Goal: Task Accomplishment & Management: Use online tool/utility

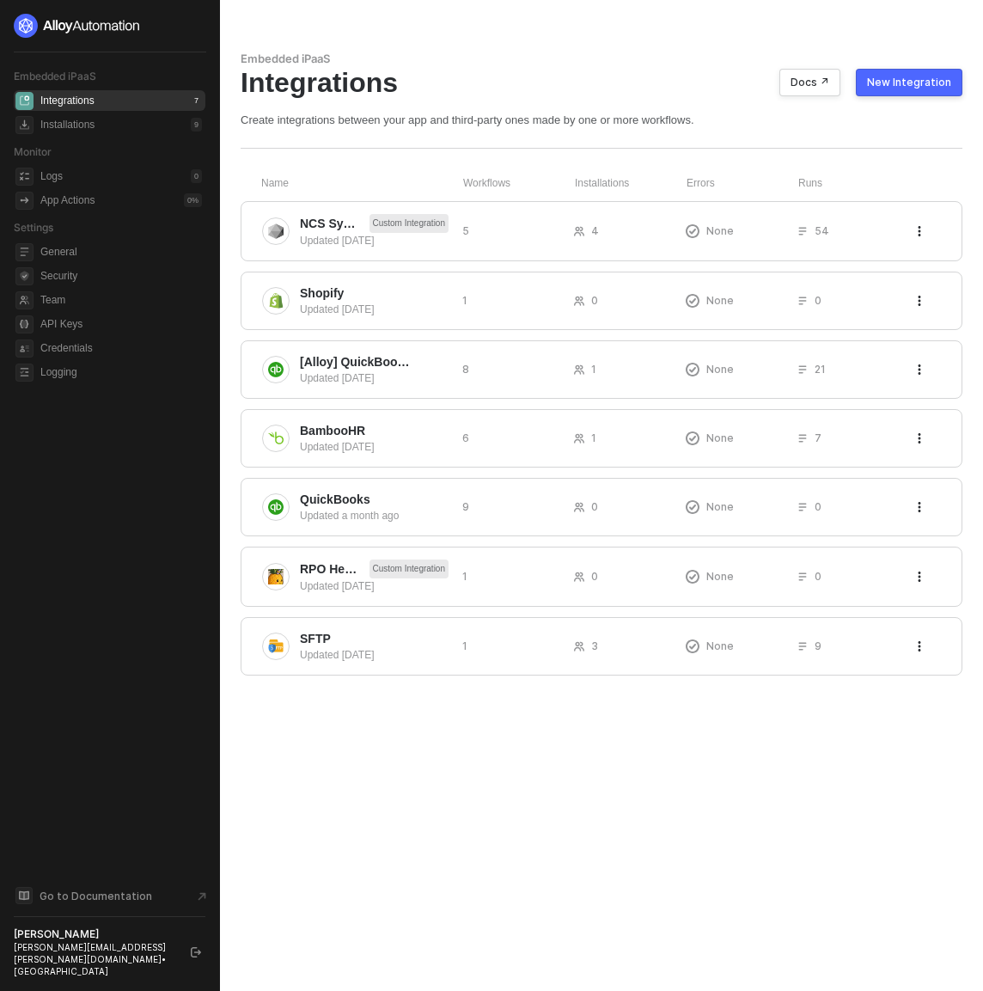
click at [772, 861] on div "Embedded iPaaS Integrations Docs ↗ New Integration Create integrations between …" at bounding box center [601, 495] width 763 height 991
click at [378, 358] on span "[Alloy] QuickBooks" at bounding box center [355, 361] width 111 height 17
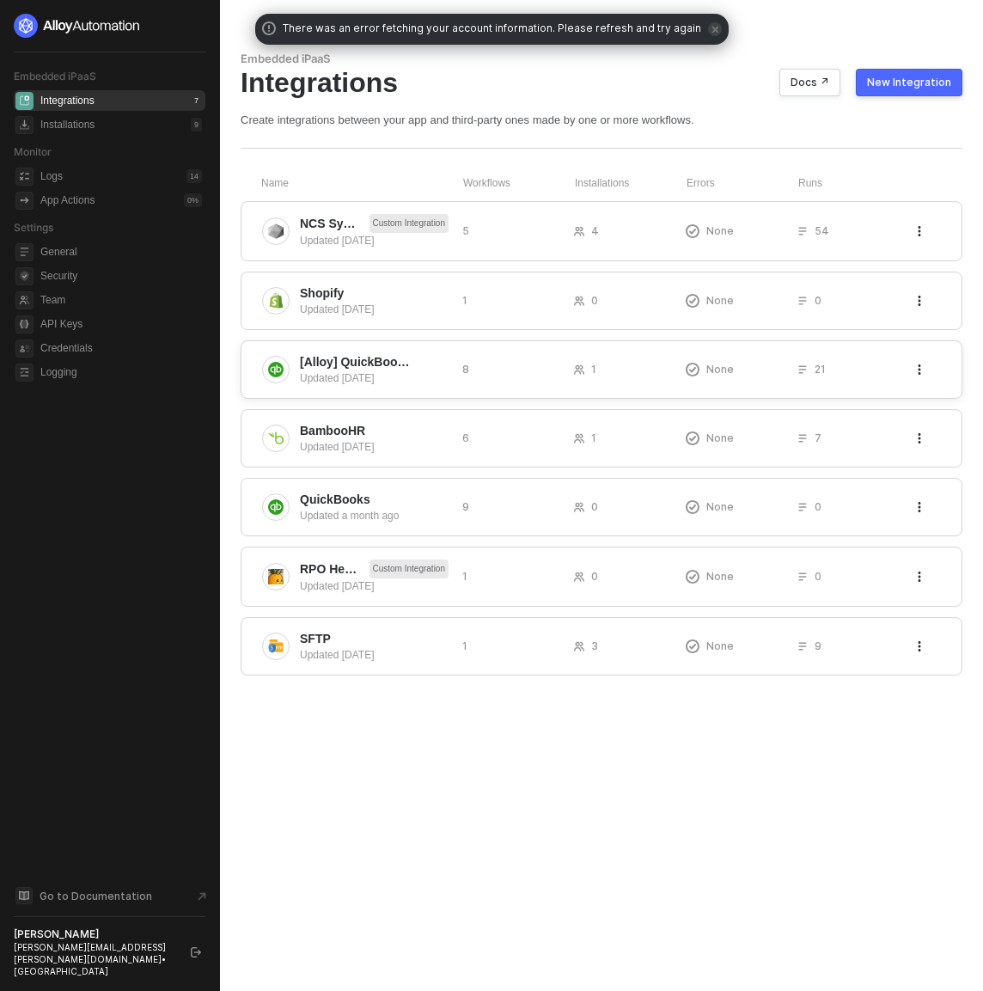
click at [396, 372] on div "Updated [DATE]" at bounding box center [374, 377] width 149 height 15
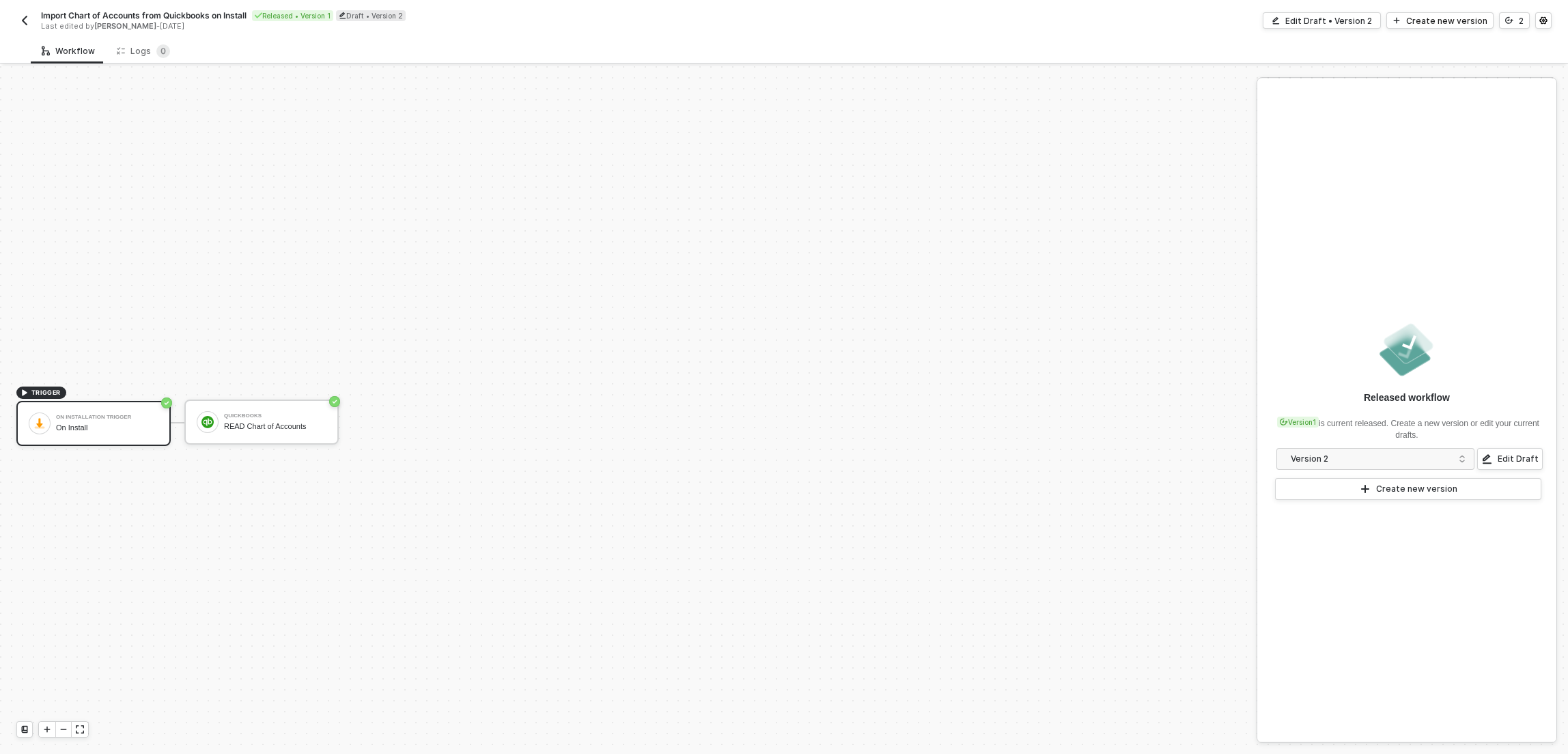
scroll to position [25, 0]
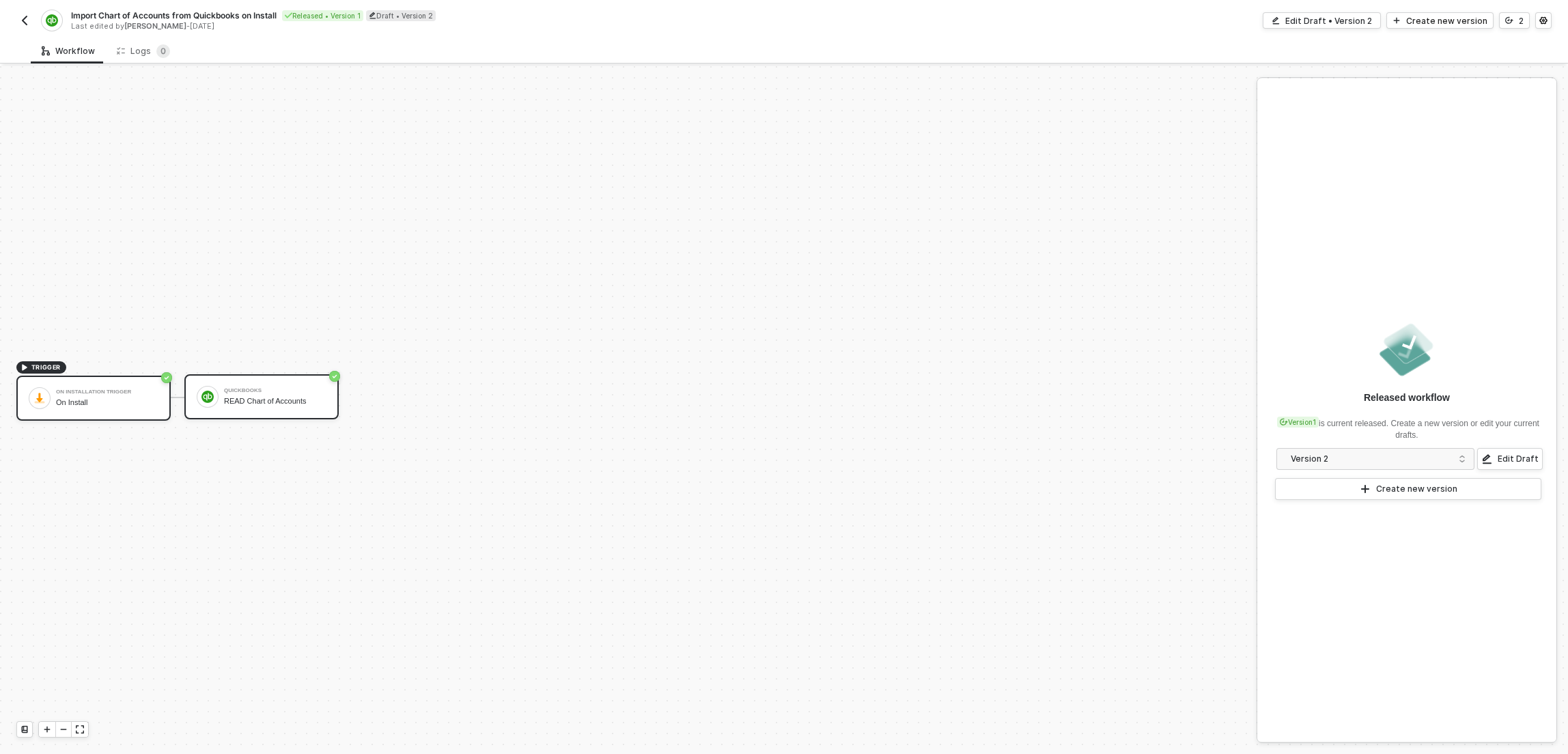
click at [292, 392] on div "QuickBooks" at bounding box center [275, 390] width 103 height 6
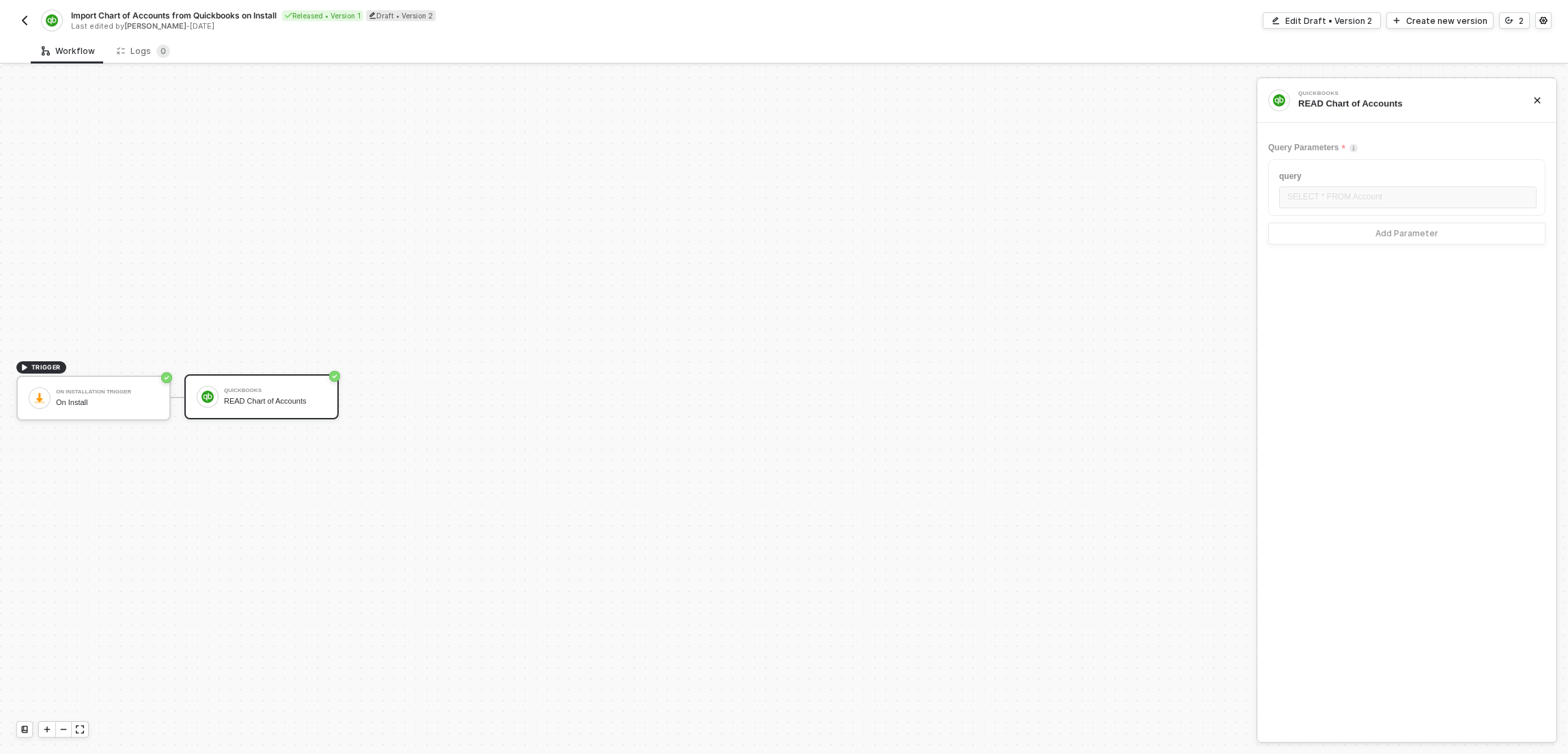
click at [318, 400] on div "READ Chart of Accounts" at bounding box center [275, 400] width 103 height 9
click at [1366, 19] on div "Edit Draft • Version 2" at bounding box center [1328, 21] width 87 height 12
click at [251, 400] on div "READ Chart of Accounts" at bounding box center [300, 400] width 103 height 9
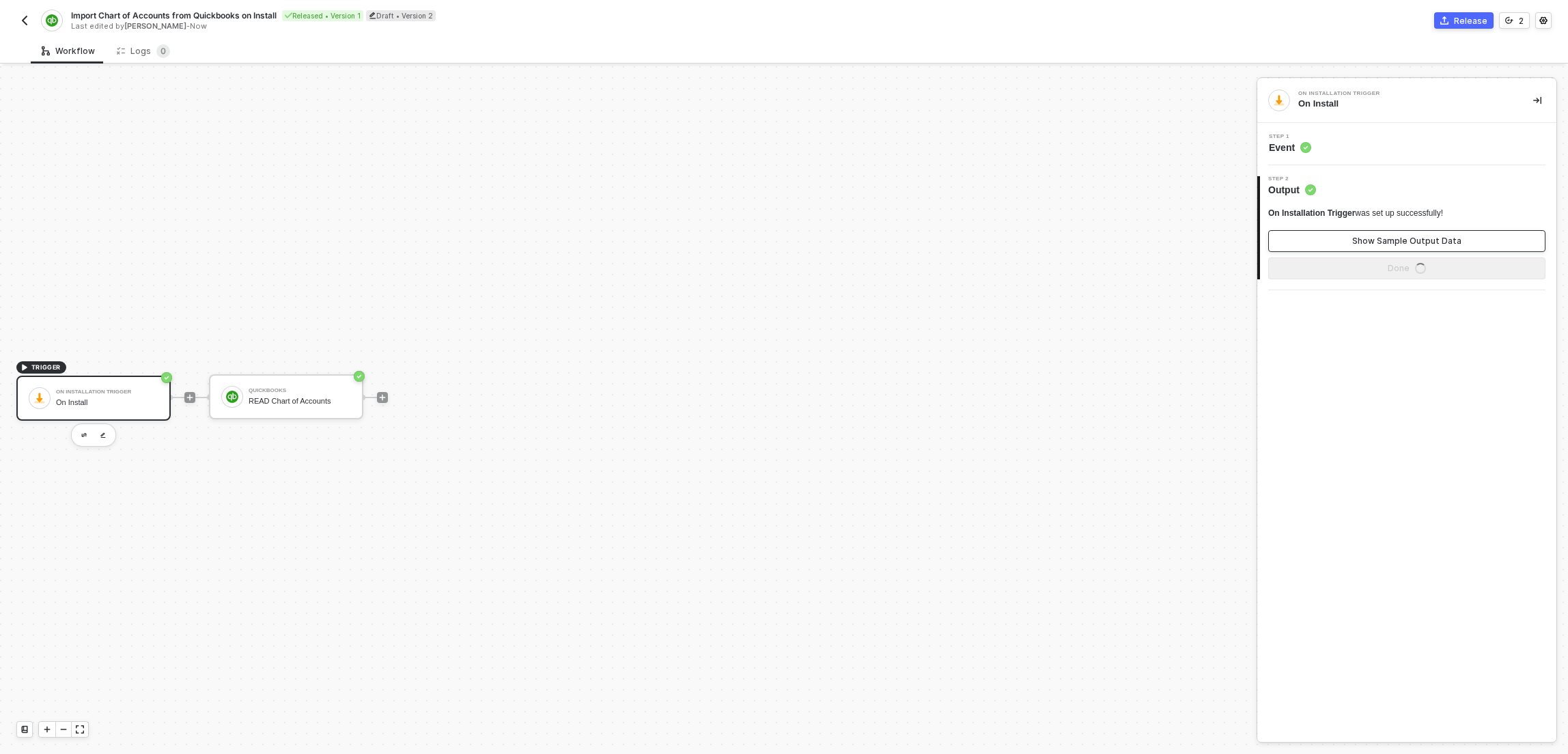
click at [1366, 243] on div "Show Sample Output Data" at bounding box center [1406, 241] width 109 height 11
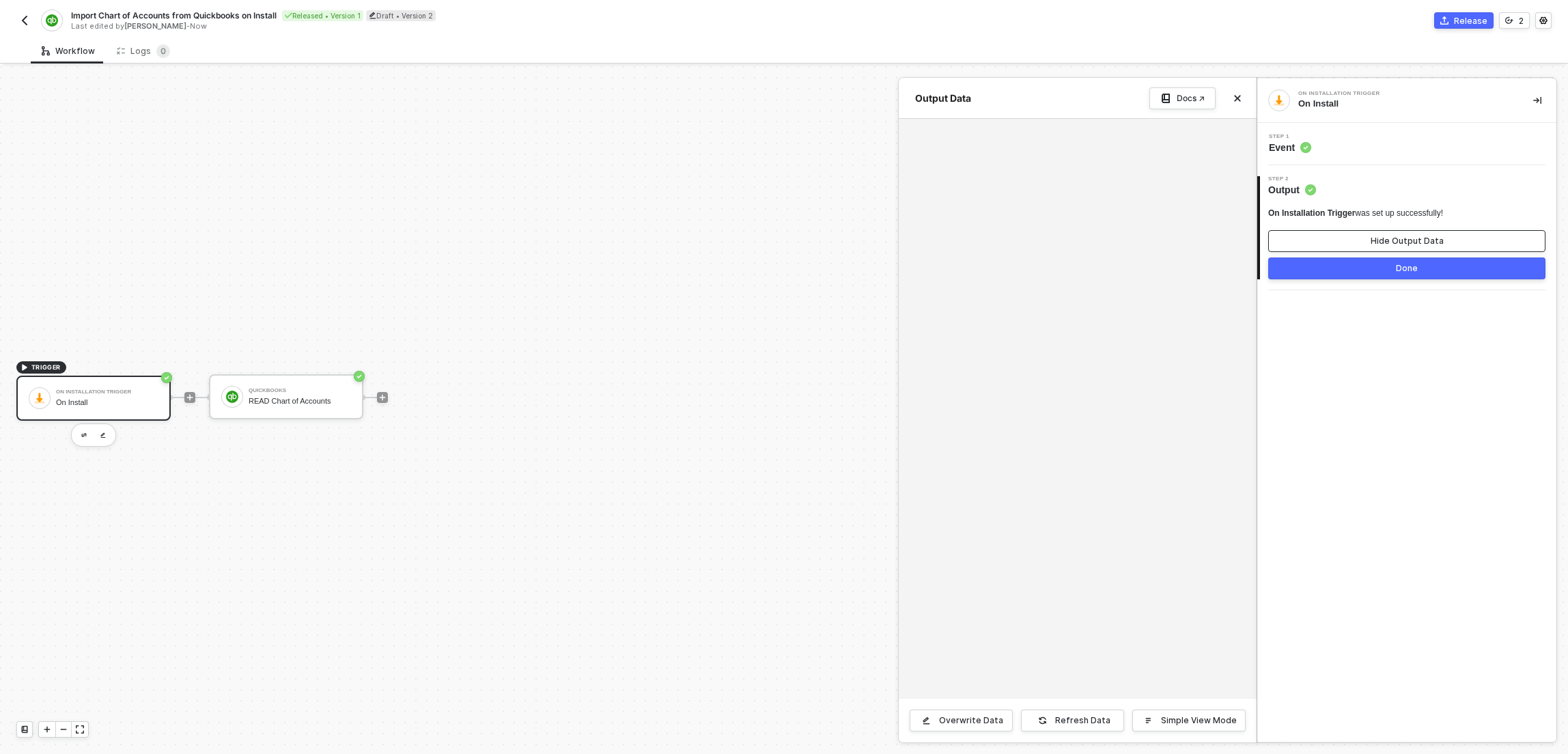
click at [1351, 240] on button "Hide Output Data" at bounding box center [1407, 241] width 277 height 21
drag, startPoint x: 265, startPoint y: 401, endPoint x: 644, endPoint y: 369, distance: 380.3
click at [265, 400] on div "READ Chart of Accounts" at bounding box center [300, 400] width 103 height 9
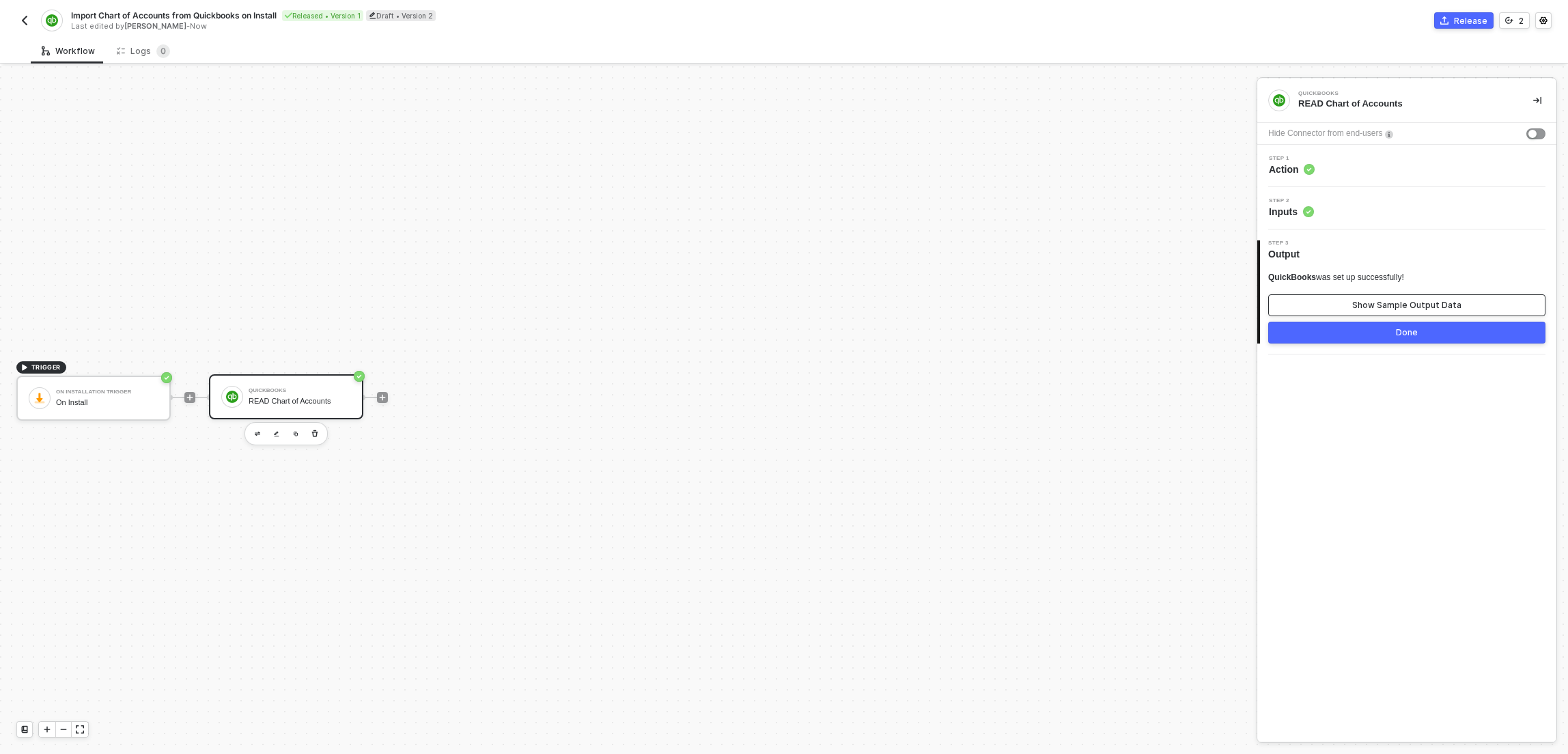
click at [1327, 295] on button "Show Sample Output Data" at bounding box center [1407, 304] width 277 height 21
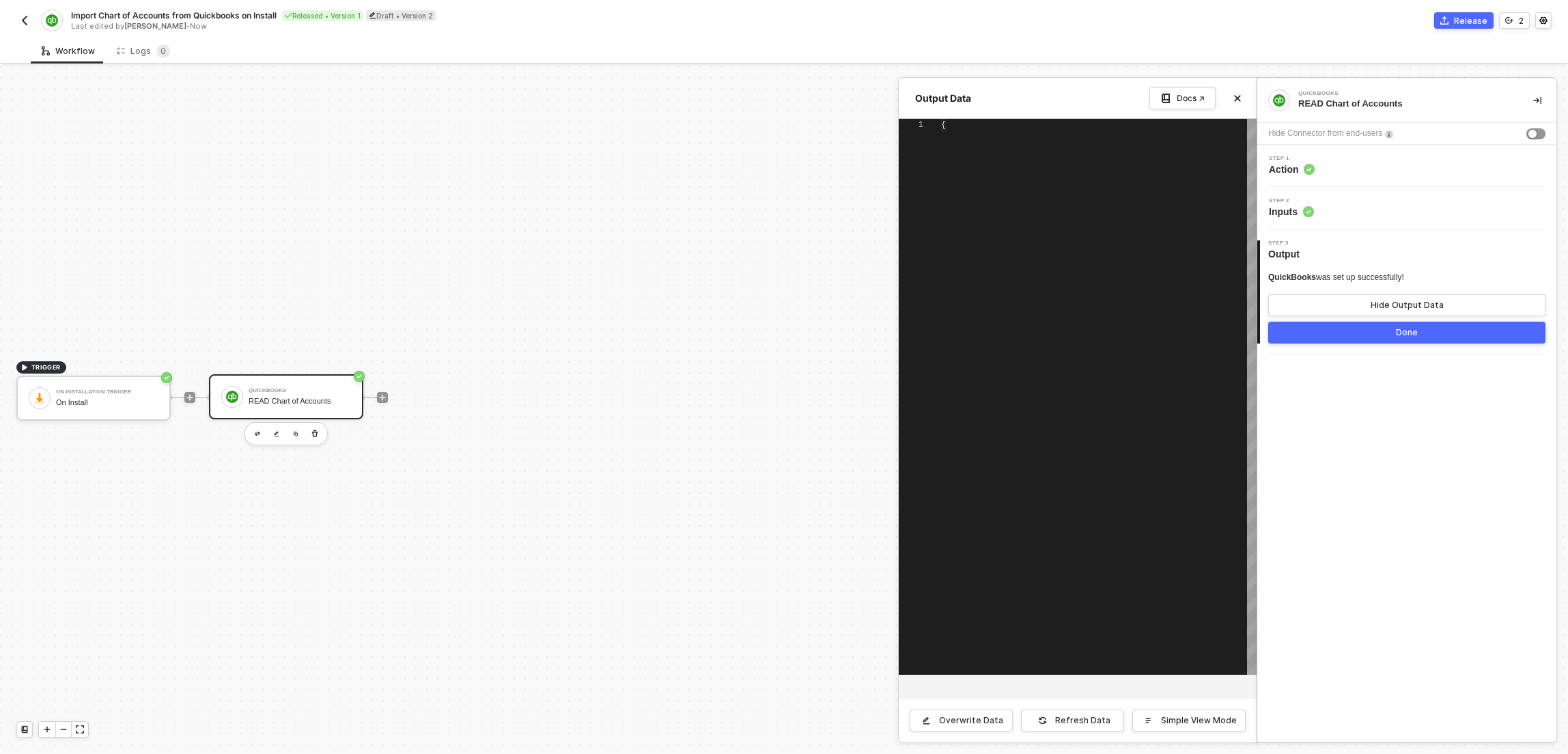
type textarea "{ "data": [ [ { "json": { "message": "Error: Block does not have any credential…"
click at [322, 381] on div at bounding box center [784, 409] width 1568 height 687
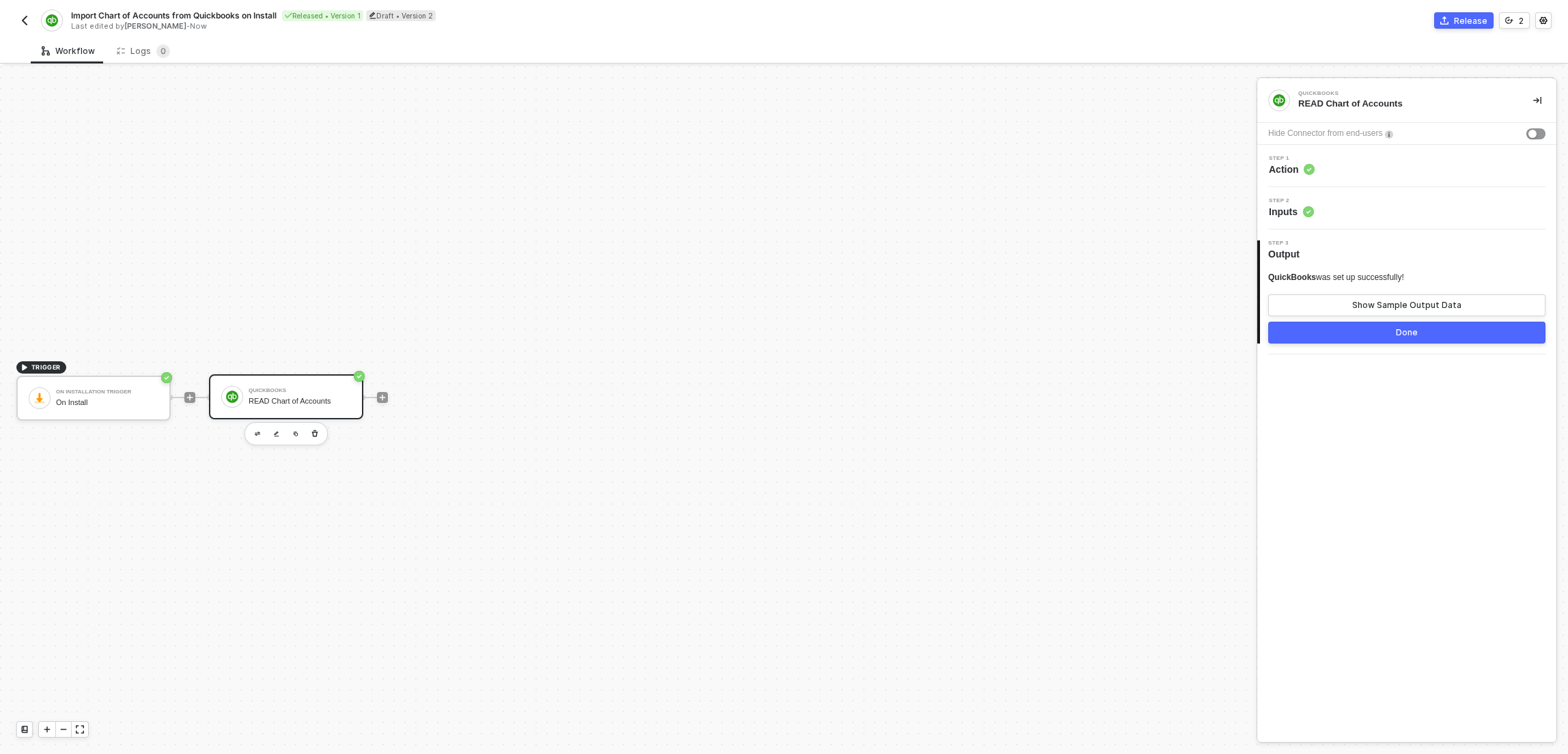
click at [1451, 167] on div "Step 1 Action" at bounding box center [1408, 166] width 296 height 21
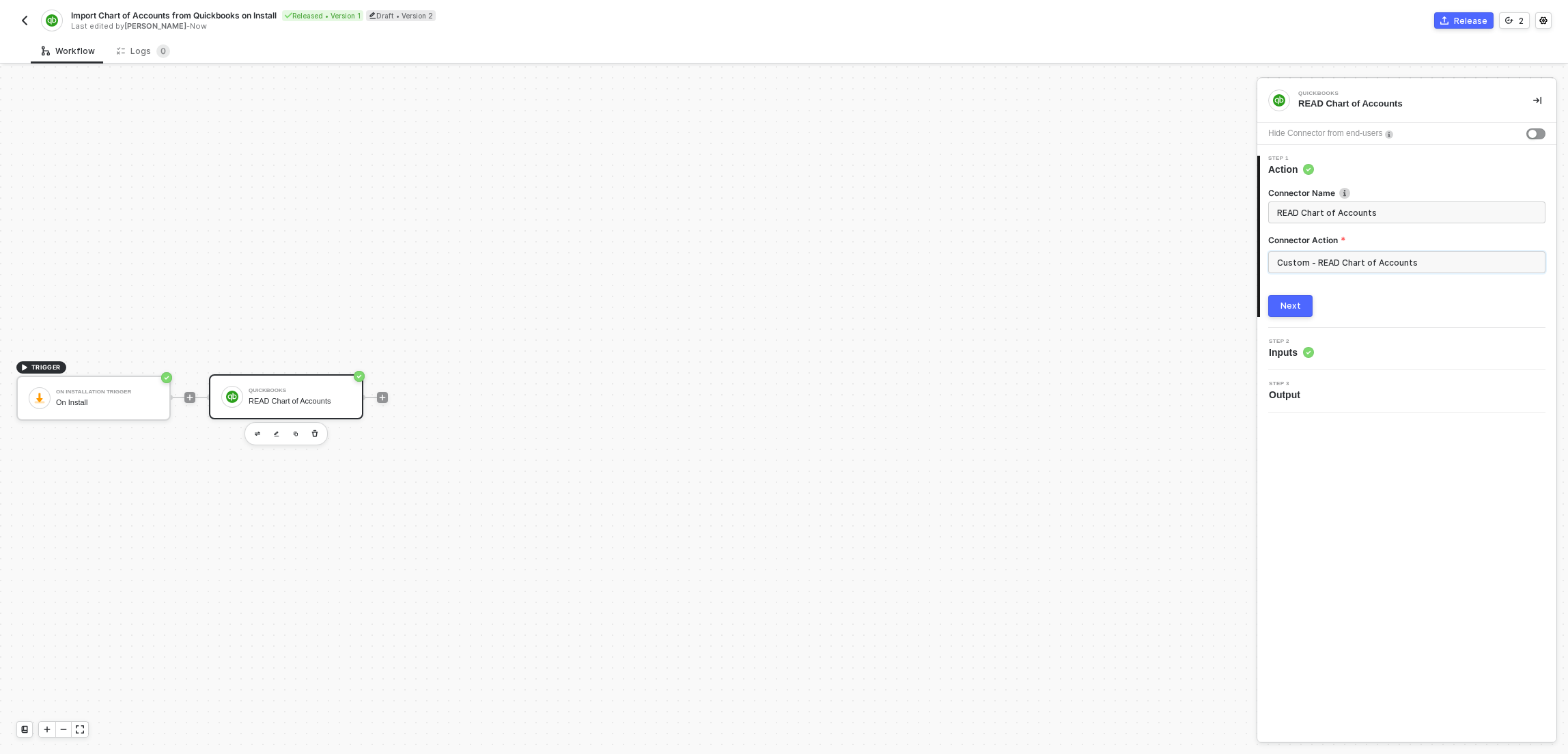
click at [1350, 269] on input "Custom - READ Chart of Accounts" at bounding box center [1407, 261] width 277 height 21
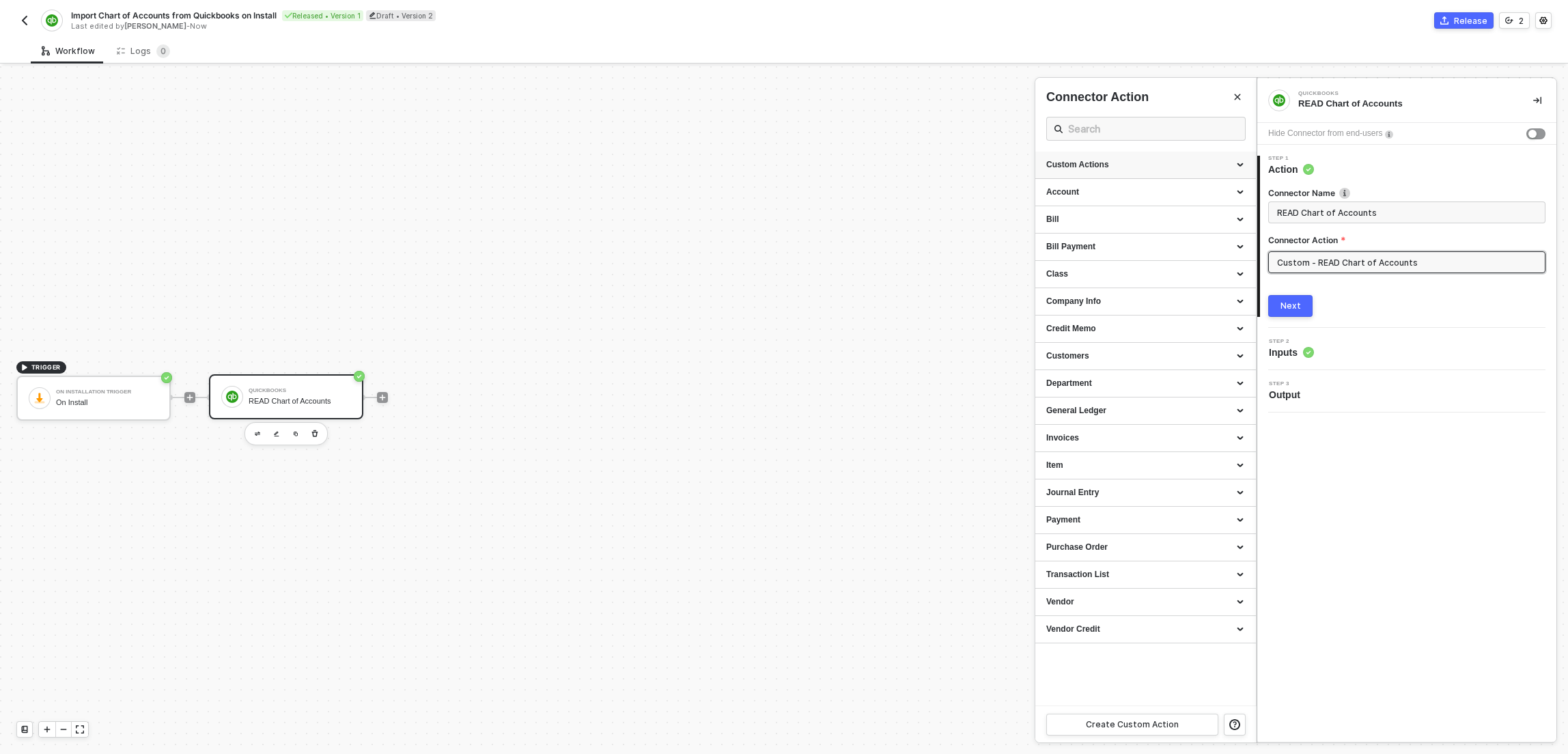
click at [1239, 163] on div "Custom Actions" at bounding box center [1145, 164] width 199 height 12
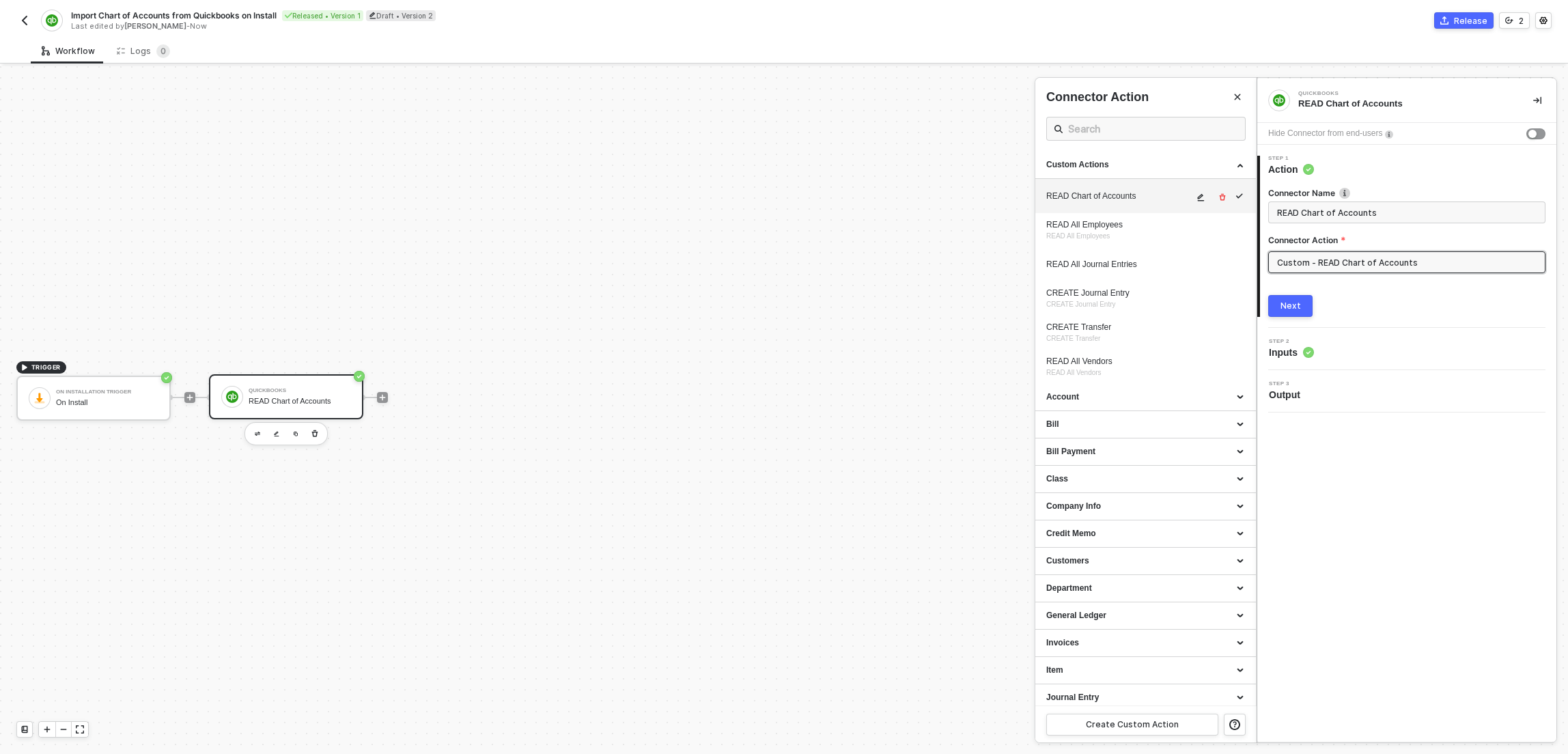
click at [1196, 196] on icon "icon-edit" at bounding box center [1200, 197] width 8 height 8
type textarea "HTTP/1.1 200 OK { "data": { "QueryResponse": { "Account": [ { "Name": "Accounts…"
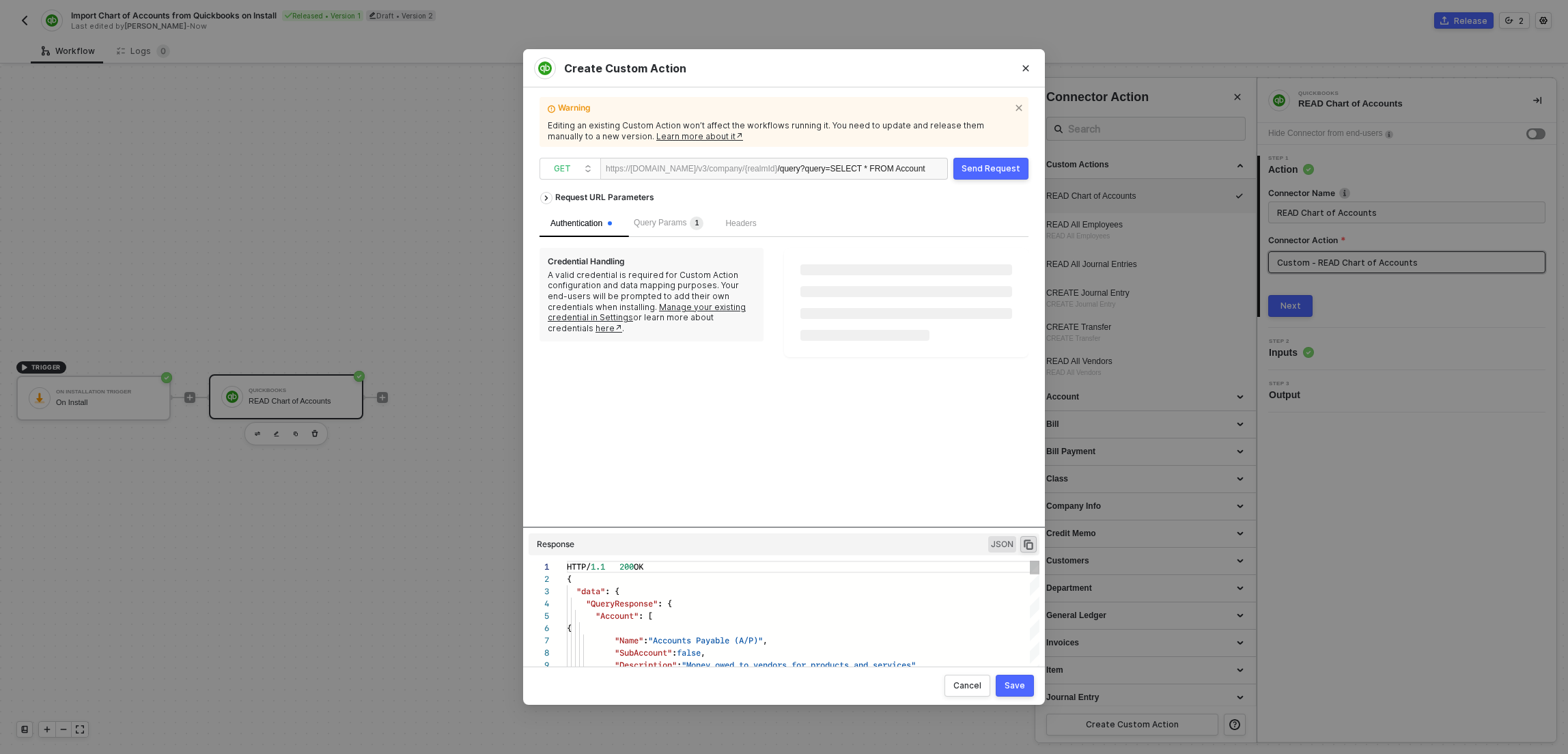
scroll to position [123, 0]
click at [851, 266] on span "+ Add a new account" at bounding box center [909, 272] width 223 height 21
click at [842, 304] on span "QuickBooks - 9341455106786244" at bounding box center [878, 303] width 167 height 15
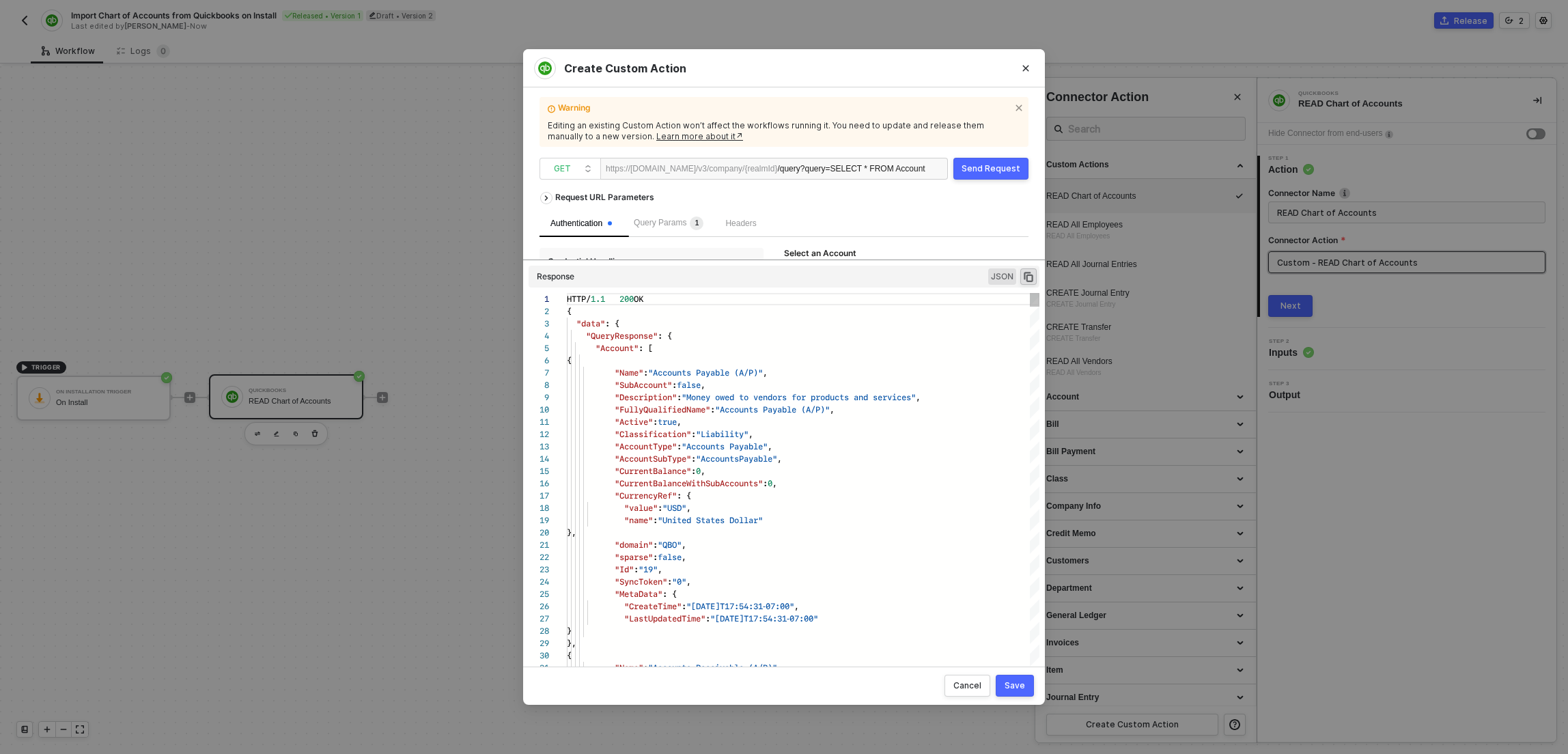
drag, startPoint x: 842, startPoint y: 527, endPoint x: 856, endPoint y: 217, distance: 310.3
click at [856, 217] on div "Request URL Parameters Authentication Query Params 1 Headers Credential Handlin…" at bounding box center [784, 420] width 489 height 470
click at [704, 365] on div "{" at bounding box center [803, 360] width 473 height 12
click at [913, 258] on div "Select an Account" at bounding box center [906, 254] width 245 height 14
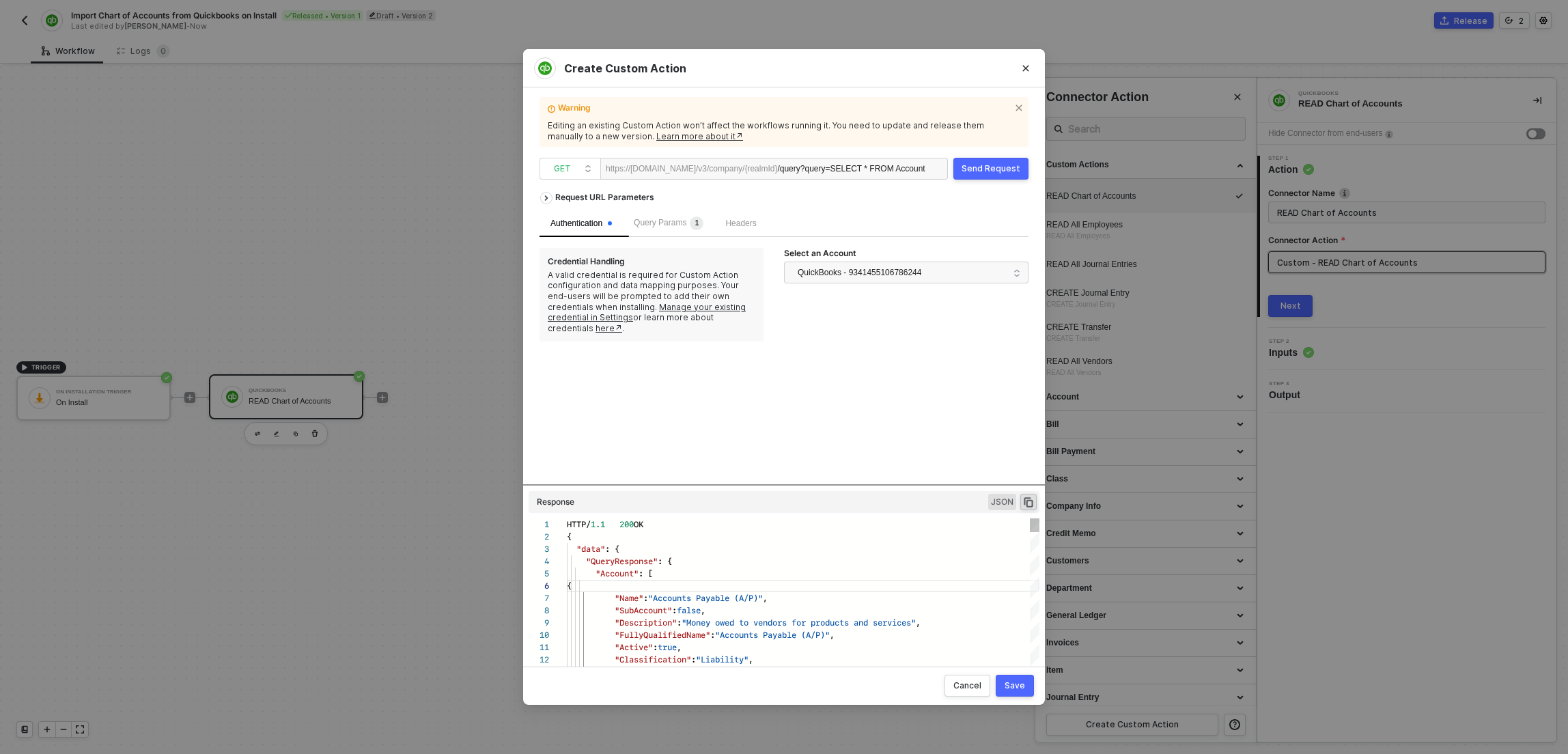
drag, startPoint x: 914, startPoint y: 260, endPoint x: 914, endPoint y: 496, distance: 236.0
click at [915, 497] on div "Request URL Parameters Authentication Query Params 1 Headers Credential Handlin…" at bounding box center [784, 420] width 489 height 470
click at [1013, 680] on div "Save" at bounding box center [1015, 686] width 21 height 11
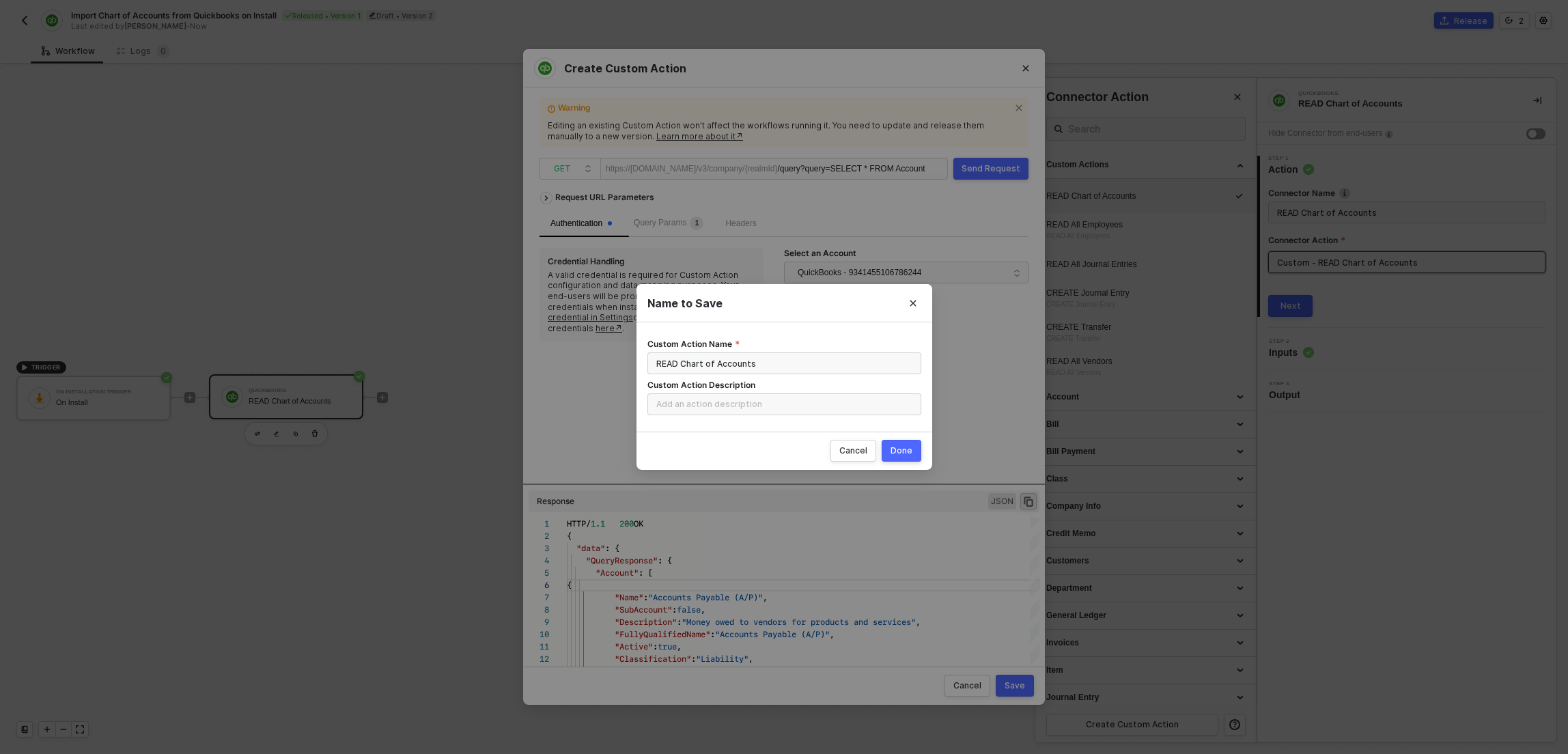
click at [888, 450] on button "Done" at bounding box center [901, 450] width 40 height 21
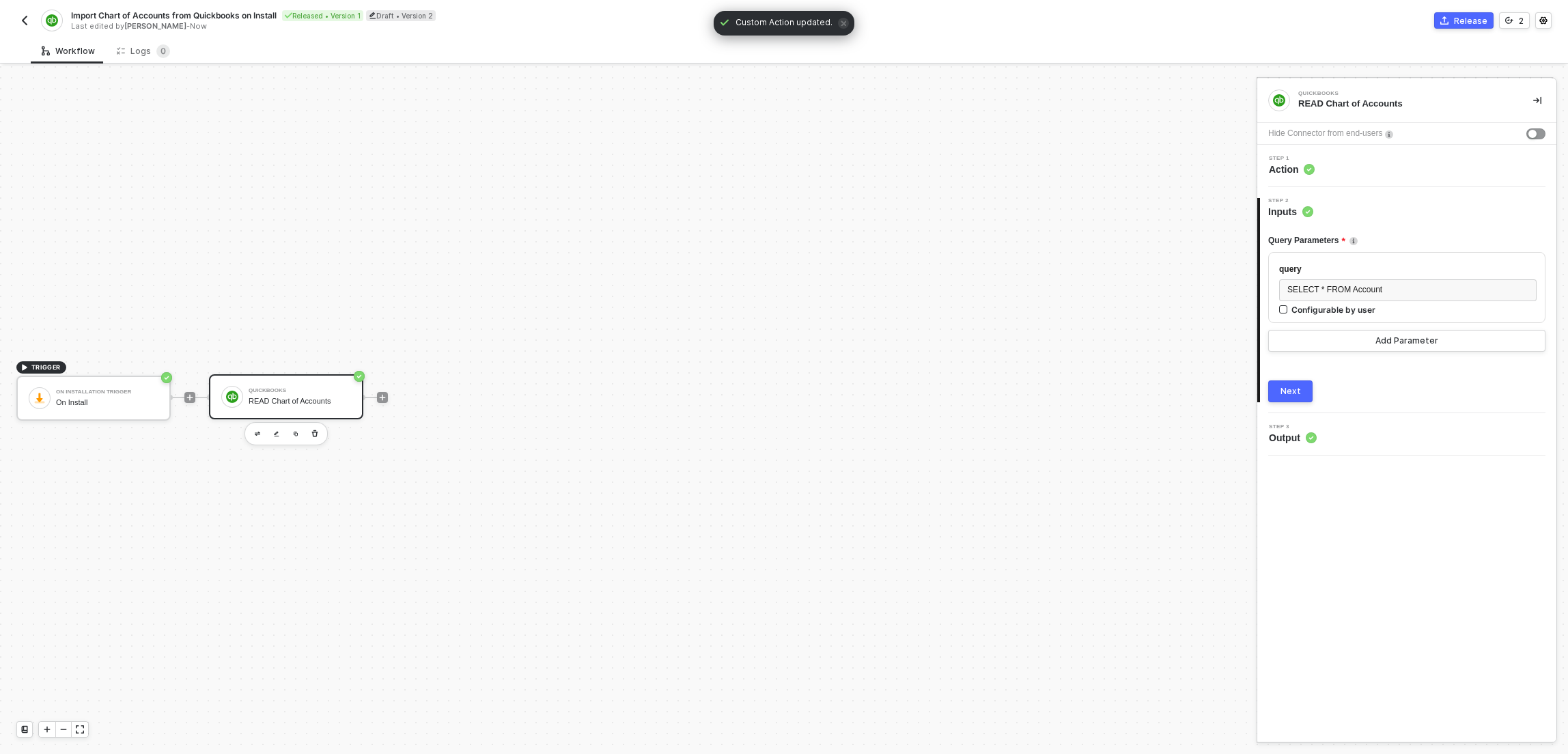
click at [1282, 396] on div "Next" at bounding box center [1291, 391] width 21 height 11
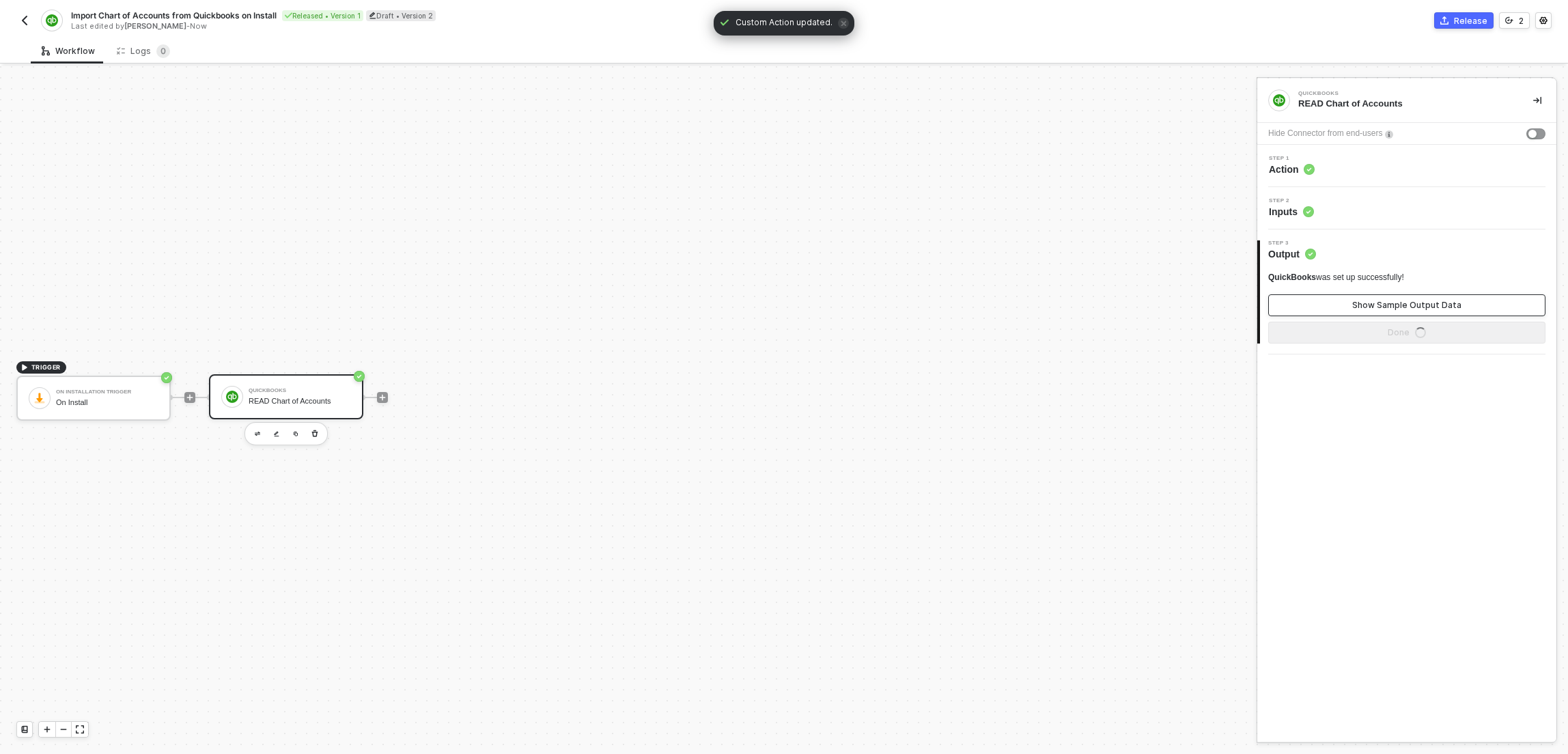
click at [1380, 300] on div "Show Sample Output Data" at bounding box center [1406, 305] width 109 height 11
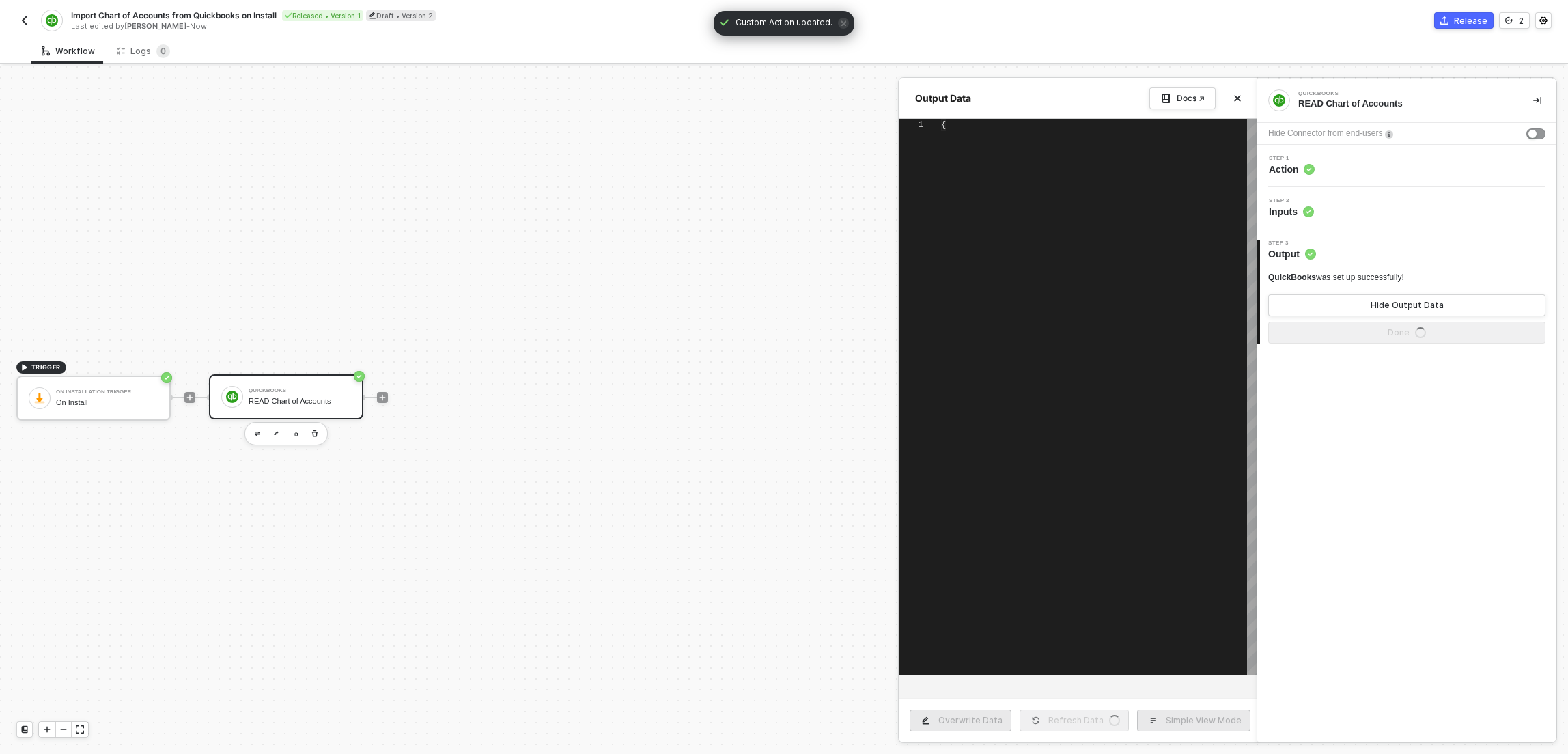
scroll to position [110, 0]
type textarea "{ "data": { "QueryResponse": { "Account": [ { "Name": "Accounts Payable (A/P)",…"
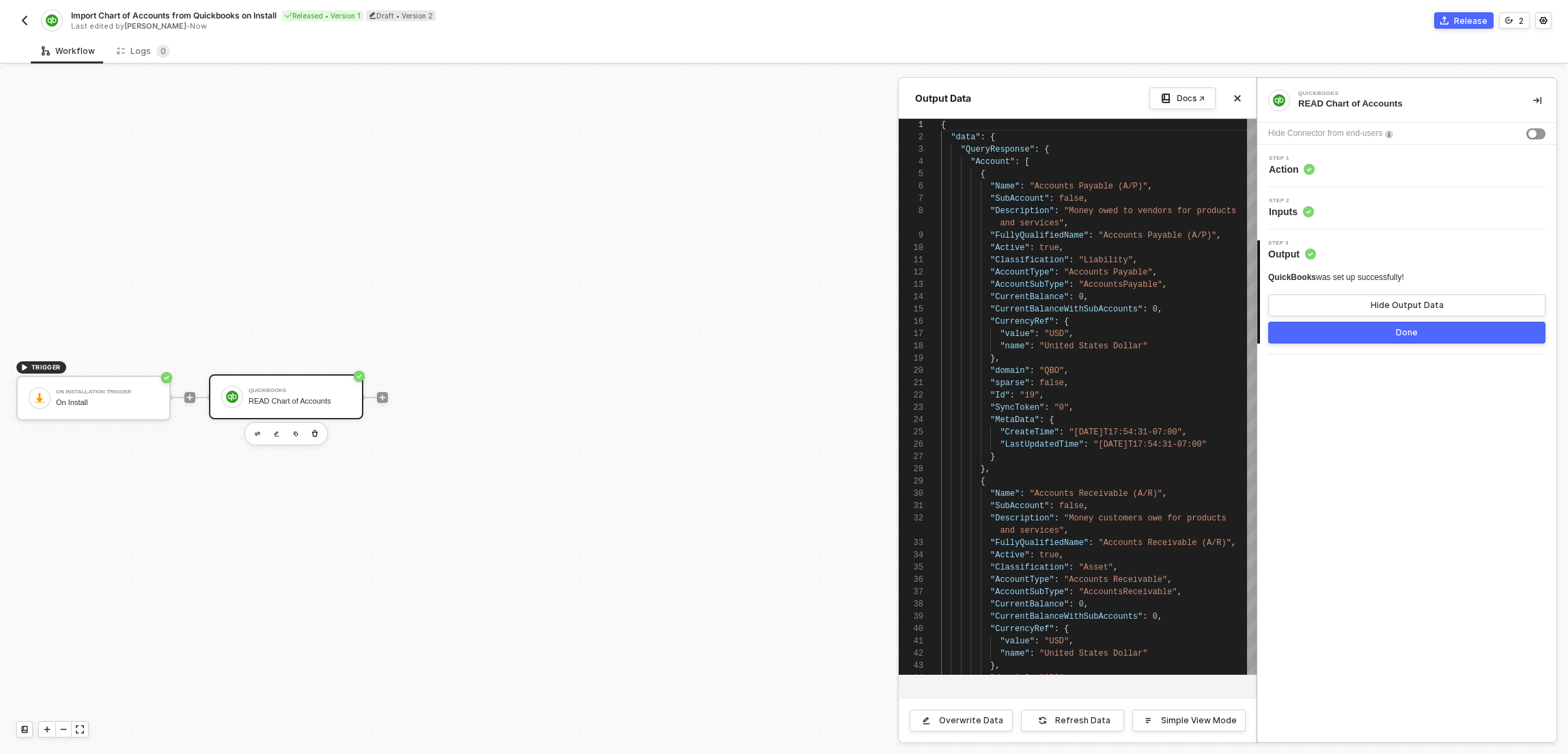
click at [1346, 335] on button "Done" at bounding box center [1407, 332] width 277 height 21
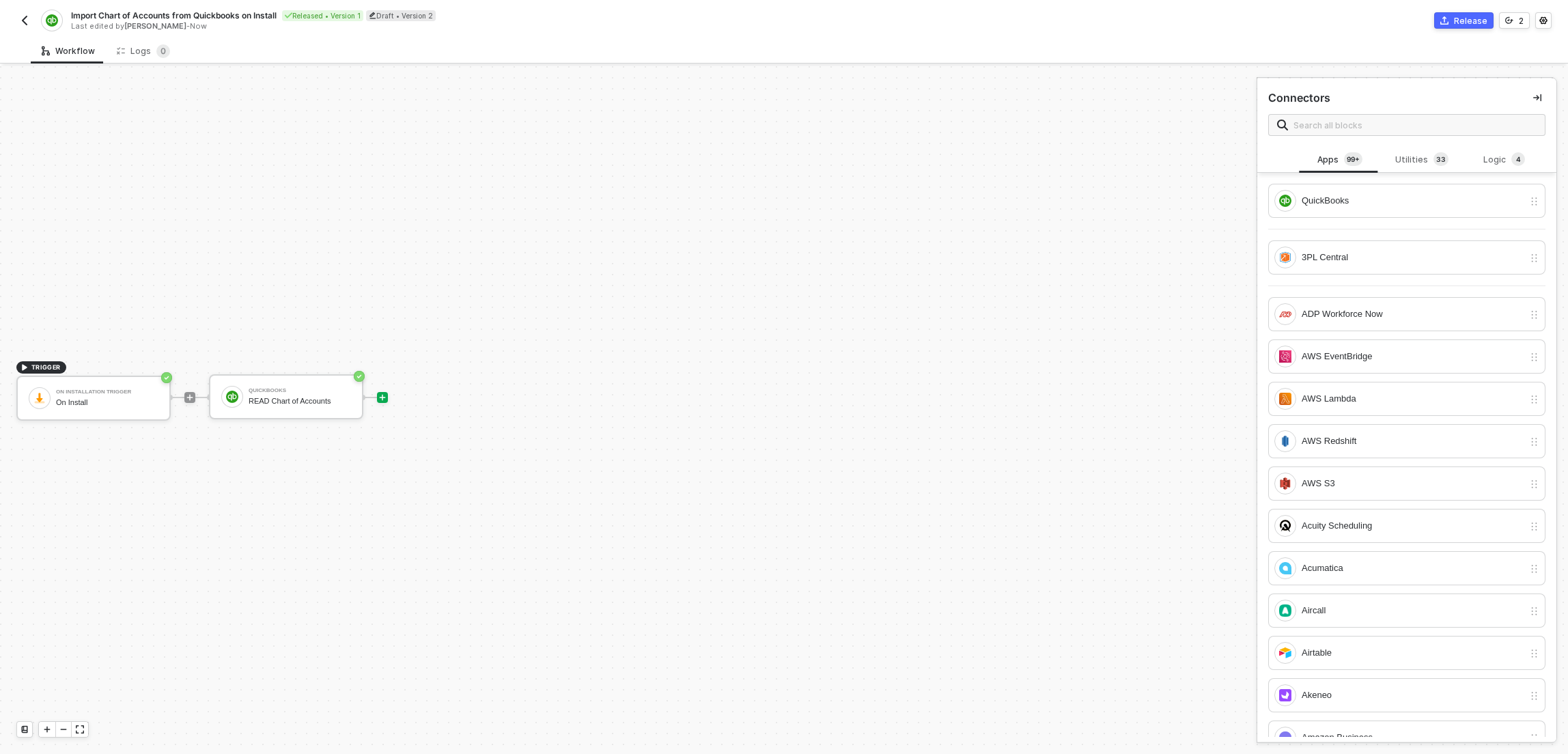
click at [384, 398] on icon "icon-play" at bounding box center [382, 397] width 8 height 8
click at [1407, 158] on div "Utilities 3 3" at bounding box center [1422, 160] width 60 height 15
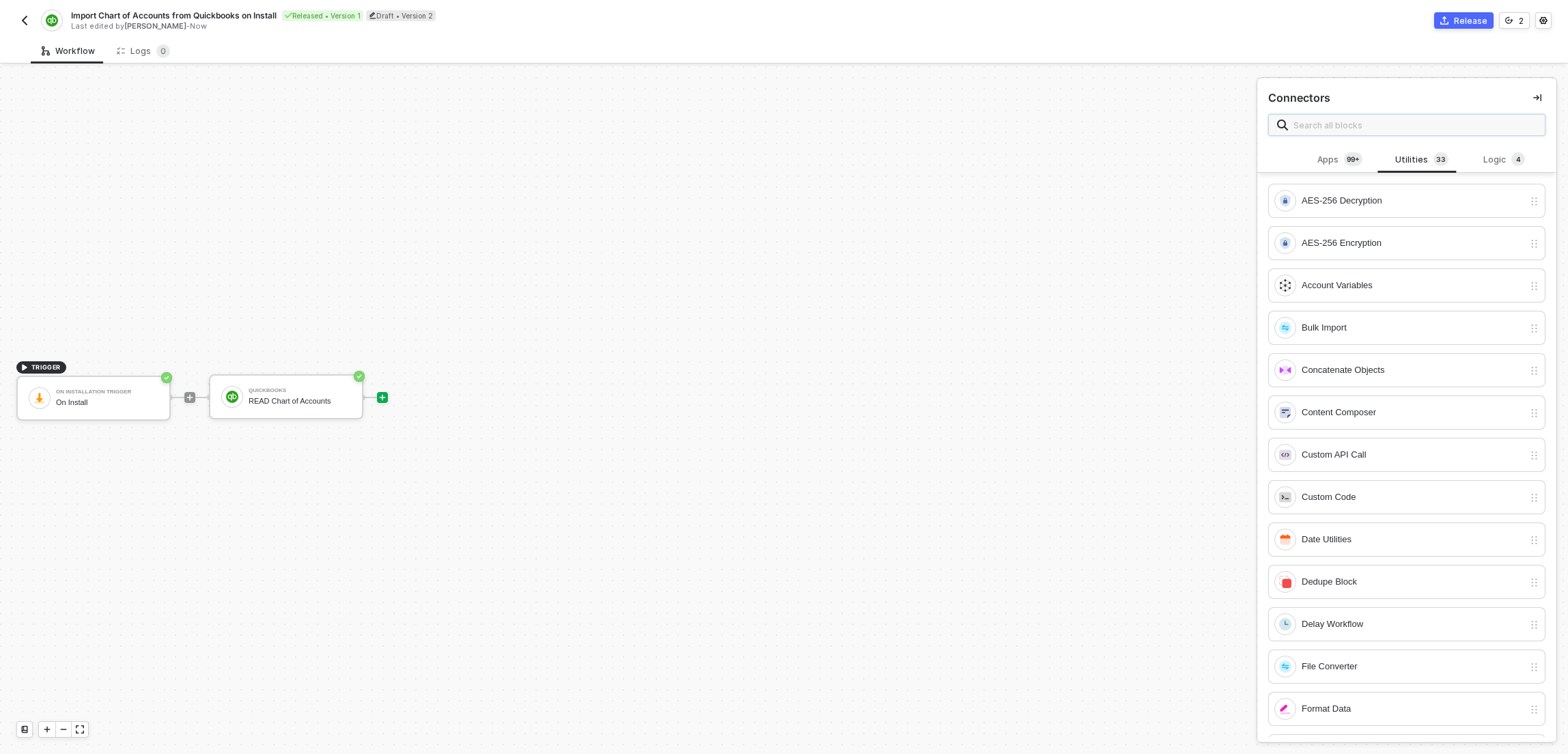
click at [1369, 127] on input "text" at bounding box center [1415, 125] width 243 height 15
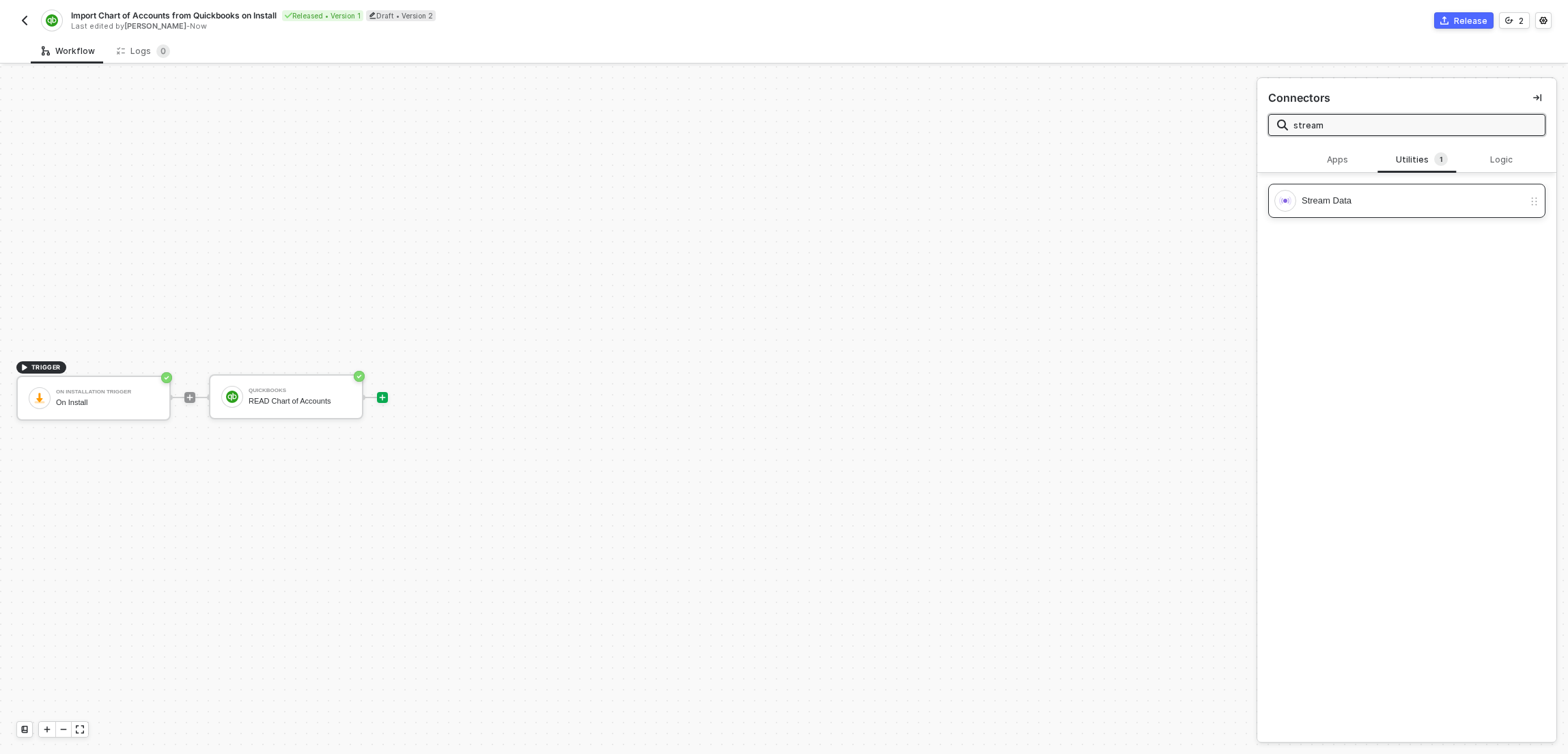
type input "stream"
click at [1305, 199] on div "Stream Data" at bounding box center [1412, 200] width 222 height 15
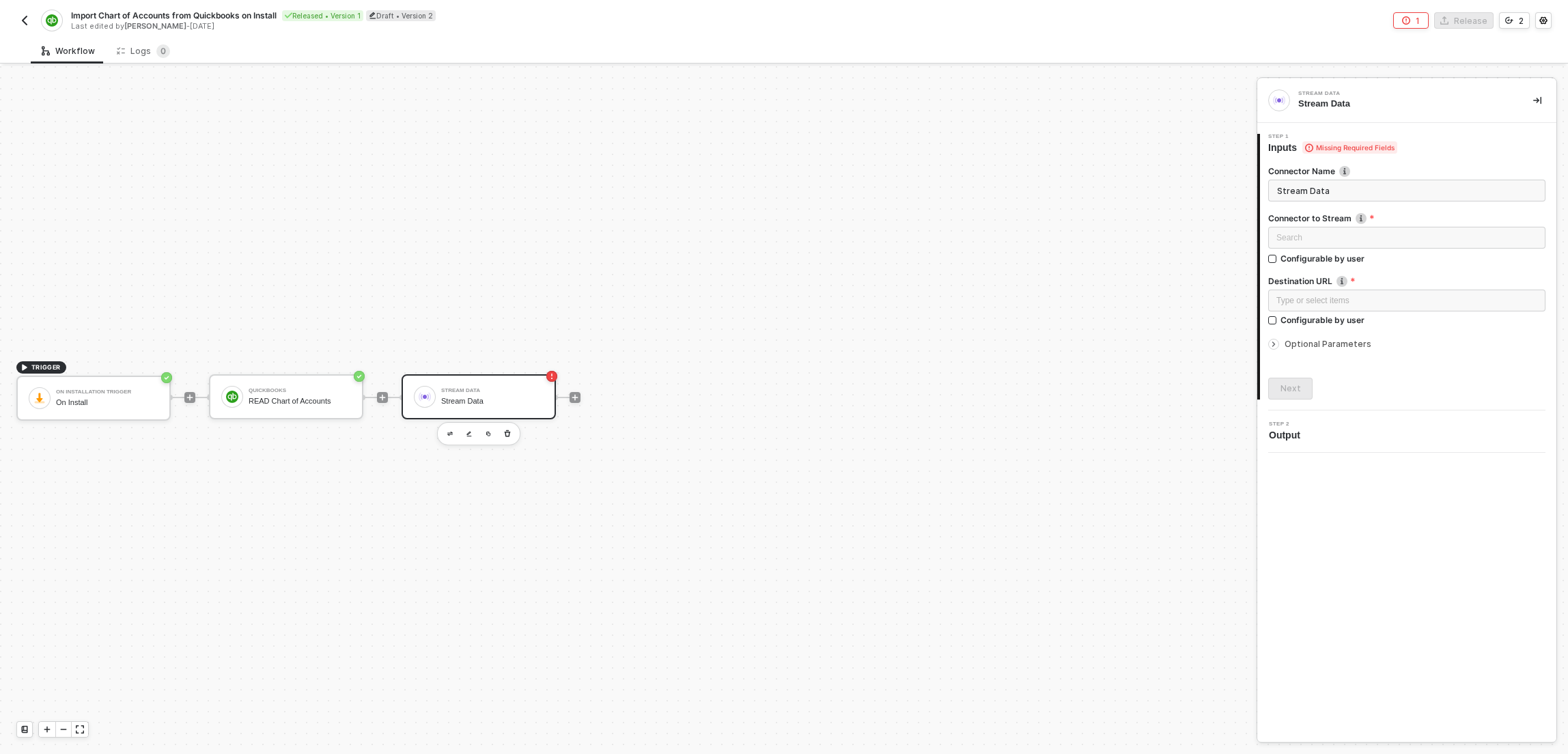
click at [1308, 192] on input "Stream Data" at bounding box center [1407, 190] width 277 height 21
click at [1314, 234] on div "Search" at bounding box center [1407, 237] width 277 height 21
click at [1318, 284] on div "QuickBooks" at bounding box center [1406, 286] width 255 height 15
click at [1352, 294] on div "Type or select items ﻿" at bounding box center [1407, 300] width 261 height 13
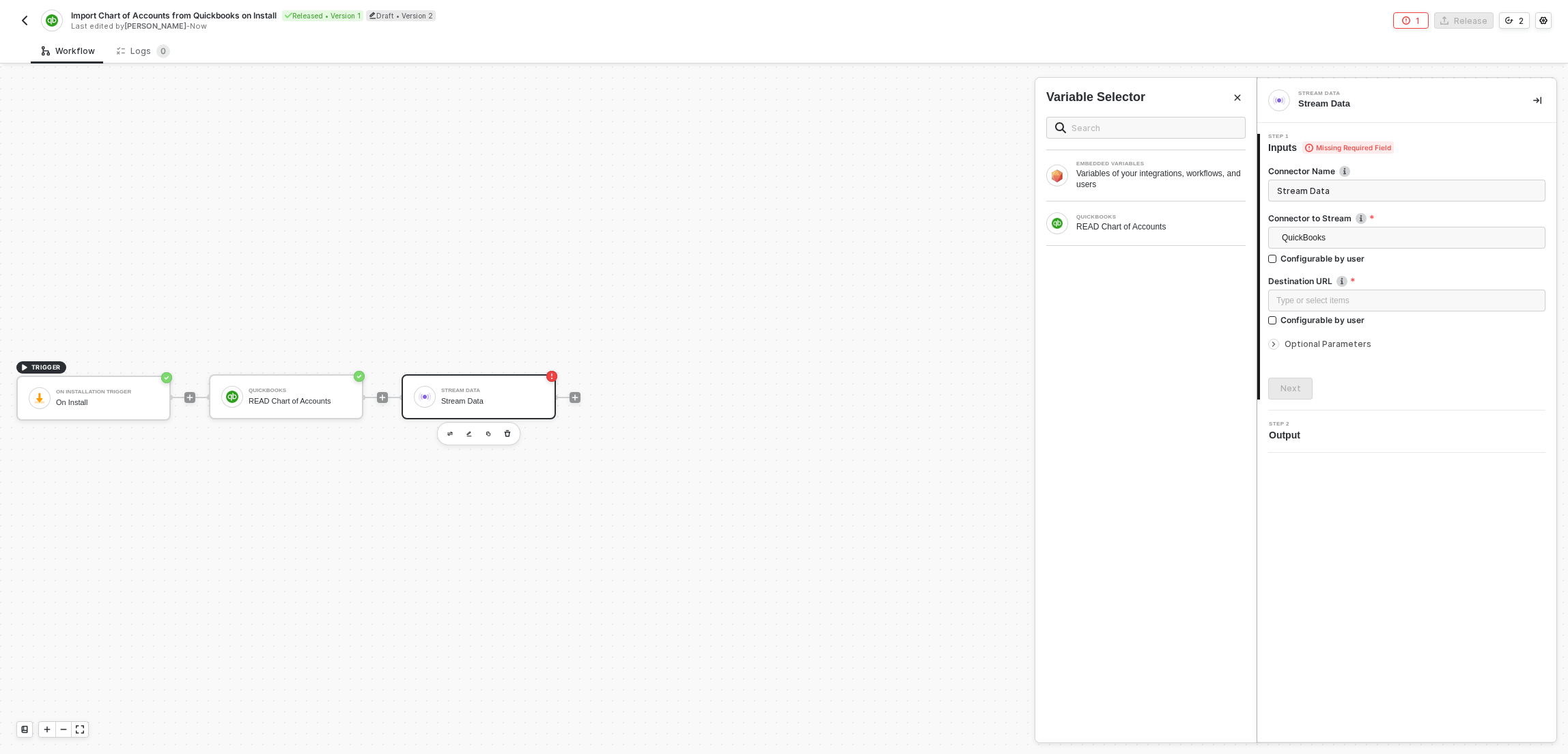
click at [1345, 347] on span "Optional Parameters" at bounding box center [1327, 343] width 87 height 10
click at [1322, 343] on span "Optional Parameters" at bounding box center [1327, 343] width 87 height 10
click at [382, 396] on icon "icon-play" at bounding box center [382, 397] width 8 height 8
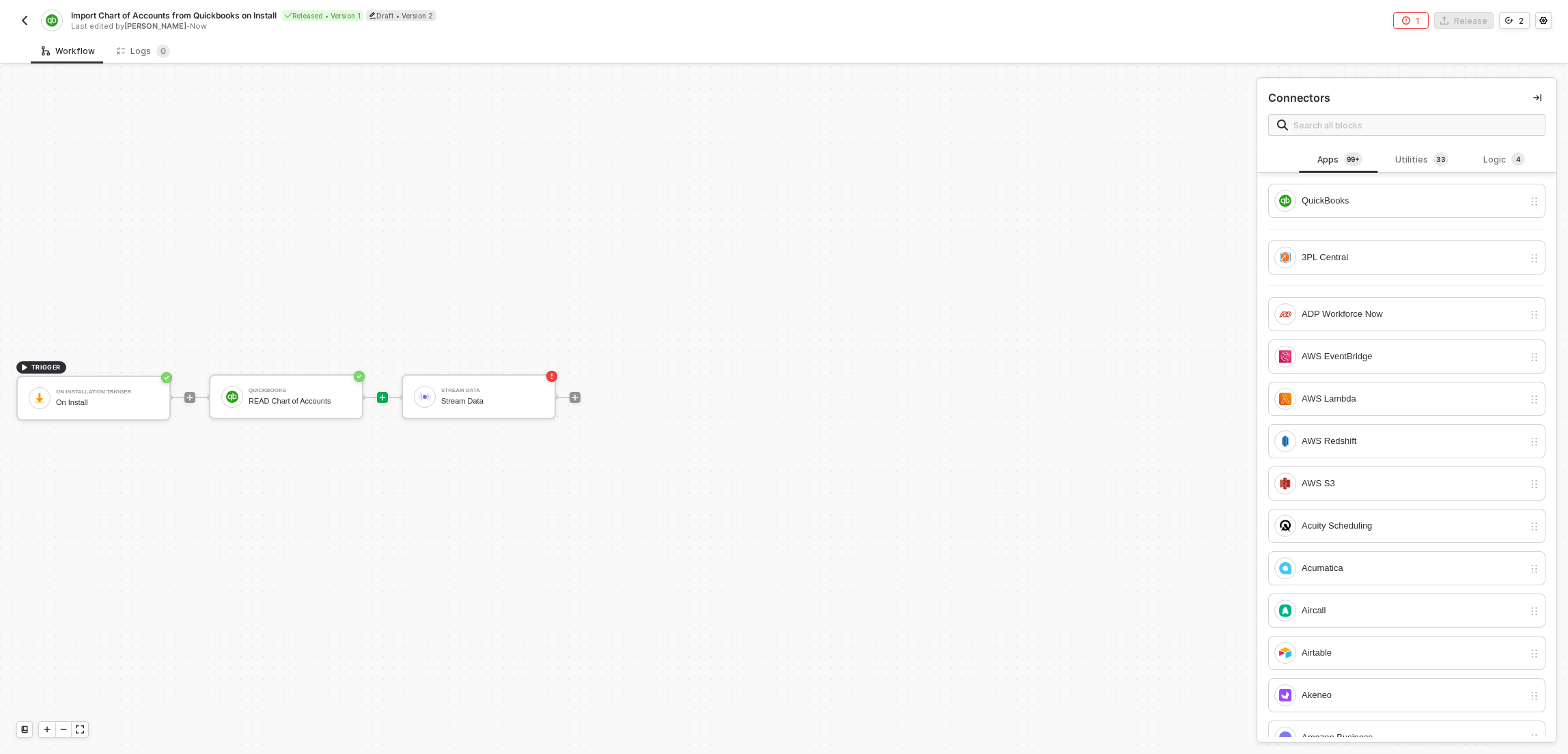
click at [502, 369] on div at bounding box center [575, 397] width 182 height 106
click at [490, 391] on div "Stream Data" at bounding box center [492, 390] width 103 height 6
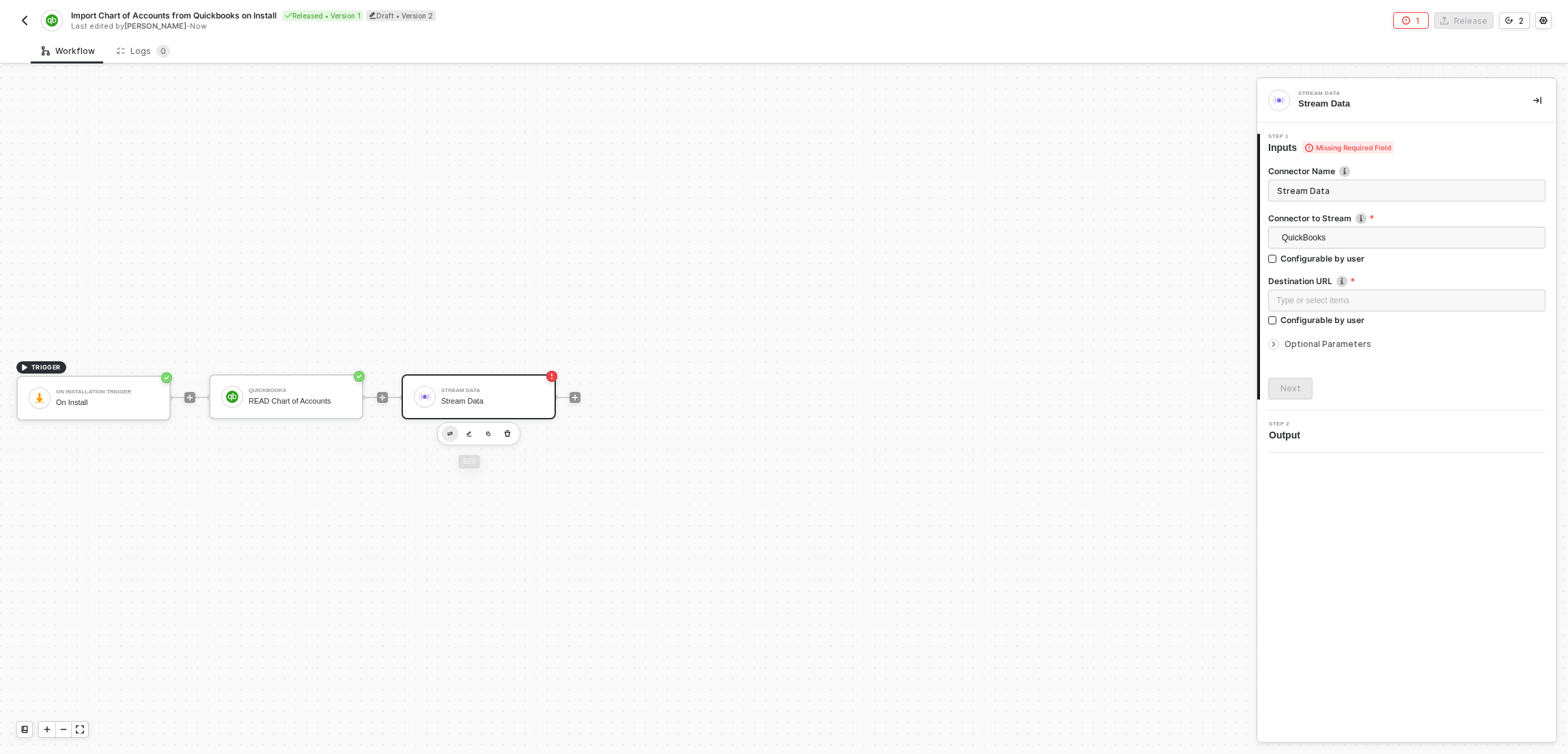
click at [451, 435] on button "button" at bounding box center [450, 433] width 17 height 17
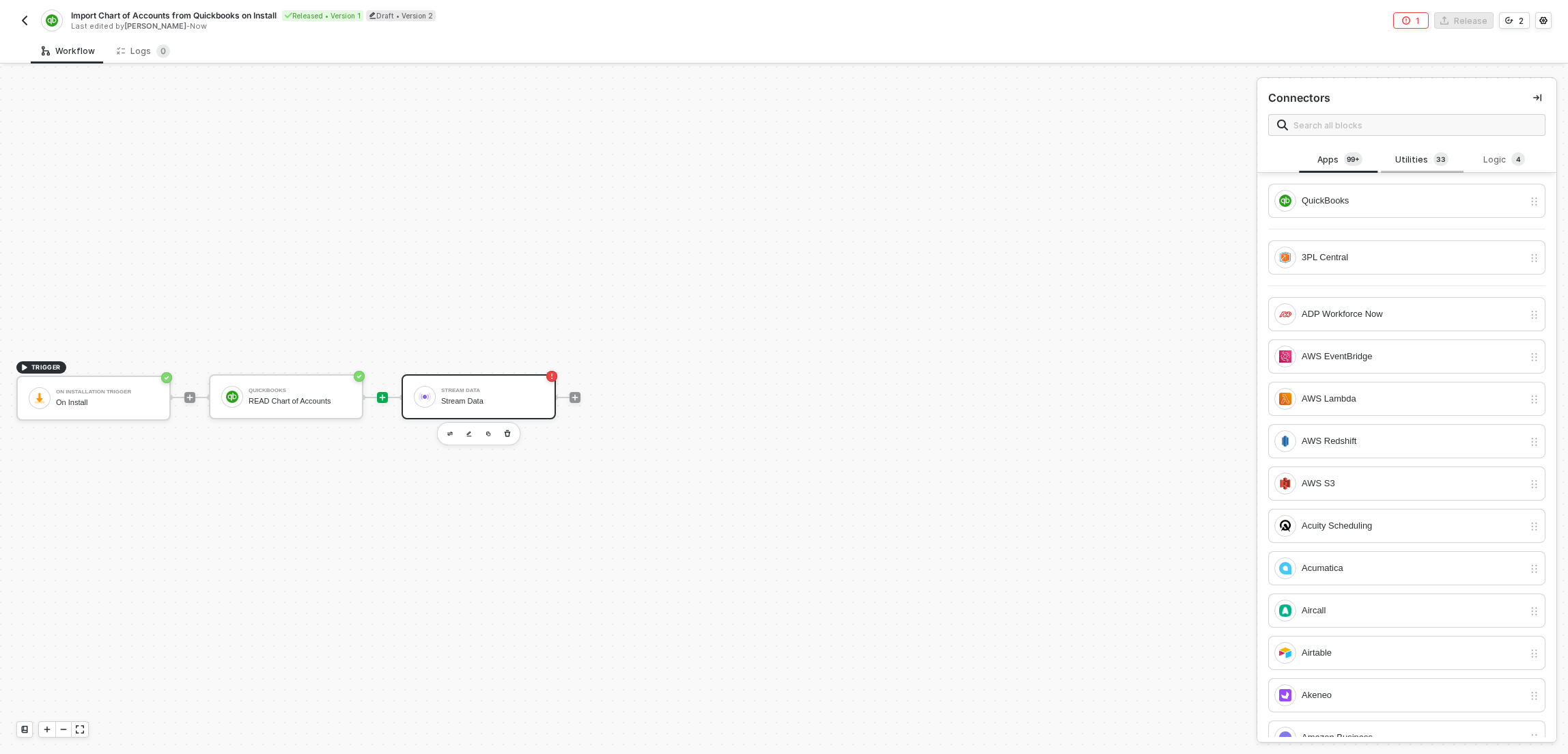
click at [1424, 164] on div "Utilities 3 3" at bounding box center [1422, 160] width 60 height 15
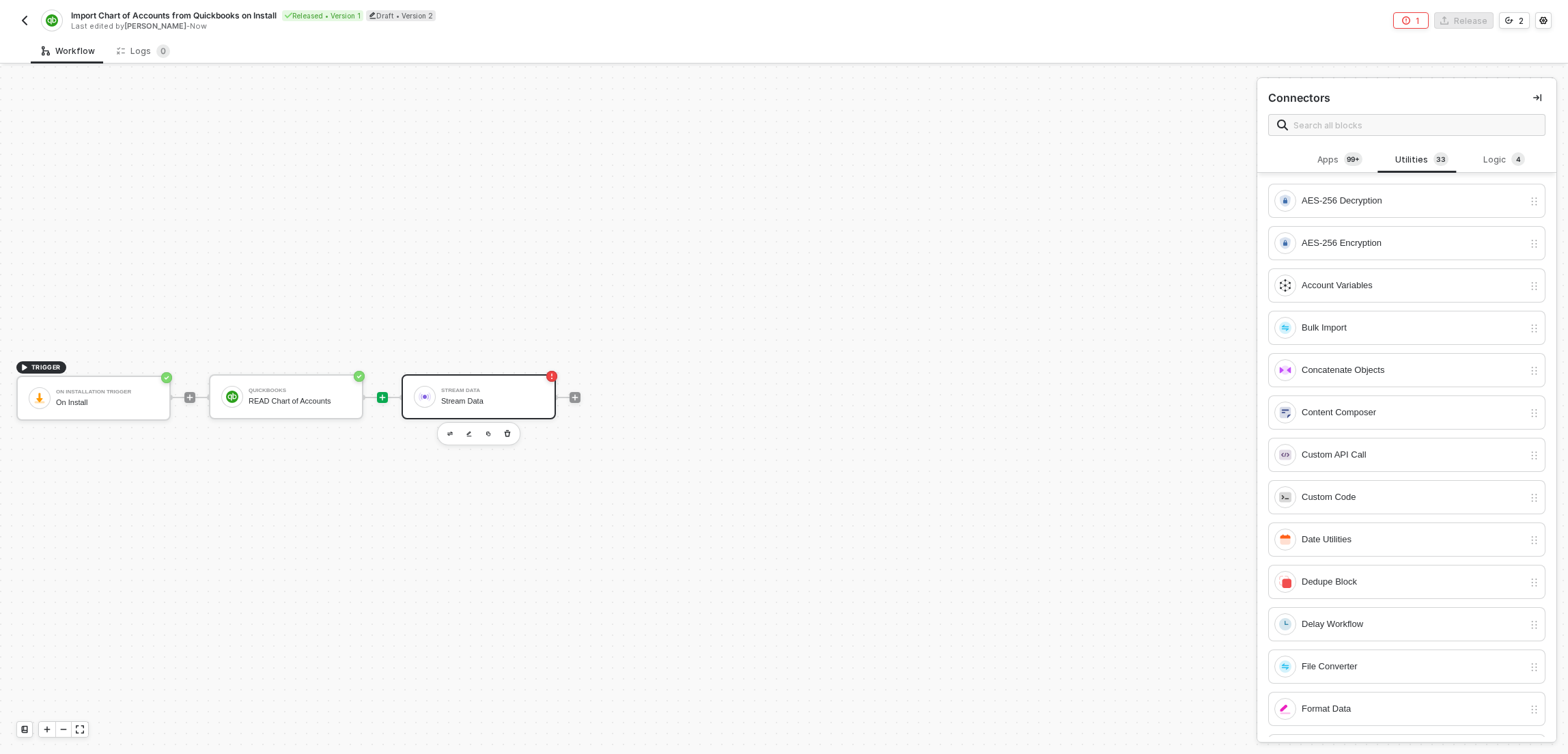
click at [1417, 133] on span at bounding box center [1407, 124] width 277 height 21
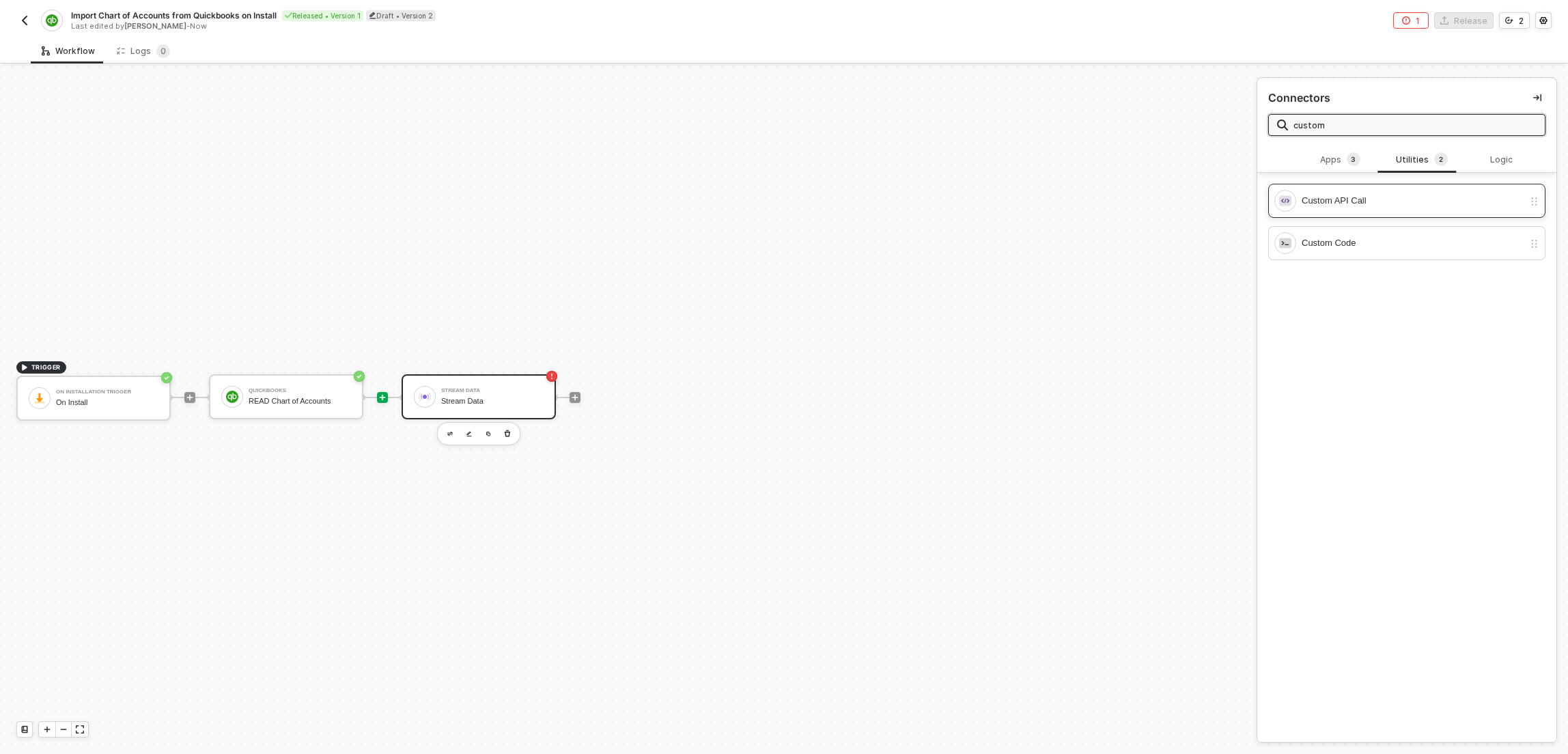
type input "custom"
click at [1400, 193] on div "Custom API Call" at bounding box center [1412, 200] width 222 height 15
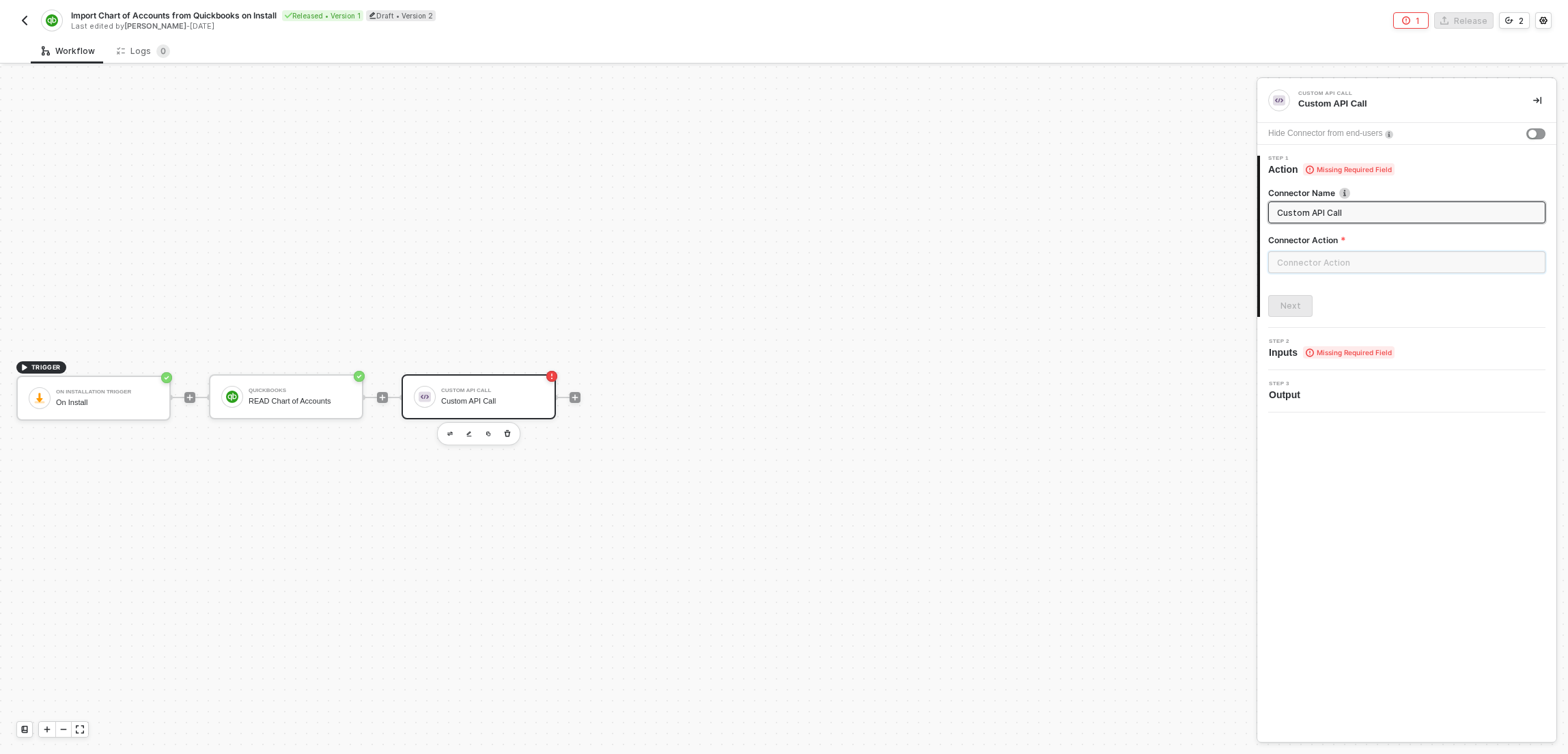
click at [1298, 257] on input "text" at bounding box center [1407, 261] width 277 height 21
click at [1229, 166] on div "Custom Actions" at bounding box center [1145, 164] width 199 height 12
click at [1176, 729] on button "Create Custom Action" at bounding box center [1132, 724] width 172 height 21
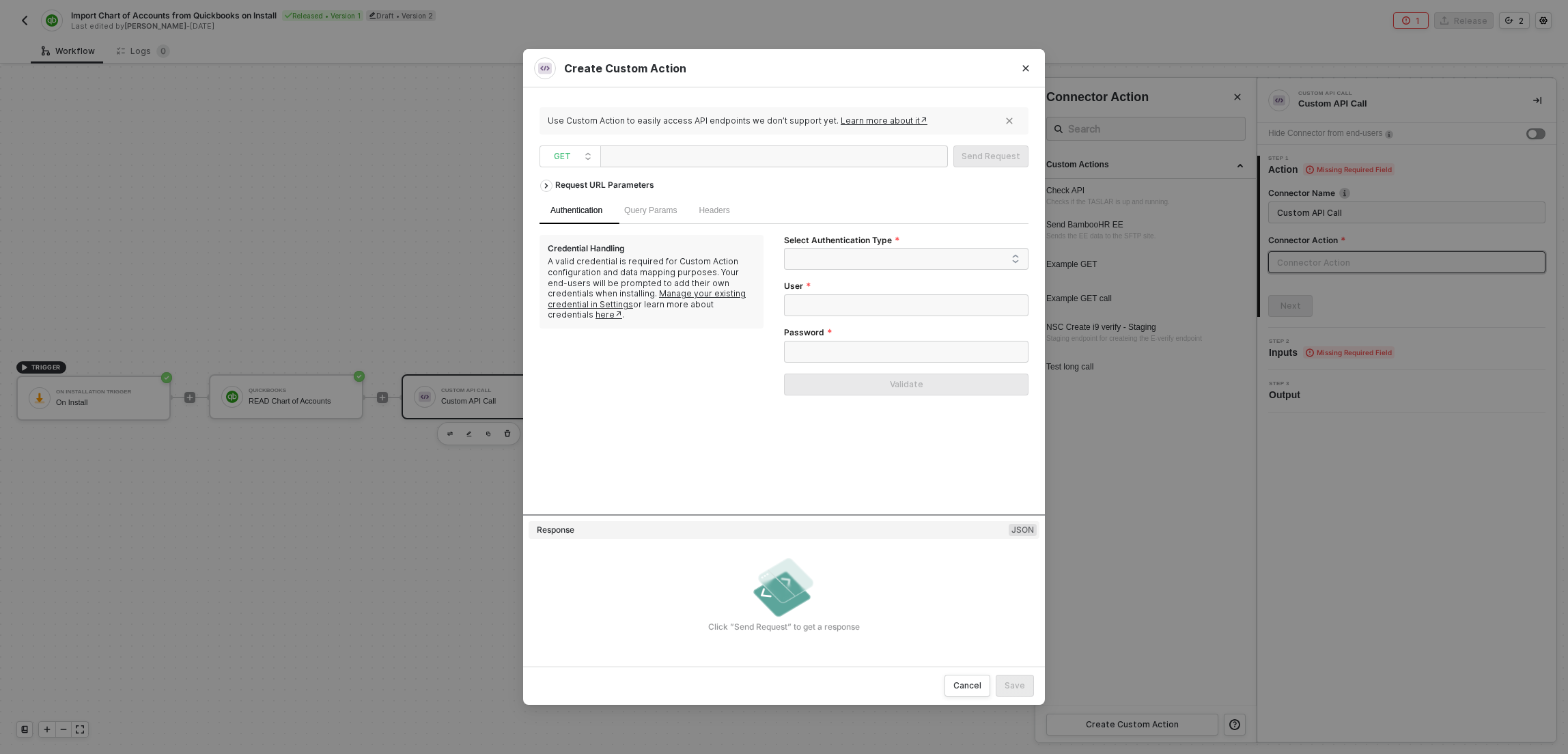
click at [758, 151] on div at bounding box center [773, 156] width 347 height 21
click at [827, 250] on span at bounding box center [908, 259] width 221 height 21
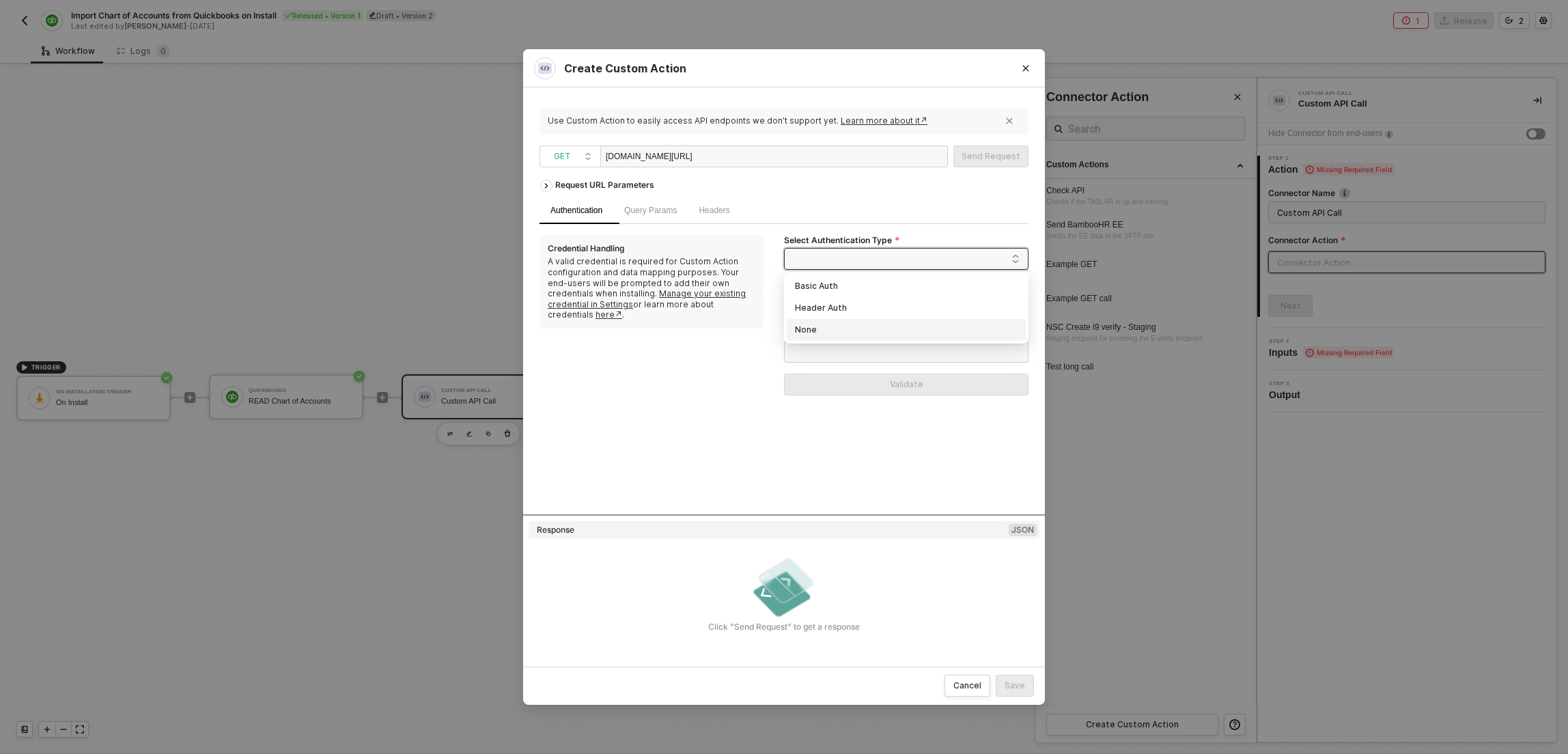
click at [764, 355] on div "Credential Handling A valid credential is required for Custom Action configurat…" at bounding box center [662, 321] width 245 height 172
click at [827, 259] on span at bounding box center [908, 259] width 221 height 21
click at [800, 288] on div "Basic Auth" at bounding box center [906, 286] width 223 height 15
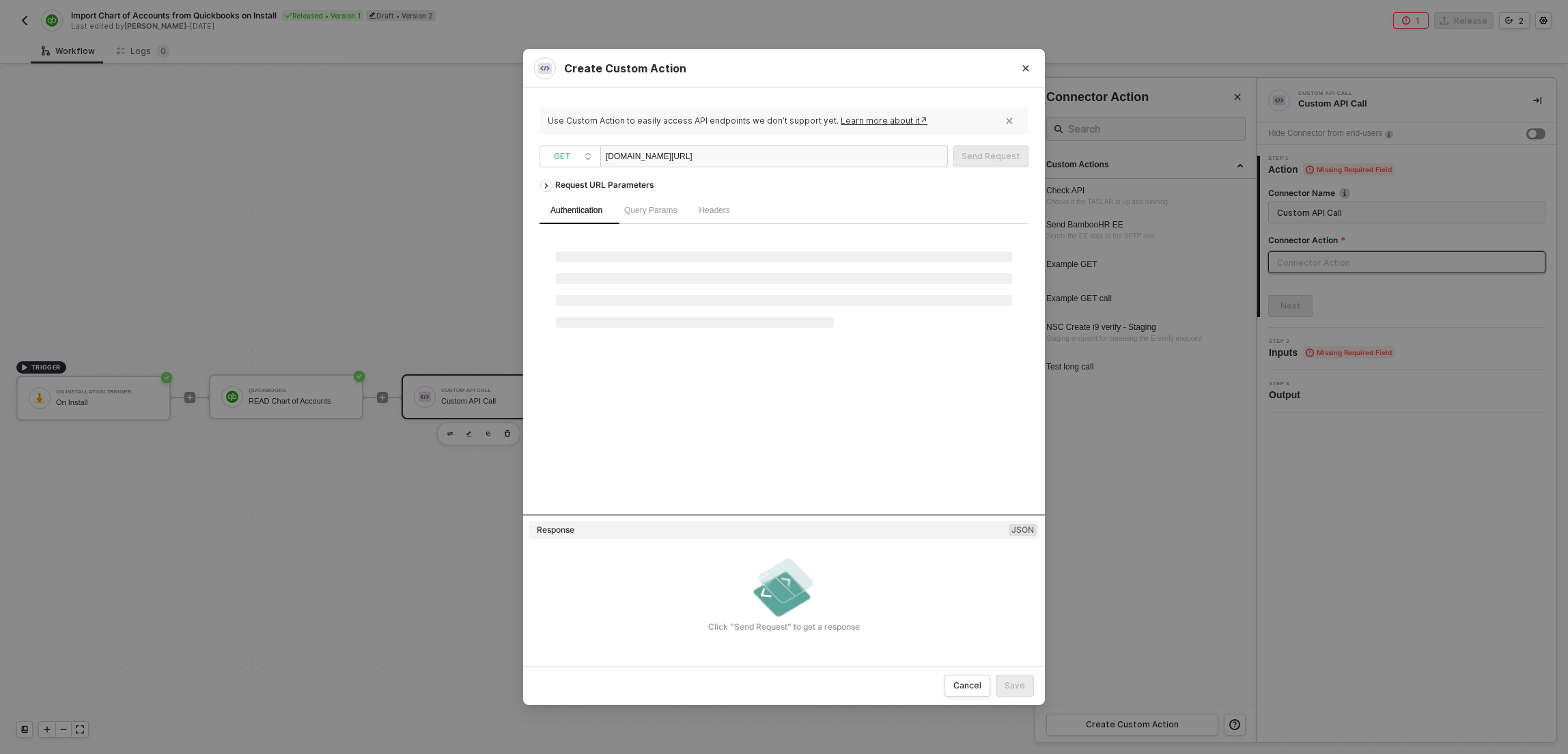
click at [807, 309] on ul at bounding box center [784, 289] width 456 height 76
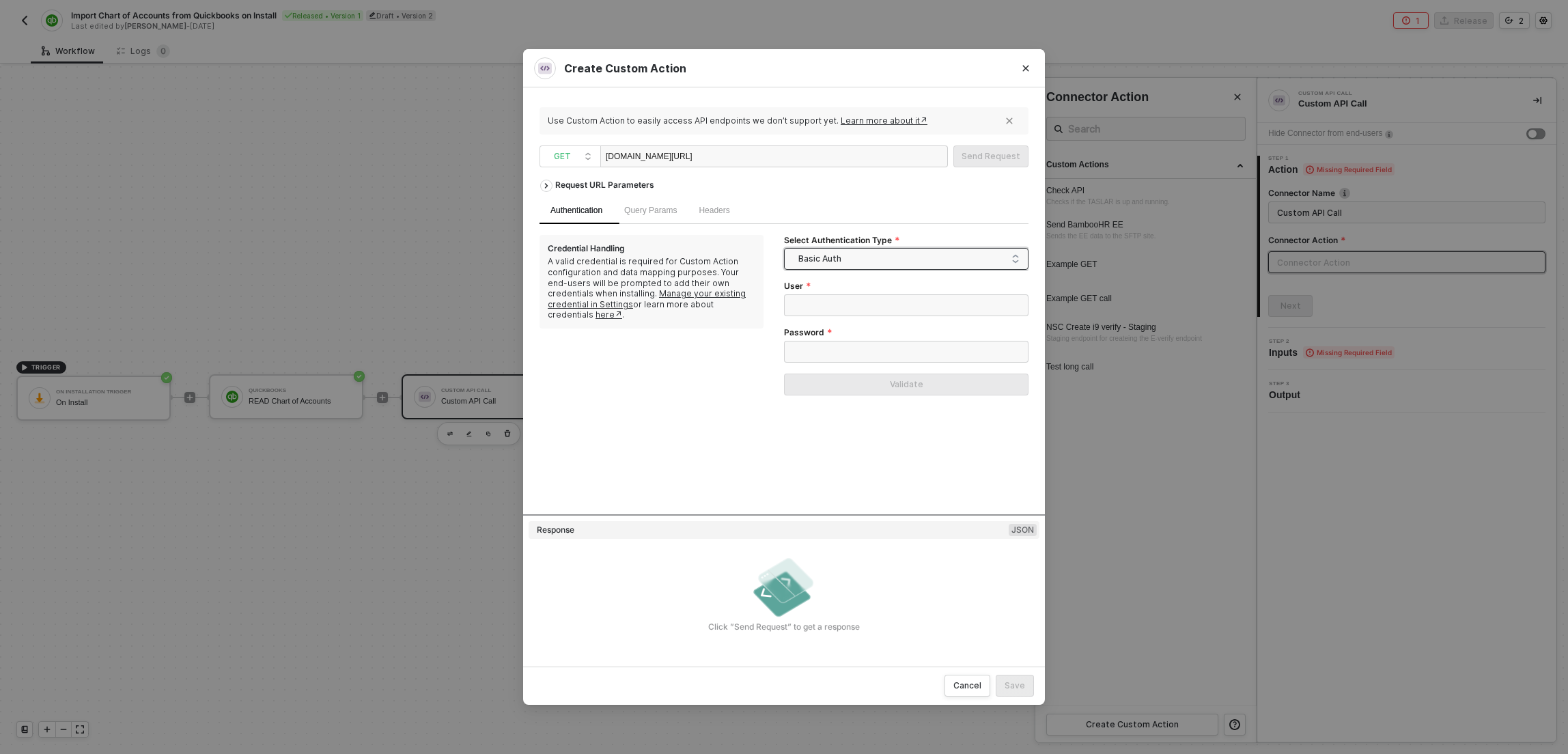
click at [830, 248] on div "Basic Auth" at bounding box center [906, 258] width 245 height 21
click at [830, 304] on div "Header Auth" at bounding box center [906, 307] width 223 height 15
click at [832, 303] on input "Header Name" at bounding box center [906, 304] width 245 height 21
click at [837, 245] on label "Select Authentication Type" at bounding box center [842, 241] width 116 height 11
click at [837, 249] on input "Select Authentication Type" at bounding box center [906, 259] width 228 height 21
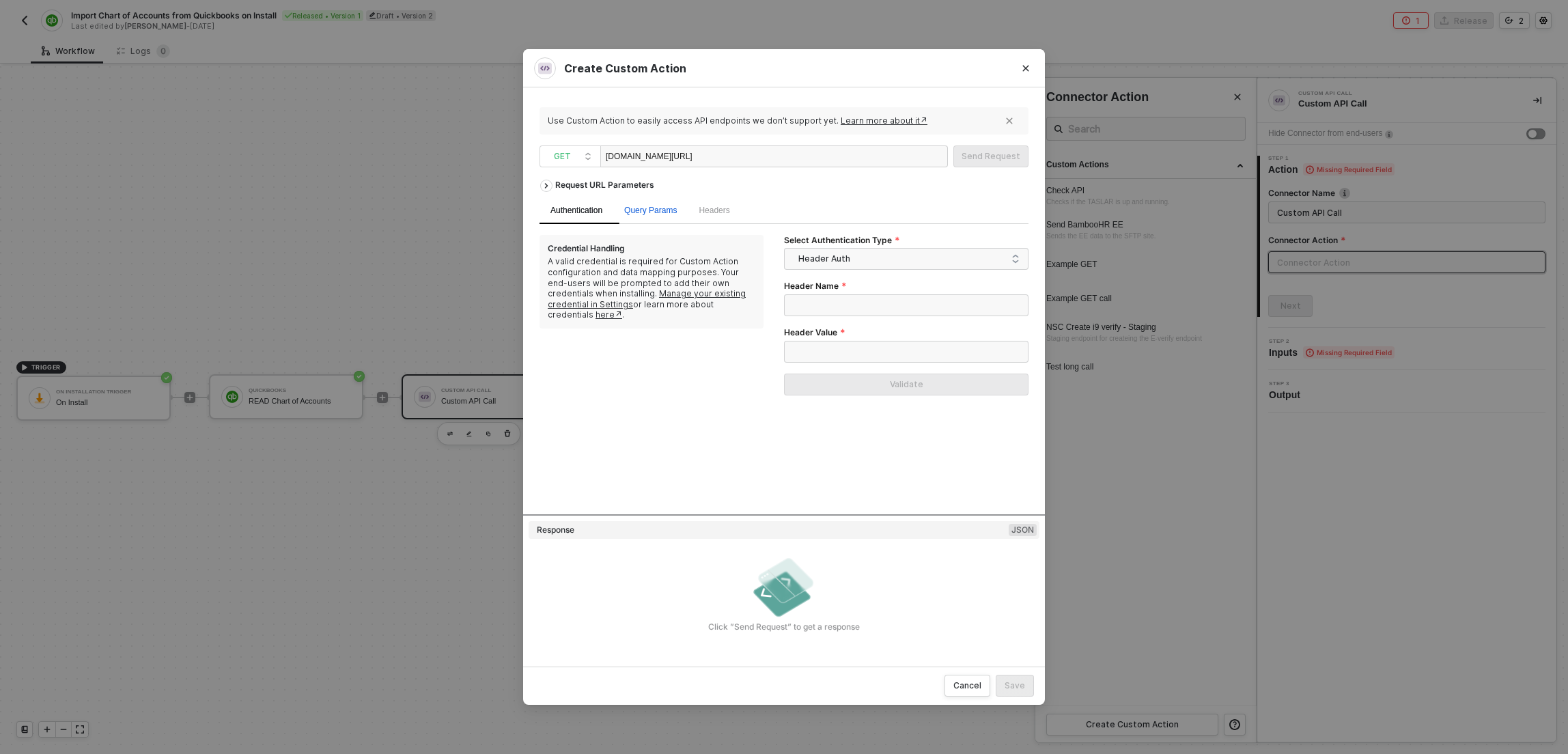
click at [657, 216] on div "Query Params" at bounding box center [650, 211] width 52 height 13
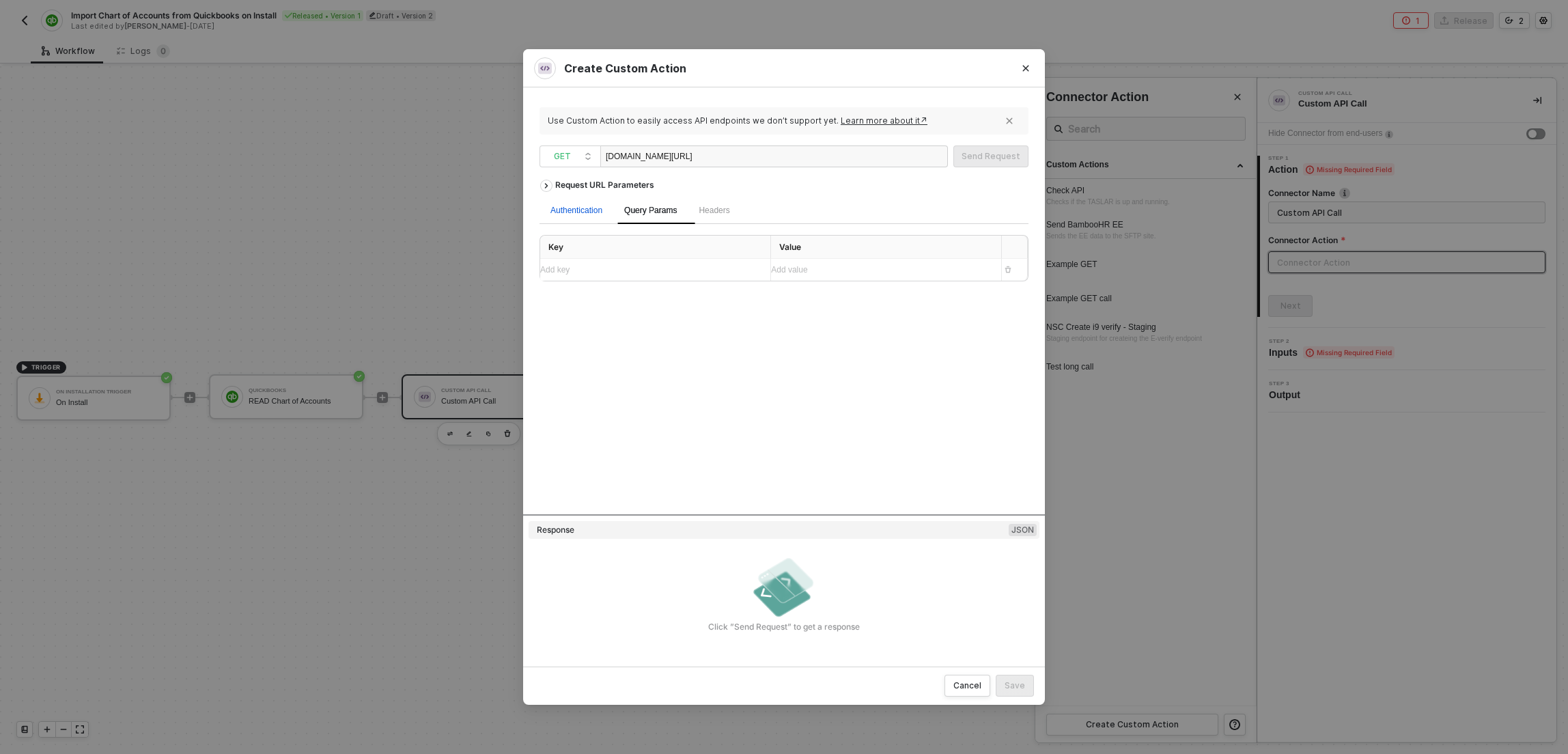
click at [589, 216] on div "Authentication" at bounding box center [576, 211] width 52 height 13
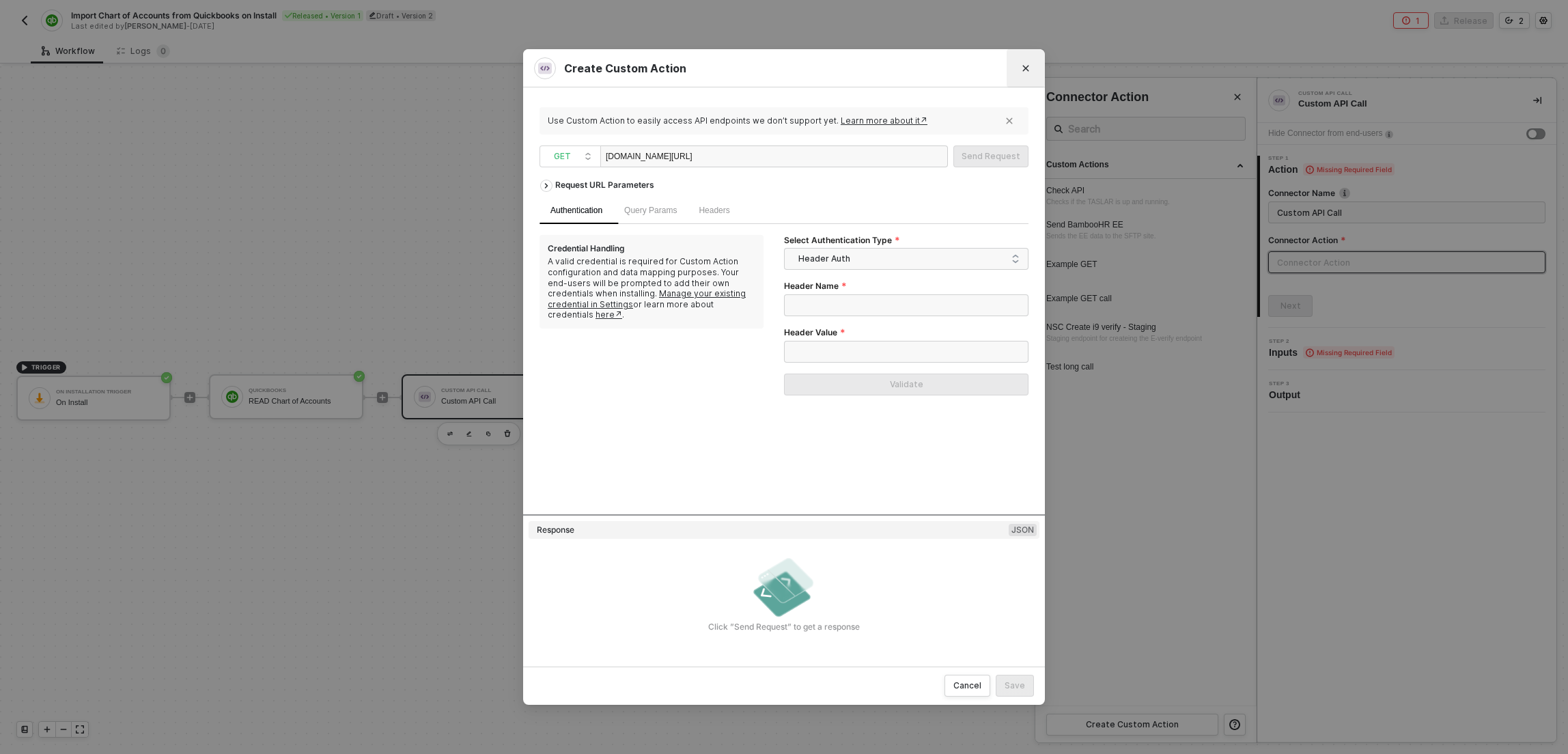
click at [1016, 72] on button "Close" at bounding box center [1025, 68] width 21 height 21
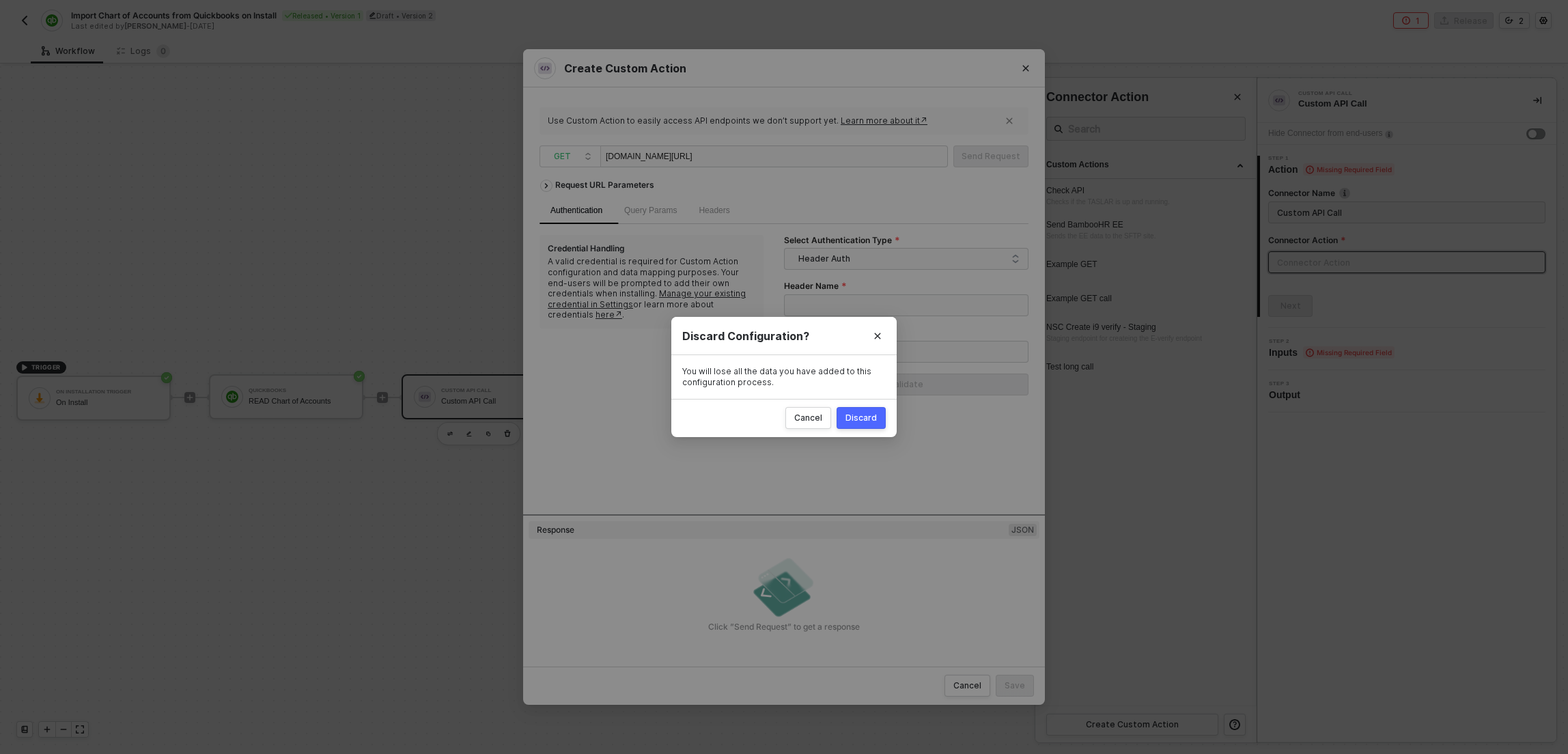
click at [859, 421] on div "Discard" at bounding box center [861, 418] width 32 height 11
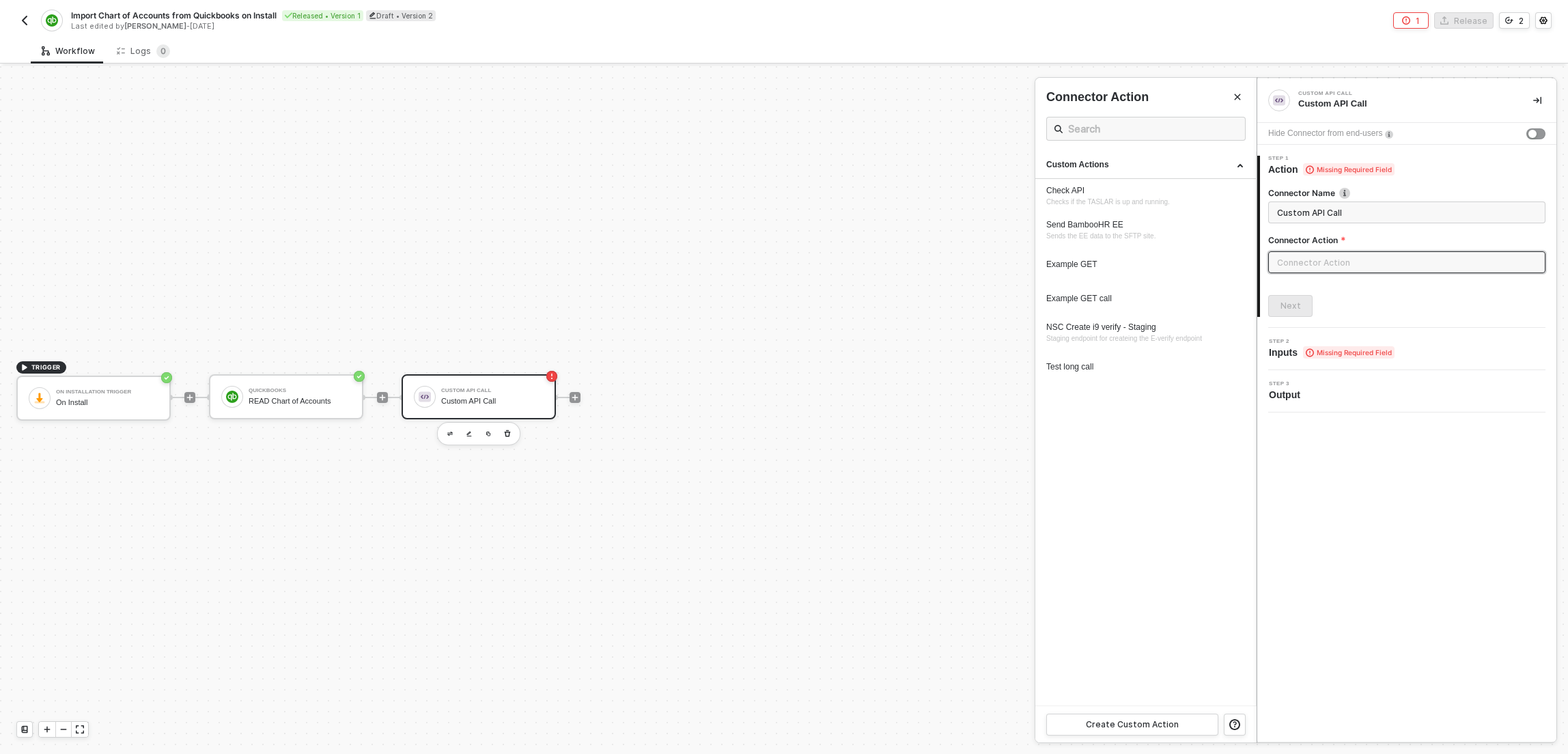
click at [23, 17] on img "button" at bounding box center [25, 21] width 11 height 11
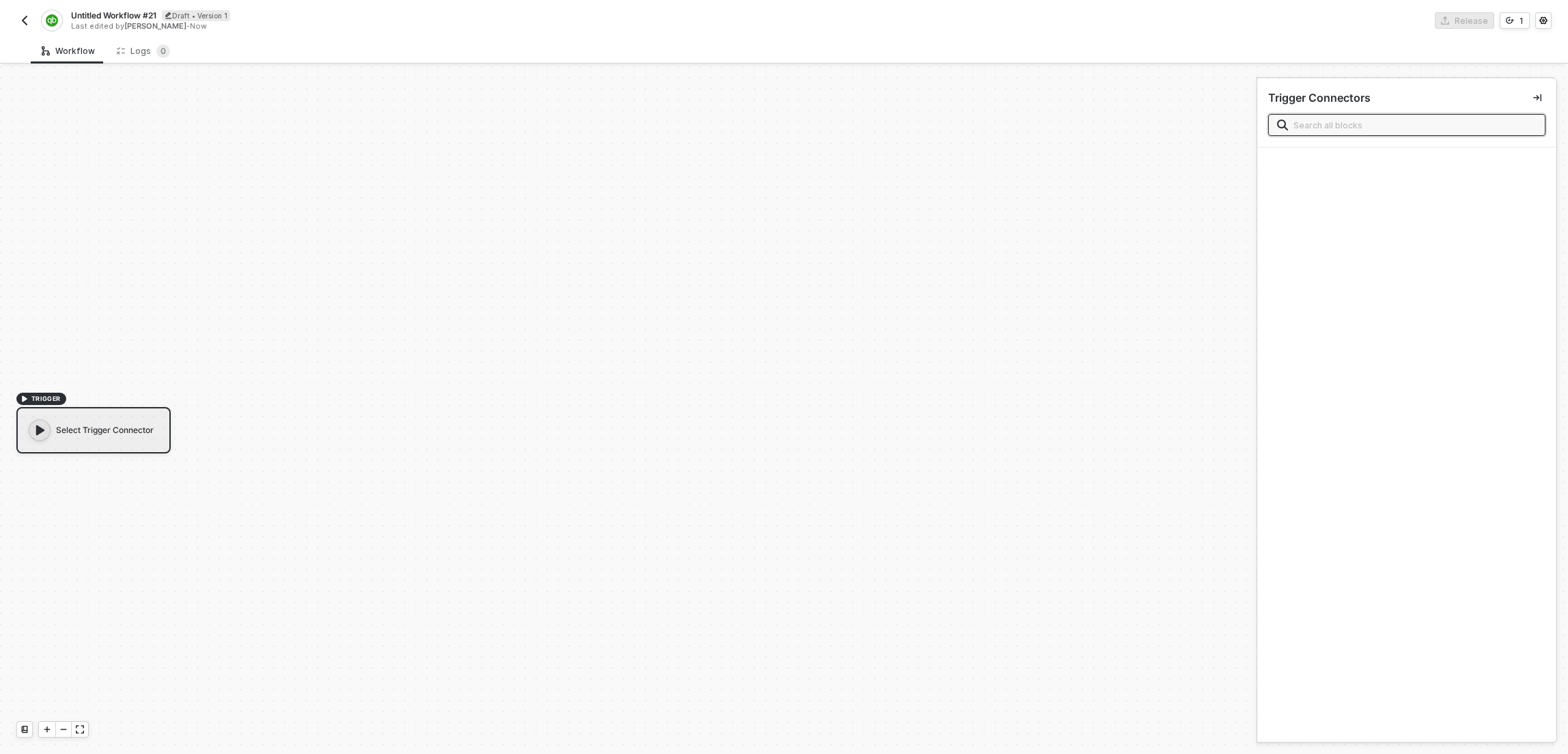
scroll to position [25, 0]
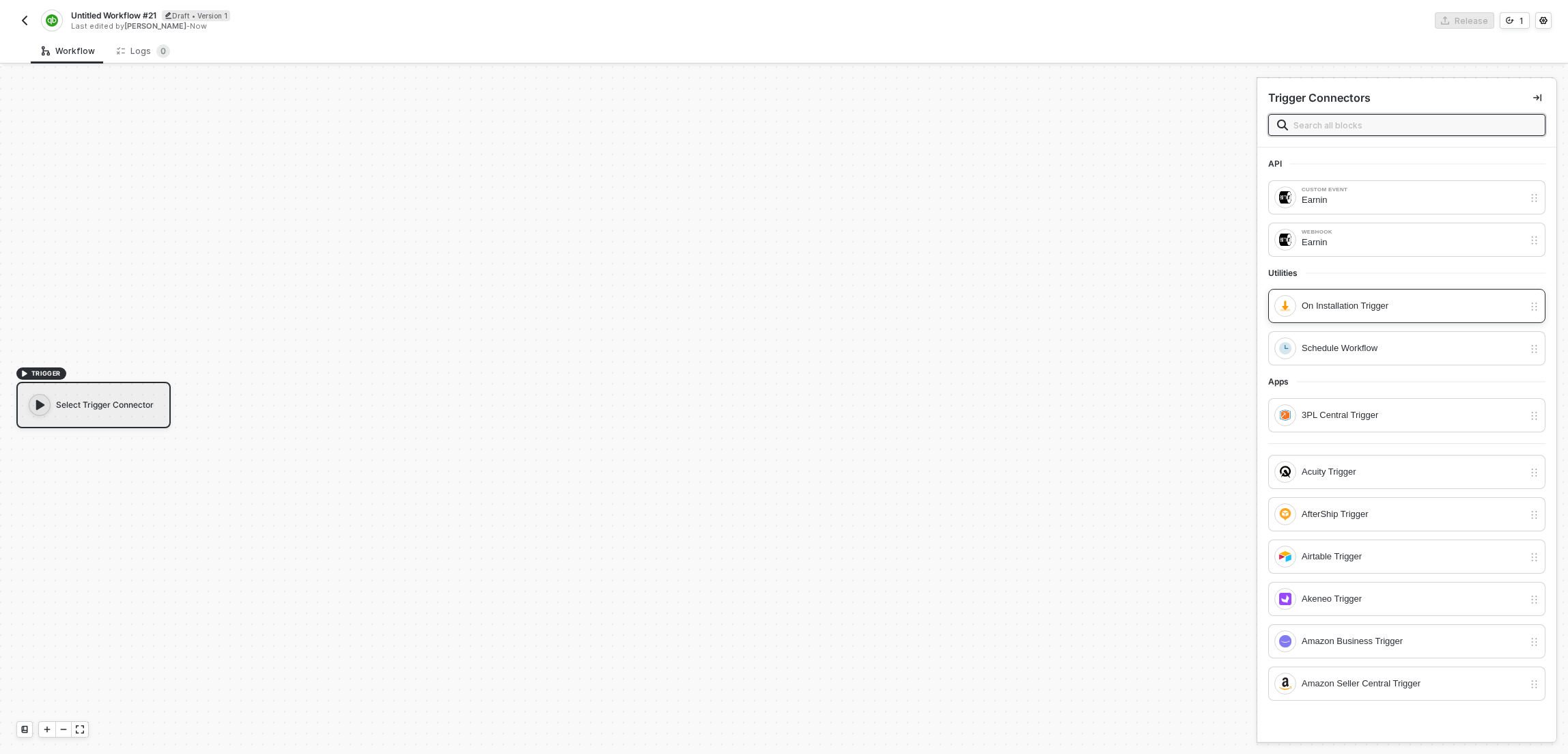
click at [1395, 312] on div "On Installation Trigger" at bounding box center [1412, 305] width 222 height 15
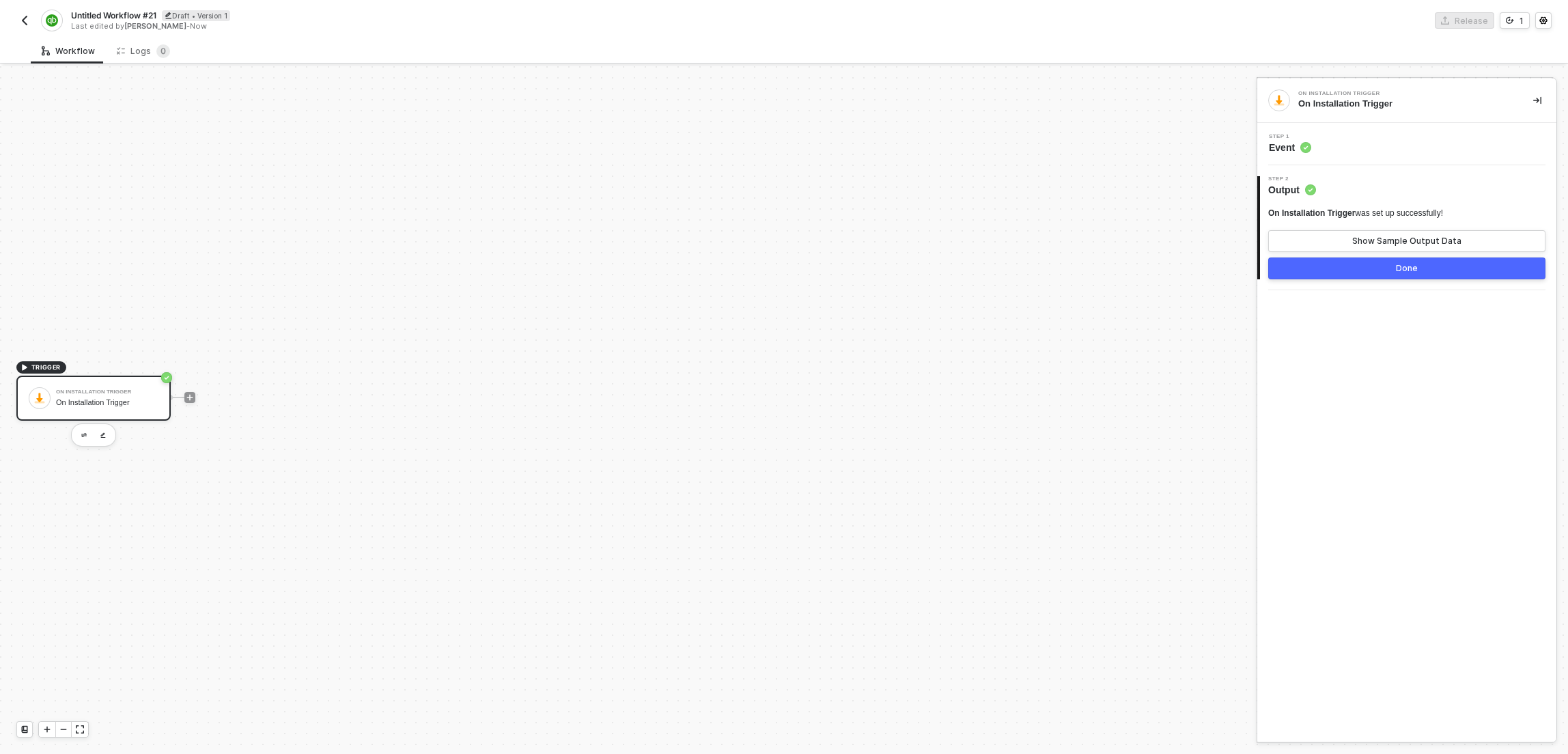
click at [1396, 142] on div "Step 1 Event" at bounding box center [1408, 144] width 296 height 21
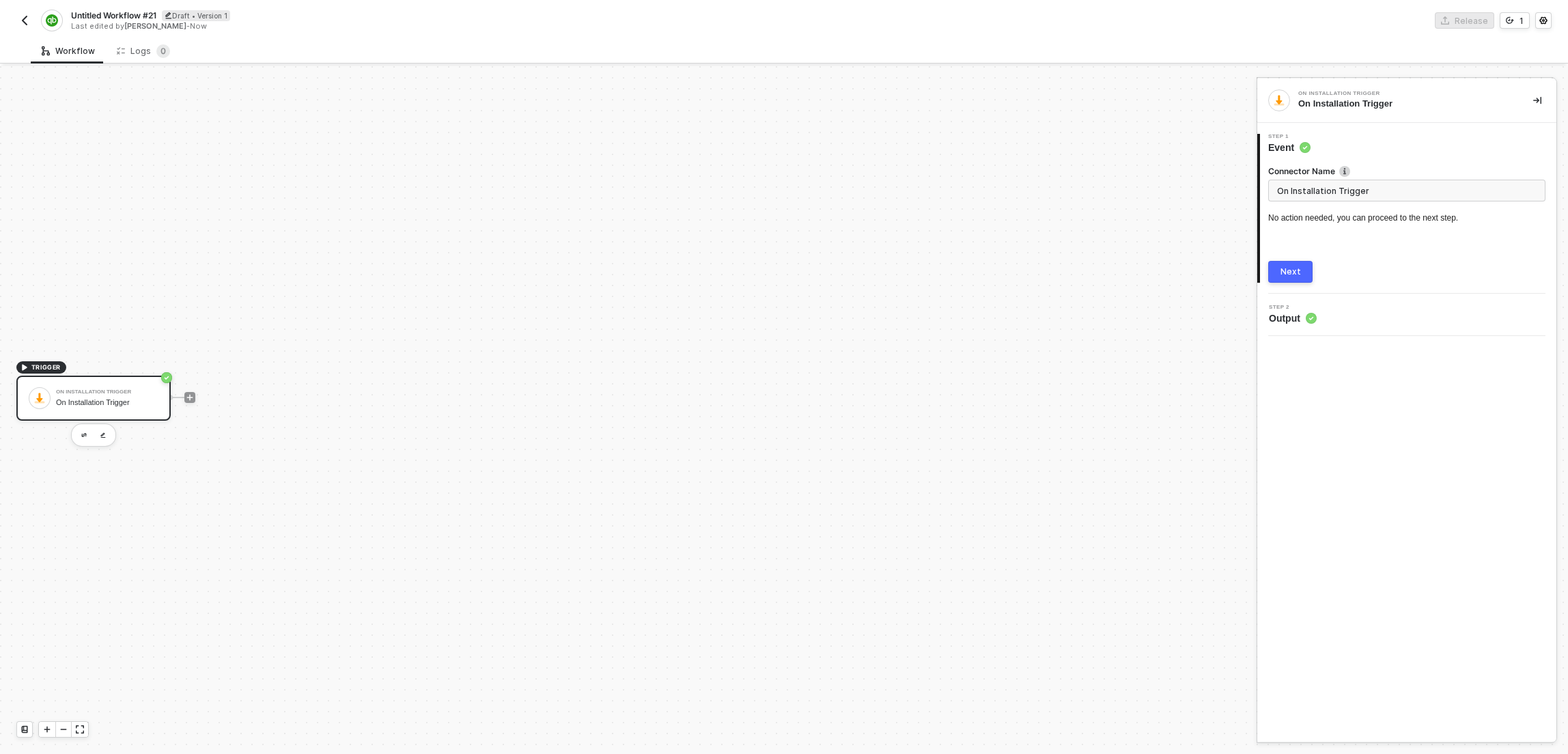
drag, startPoint x: 1307, startPoint y: 269, endPoint x: 1349, endPoint y: 284, distance: 44.6
click at [1307, 269] on button "Next" at bounding box center [1291, 271] width 45 height 21
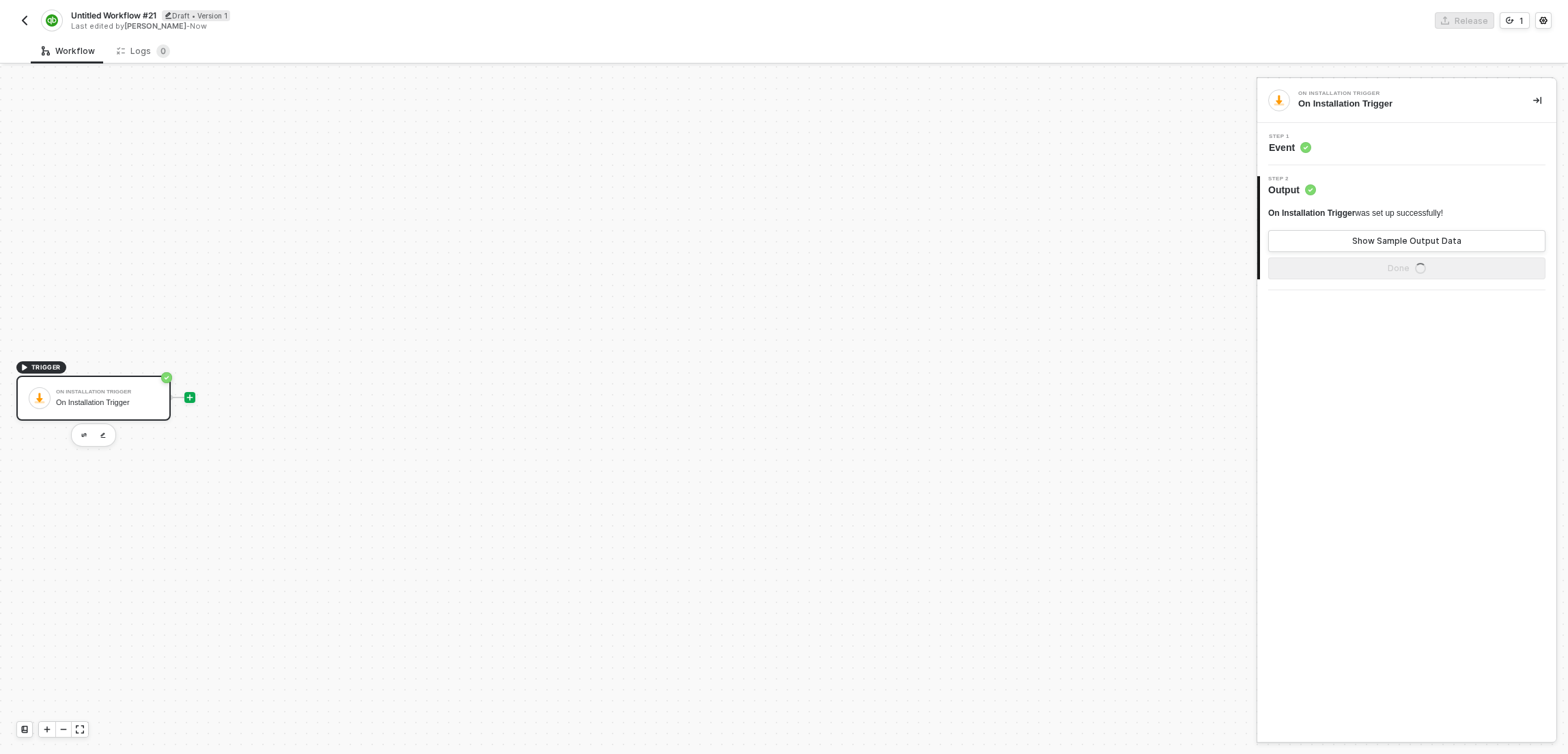
click at [192, 395] on icon "icon-play" at bounding box center [190, 397] width 8 height 8
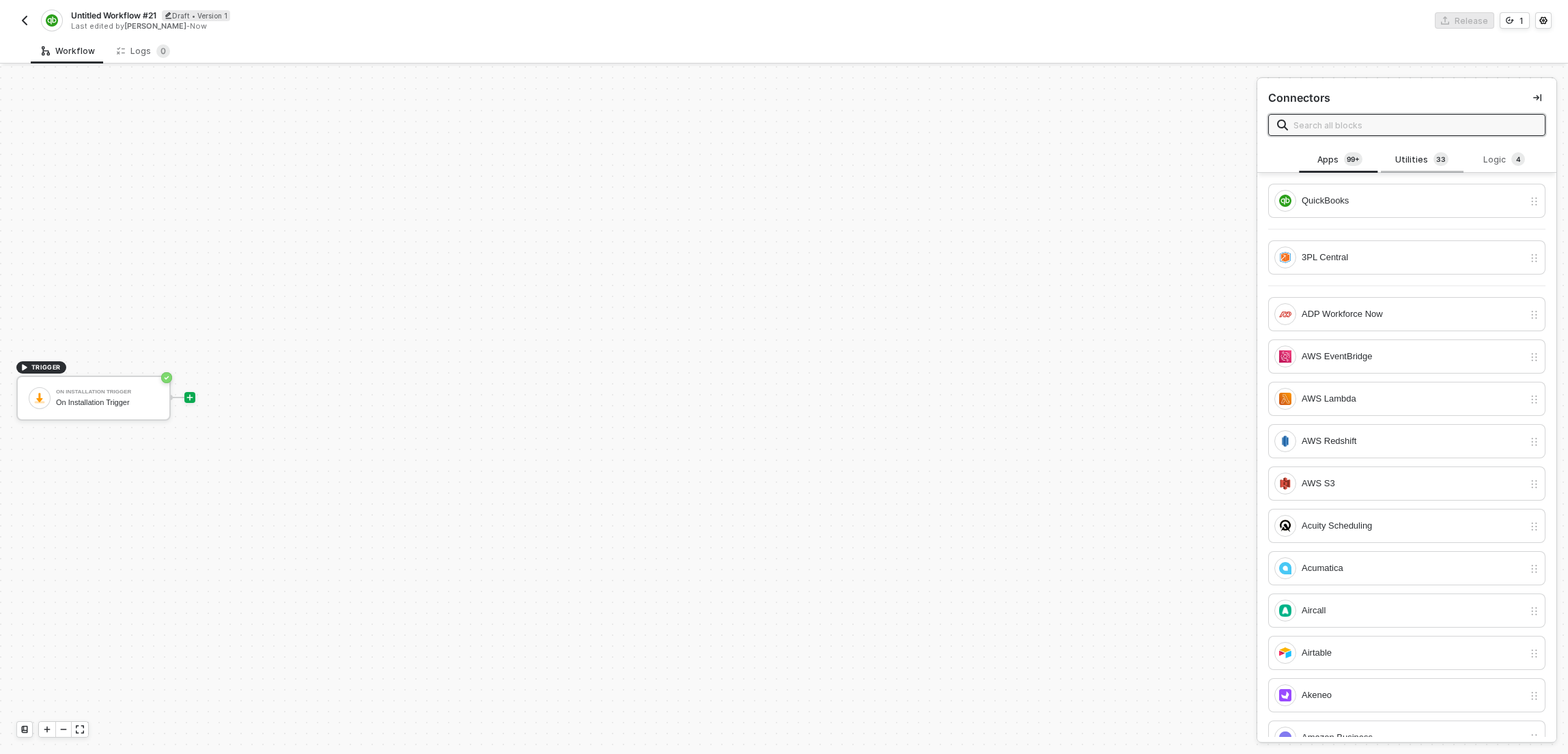
click at [1424, 164] on div "Utilities 3 3" at bounding box center [1422, 160] width 60 height 15
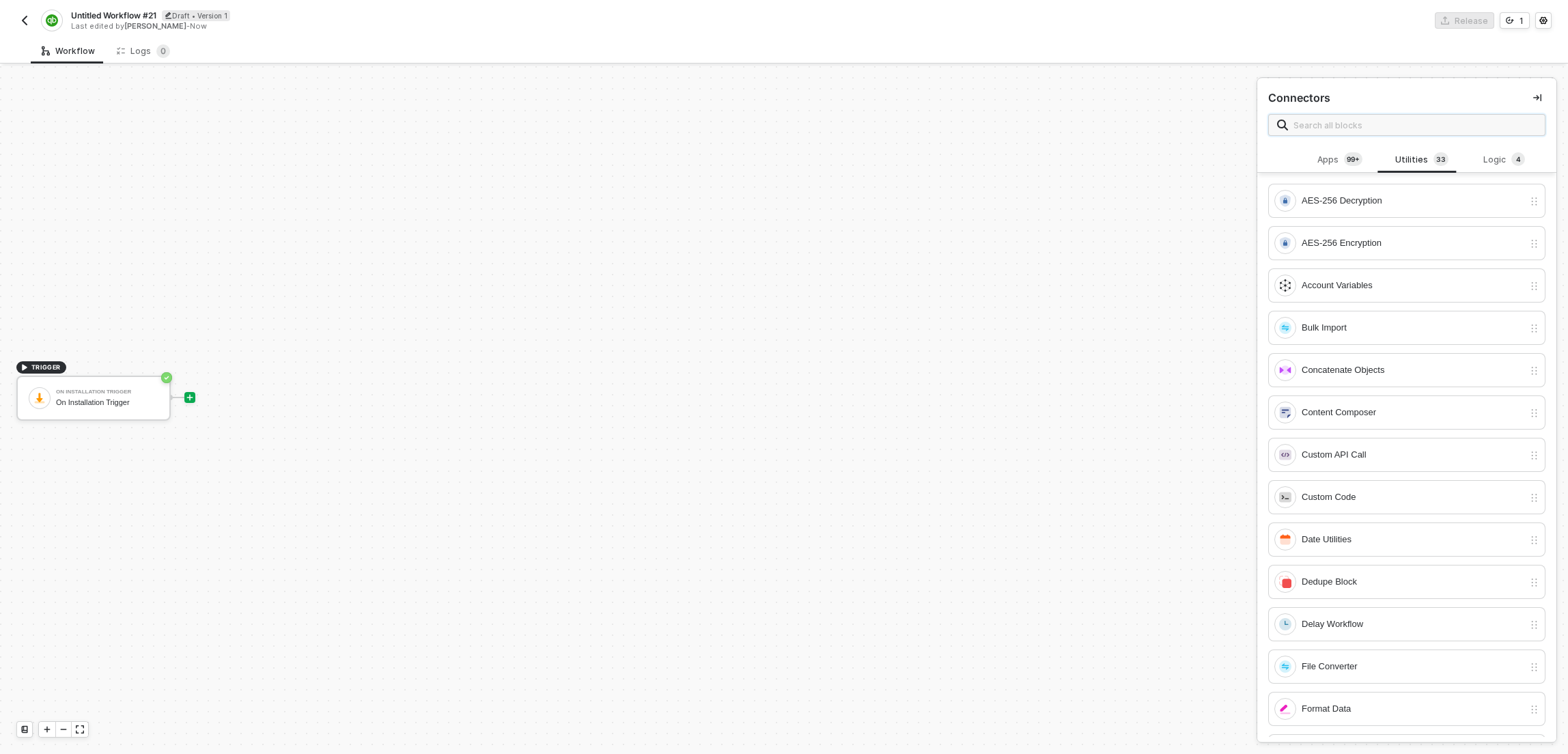
click at [1394, 127] on input "text" at bounding box center [1415, 125] width 243 height 15
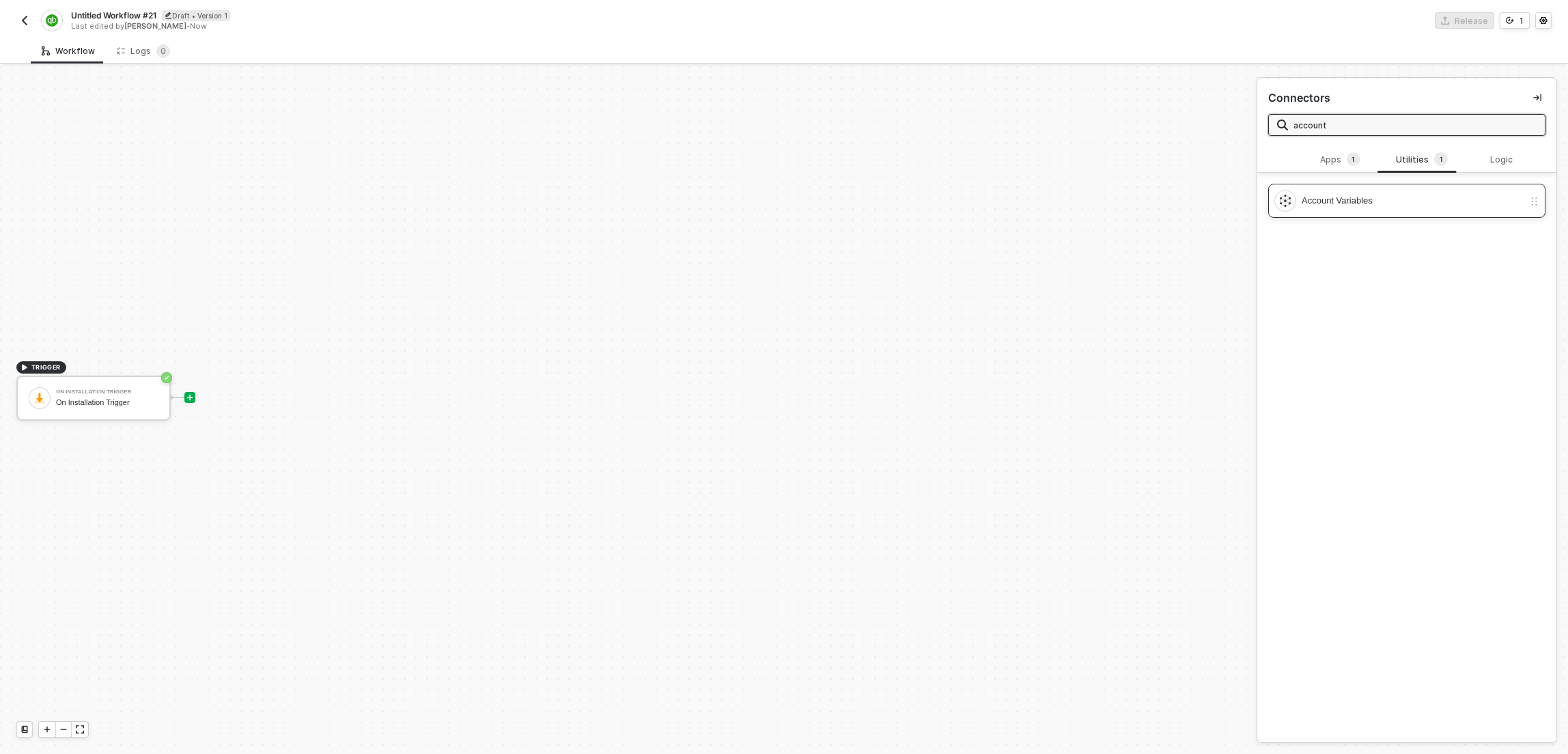
type input "account"
click at [1385, 199] on div "Account Variables" at bounding box center [1412, 200] width 222 height 15
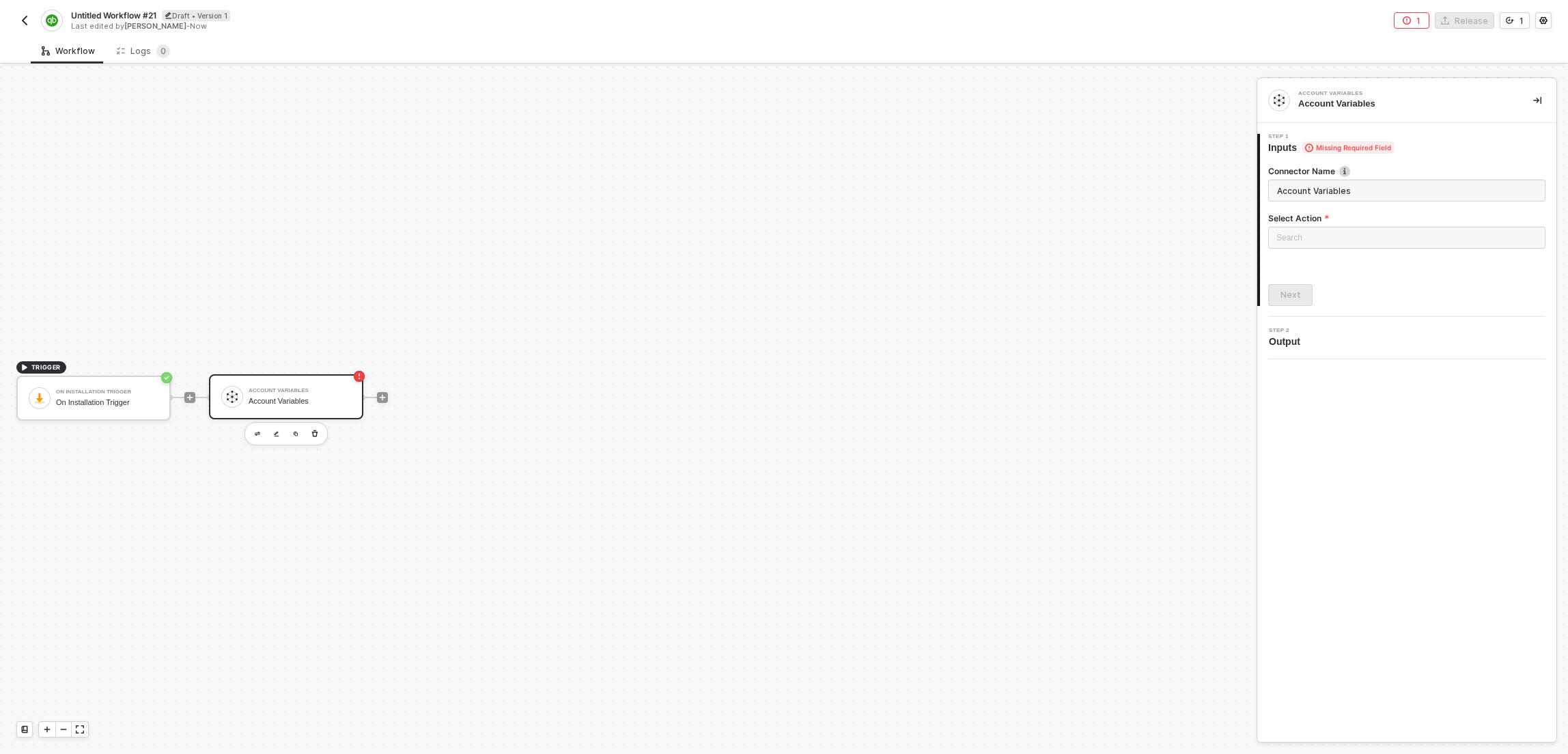
click at [287, 399] on div "Account Variables" at bounding box center [300, 400] width 103 height 9
click at [1342, 237] on input "search" at bounding box center [1407, 238] width 261 height 21
click at [1314, 267] on div "Set Account Variables" at bounding box center [1406, 265] width 255 height 15
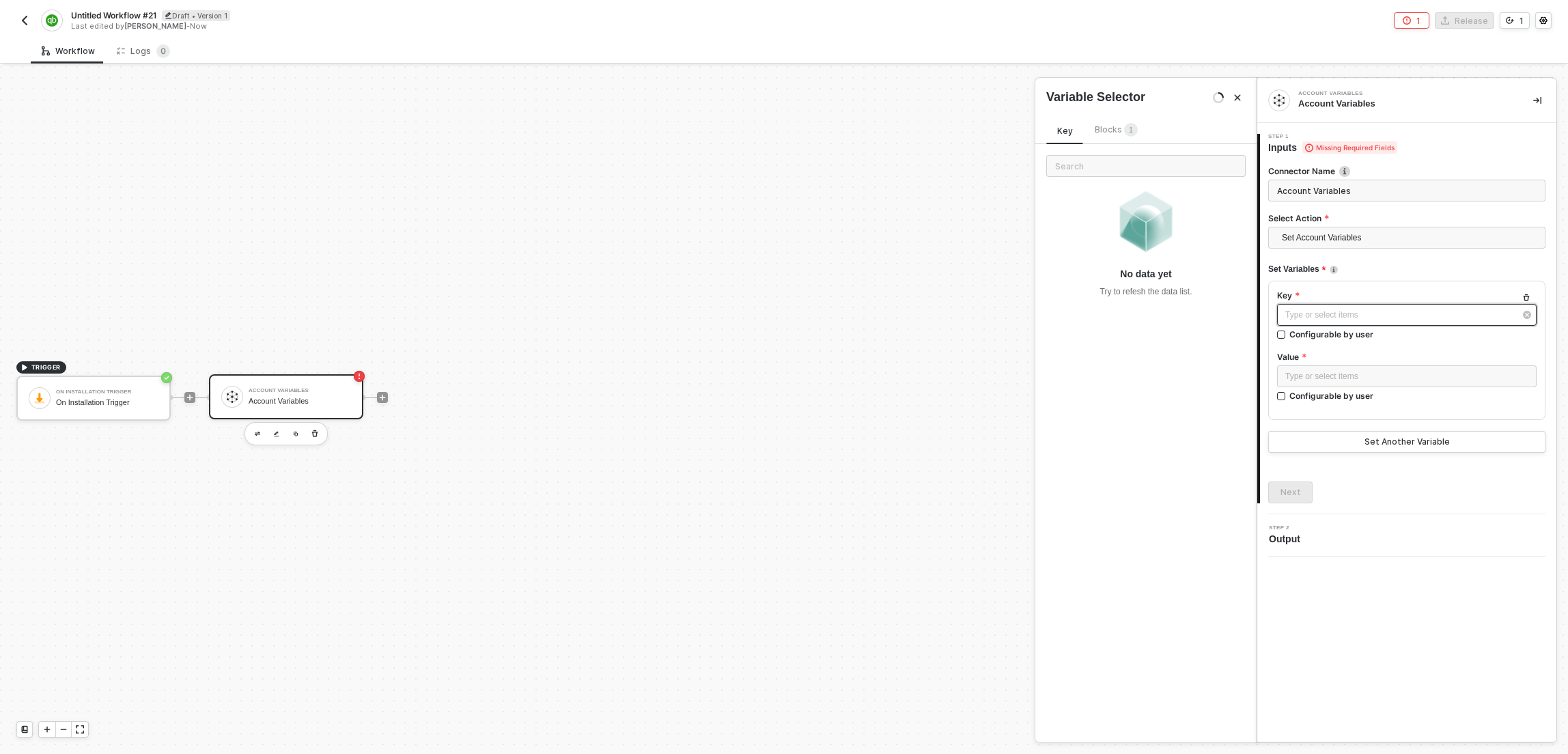
click at [1315, 316] on div "Type or select items ﻿" at bounding box center [1400, 315] width 230 height 13
click at [1307, 392] on div "Configurable by user" at bounding box center [1331, 396] width 84 height 12
click at [1287, 392] on input "Configurable by user" at bounding box center [1282, 396] width 10 height 10
checkbox input "true"
click at [265, 398] on div "Account Variables" at bounding box center [300, 400] width 103 height 9
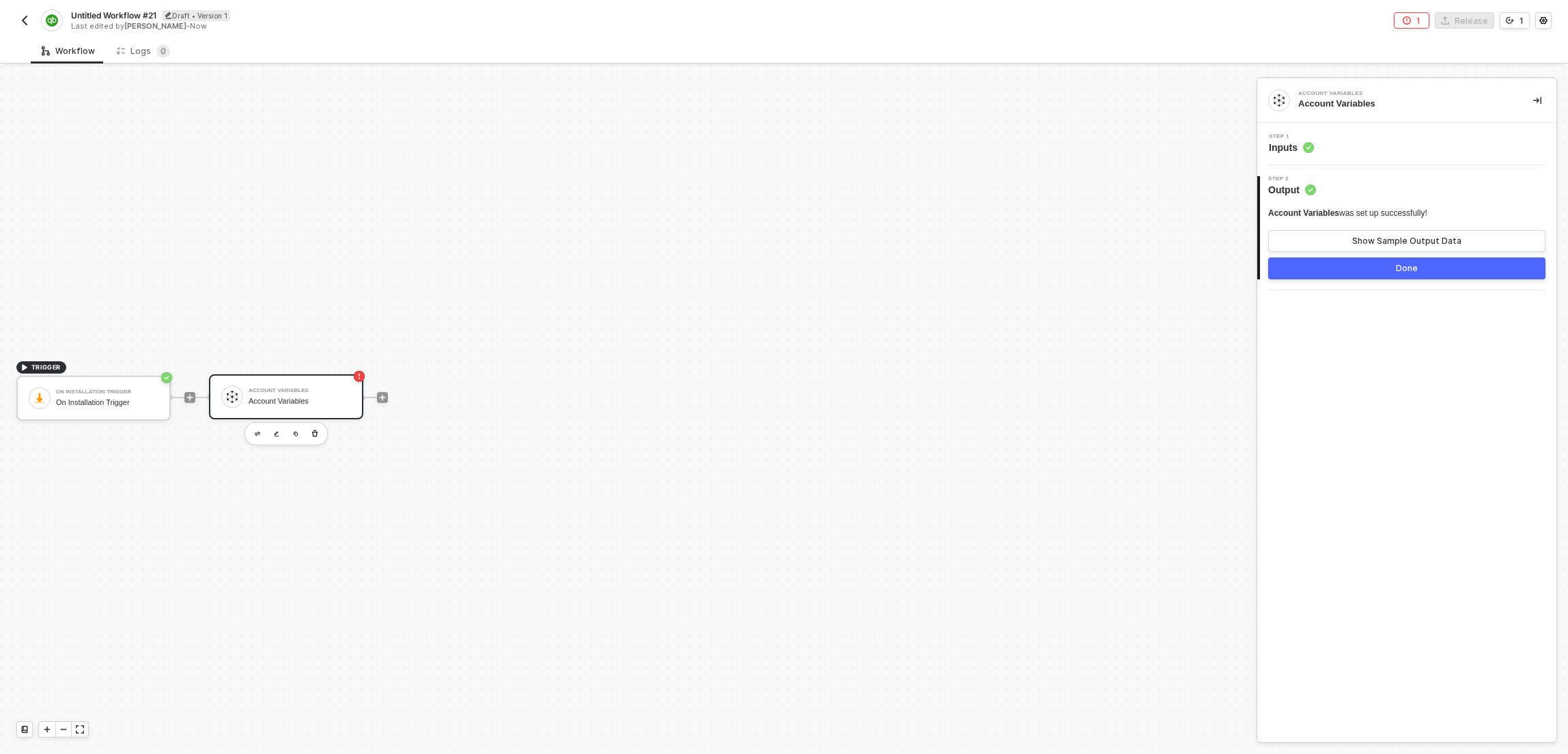
click at [1355, 146] on div "Step 1 Inputs" at bounding box center [1408, 144] width 296 height 21
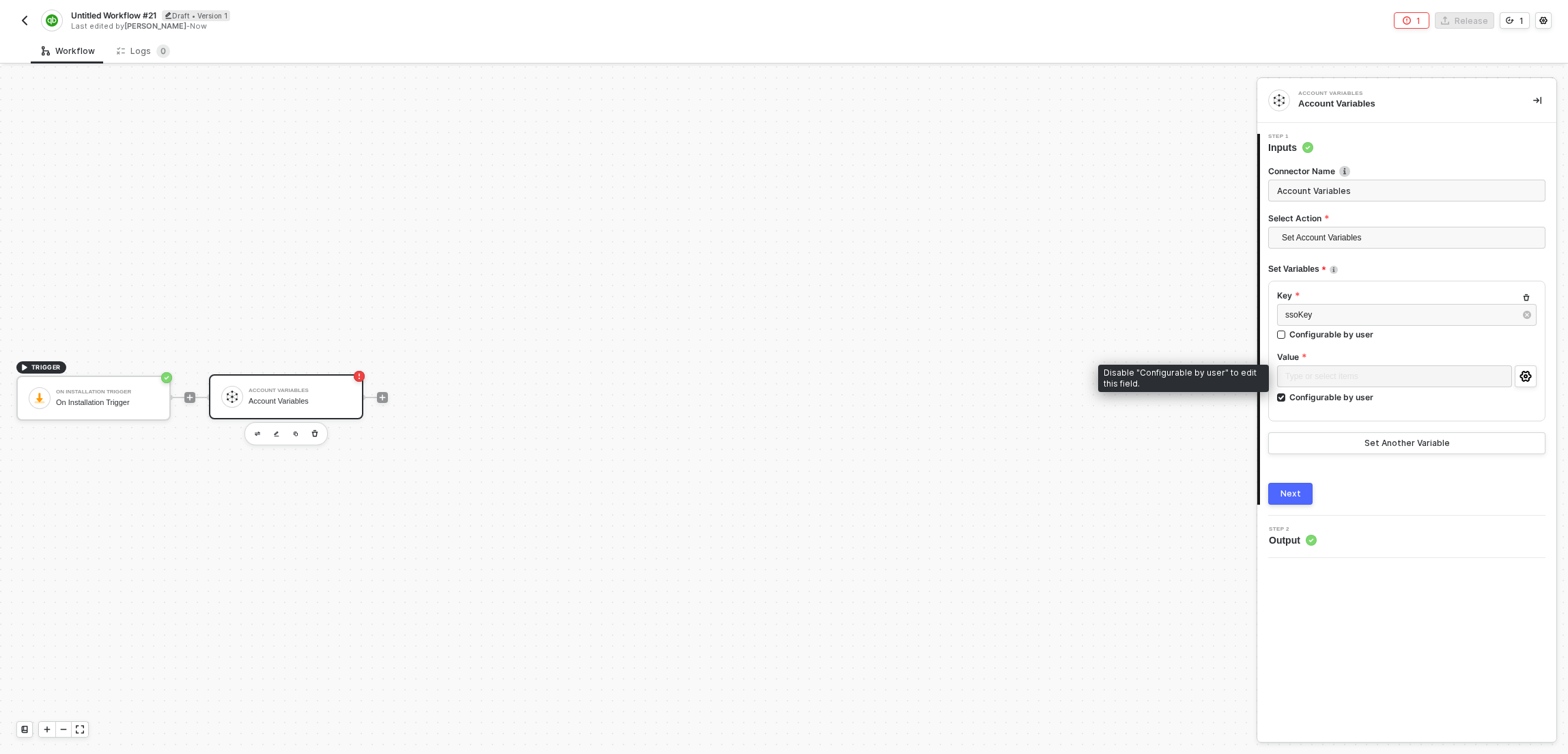
click at [1272, 396] on div "Key ssoKey Configurable by user Value Type or select items ﻿ Configurable by us…" at bounding box center [1407, 350] width 277 height 141
click at [1280, 396] on input "Configurable by user" at bounding box center [1282, 398] width 10 height 10
checkbox input "false"
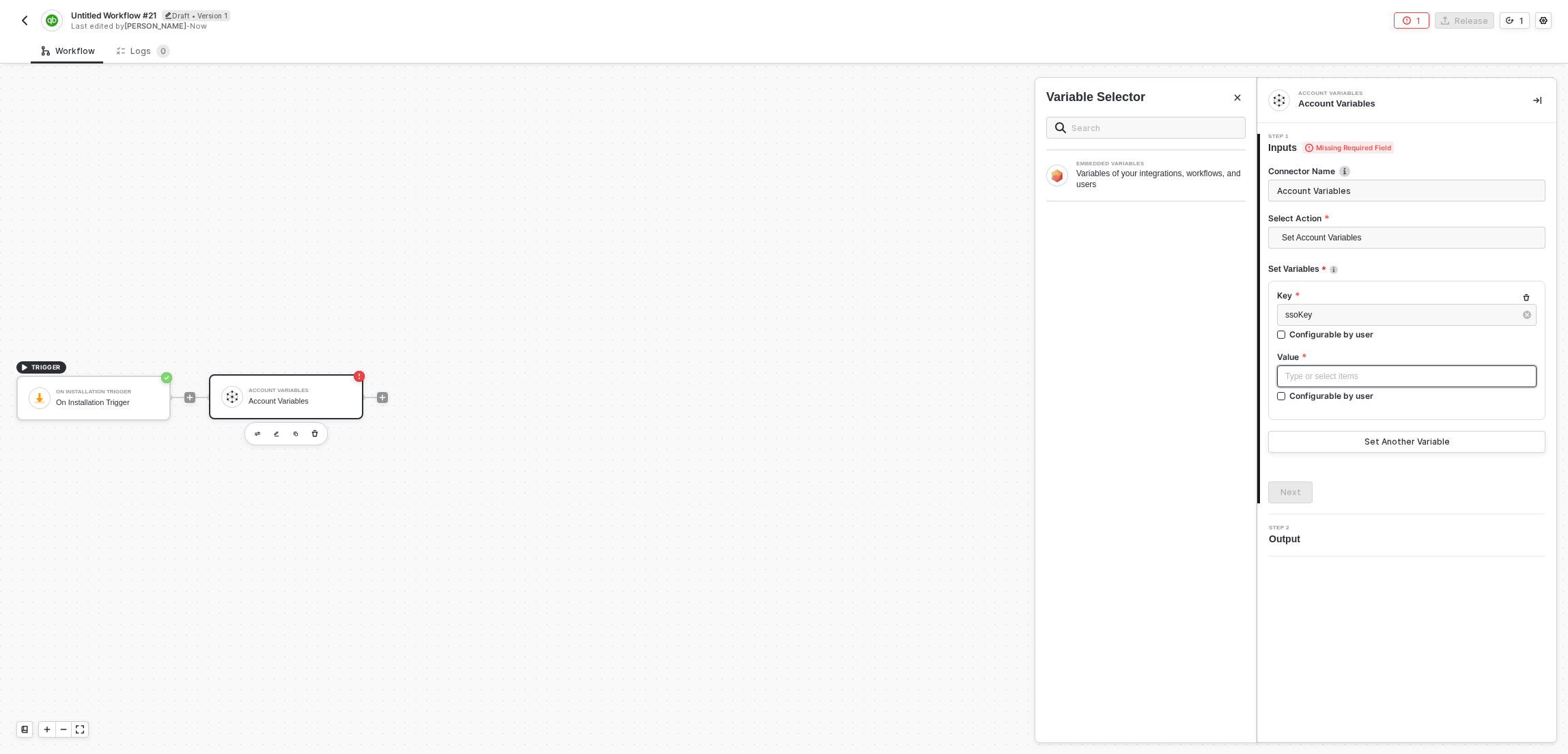
click at [1317, 378] on div "Type or select items ﻿" at bounding box center [1407, 377] width 243 height 13
click at [1442, 380] on div "Type or select items ﻿" at bounding box center [1407, 377] width 243 height 13
click at [1281, 490] on div "Next" at bounding box center [1291, 493] width 21 height 11
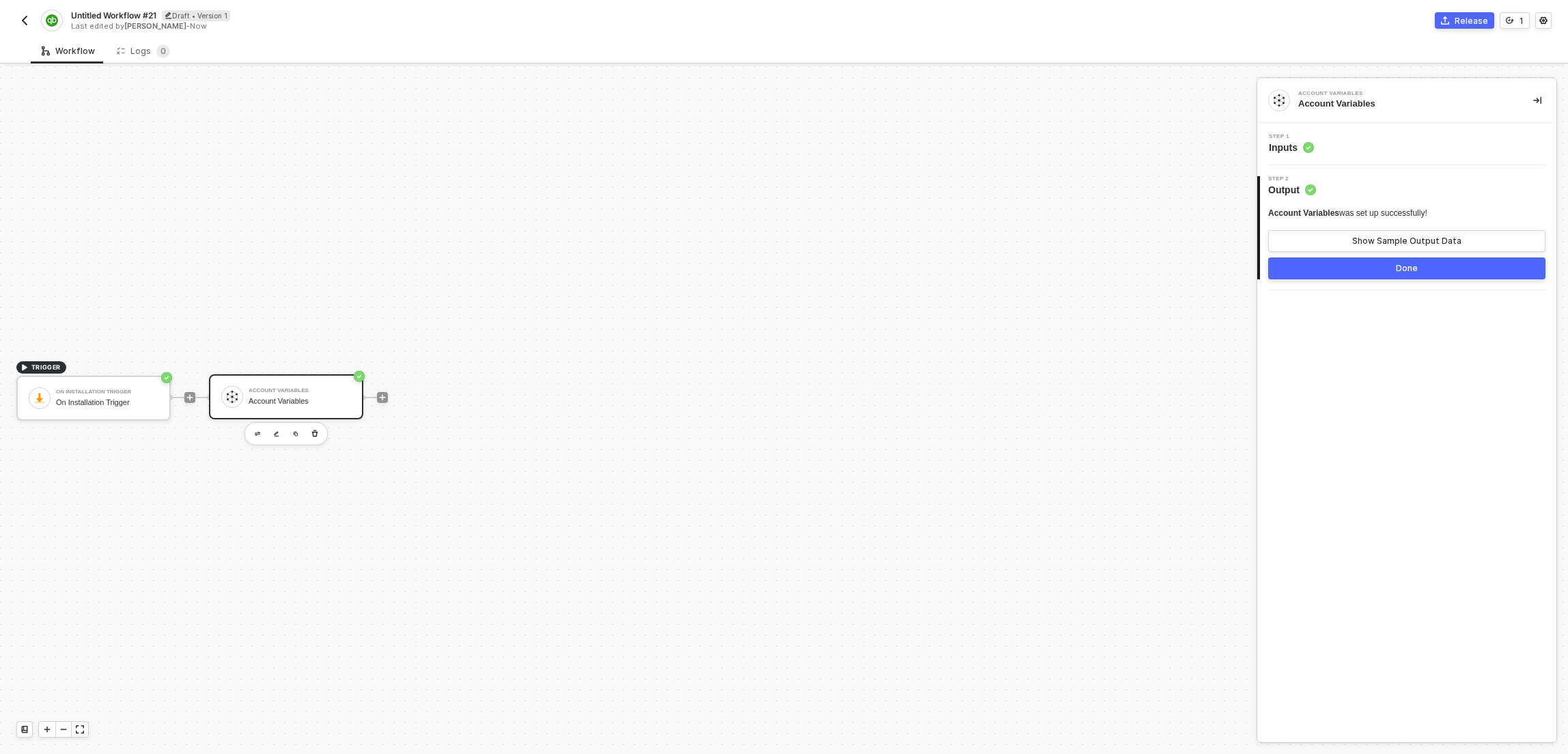
click at [1428, 265] on button "Done" at bounding box center [1407, 268] width 277 height 21
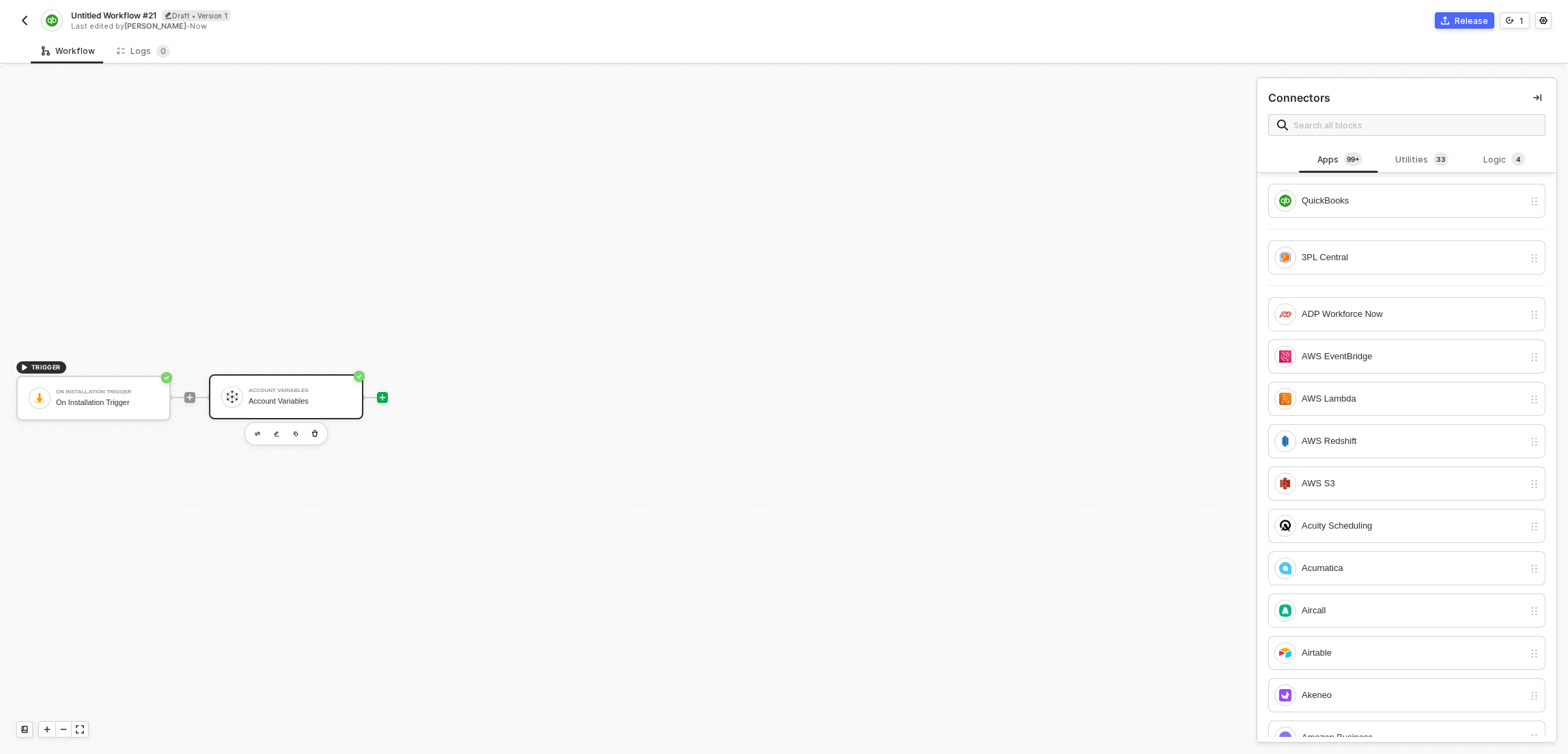
click at [334, 394] on div "Account Variables Account Variables" at bounding box center [300, 396] width 103 height 26
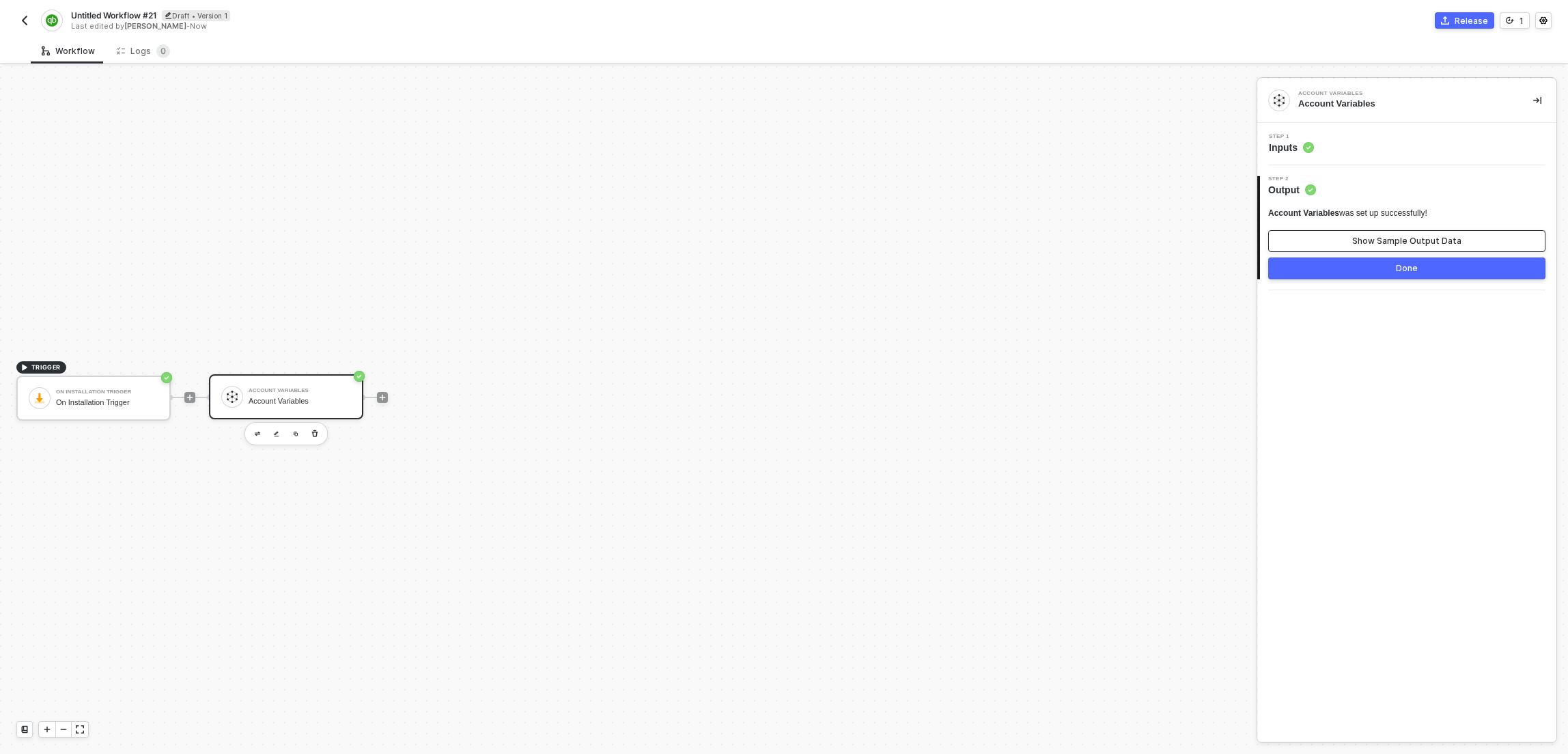
click at [1345, 238] on button "Show Sample Output Data" at bounding box center [1407, 241] width 277 height 21
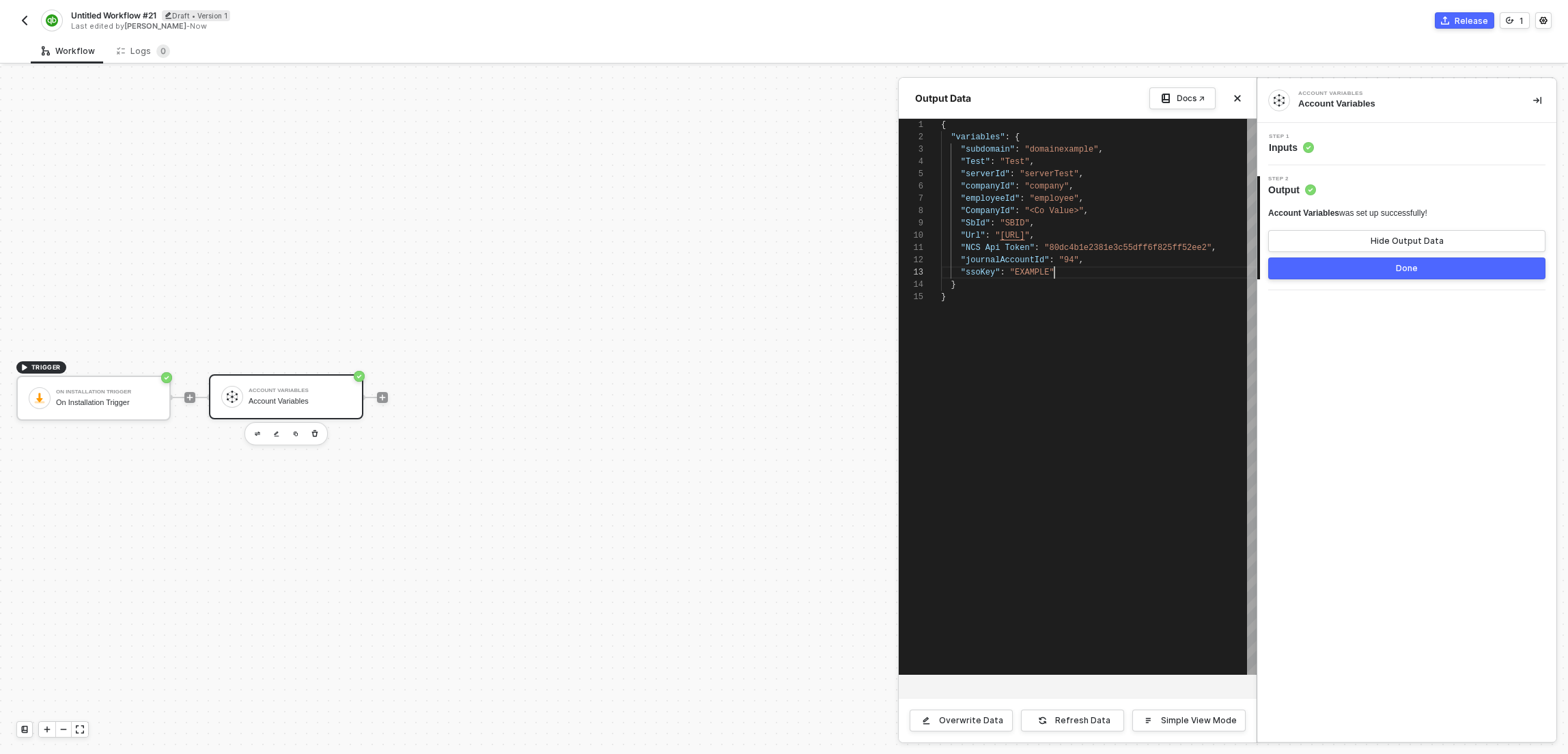
scroll to position [25, 114]
type textarea "{ "variables": { "subdomain": "domainexample", "Test": "Test", "serverId": "ser…"
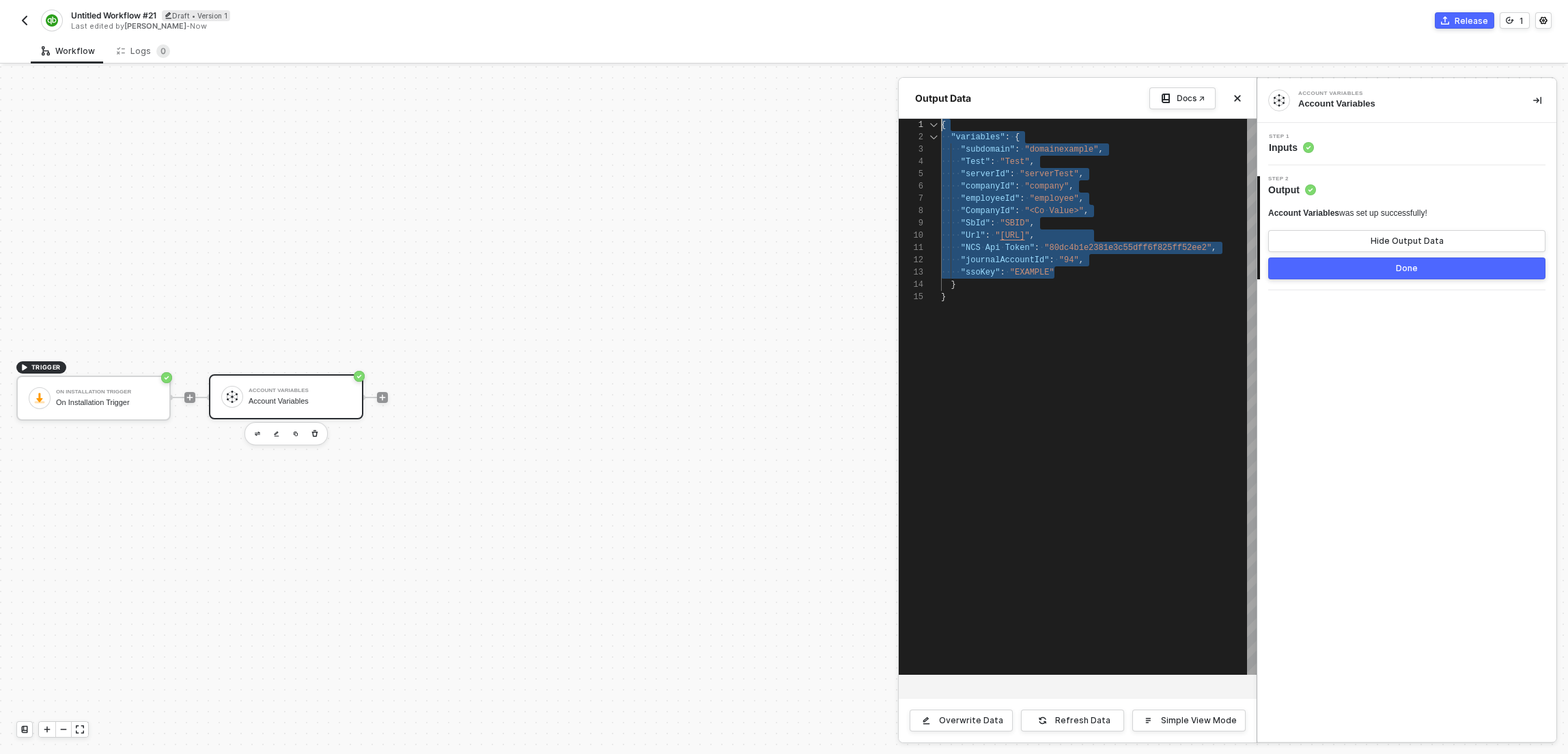
scroll to position [25, 0]
drag, startPoint x: 1090, startPoint y: 276, endPoint x: 900, endPoint y: 147, distance: 229.7
click at [424, 243] on div at bounding box center [784, 409] width 1568 height 687
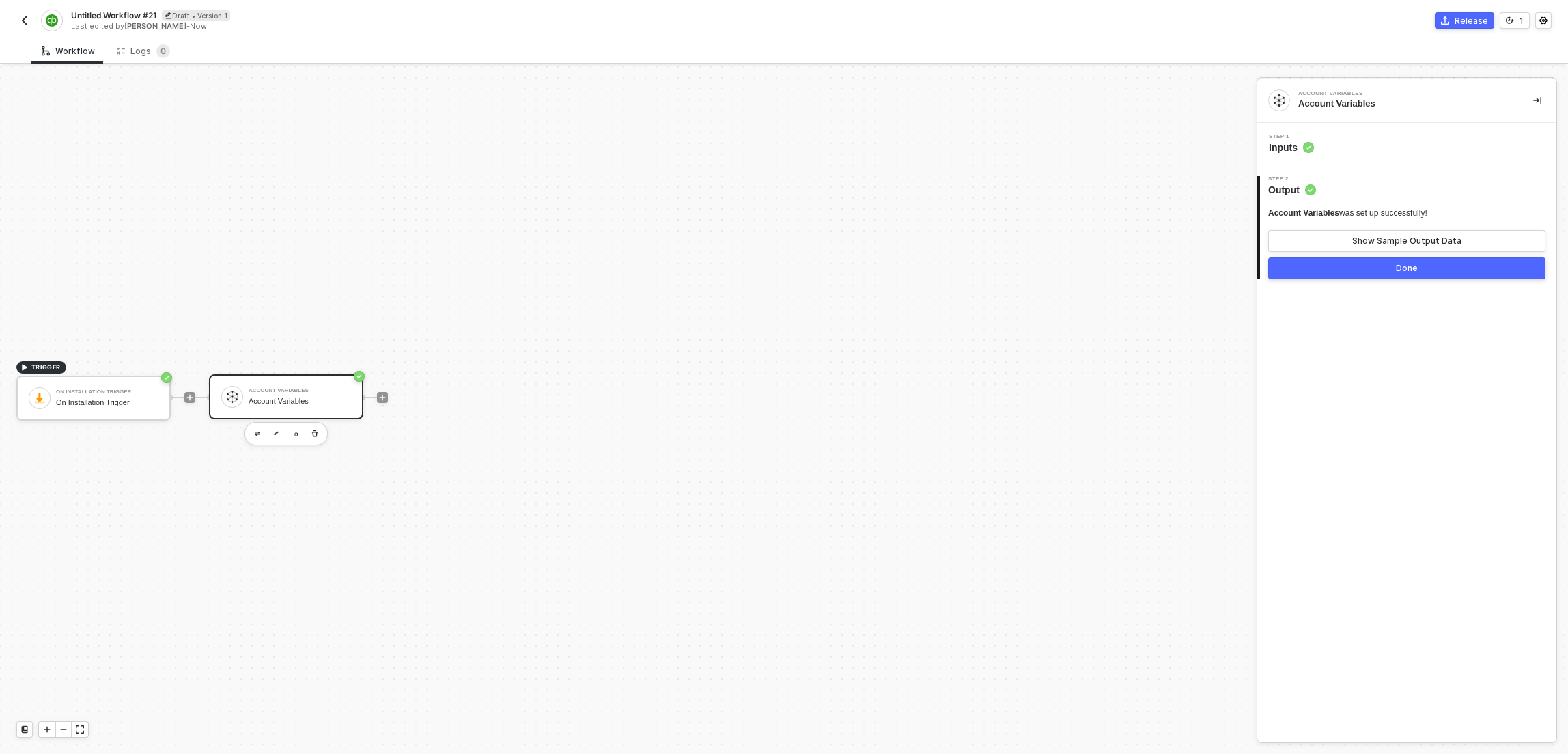
click at [21, 17] on img "button" at bounding box center [25, 21] width 11 height 11
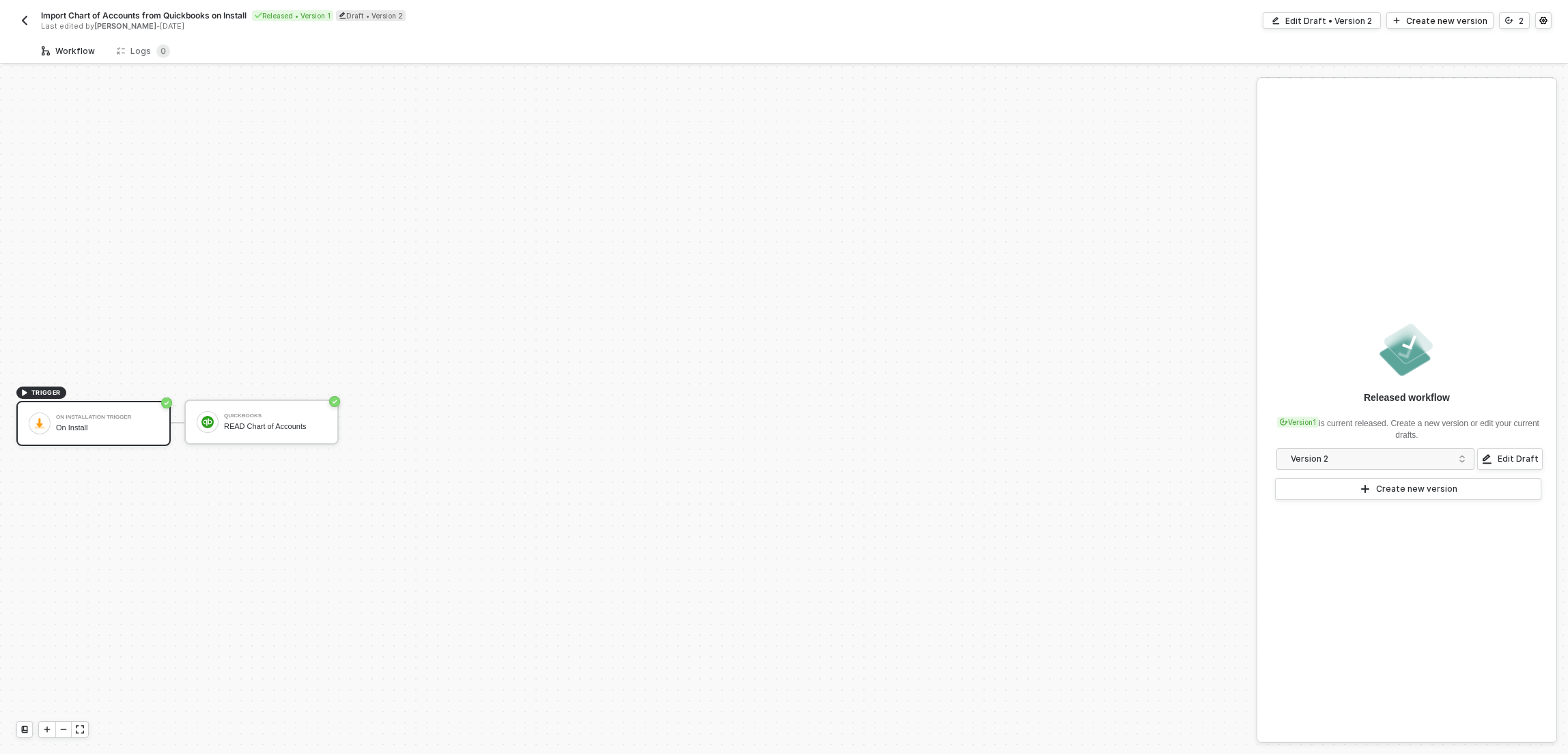
scroll to position [25, 0]
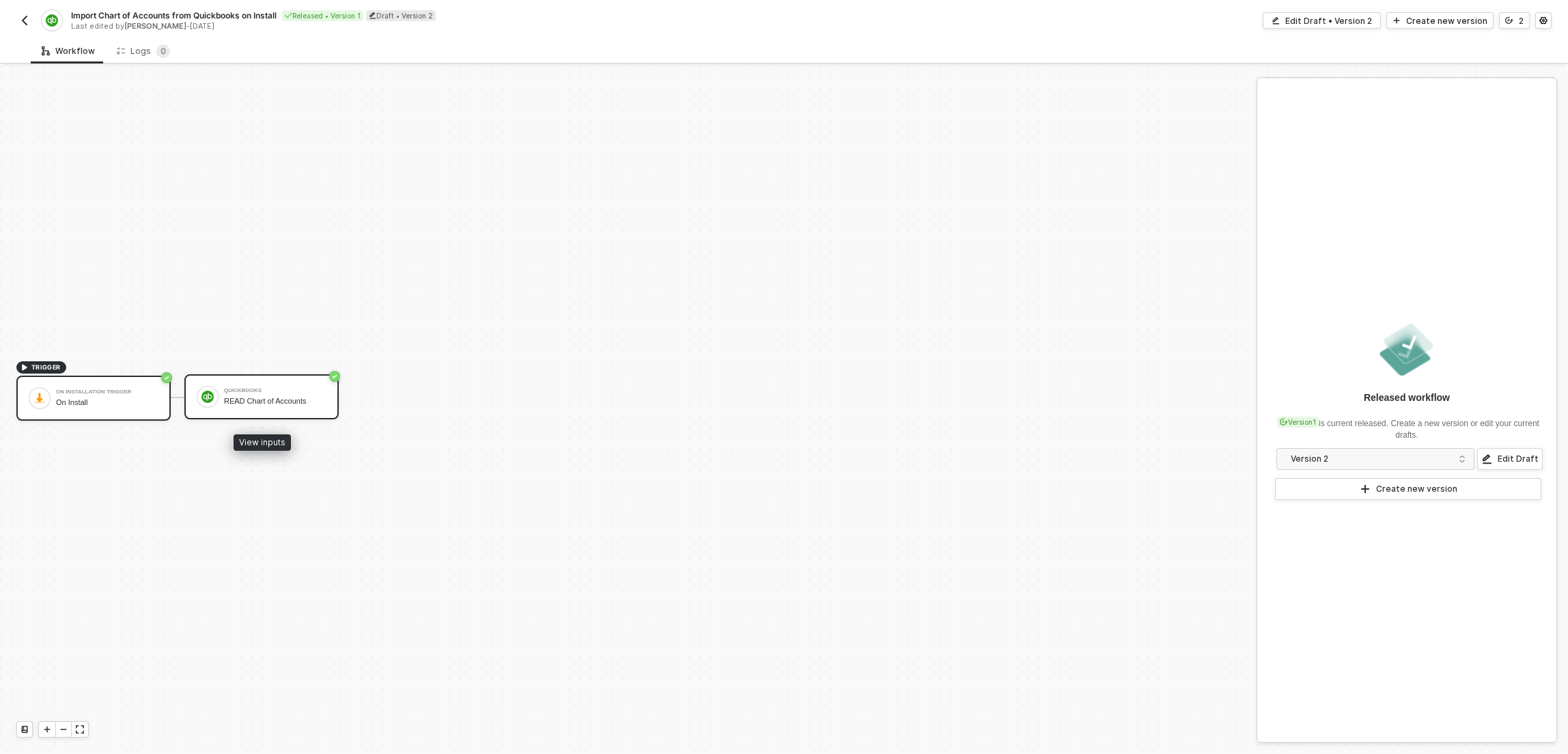
click at [309, 396] on div "QuickBooks READ Chart of Accounts" at bounding box center [275, 396] width 103 height 26
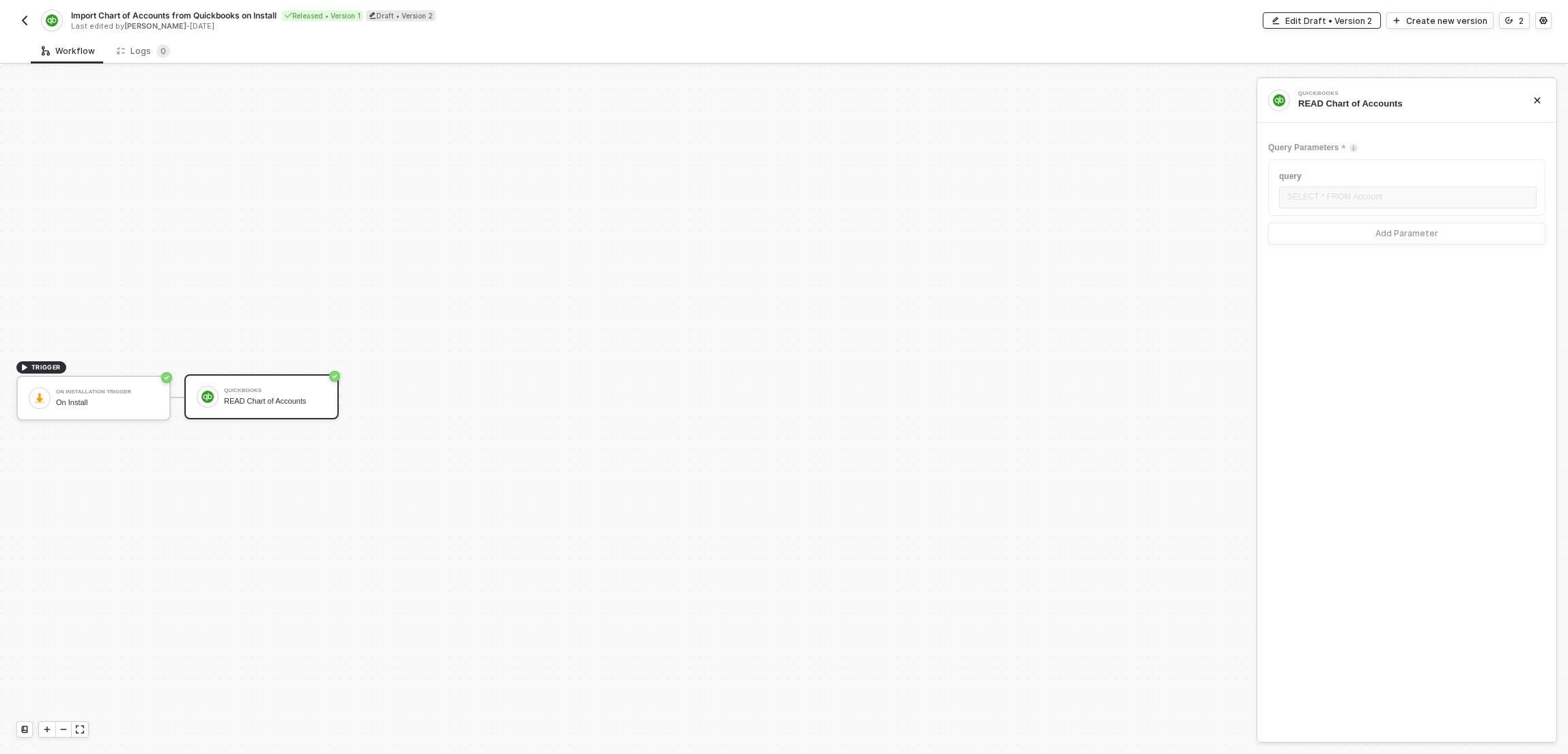
click at [1337, 20] on div "Edit Draft • Version 2" at bounding box center [1328, 21] width 87 height 12
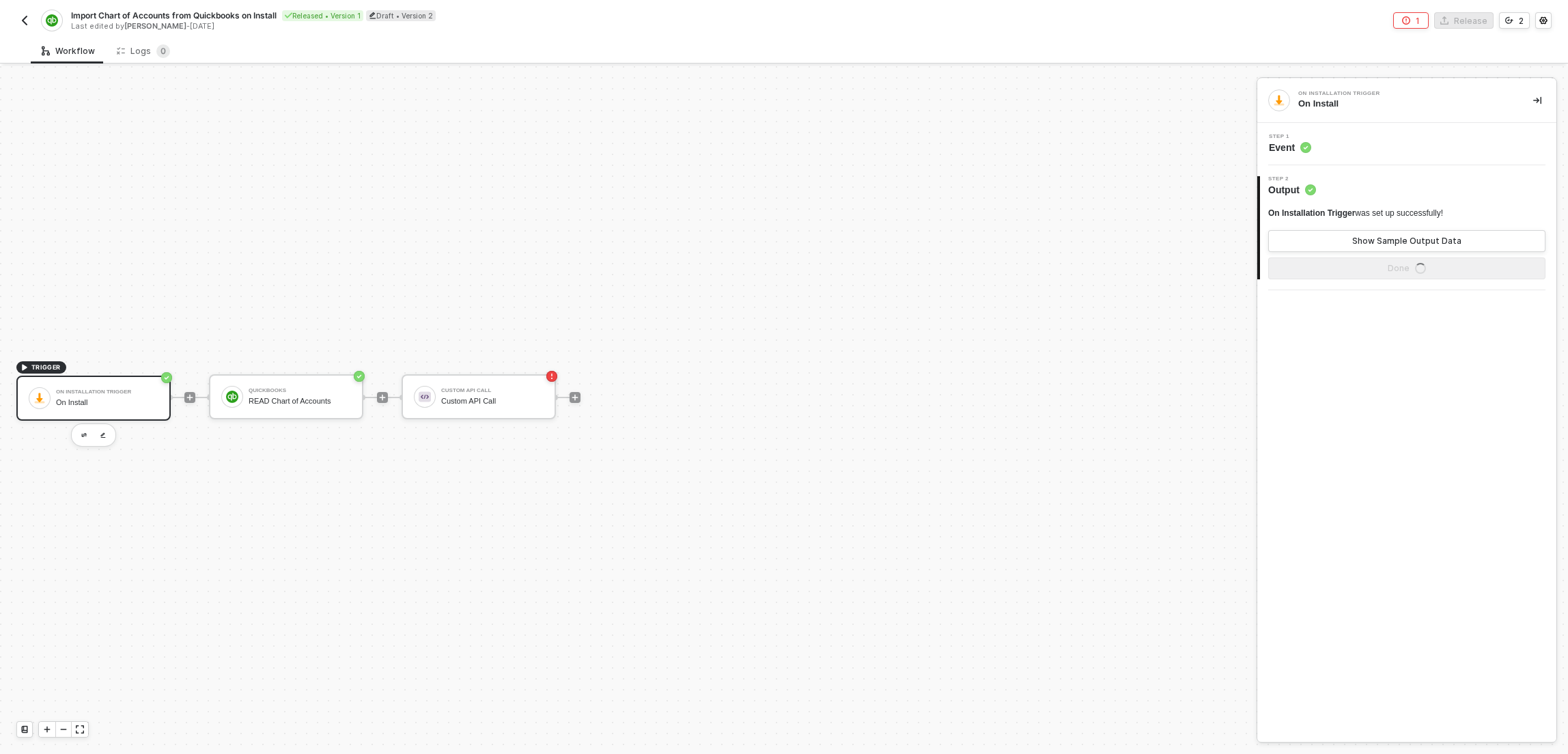
click at [388, 397] on span at bounding box center [394, 397] width 14 height 2
click at [384, 398] on icon "icon-play" at bounding box center [382, 397] width 8 height 8
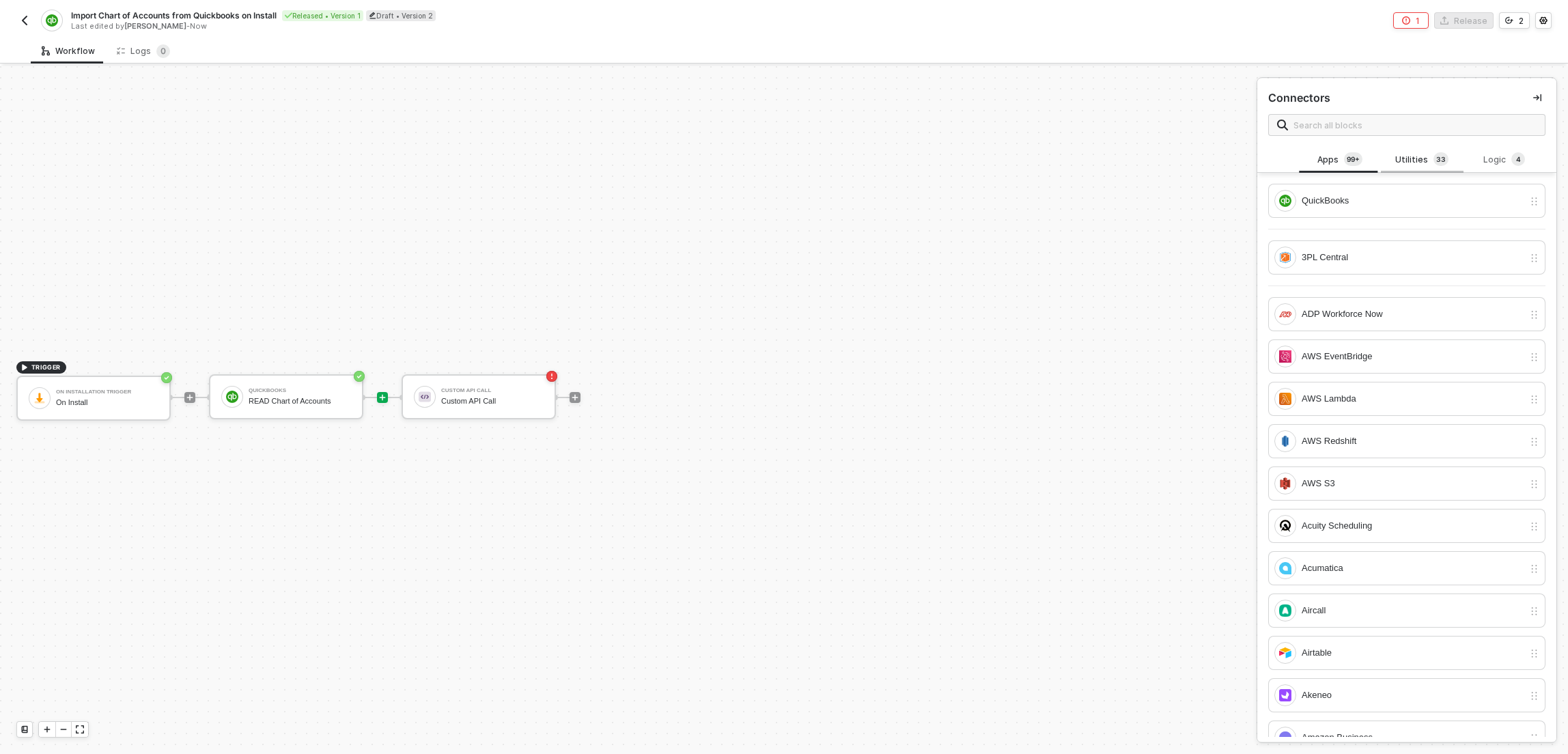
click at [1422, 162] on div "Utilities 3 3" at bounding box center [1422, 160] width 60 height 15
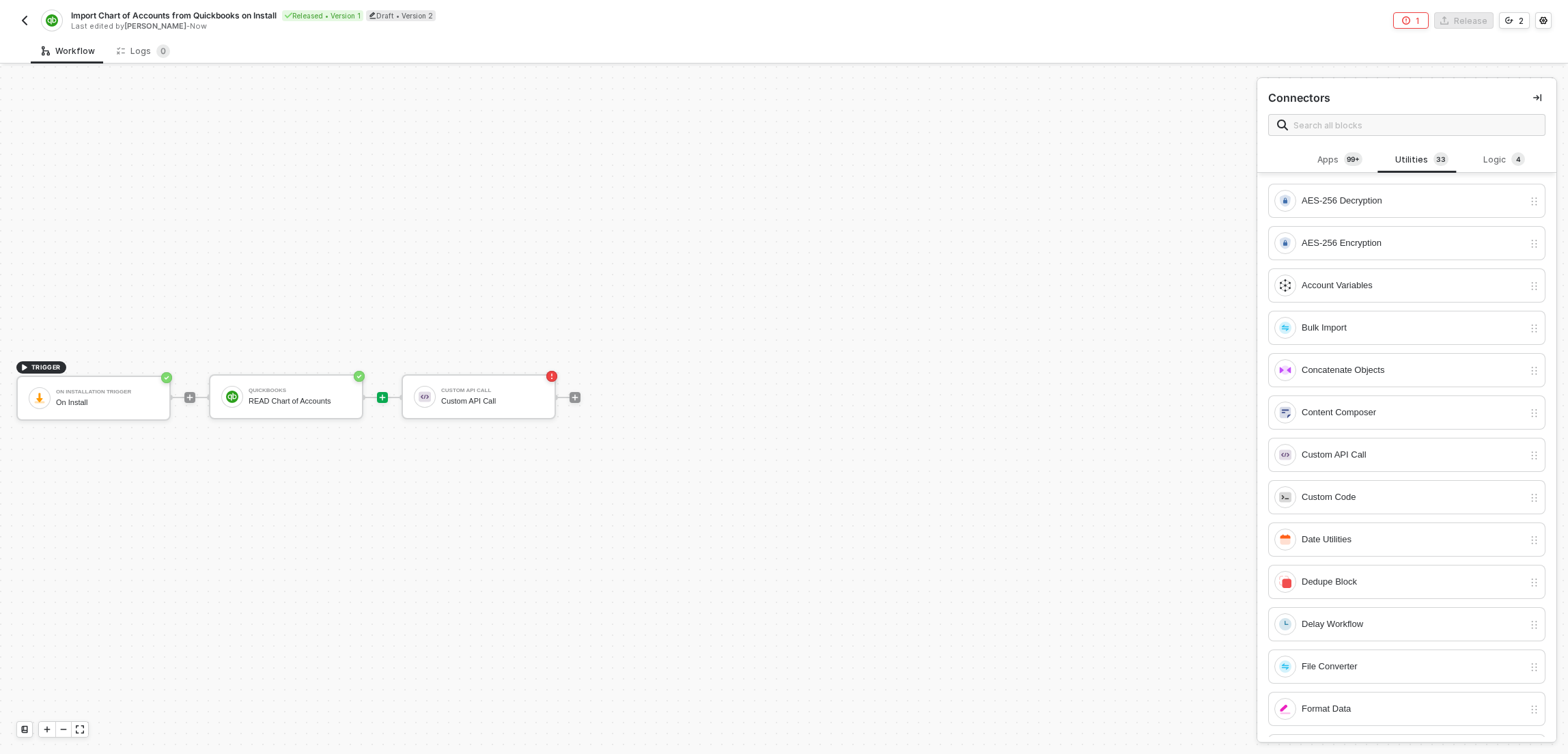
click at [1419, 135] on span at bounding box center [1407, 124] width 277 height 21
click at [1417, 129] on input "text" at bounding box center [1415, 125] width 243 height 15
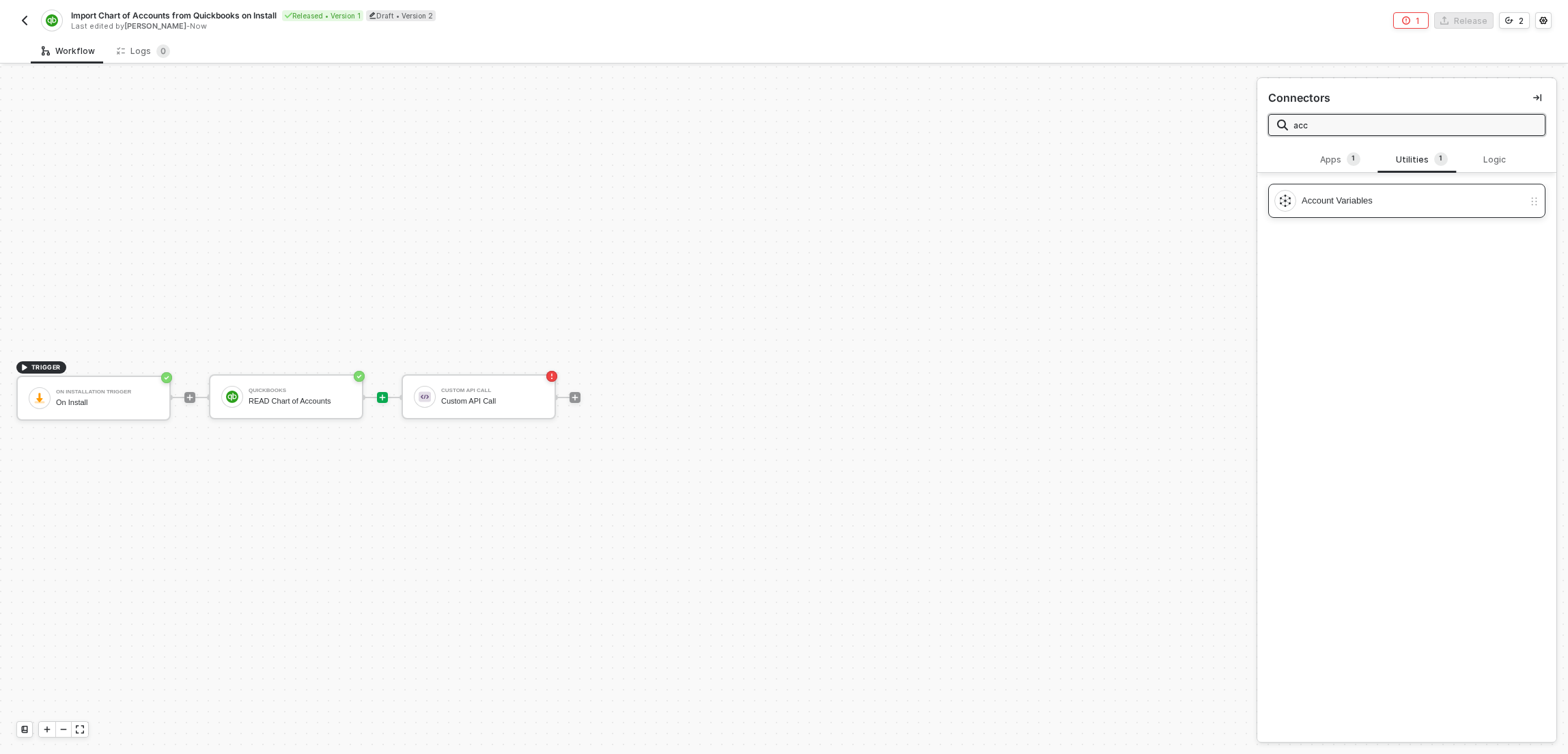
type input "acc"
click at [1357, 204] on div "Account Variables" at bounding box center [1412, 200] width 222 height 15
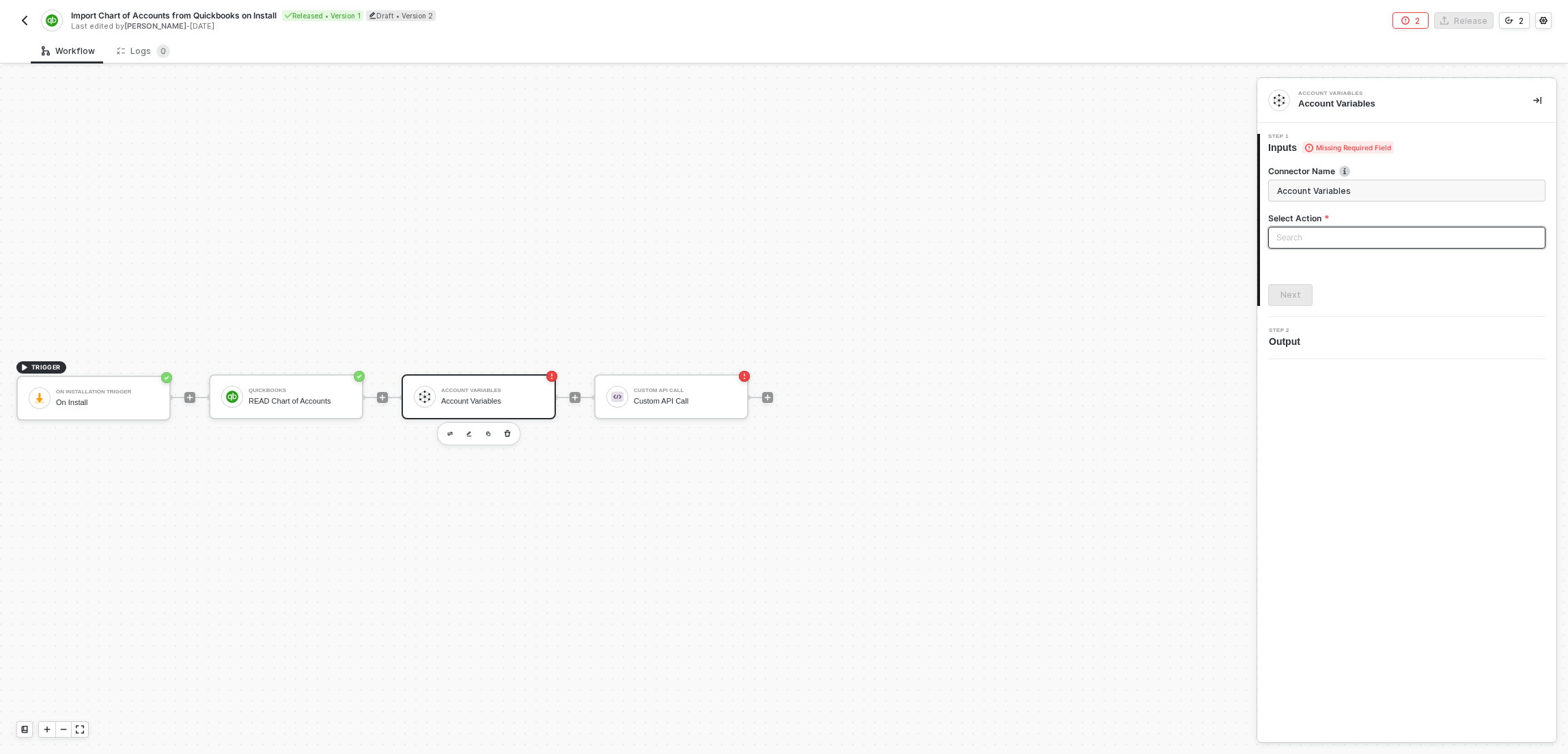
click at [1388, 231] on input "search" at bounding box center [1407, 238] width 261 height 21
click at [1335, 288] on div "Get Account Variables" at bounding box center [1406, 286] width 255 height 15
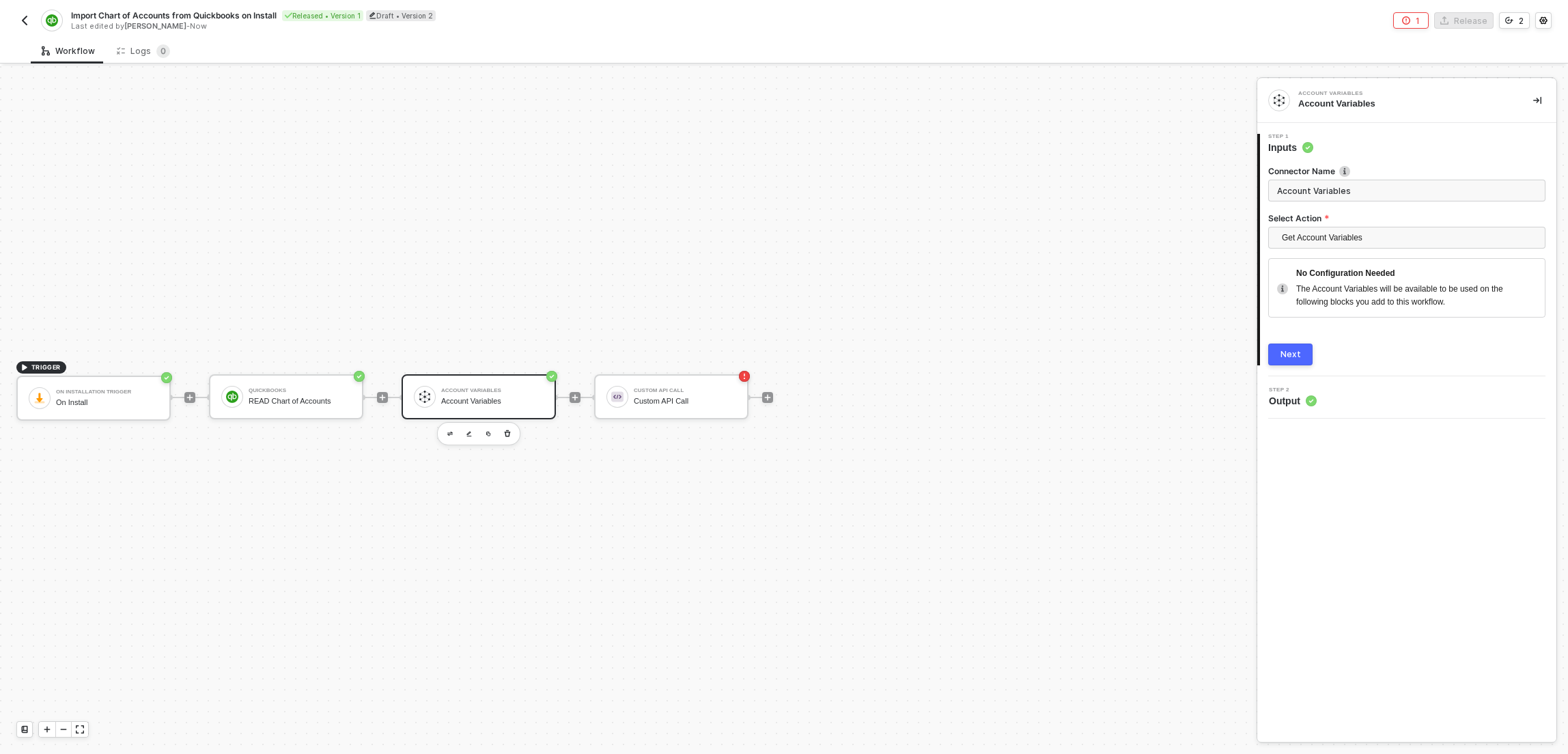
click at [600, 277] on div "TRIGGER On Installation Trigger On Install QuickBooks READ Chart of Accounts Ac…" at bounding box center [625, 397] width 1249 height 713
click at [1335, 240] on span "Get Account Variables" at bounding box center [1409, 238] width 255 height 21
click at [1398, 365] on div "Step 1 Inputs Connector Name Account Variables Select Action Get Account Variab…" at bounding box center [1407, 249] width 299 height 231
click at [1295, 352] on div "Next" at bounding box center [1291, 354] width 21 height 11
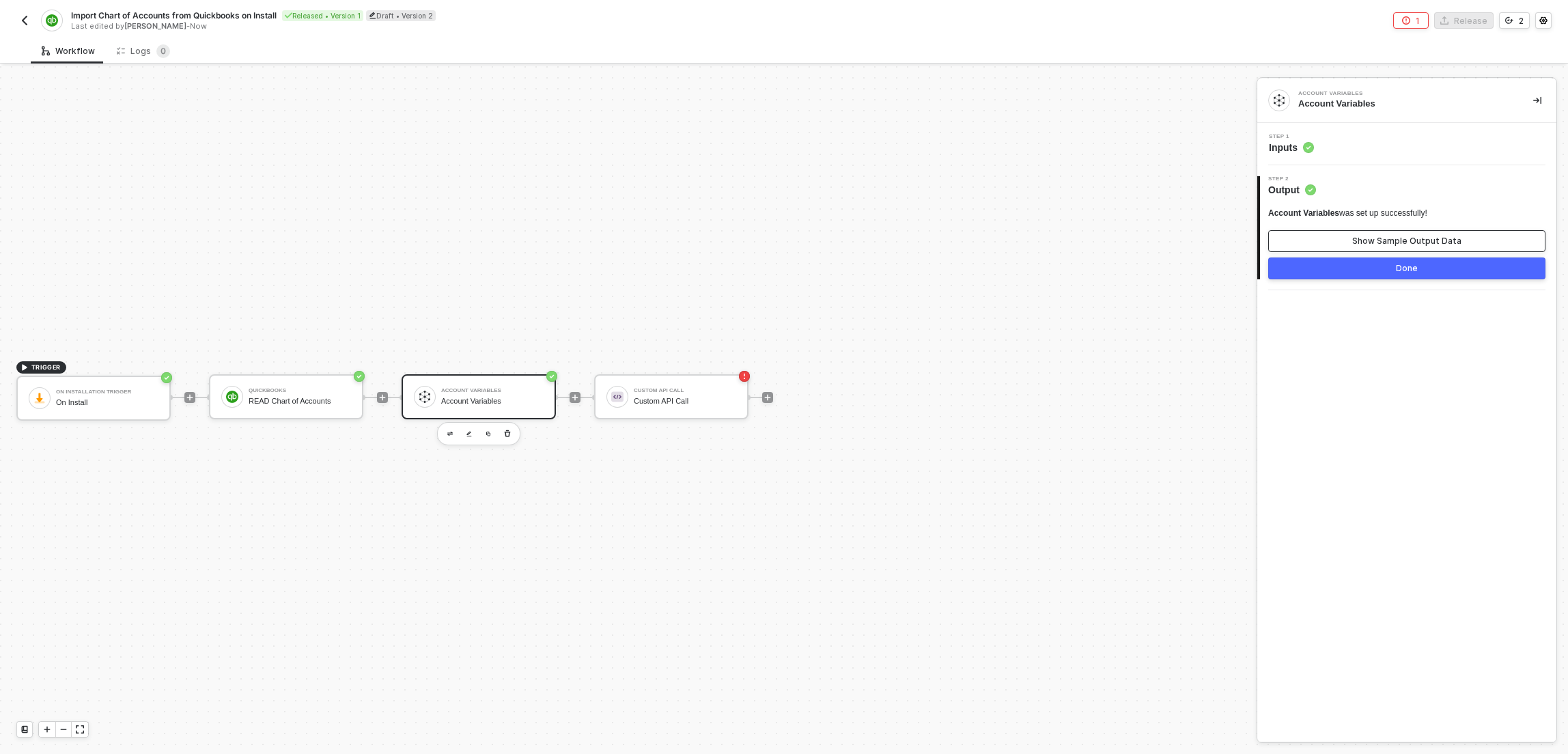
click at [1408, 241] on div "Show Sample Output Data" at bounding box center [1406, 241] width 109 height 11
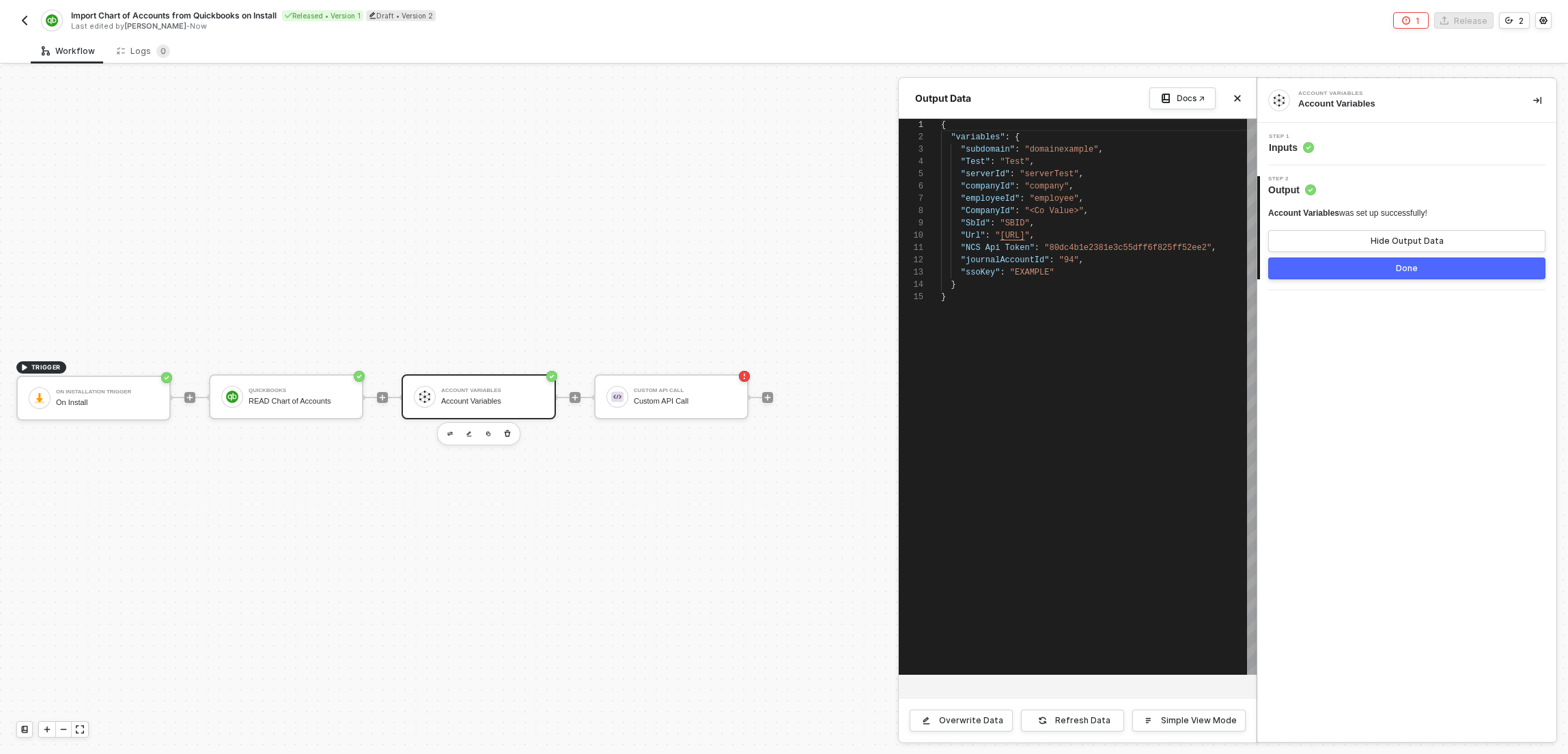
scroll to position [123, 0]
type textarea ""NCS Api Token": "80dc4b1e2381e3c55dff6f825ff52ee2", "journalAccountId": "94", …"
click at [1034, 275] on div "1 2 3 4 5 6 7 8 9 10 11 12 13 14 15 { "variables" : { "subdomain" : "domainexam…" at bounding box center [1078, 396] width 358 height 555
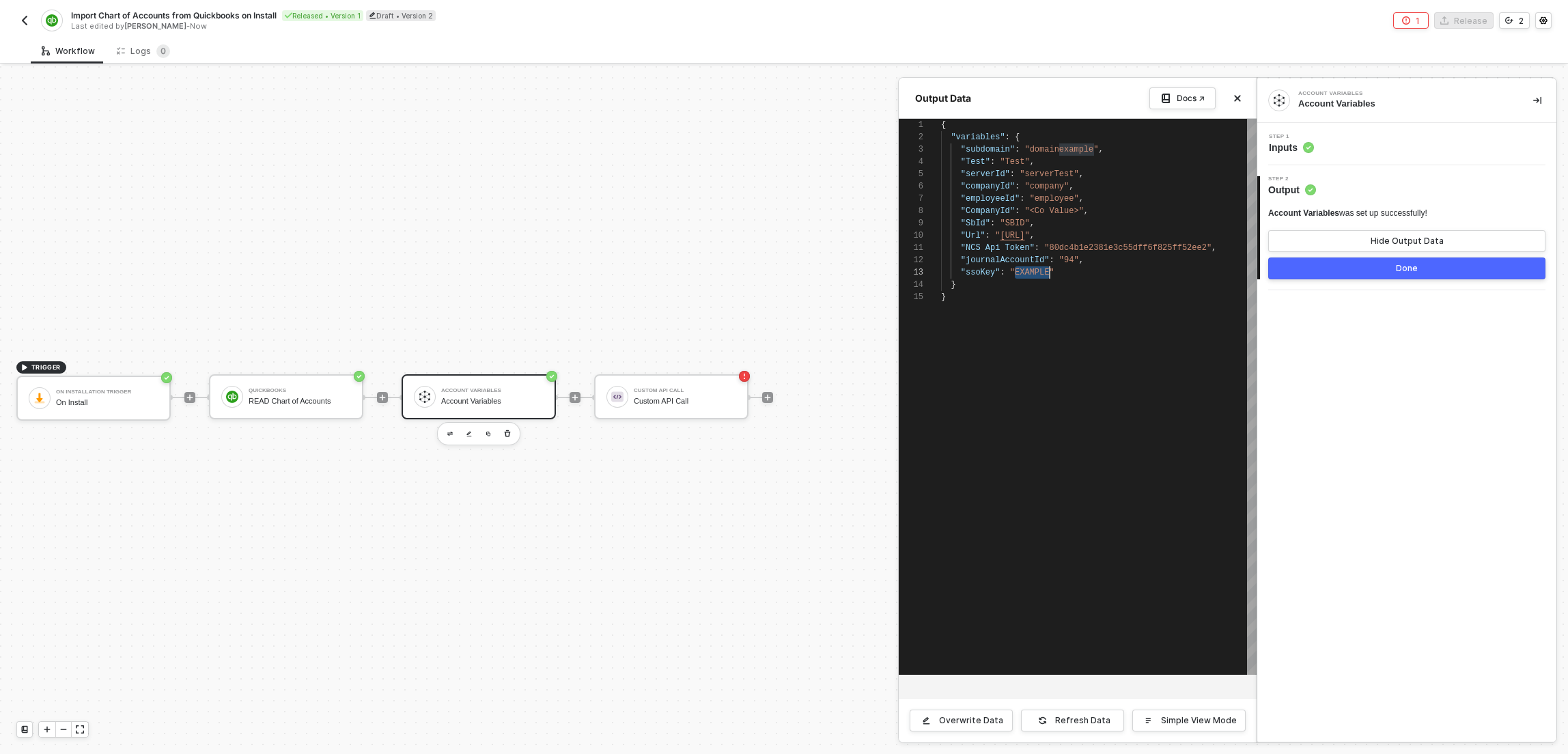
click at [687, 198] on div at bounding box center [784, 409] width 1568 height 687
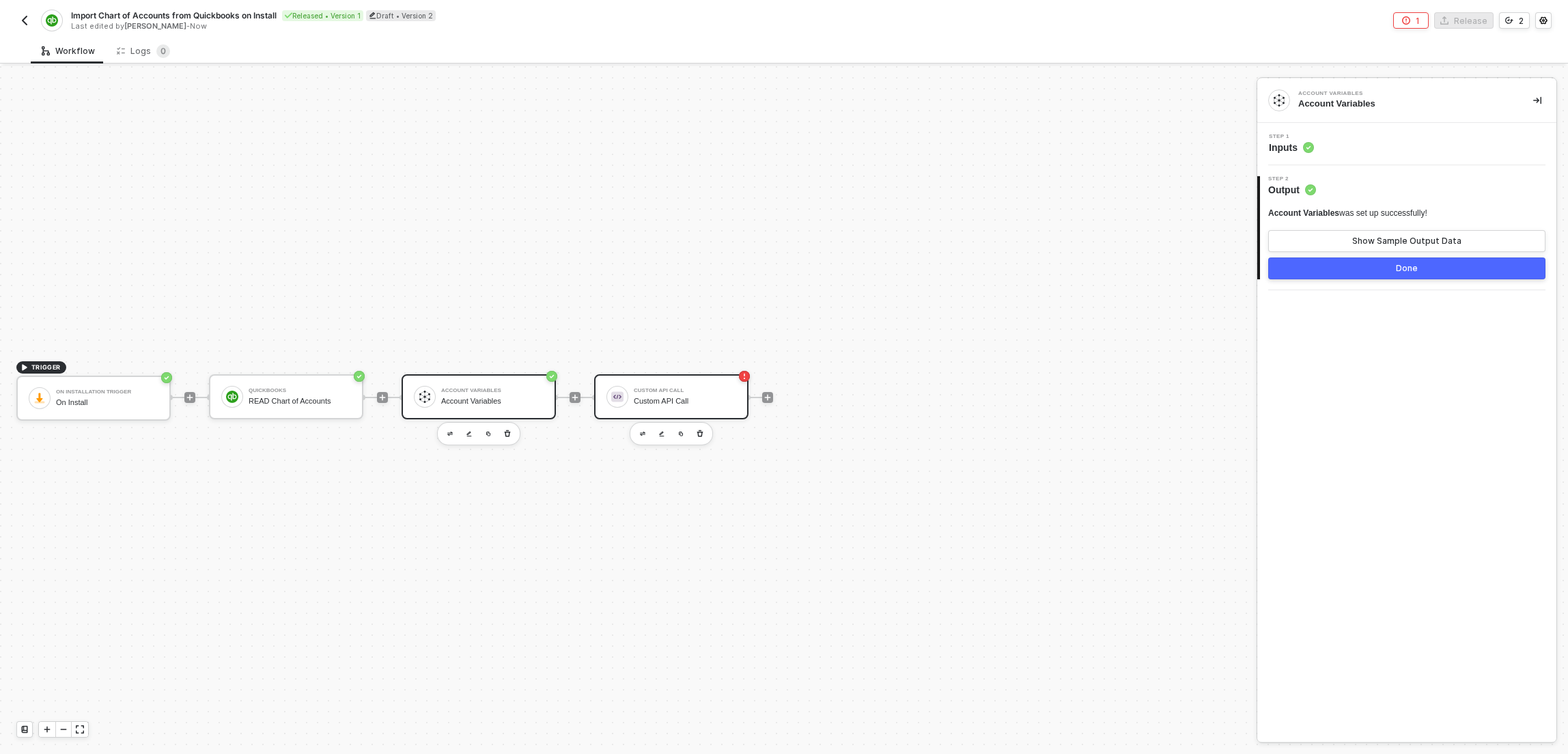
click at [681, 385] on div "Custom API Call Custom API Call" at bounding box center [684, 396] width 103 height 26
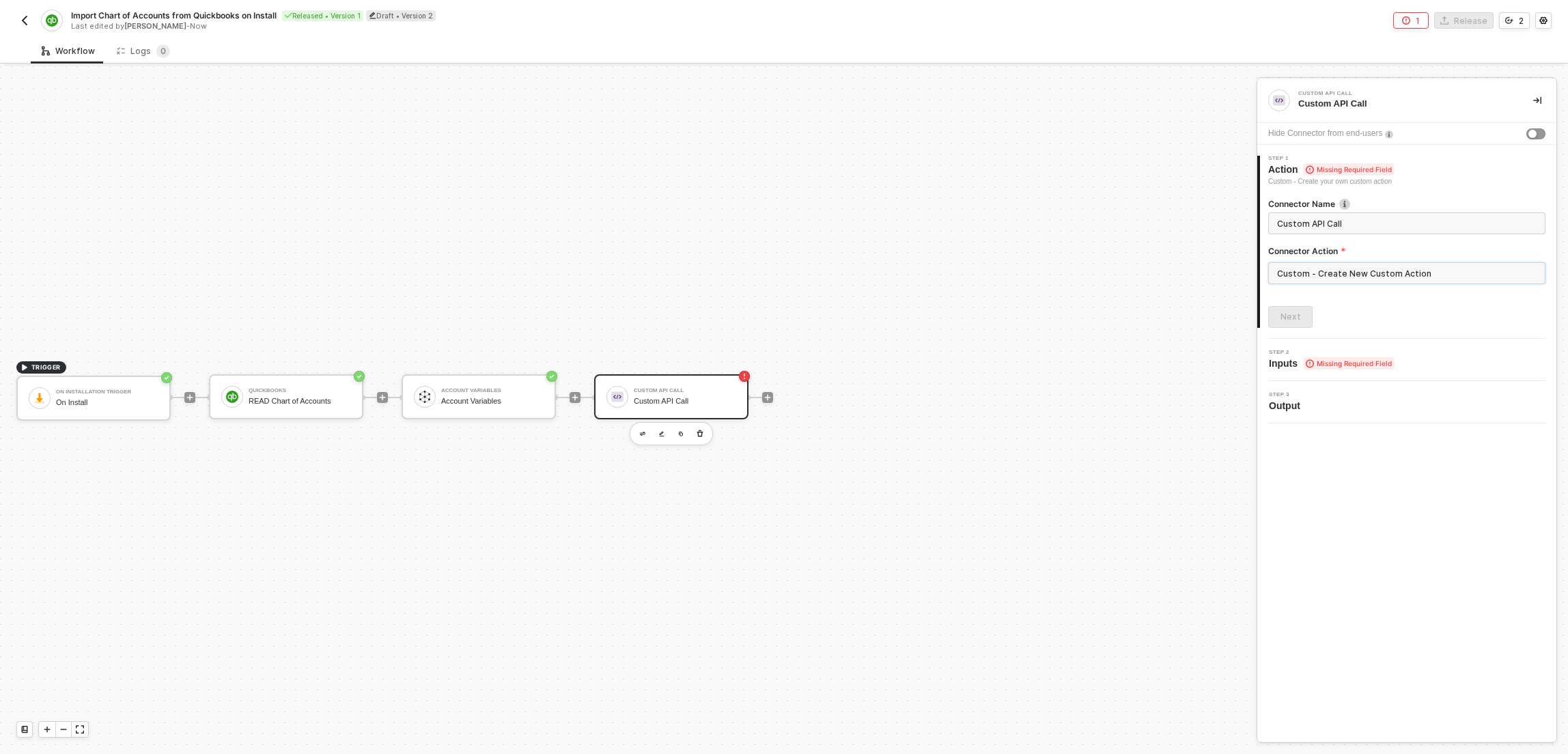
click at [1441, 266] on input "Custom - Create New Custom Action" at bounding box center [1407, 273] width 277 height 21
click at [1241, 162] on div "Custom Actions" at bounding box center [1145, 164] width 199 height 12
click at [1129, 722] on div "Create Custom Action" at bounding box center [1132, 725] width 93 height 11
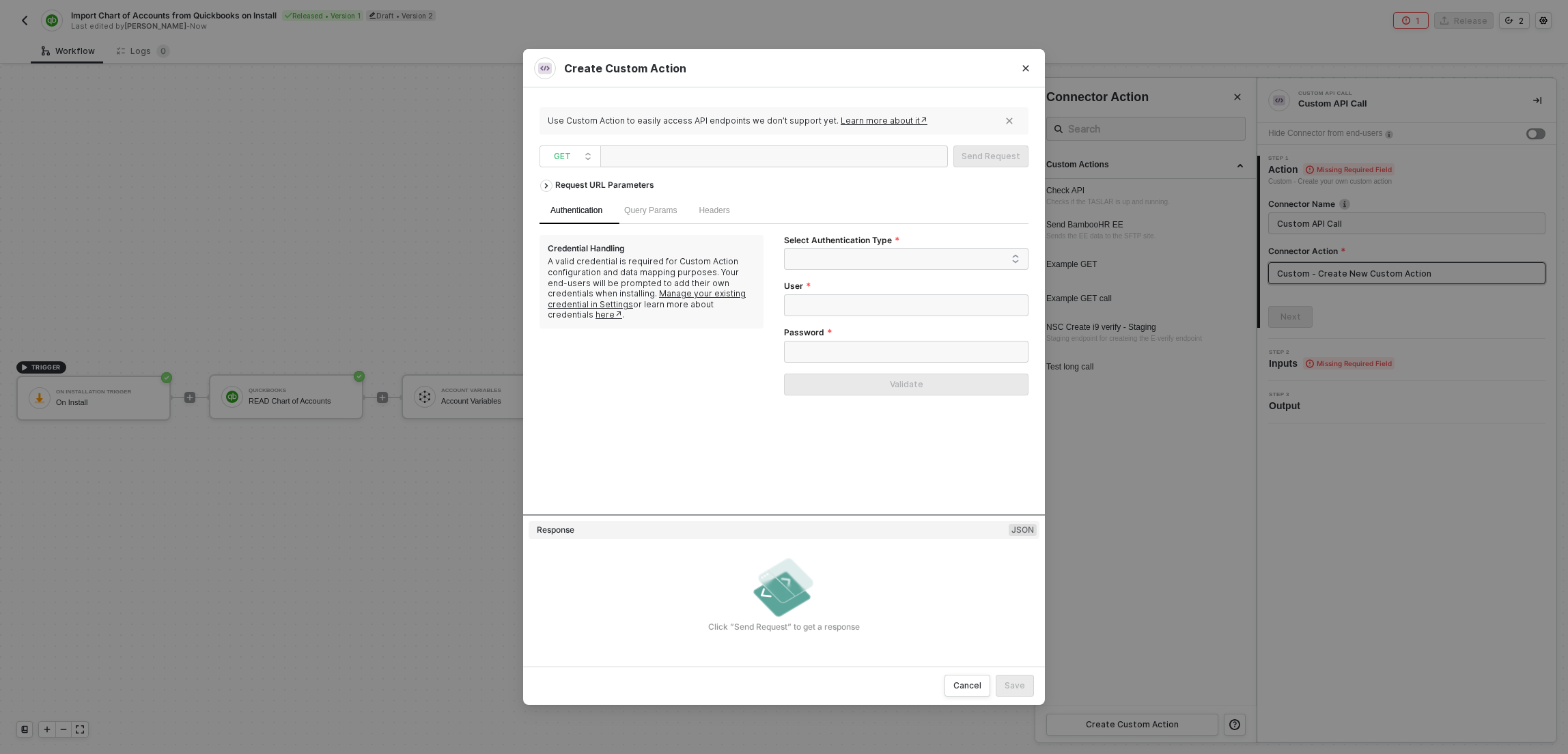
click at [776, 154] on div at bounding box center [773, 156] width 347 height 21
click at [696, 211] on div "Headers" at bounding box center [714, 211] width 52 height 27
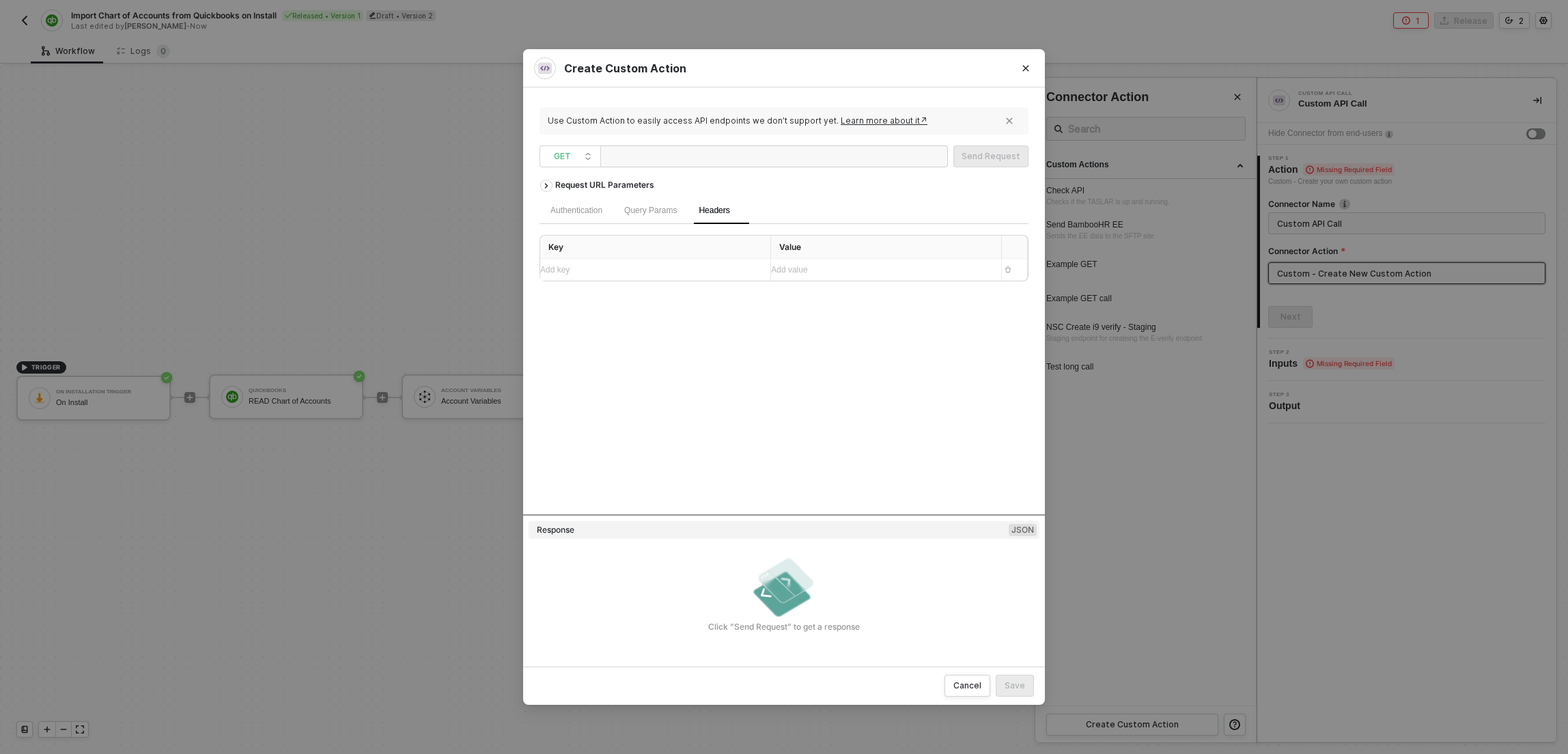
click at [710, 207] on span "Headers" at bounding box center [714, 211] width 31 height 10
click at [609, 259] on div "Add key ﻿" at bounding box center [650, 269] width 219 height 21
click at [823, 273] on div "Add value ﻿" at bounding box center [881, 270] width 219 height 13
click at [648, 212] on span "Query Params" at bounding box center [650, 211] width 52 height 10
click at [765, 206] on div "Authentication Query Params Headers" at bounding box center [784, 211] width 489 height 27
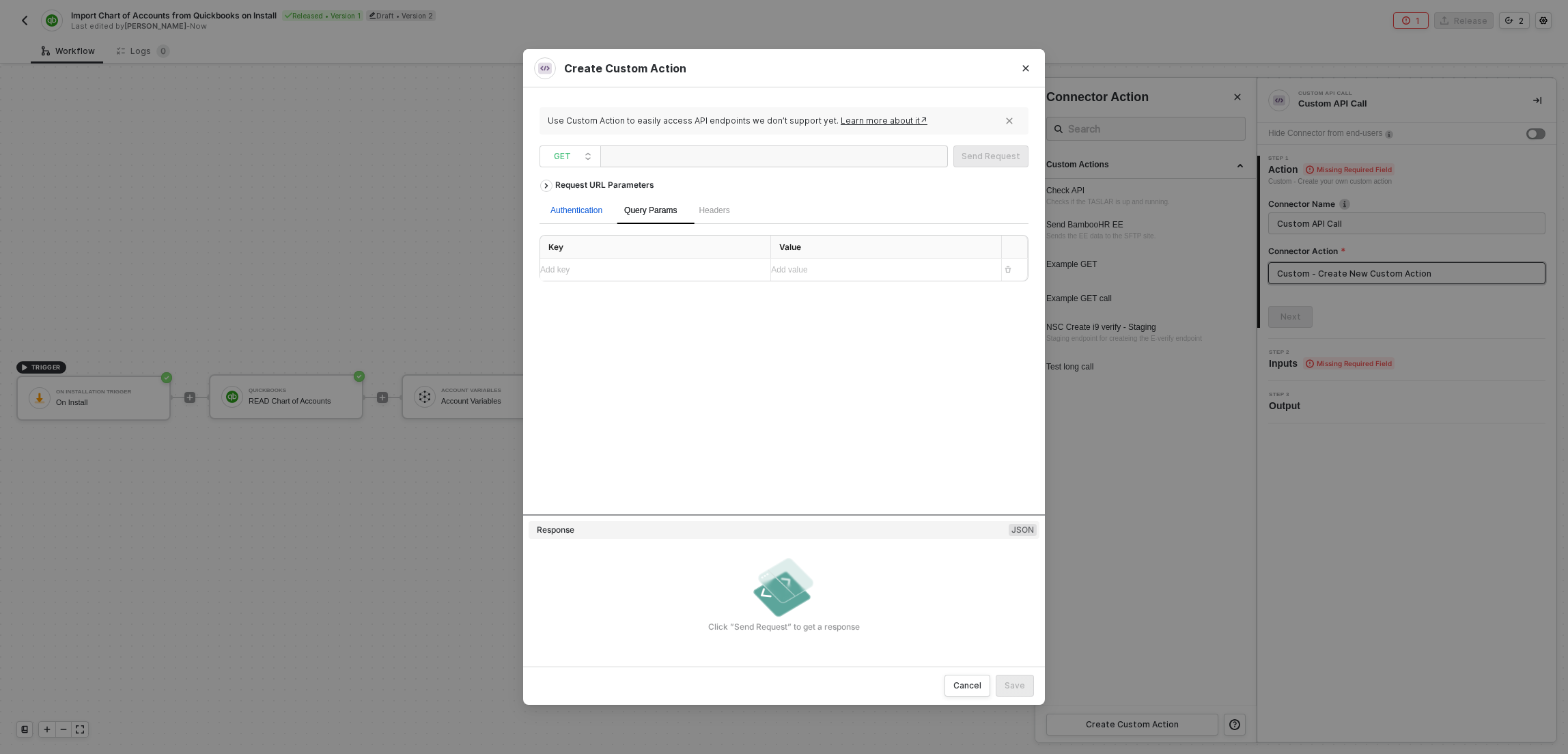
click at [594, 215] on div "Authentication" at bounding box center [576, 211] width 52 height 13
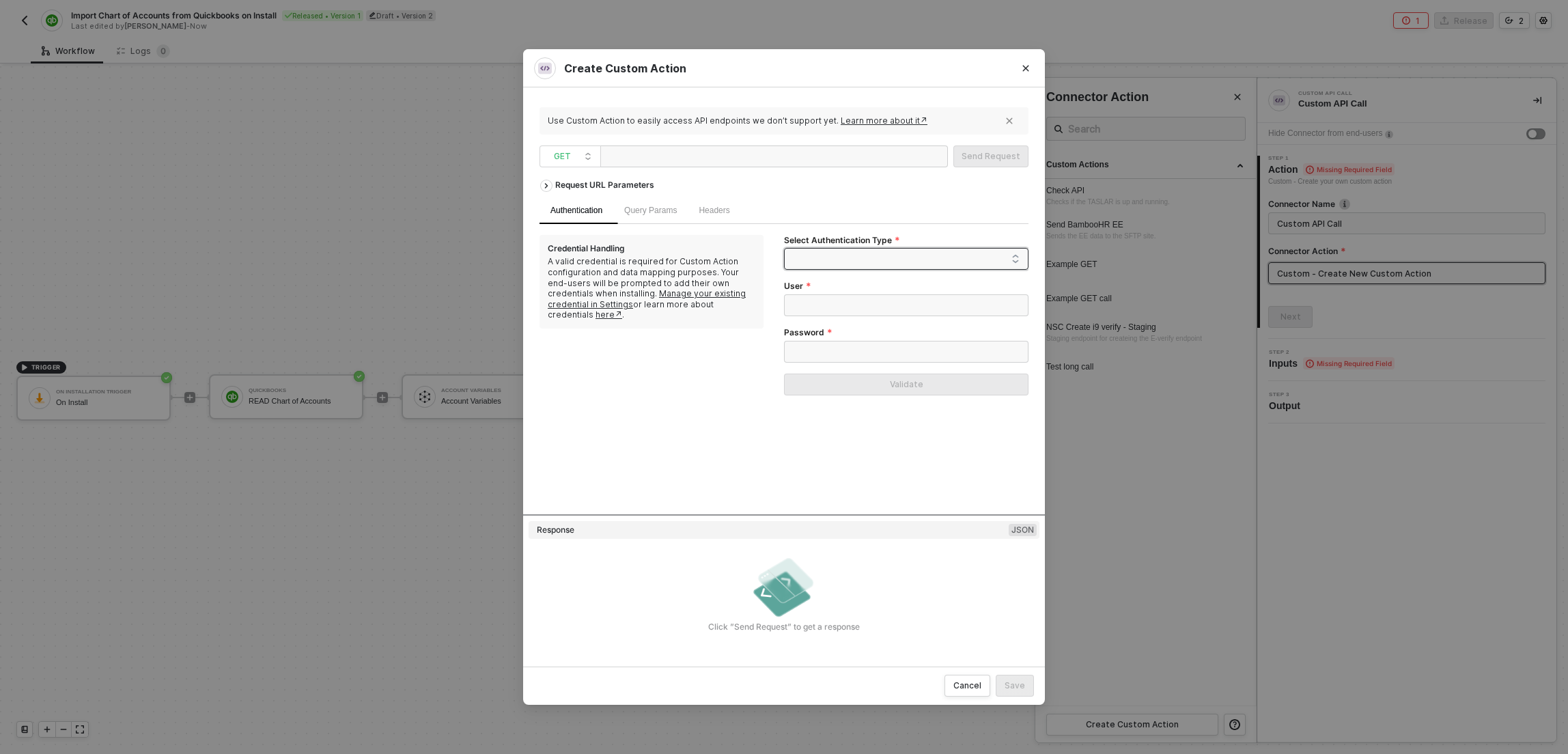
click at [832, 269] on span at bounding box center [908, 259] width 221 height 21
click at [817, 331] on div "None" at bounding box center [906, 330] width 223 height 15
click at [709, 215] on span "Headers" at bounding box center [714, 211] width 31 height 10
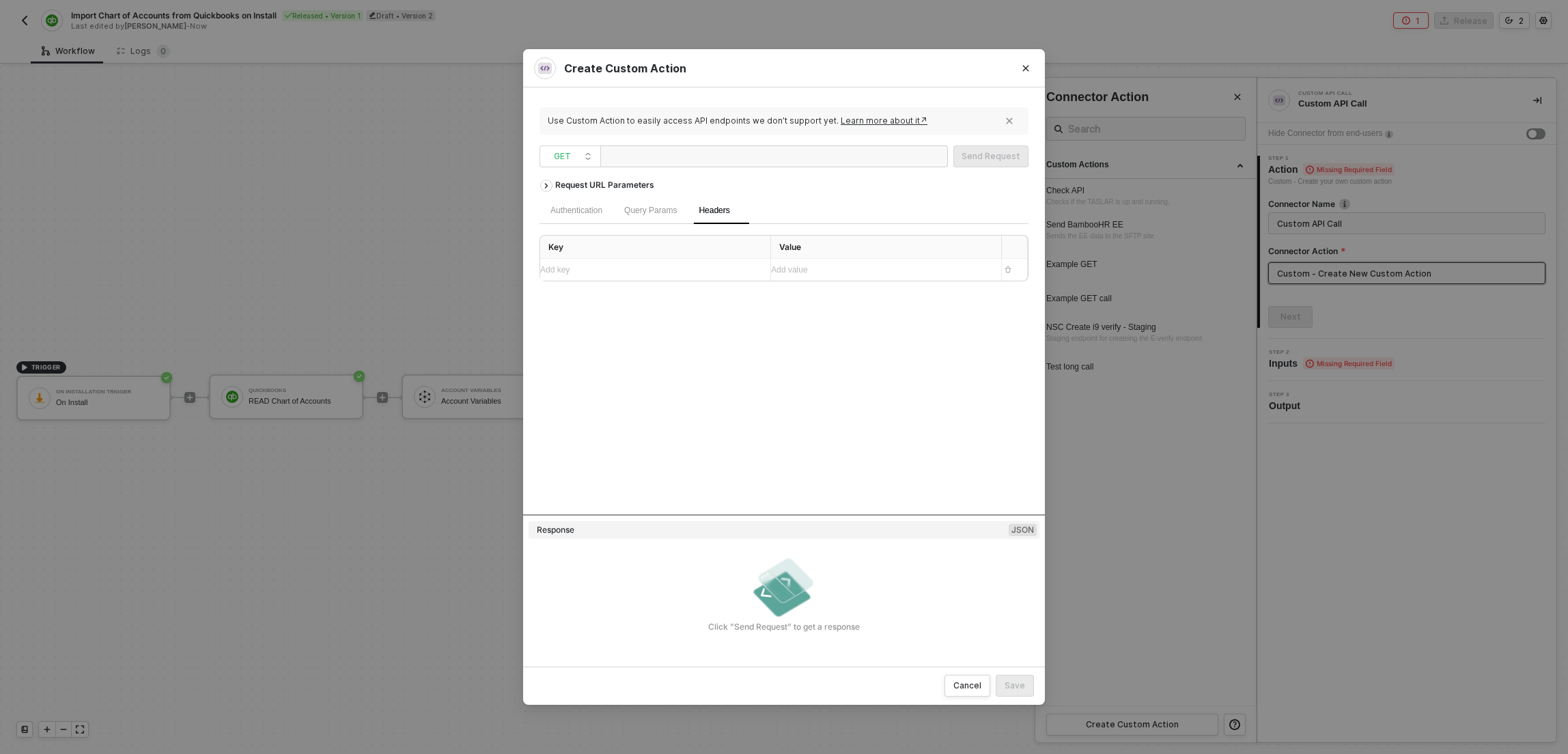
click at [611, 268] on div "Add key ﻿" at bounding box center [650, 270] width 219 height 13
click at [814, 338] on div "Account Variables" at bounding box center [815, 343] width 61 height 10
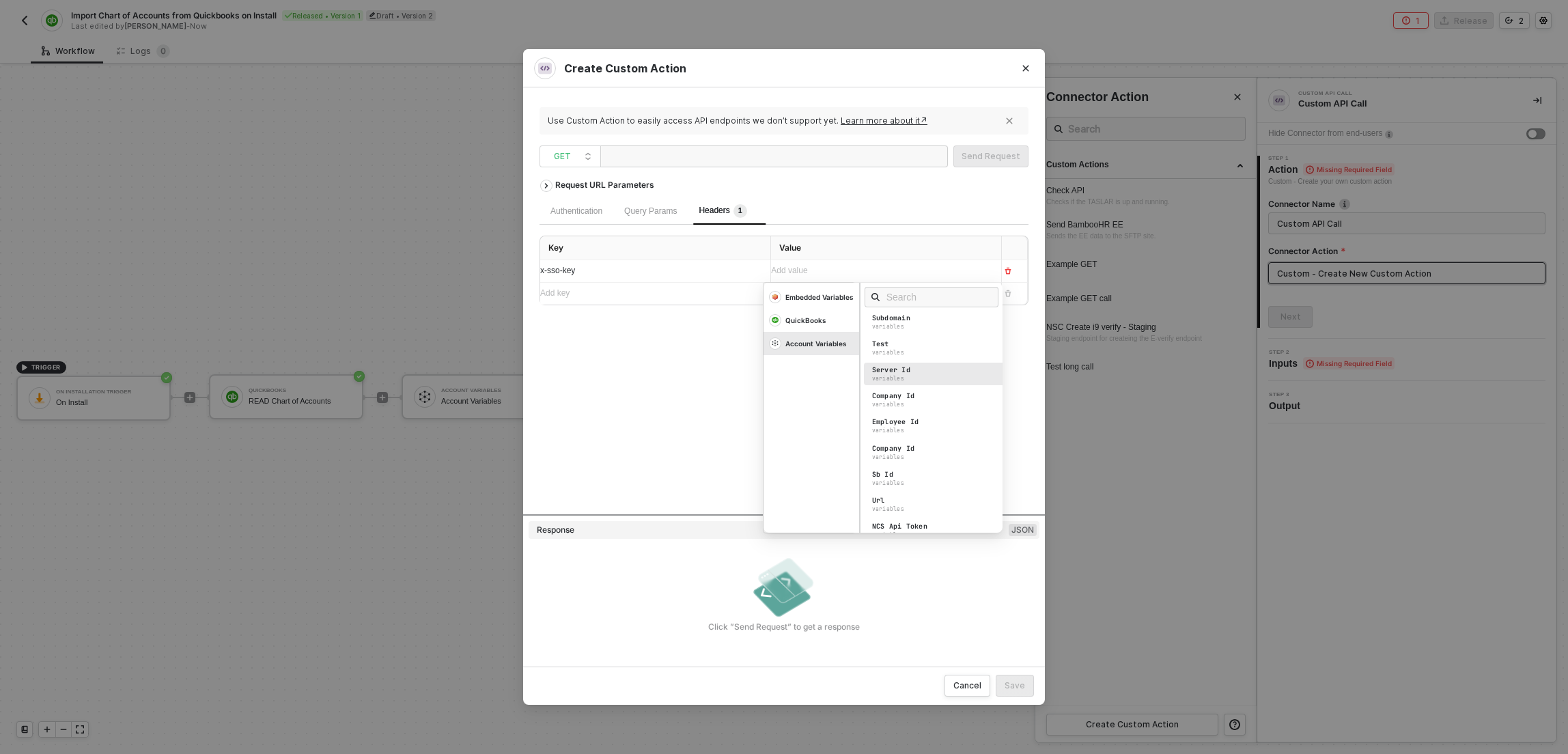
scroll to position [59, 0]
click at [888, 298] on input "text" at bounding box center [935, 296] width 99 height 15
type input "ss"
click at [900, 318] on div "Sso Key" at bounding box center [887, 323] width 30 height 10
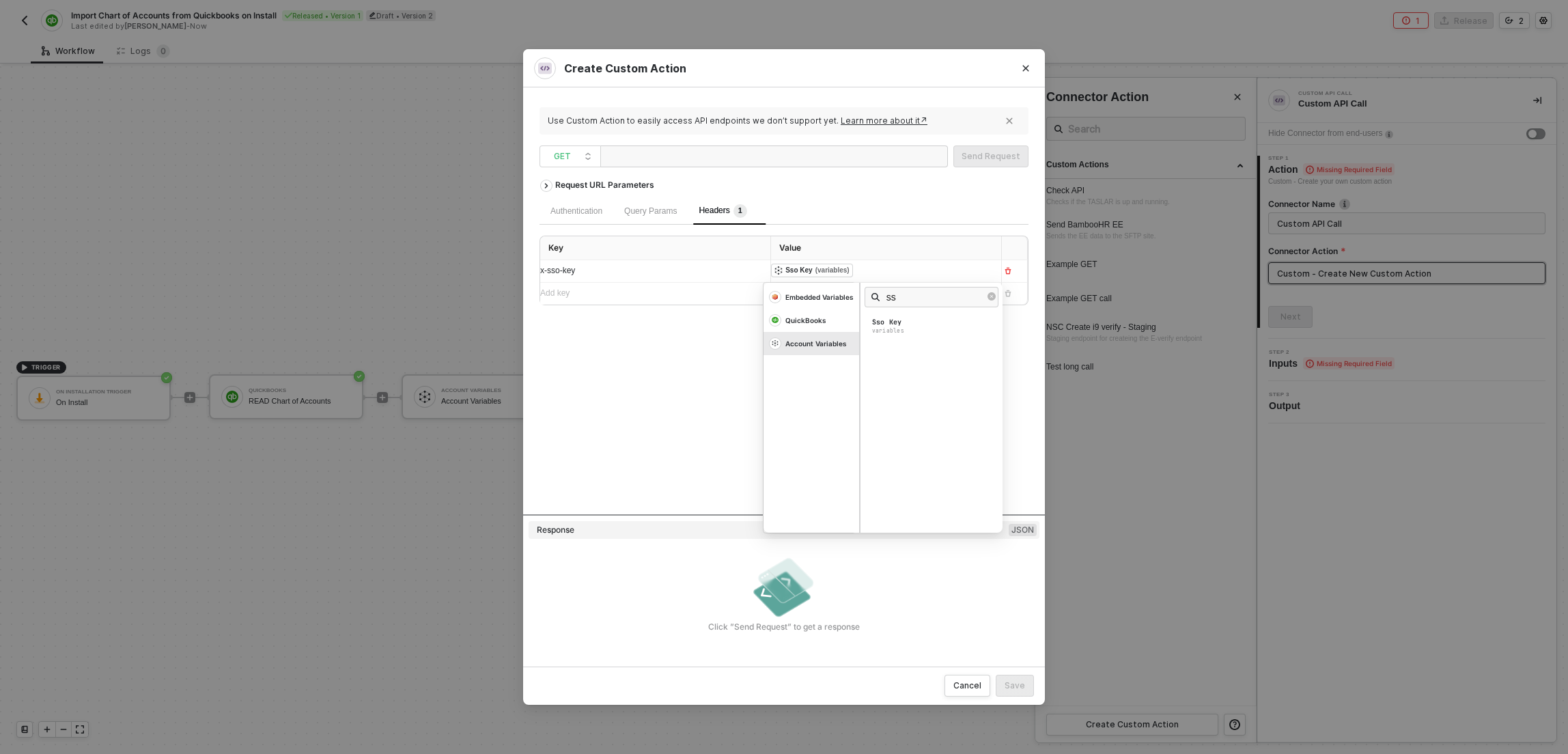
click at [661, 420] on div "Request URL Parameters Authentication Query Params Headers 1 Key Value x-sso-ke…" at bounding box center [784, 343] width 489 height 342
click at [374, 122] on div "Create Custom Action Use Custom Action to easily access API endpoints we don’t …" at bounding box center [784, 377] width 1568 height 754
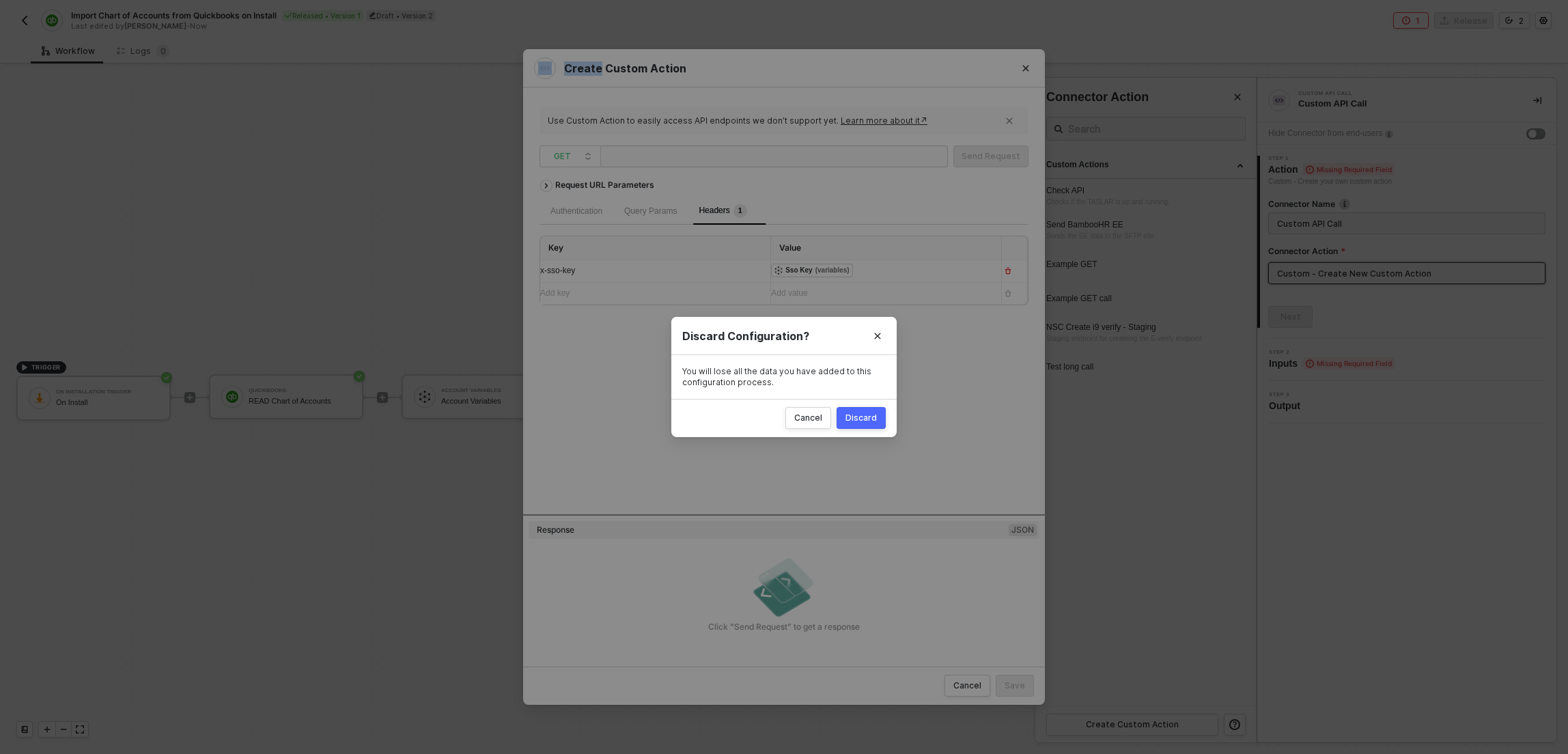
click at [858, 419] on div "Discard" at bounding box center [861, 418] width 32 height 11
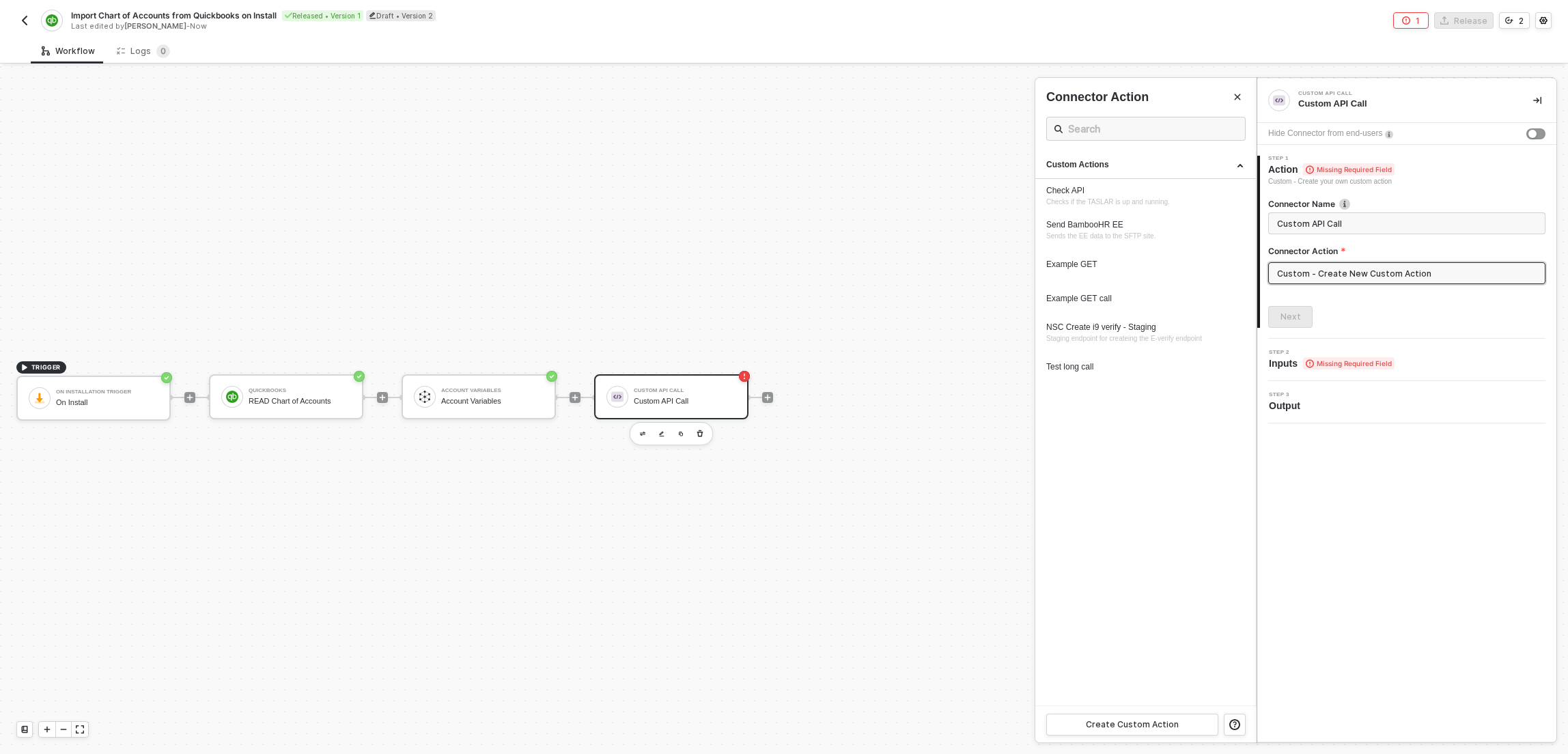
click at [20, 21] on img "button" at bounding box center [25, 21] width 11 height 11
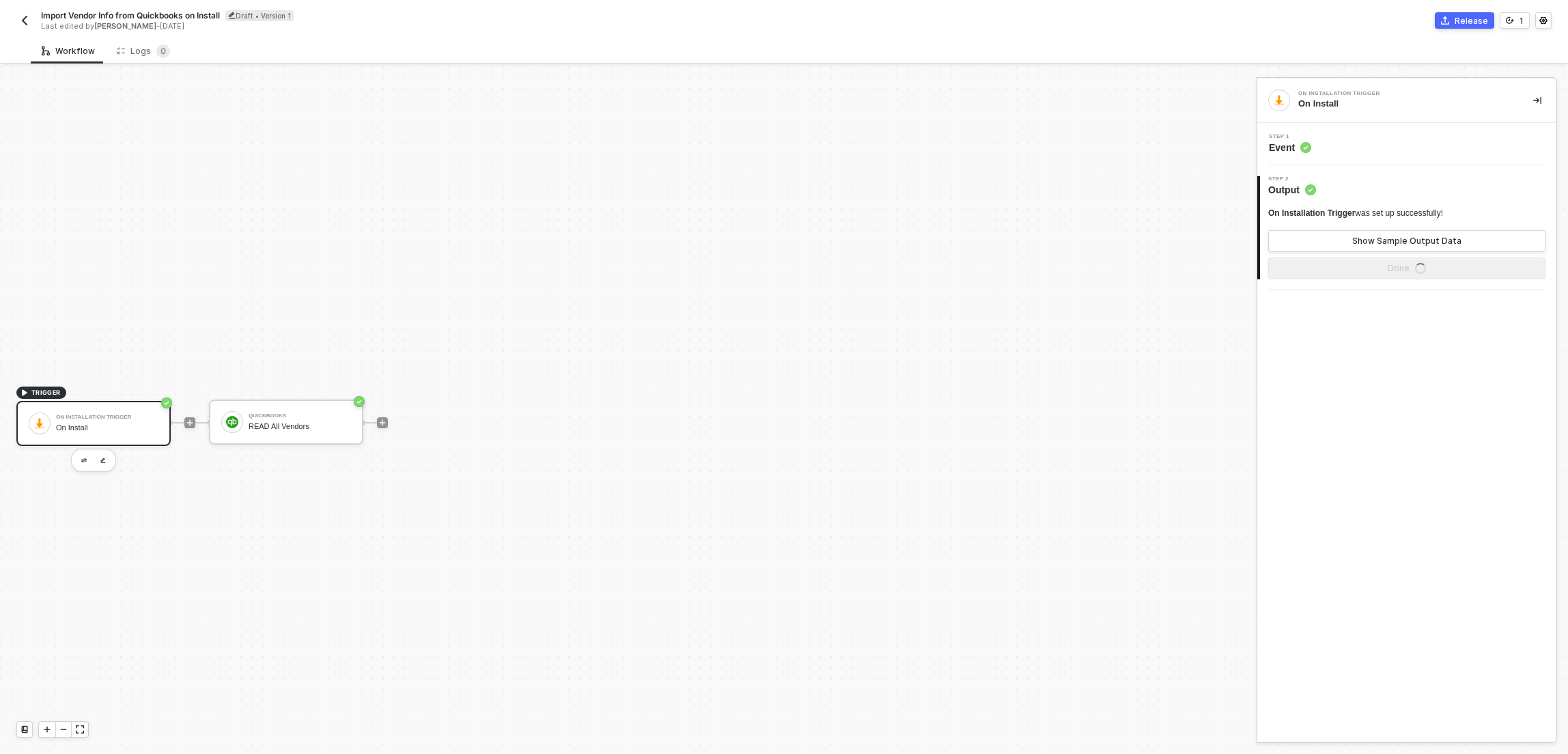
scroll to position [25, 0]
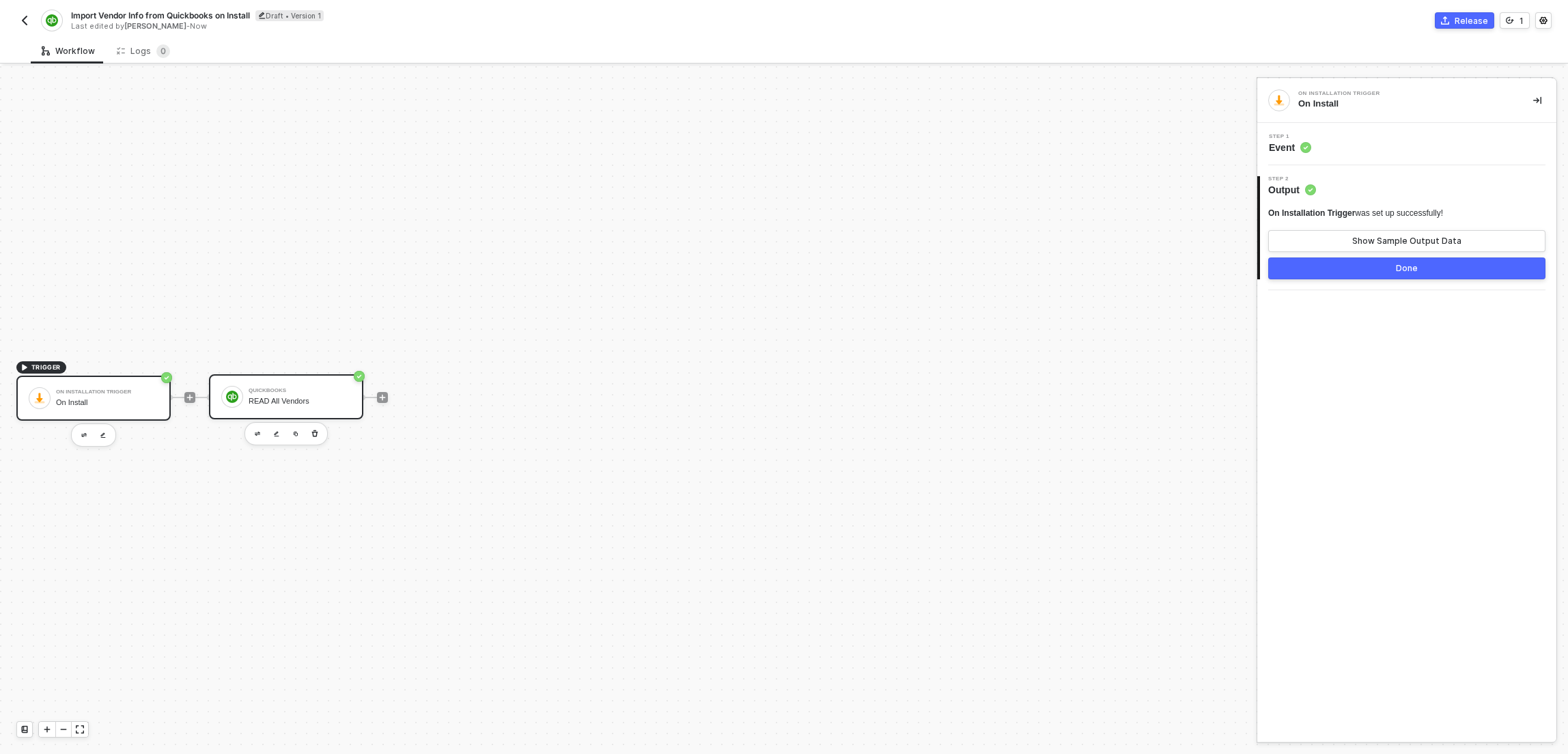
click at [319, 385] on div "QuickBooks READ All Vendors" at bounding box center [300, 396] width 103 height 26
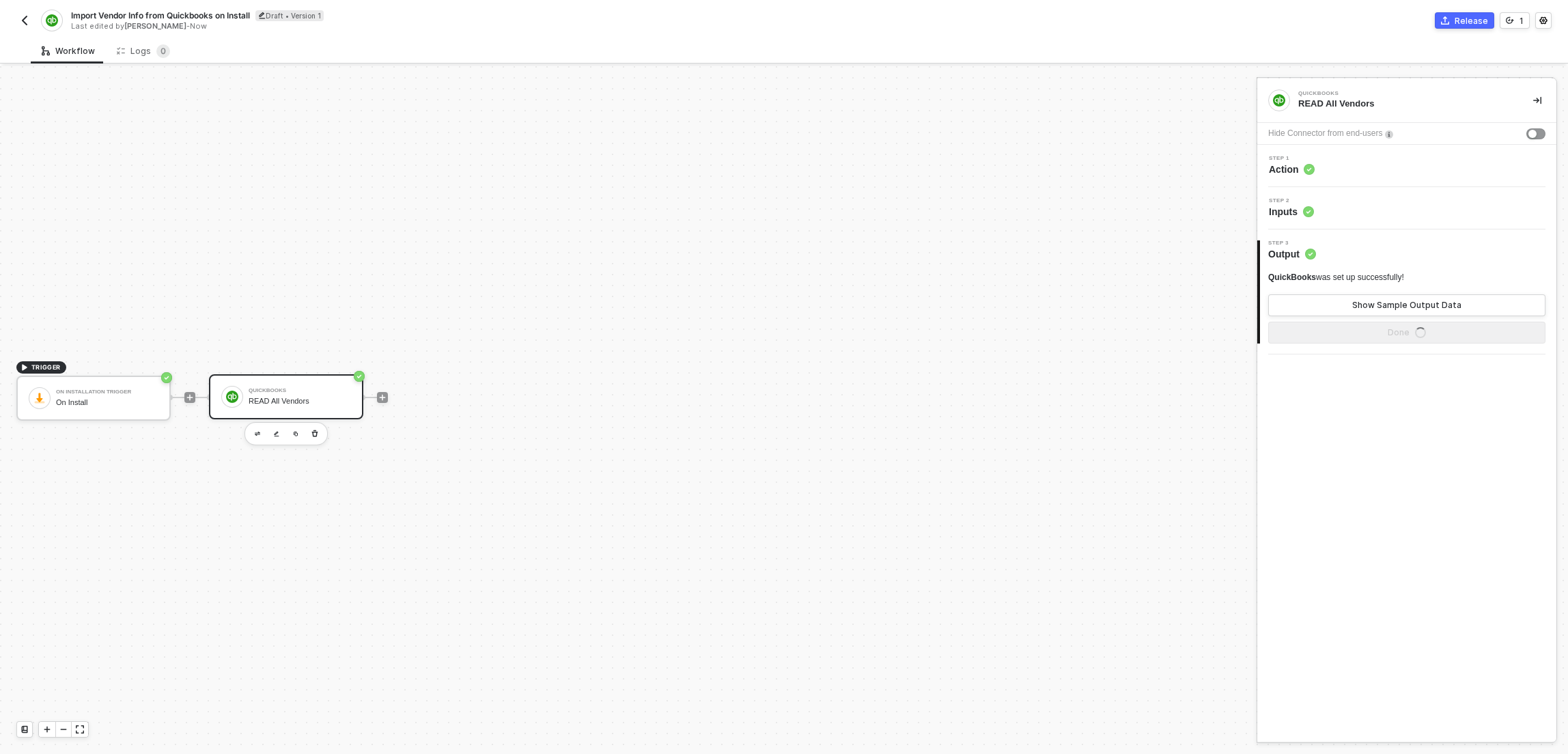
click at [1372, 196] on div "Step 2 Inputs" at bounding box center [1407, 207] width 299 height 42
click at [1370, 211] on div "Step 2 Inputs" at bounding box center [1408, 208] width 296 height 21
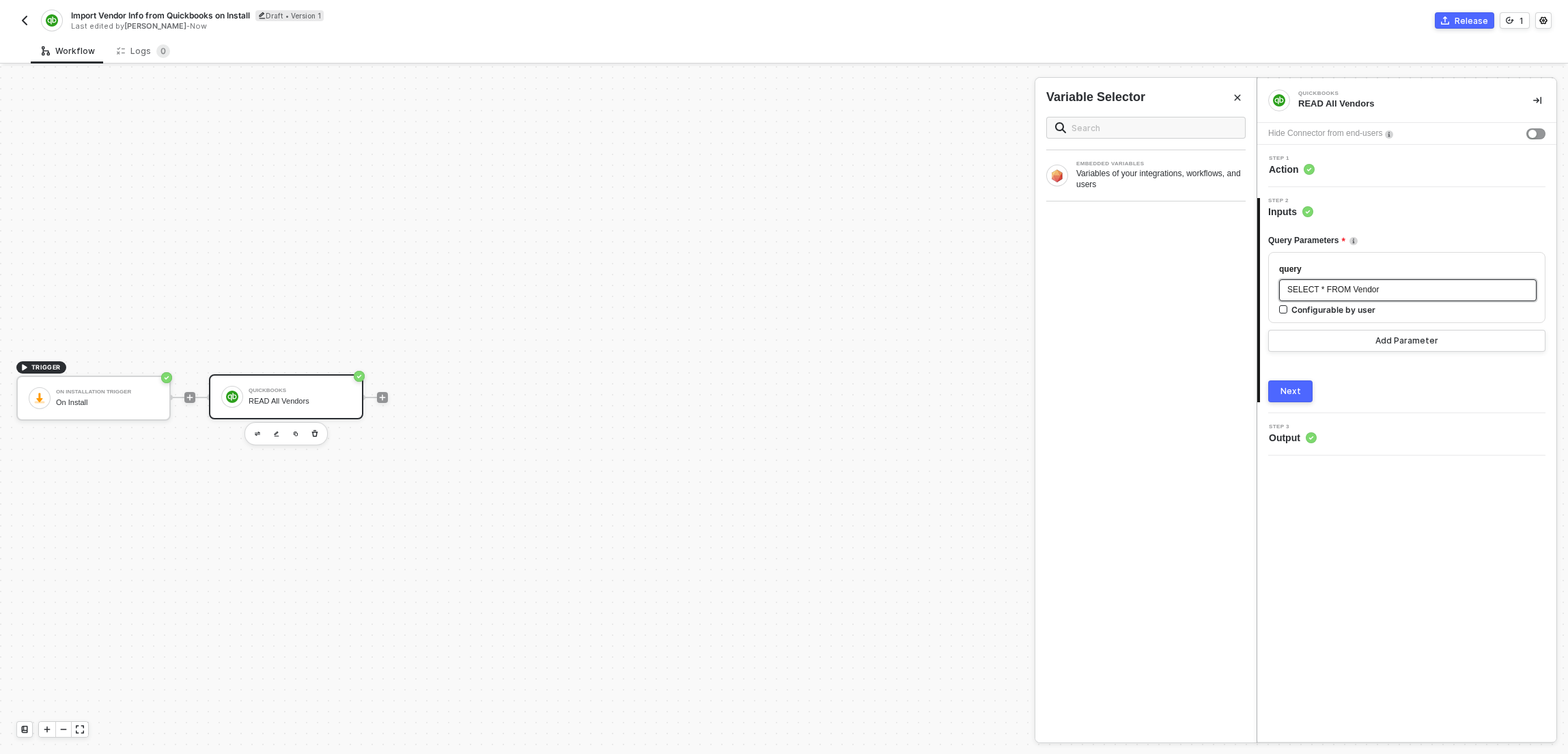
drag, startPoint x: 1395, startPoint y: 289, endPoint x: 1293, endPoint y: 288, distance: 102.0
click at [1293, 288] on div "SELECT * FROM Vendor" at bounding box center [1407, 290] width 241 height 13
click at [1293, 288] on span "SELECT * FROM Vendor" at bounding box center [1334, 289] width 92 height 10
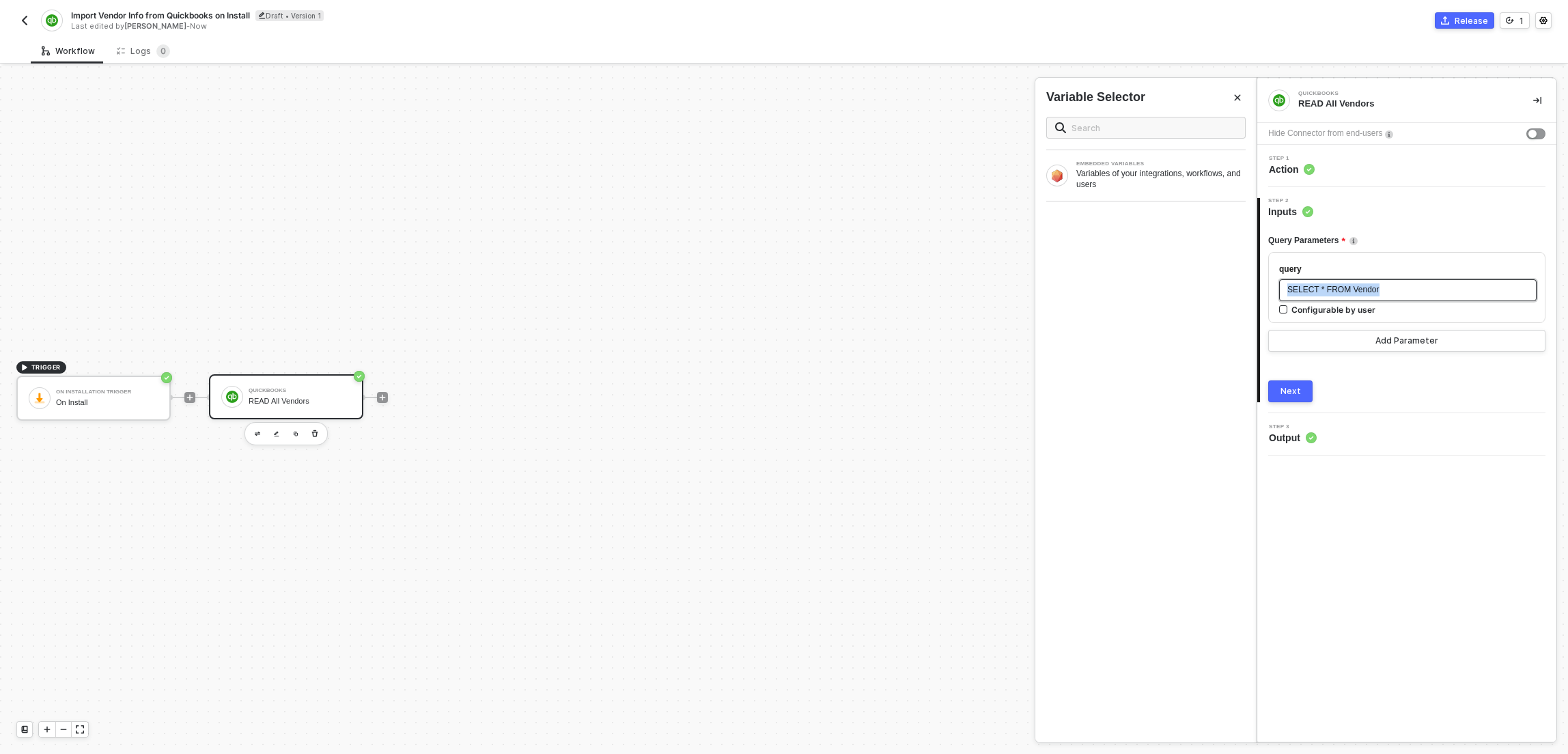
click at [1374, 292] on span "SELECT * FROM Vendor" at bounding box center [1334, 289] width 92 height 10
click at [1307, 294] on span "SELECT * FROM Vendor" at bounding box center [1334, 289] width 92 height 10
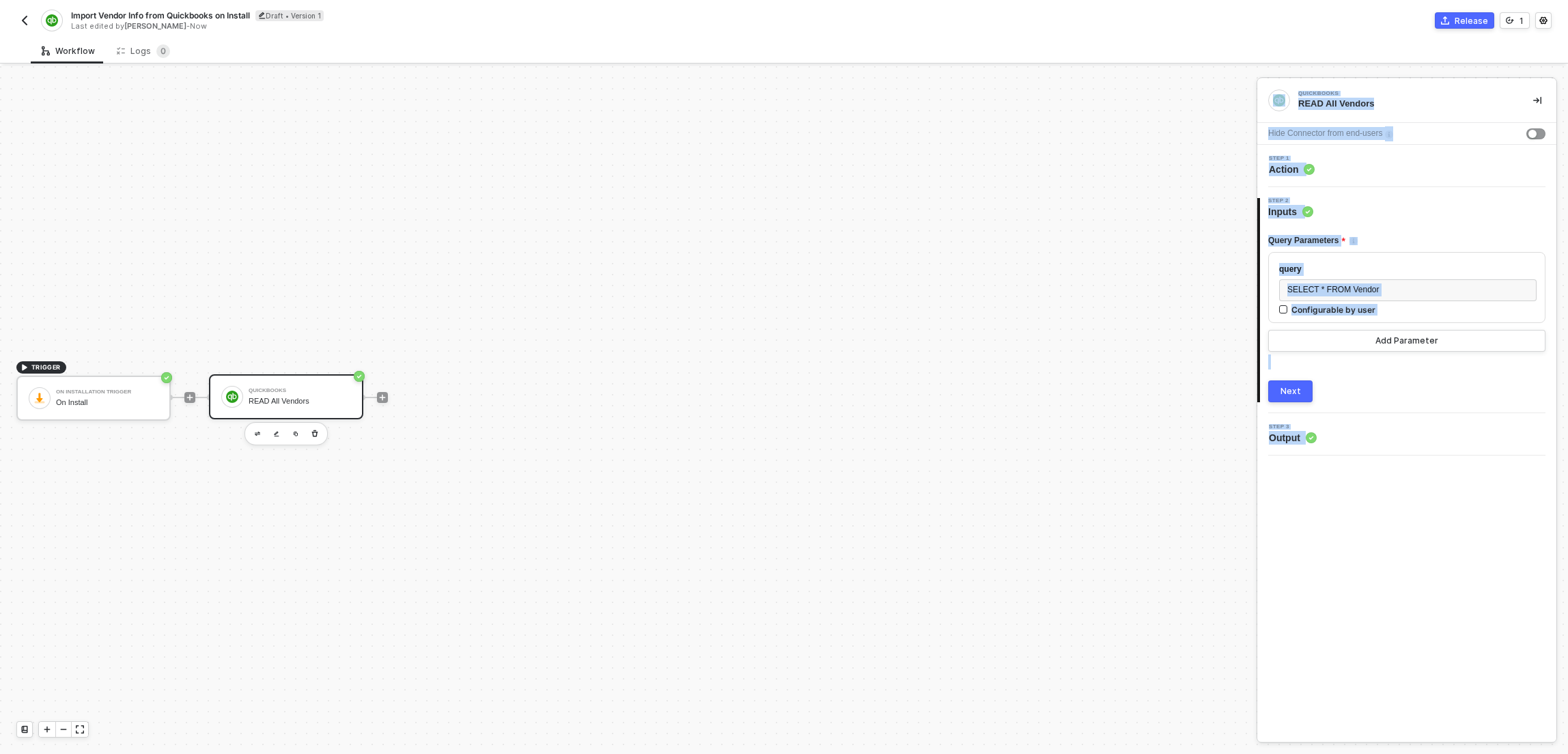
click at [21, 27] on button "button" at bounding box center [25, 20] width 17 height 17
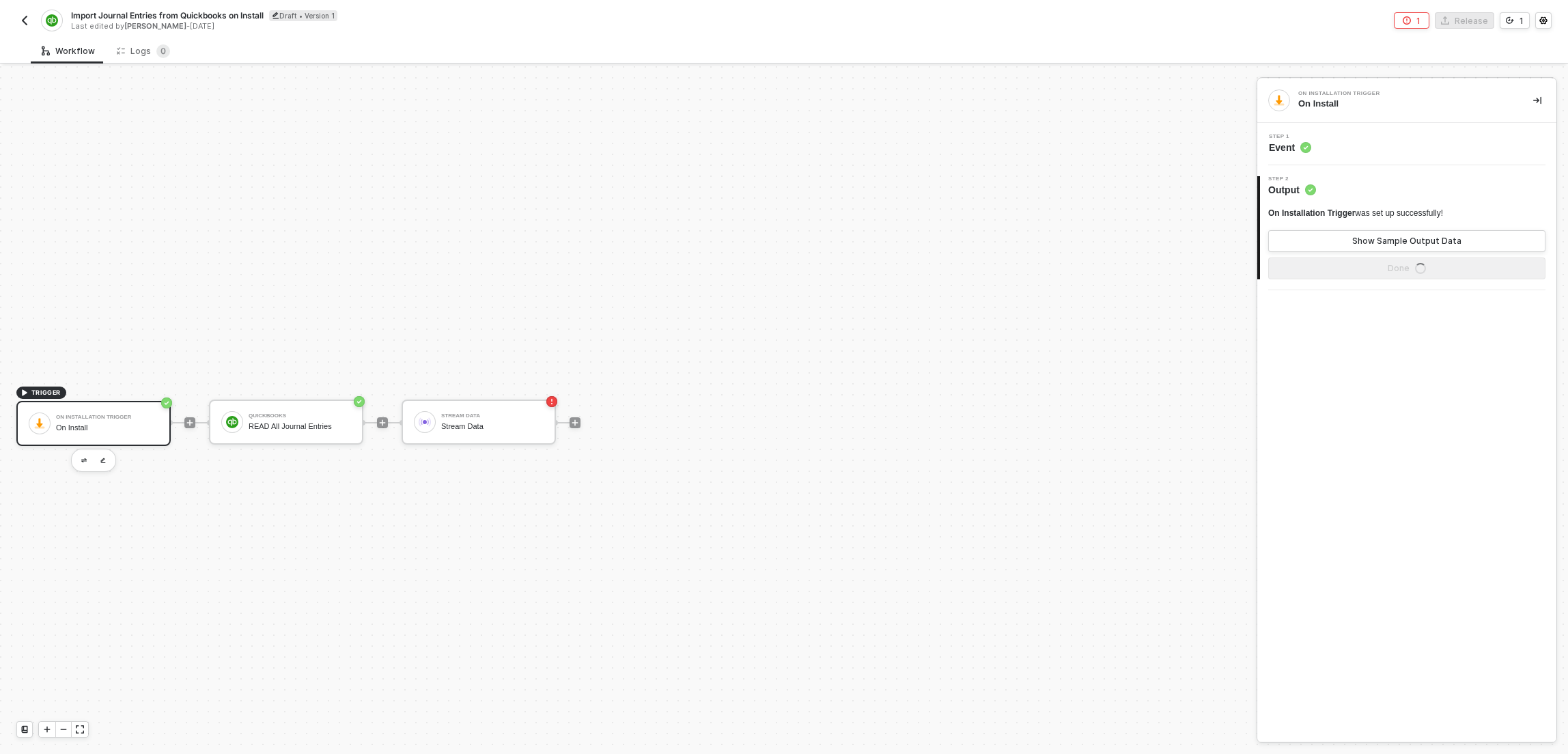
scroll to position [25, 0]
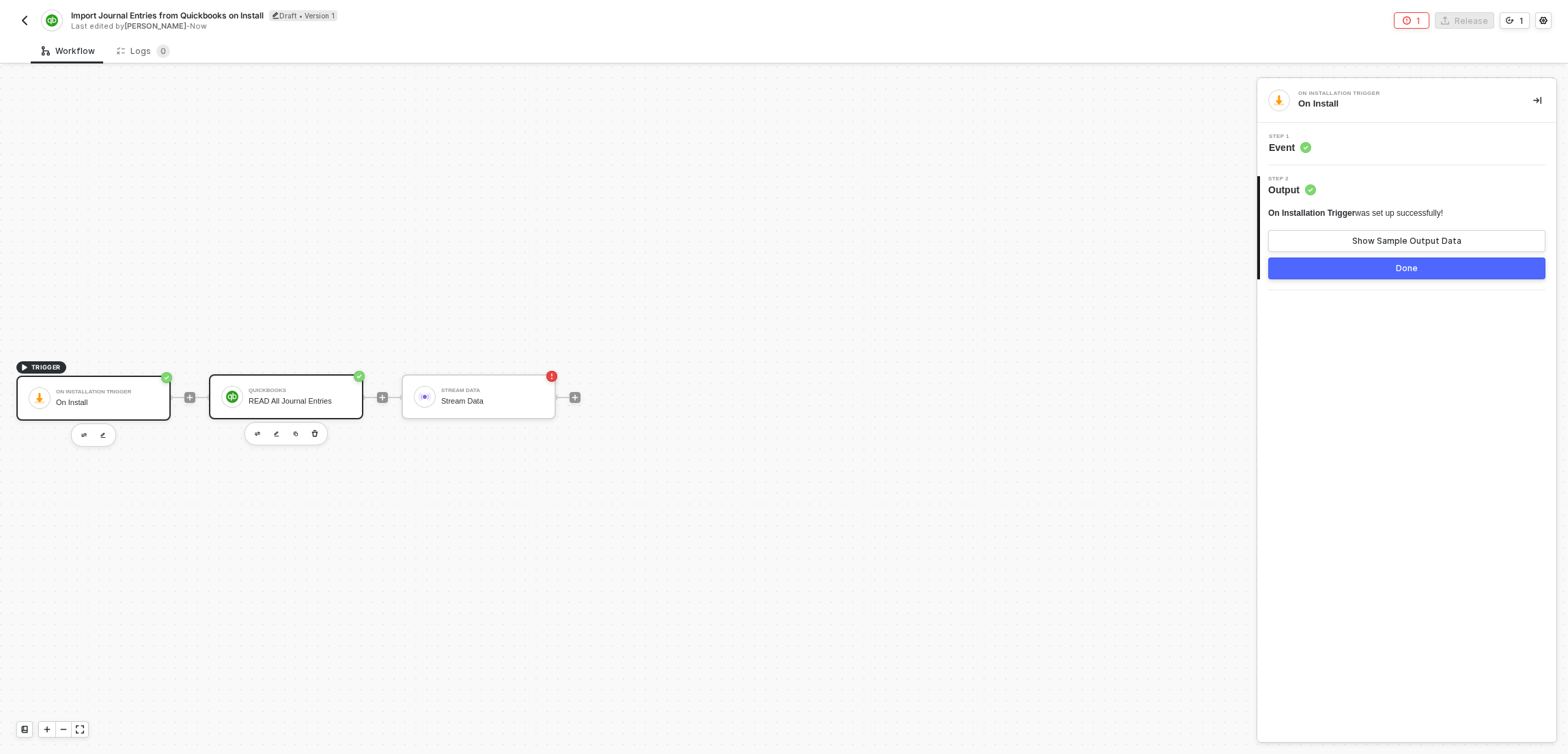
click at [265, 396] on div "QuickBooks READ All Journal Entries" at bounding box center [300, 396] width 103 height 26
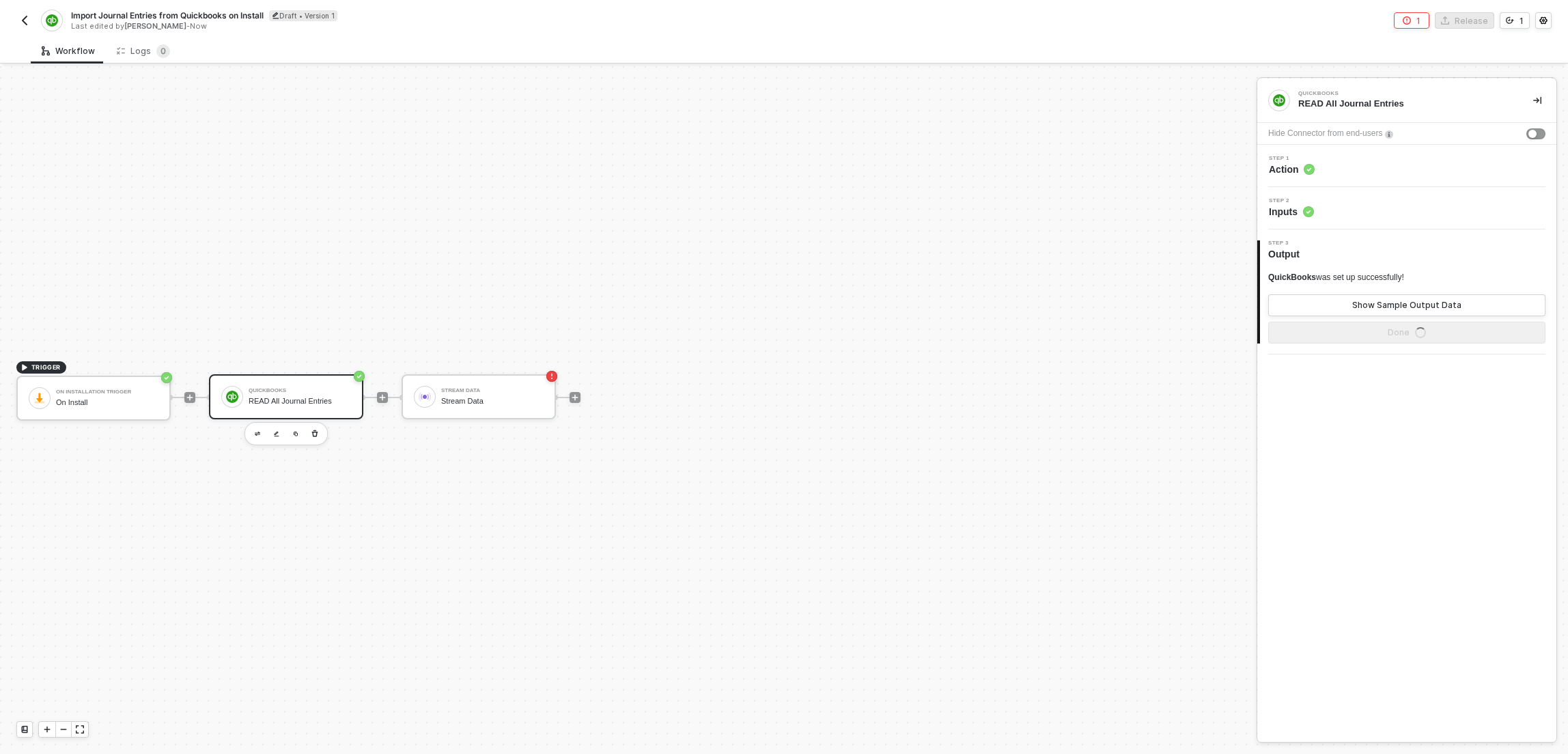
click at [1330, 226] on div "Step 2 Inputs" at bounding box center [1407, 207] width 299 height 42
click at [1331, 213] on div "Step 2 Inputs" at bounding box center [1408, 208] width 296 height 21
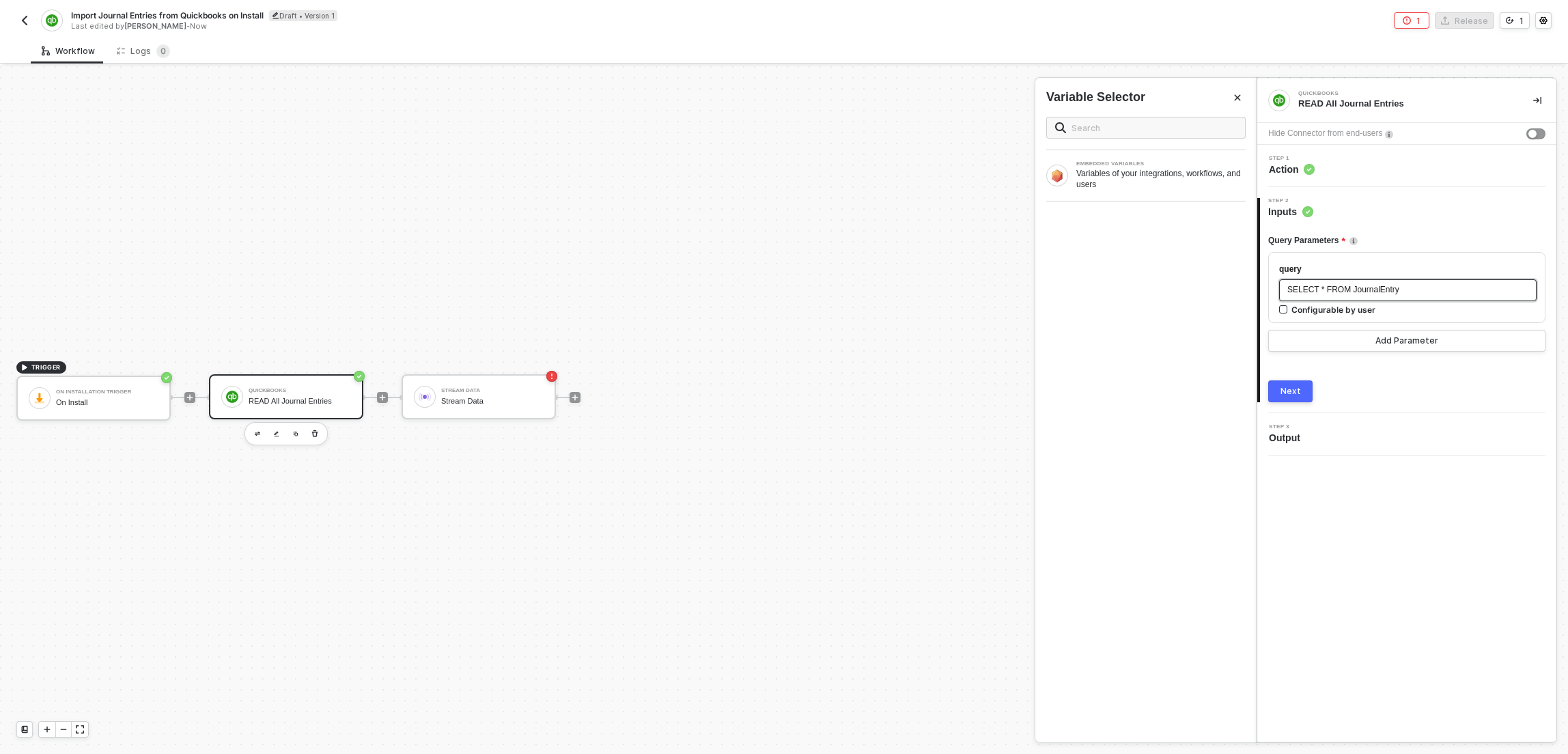
click at [1342, 288] on span "SELECT * FROM JournalEntry" at bounding box center [1343, 289] width 112 height 10
click at [21, 25] on img "button" at bounding box center [25, 21] width 11 height 11
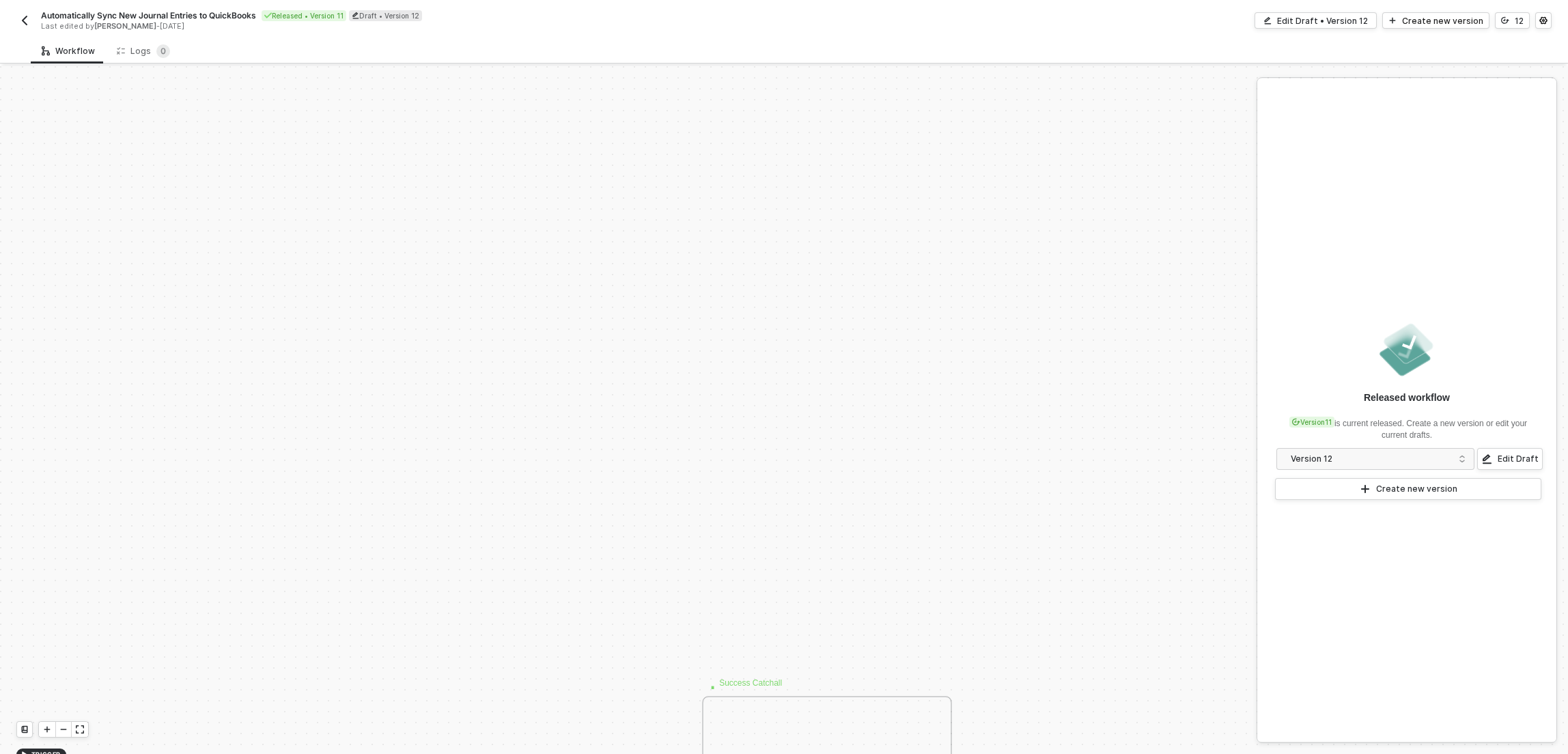
scroll to position [359, 0]
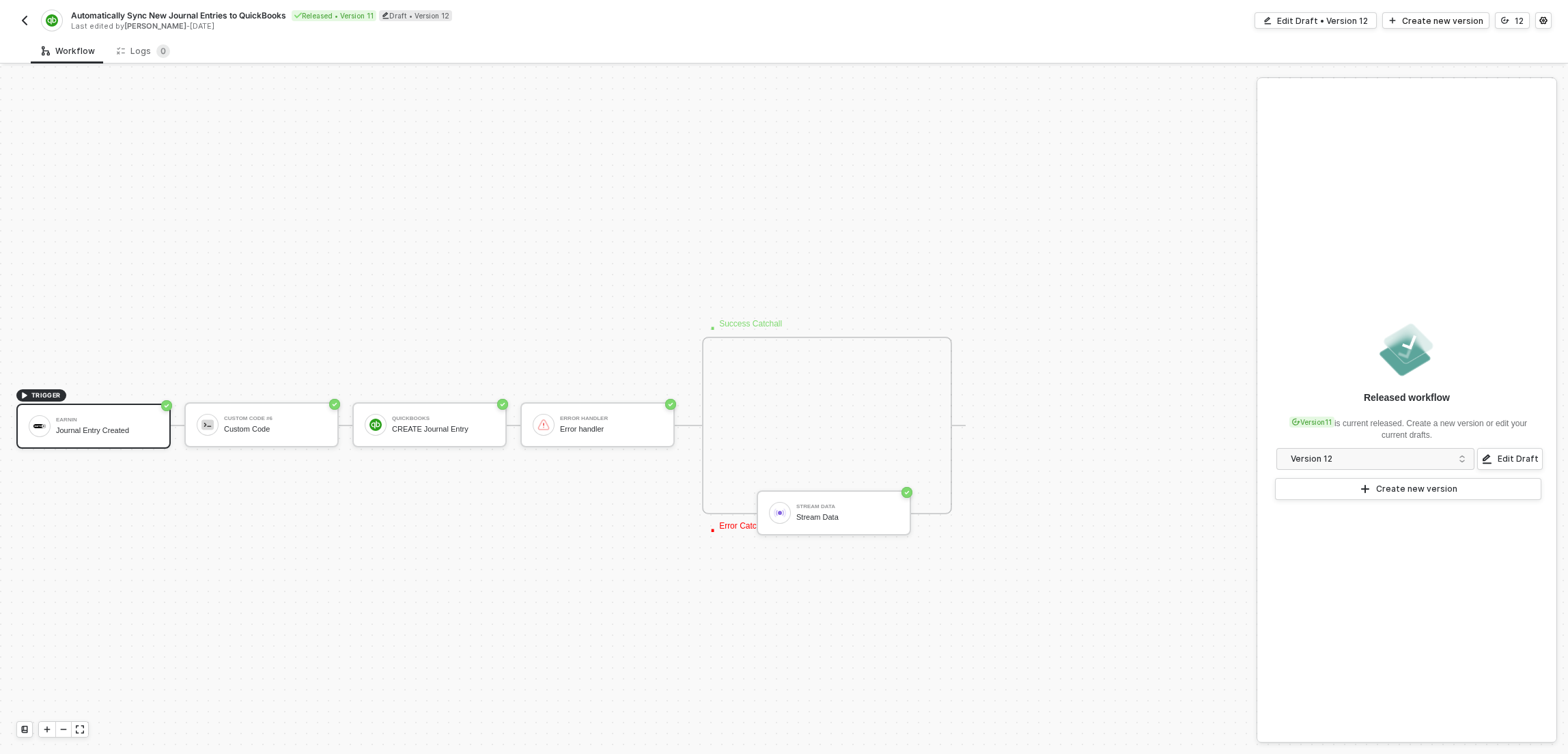
click at [327, 255] on div "TRIGGER Earnin Journal Entry Created Custom Code #6 Custom Code QuickBooks CREA…" at bounding box center [625, 425] width 1249 height 1436
click at [90, 426] on div "Journal Entry Created" at bounding box center [106, 430] width 103 height 9
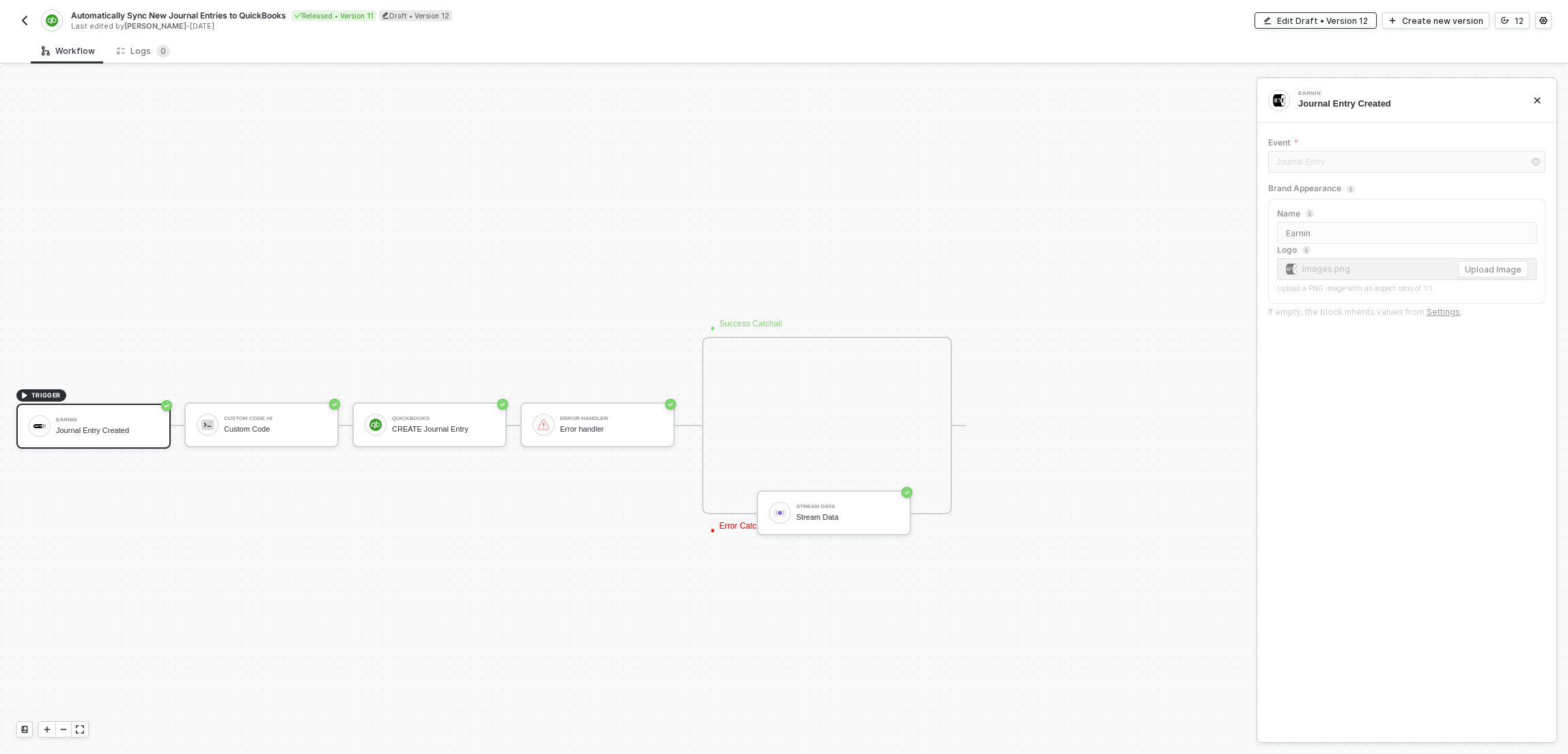
click at [1350, 24] on div "Edit Draft • Version 12" at bounding box center [1322, 21] width 91 height 12
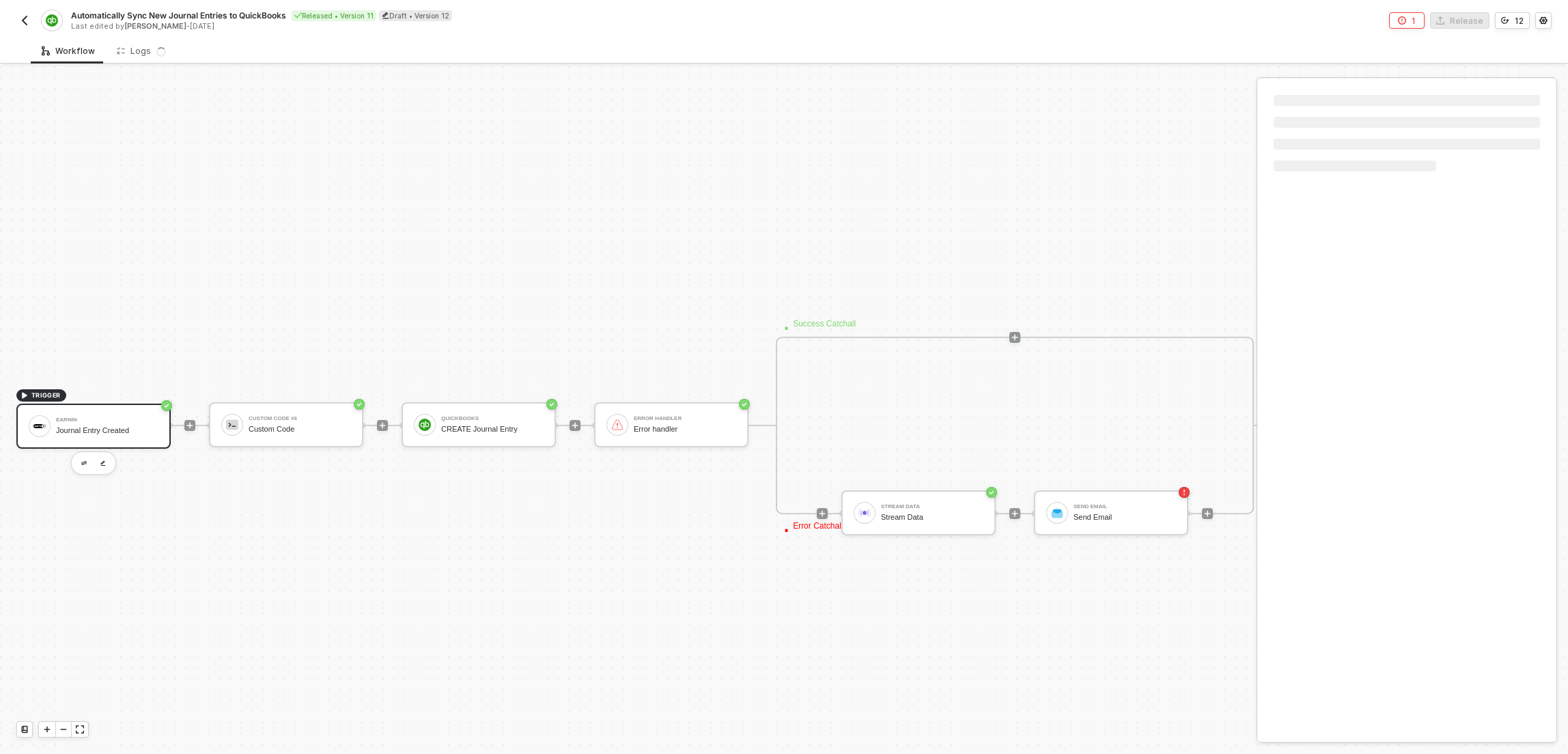
click at [120, 427] on div "Journal Entry Created" at bounding box center [106, 430] width 103 height 9
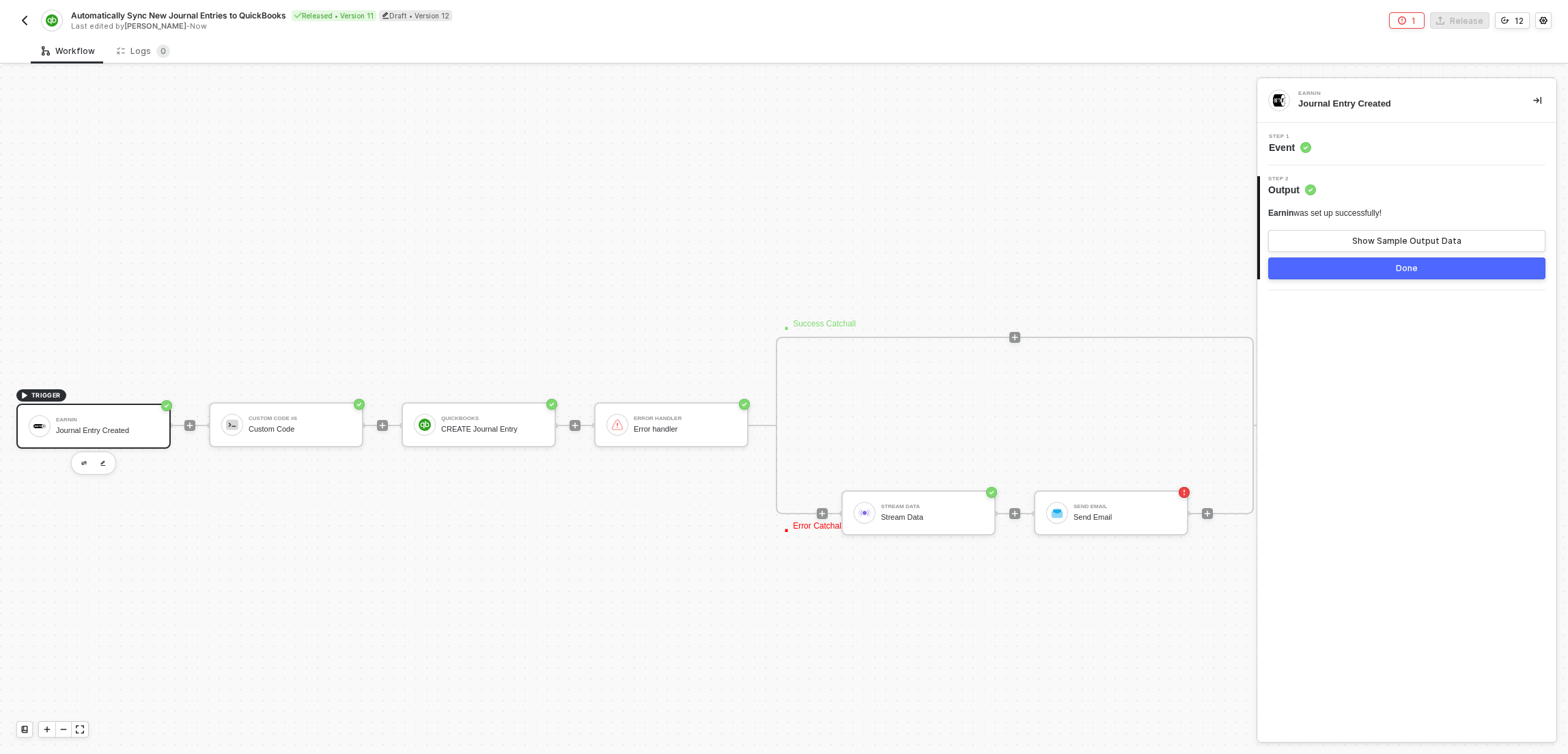
click at [1348, 148] on div "Step 1 Event" at bounding box center [1408, 144] width 296 height 21
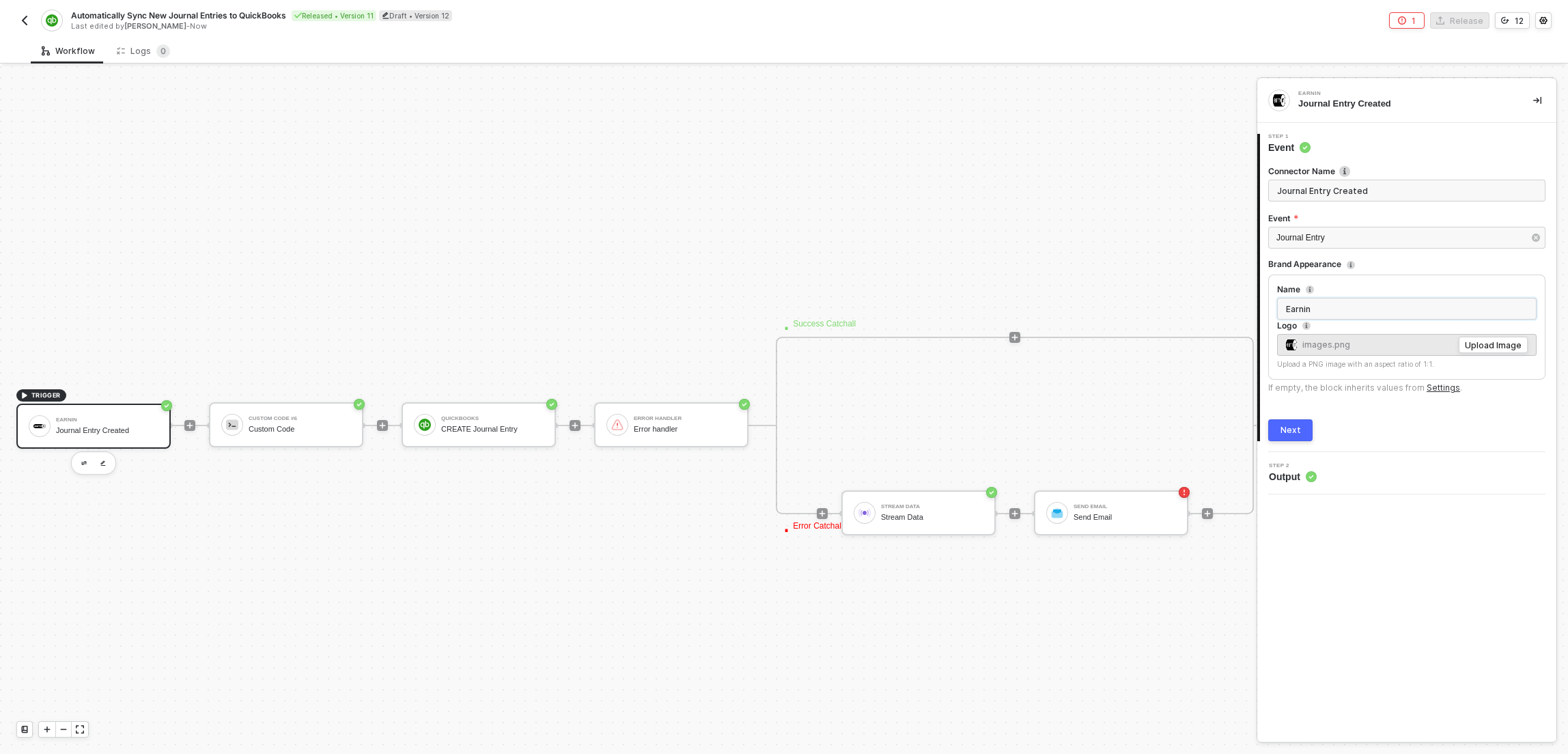
click at [1403, 310] on input "Earnin" at bounding box center [1407, 308] width 260 height 21
click at [1383, 239] on div "Journal Entry" at bounding box center [1400, 238] width 247 height 13
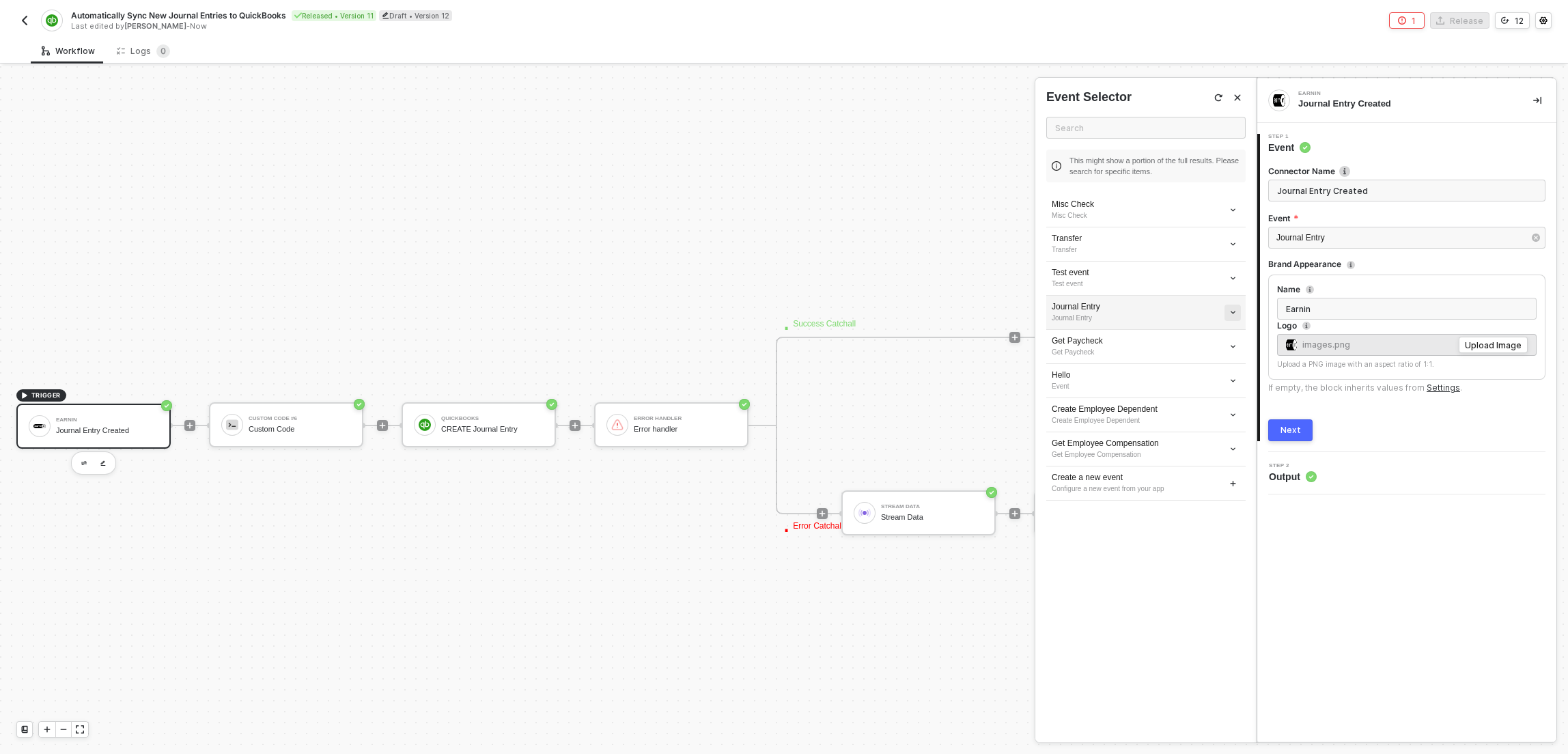
click at [1229, 315] on button "button" at bounding box center [1233, 312] width 17 height 17
click at [1178, 337] on span "Edit" at bounding box center [1183, 338] width 90 height 12
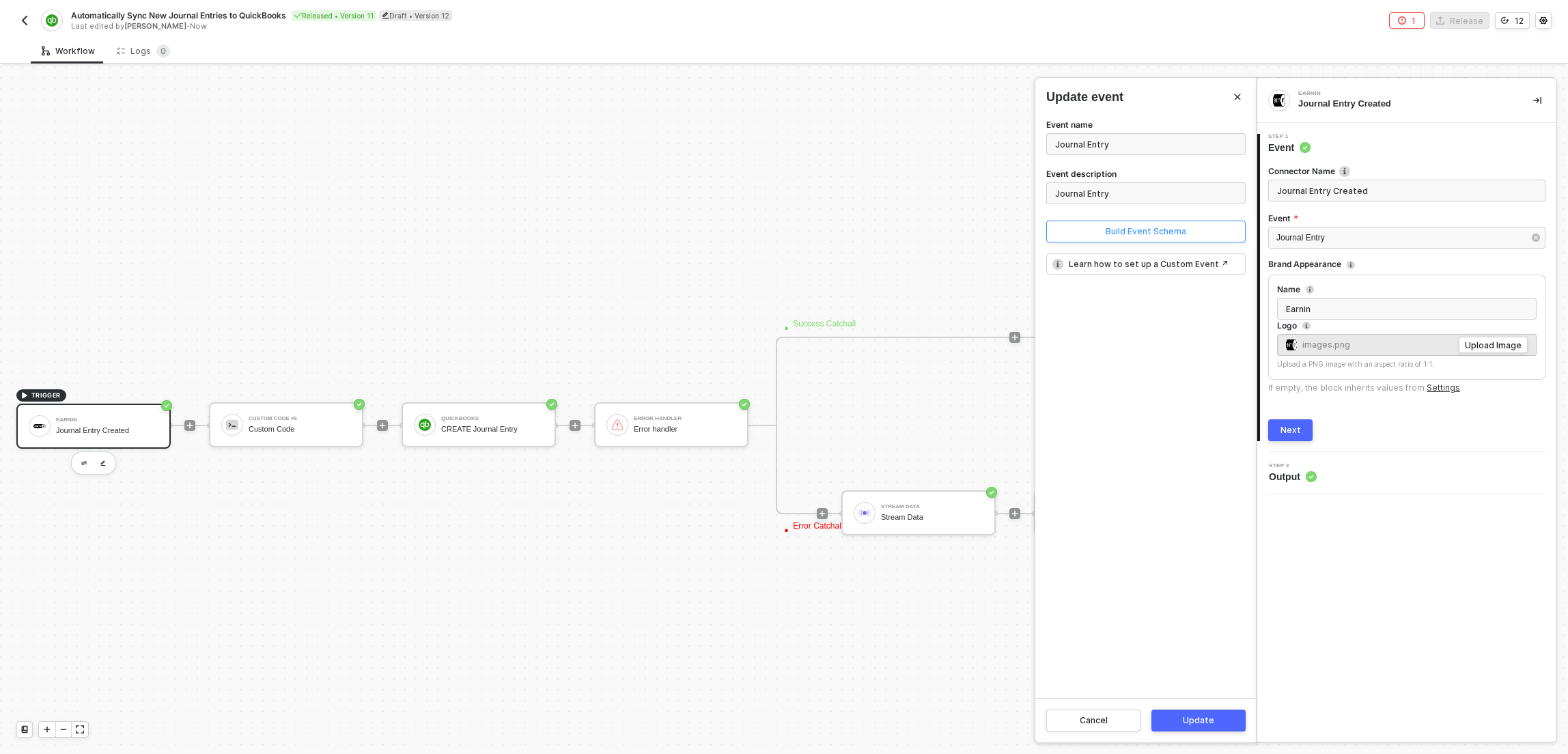
click at [1167, 237] on div "Build Event Schema" at bounding box center [1145, 231] width 80 height 11
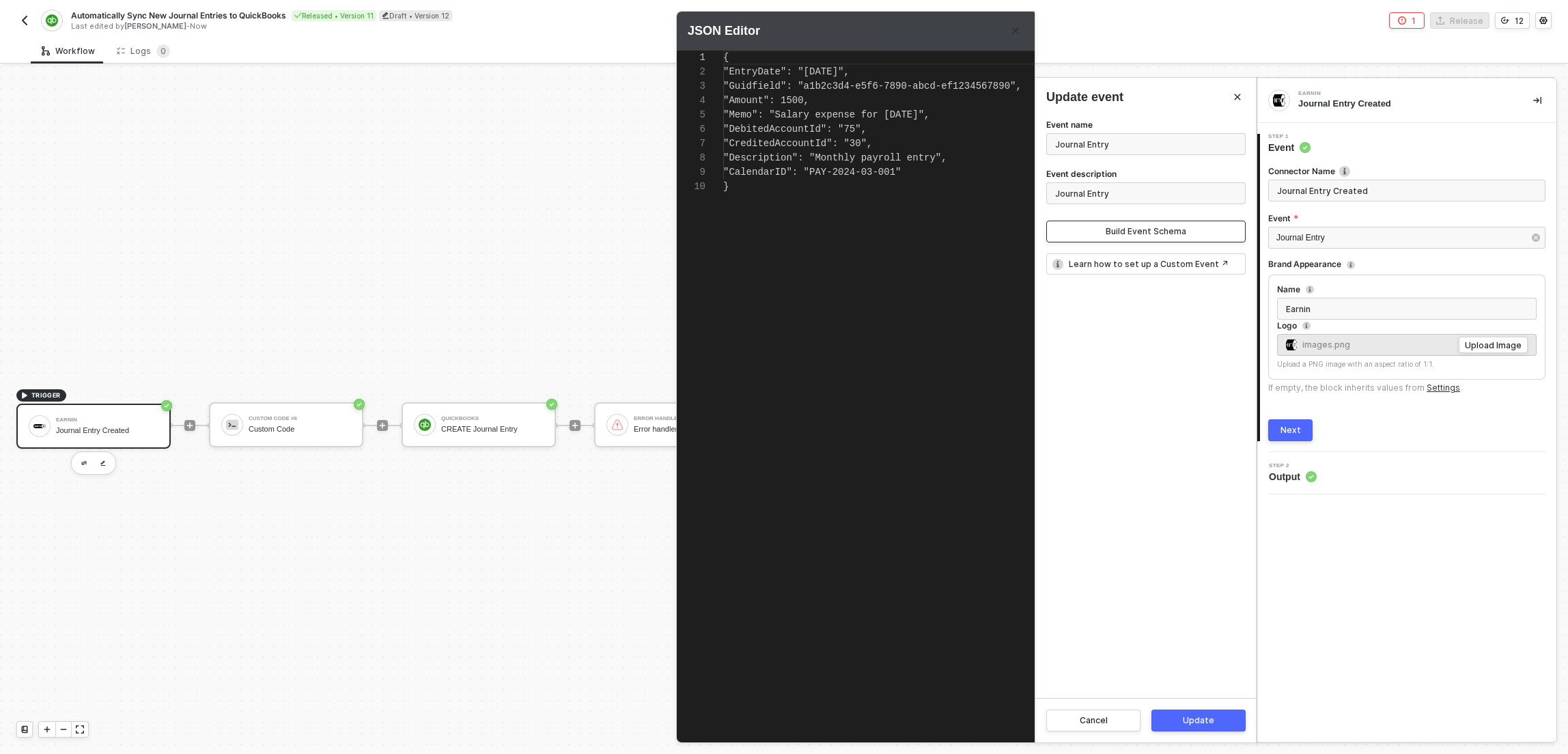
scroll to position [129, 0]
click at [483, 434] on div at bounding box center [784, 377] width 1568 height 754
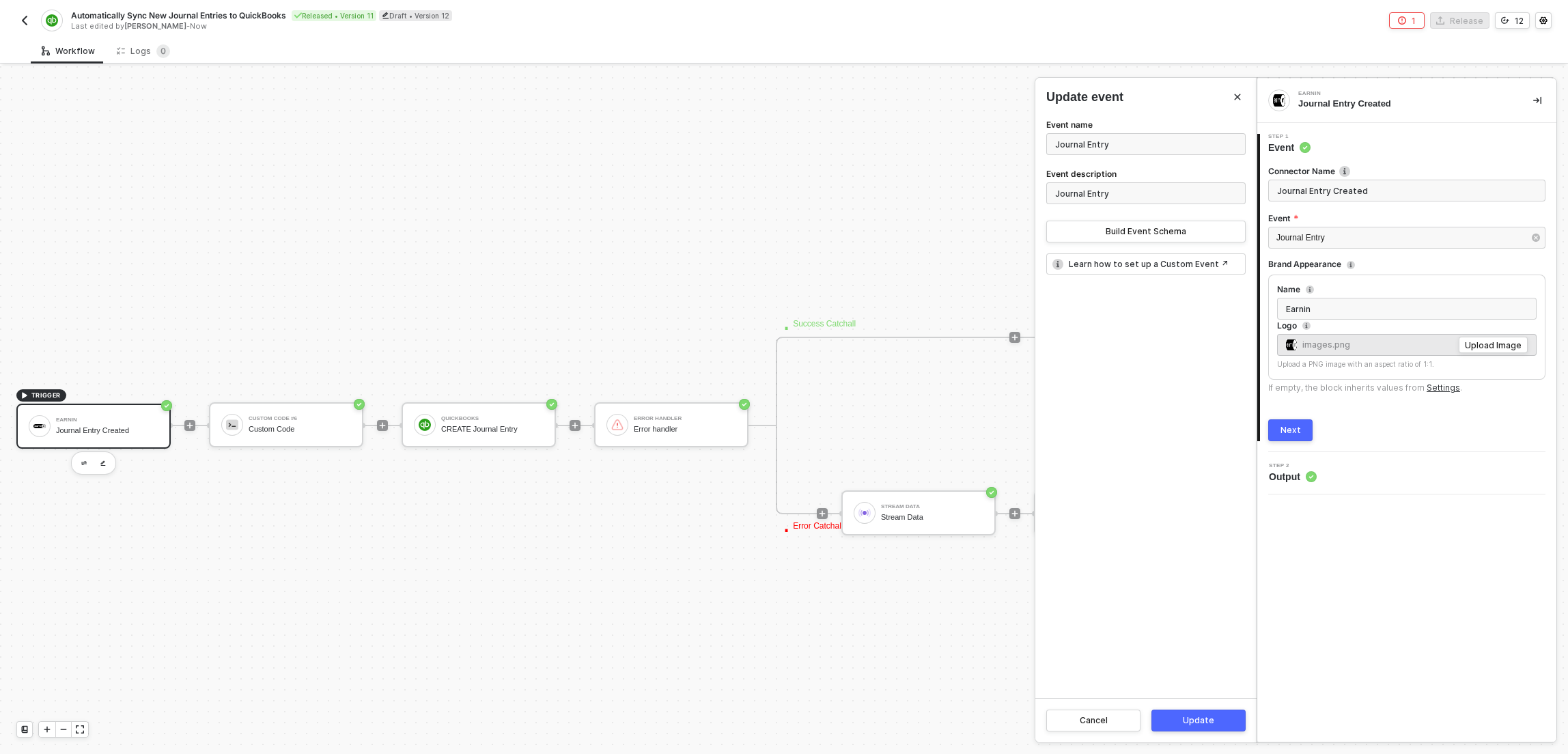
click at [487, 424] on div at bounding box center [784, 409] width 1568 height 687
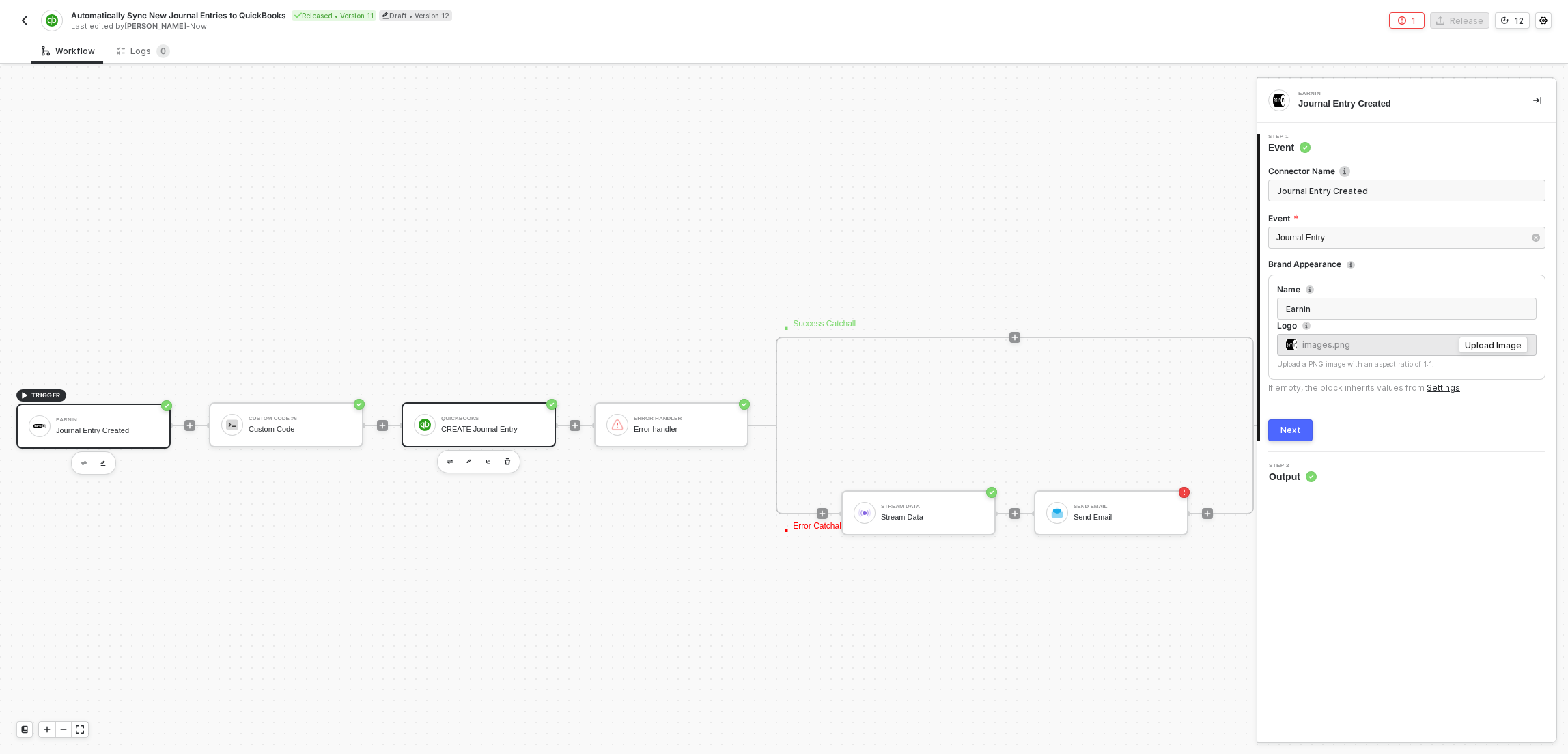
click at [488, 425] on div "CREATE Journal Entry" at bounding box center [492, 428] width 103 height 9
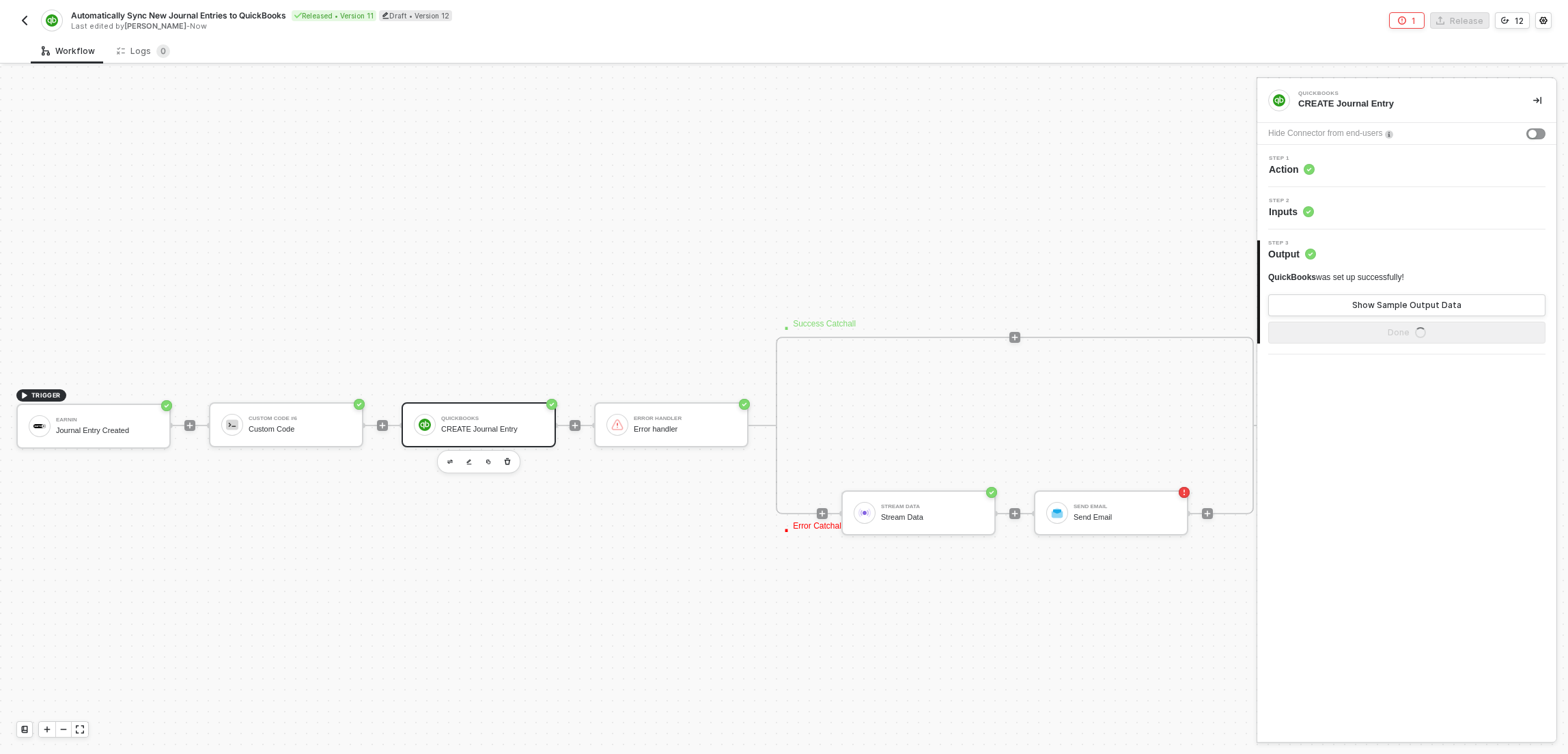
click at [1362, 222] on div "Step 2 Inputs" at bounding box center [1407, 207] width 299 height 42
click at [1350, 173] on div "Step 1 Action" at bounding box center [1408, 166] width 296 height 21
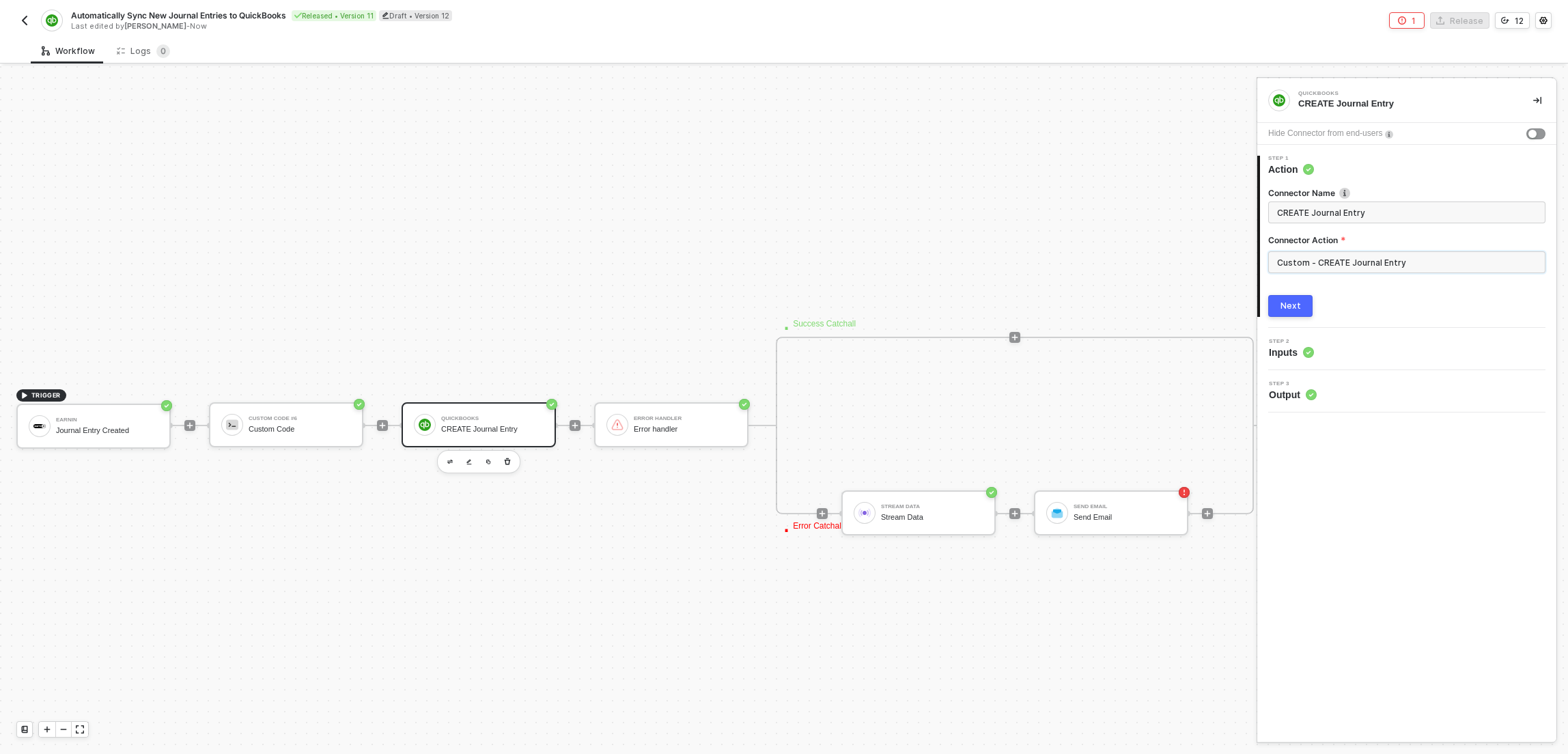
click at [1359, 254] on input "Custom - CREATE Journal Entry" at bounding box center [1407, 261] width 277 height 21
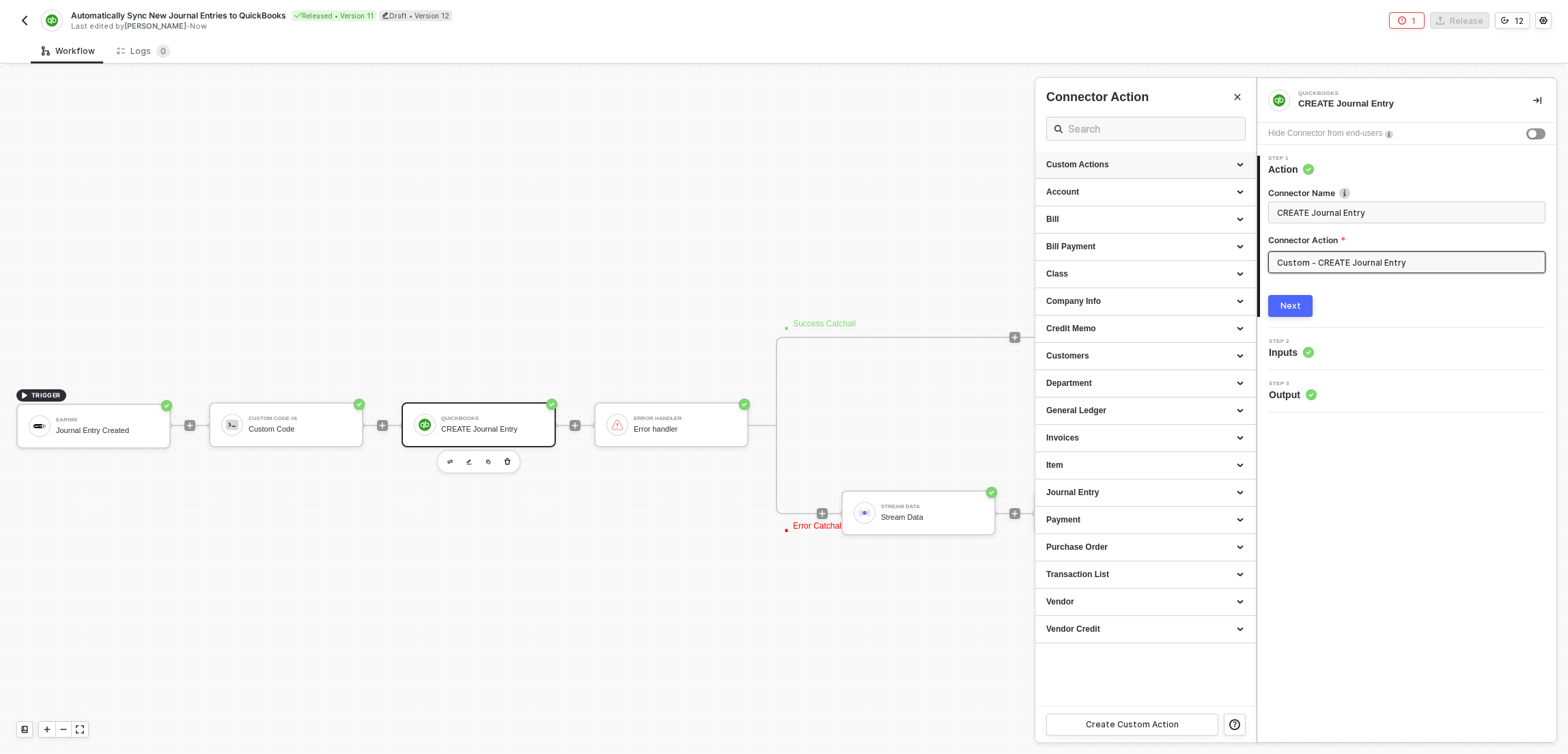
click at [1244, 163] on div "Custom Actions" at bounding box center [1145, 164] width 199 height 12
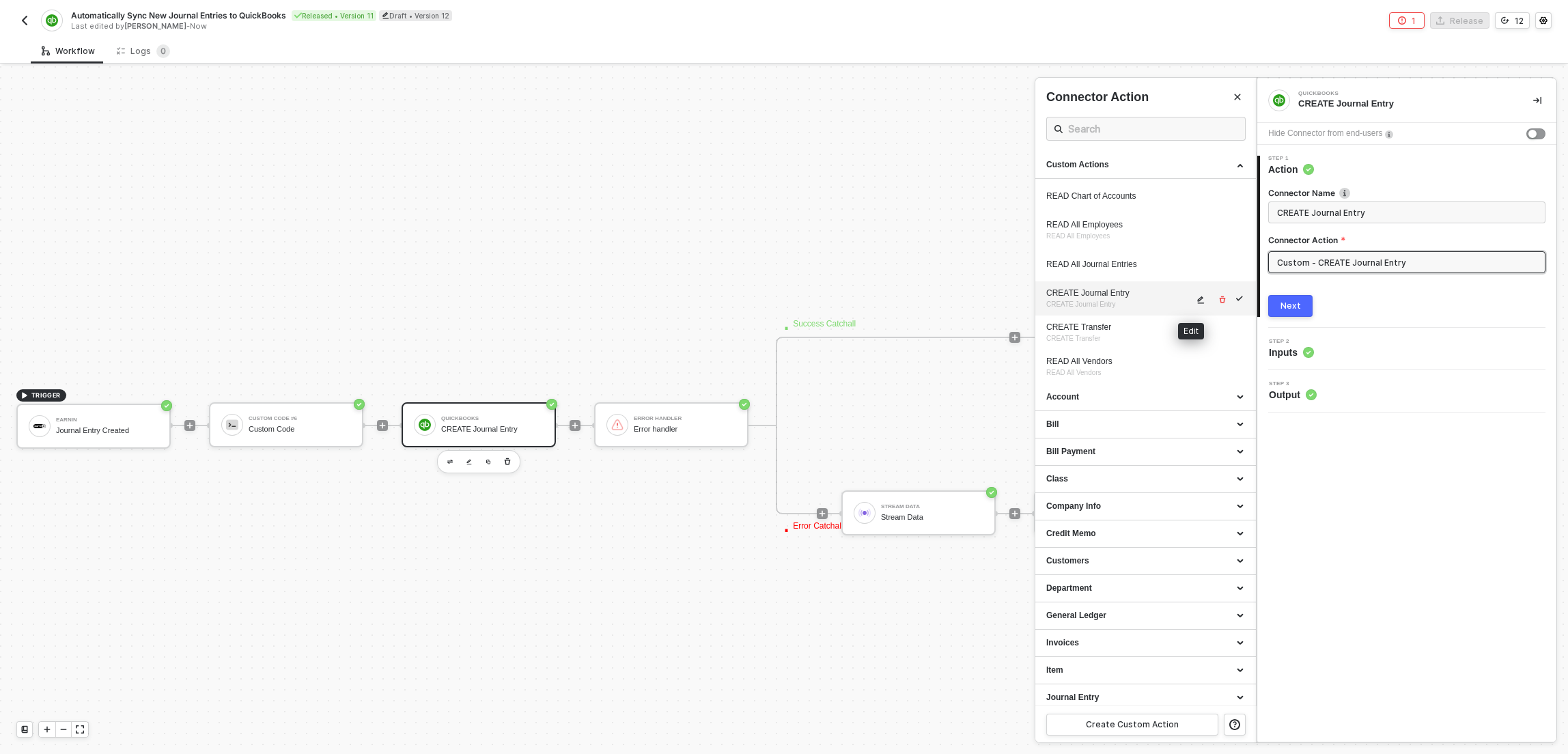
click at [1193, 306] on button "button" at bounding box center [1201, 300] width 17 height 17
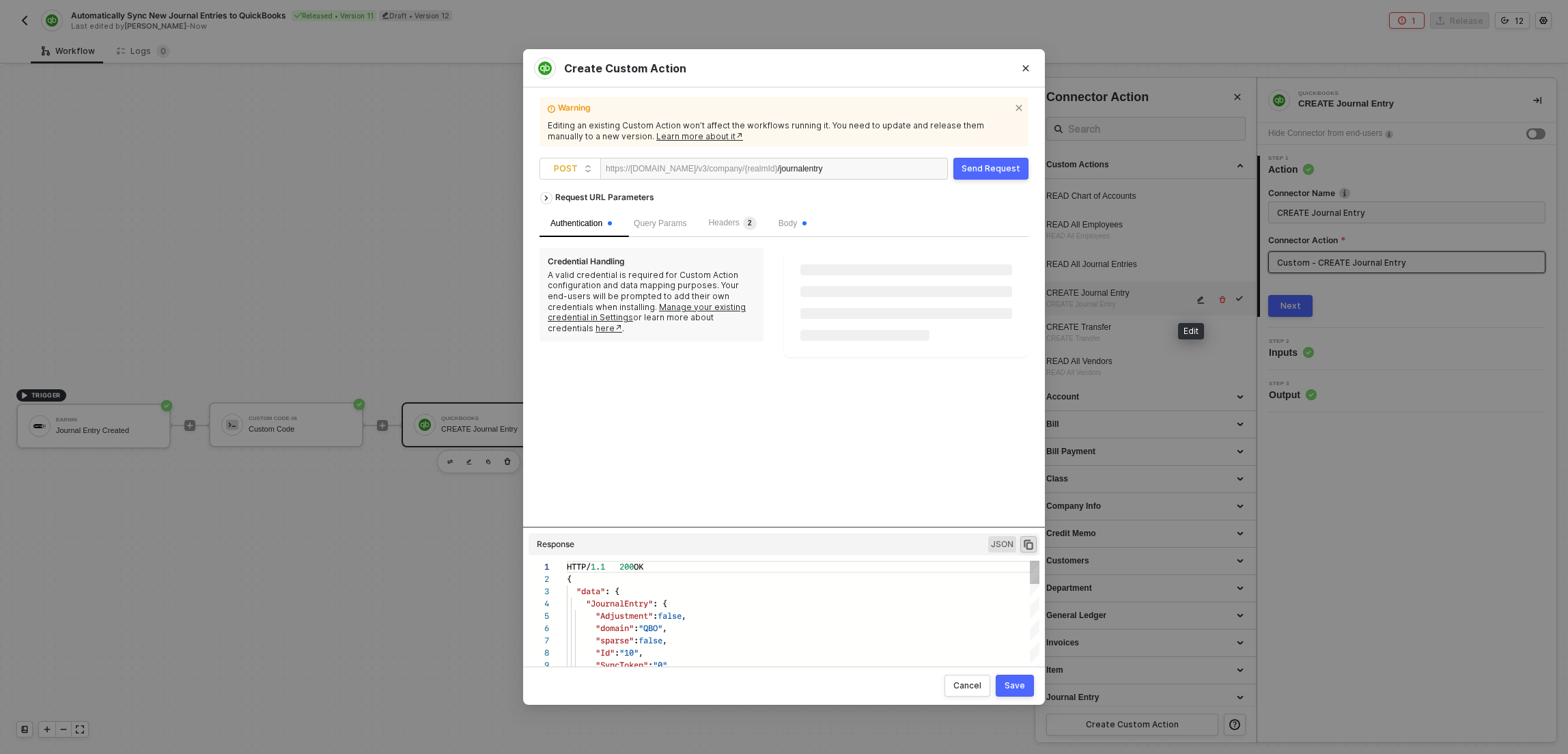
scroll to position [123, 0]
click at [807, 229] on div "Body" at bounding box center [792, 223] width 28 height 13
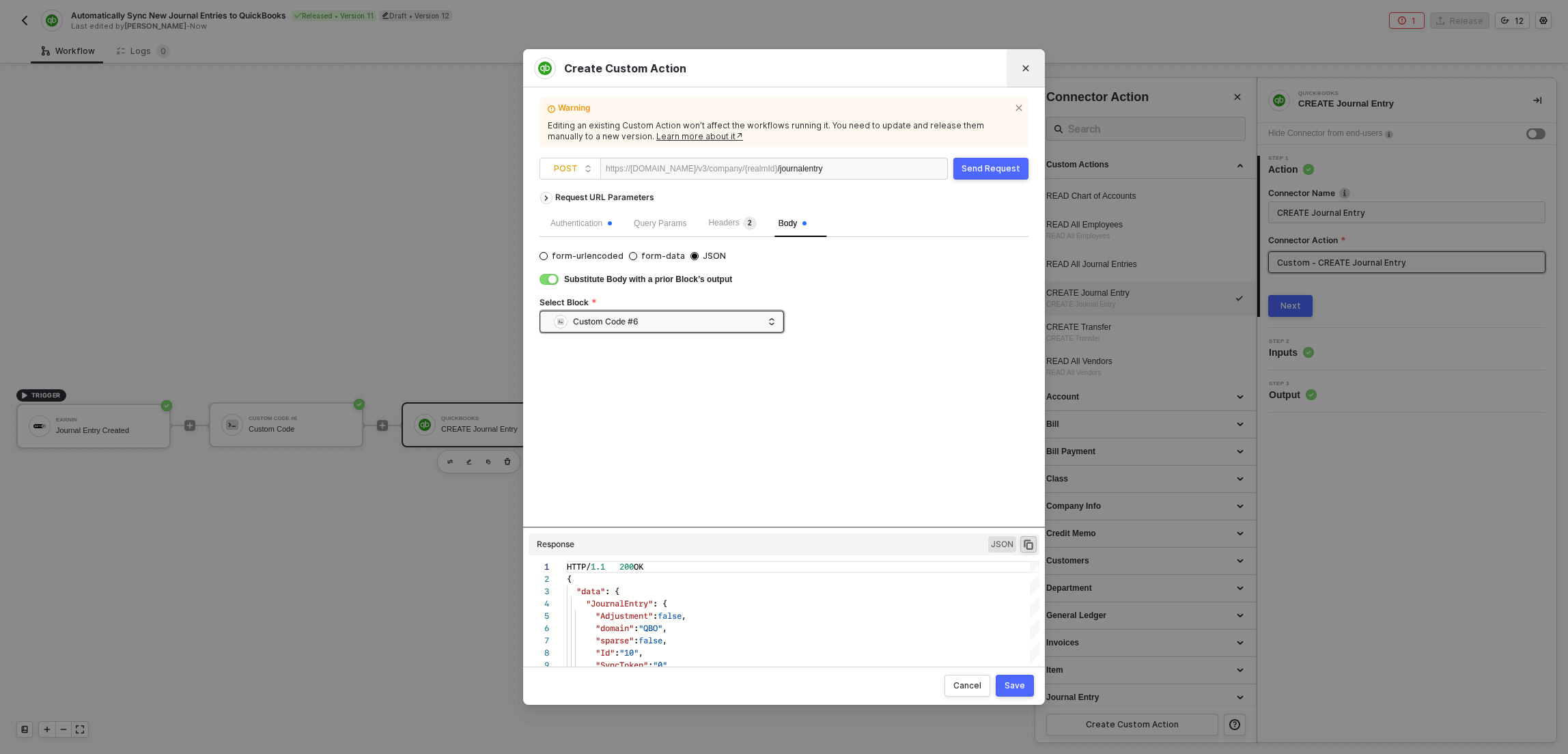
click at [1031, 71] on button "Close" at bounding box center [1025, 68] width 21 height 21
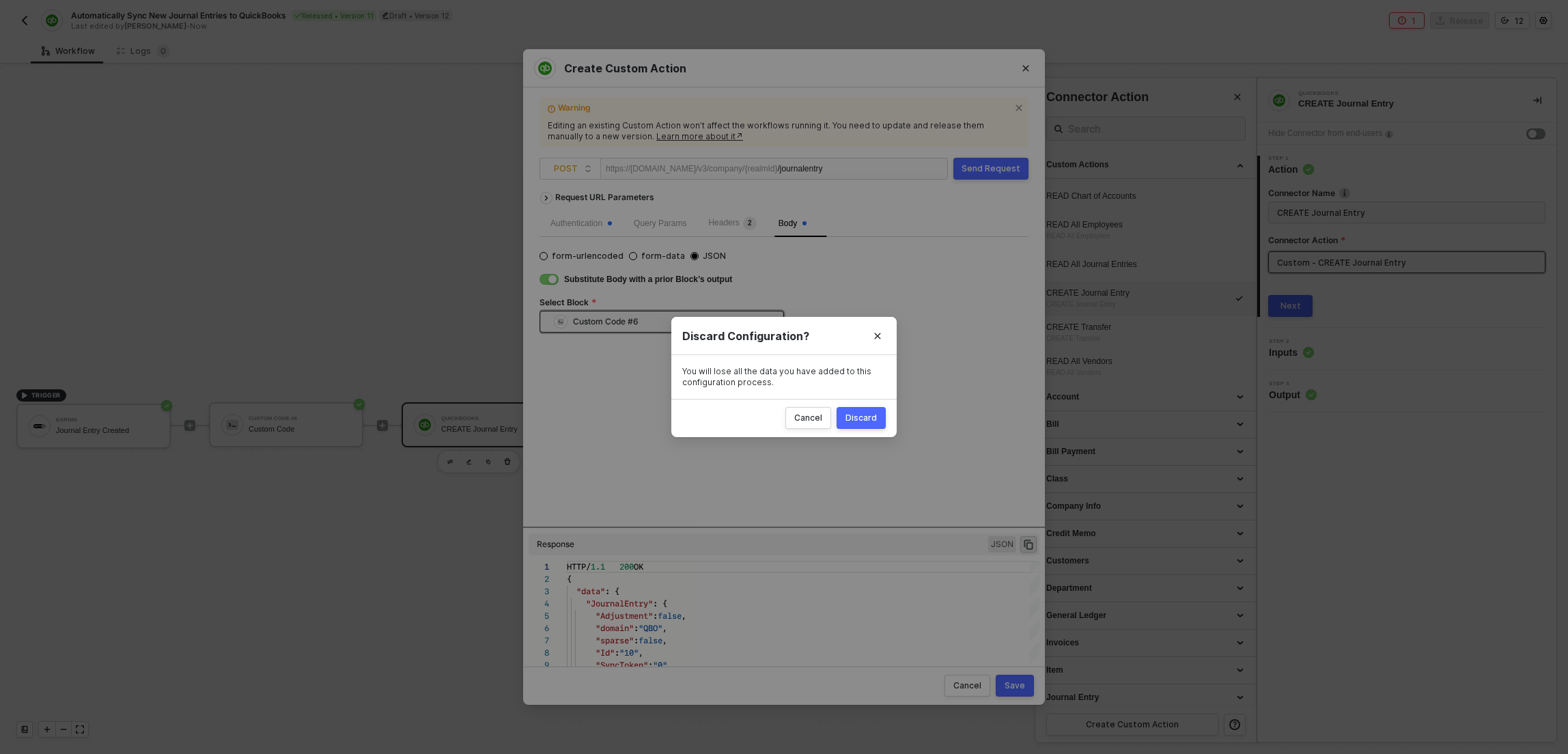
click at [877, 423] on button "Discard" at bounding box center [861, 417] width 49 height 21
radio input "true"
radio input "false"
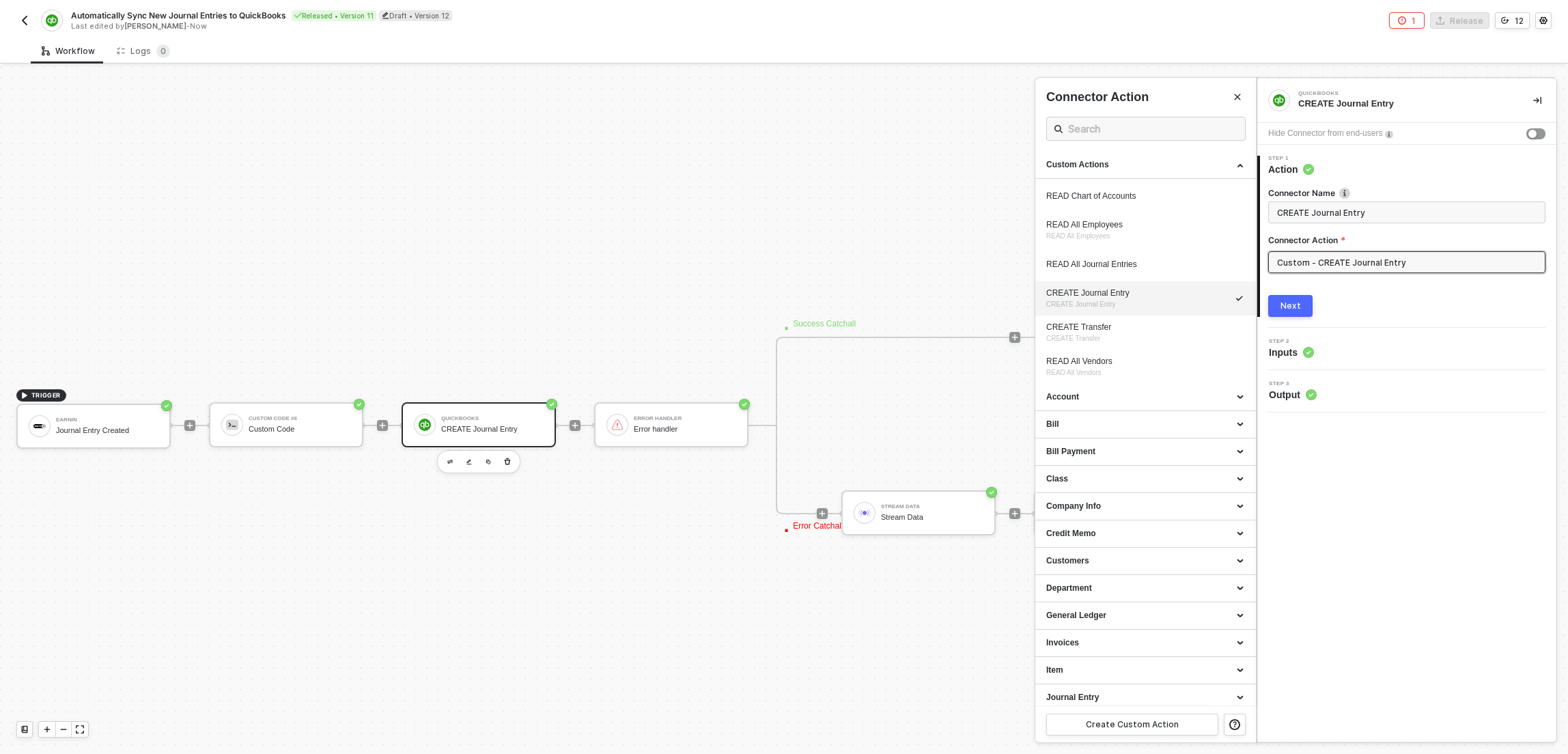
click at [610, 310] on div at bounding box center [784, 409] width 1568 height 687
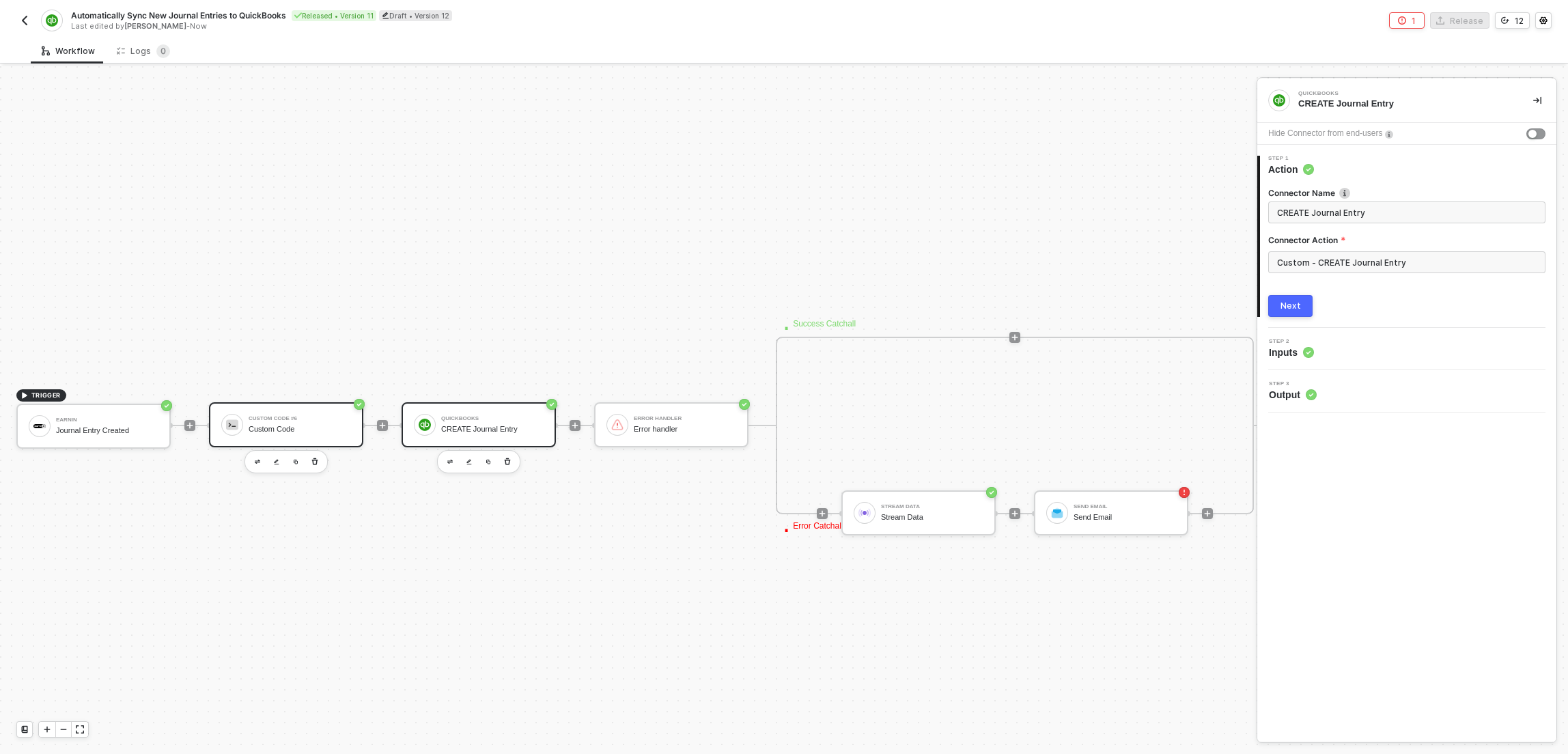
click at [303, 428] on div "Custom Code" at bounding box center [300, 428] width 103 height 9
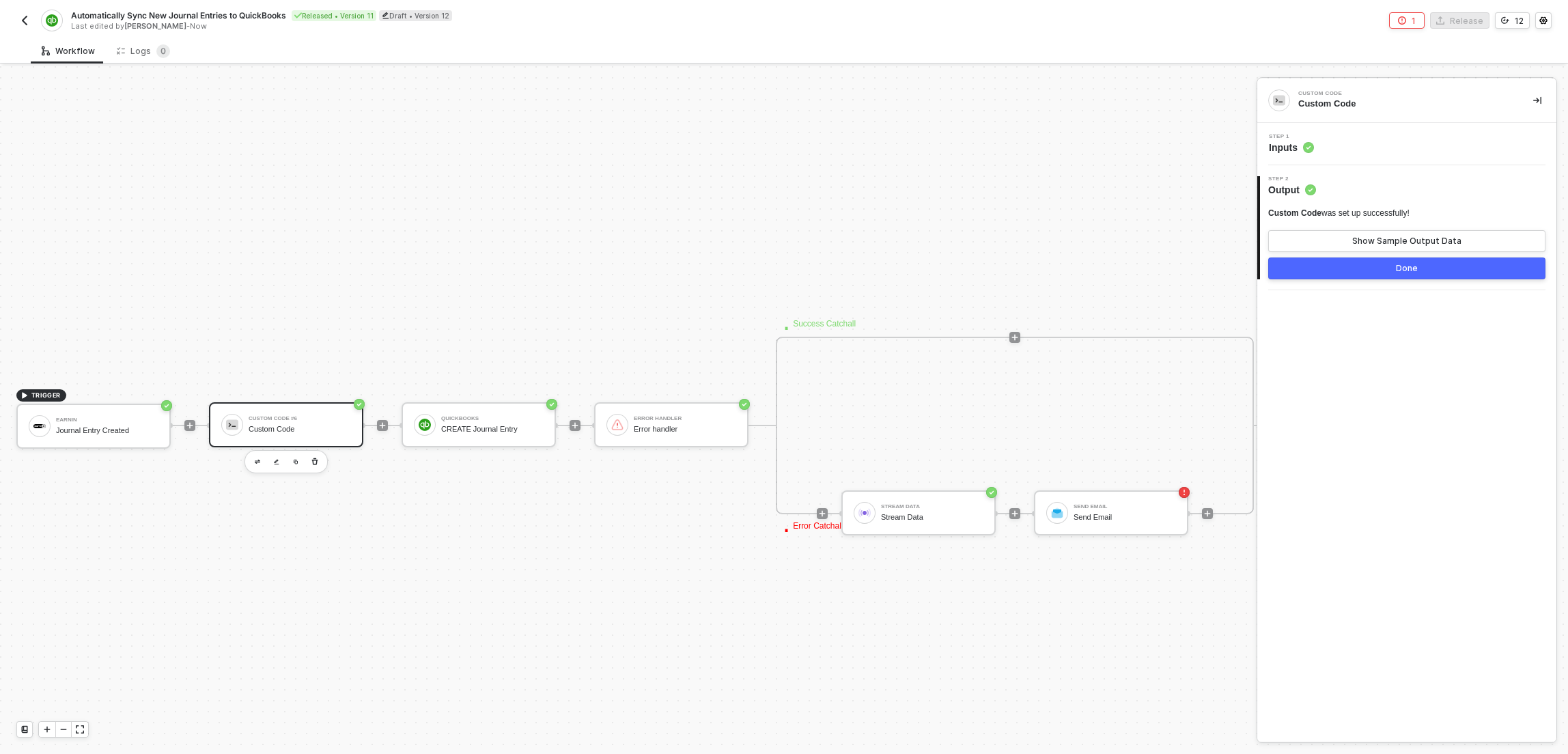
click at [1407, 145] on div "Step 1 Inputs" at bounding box center [1408, 144] width 296 height 21
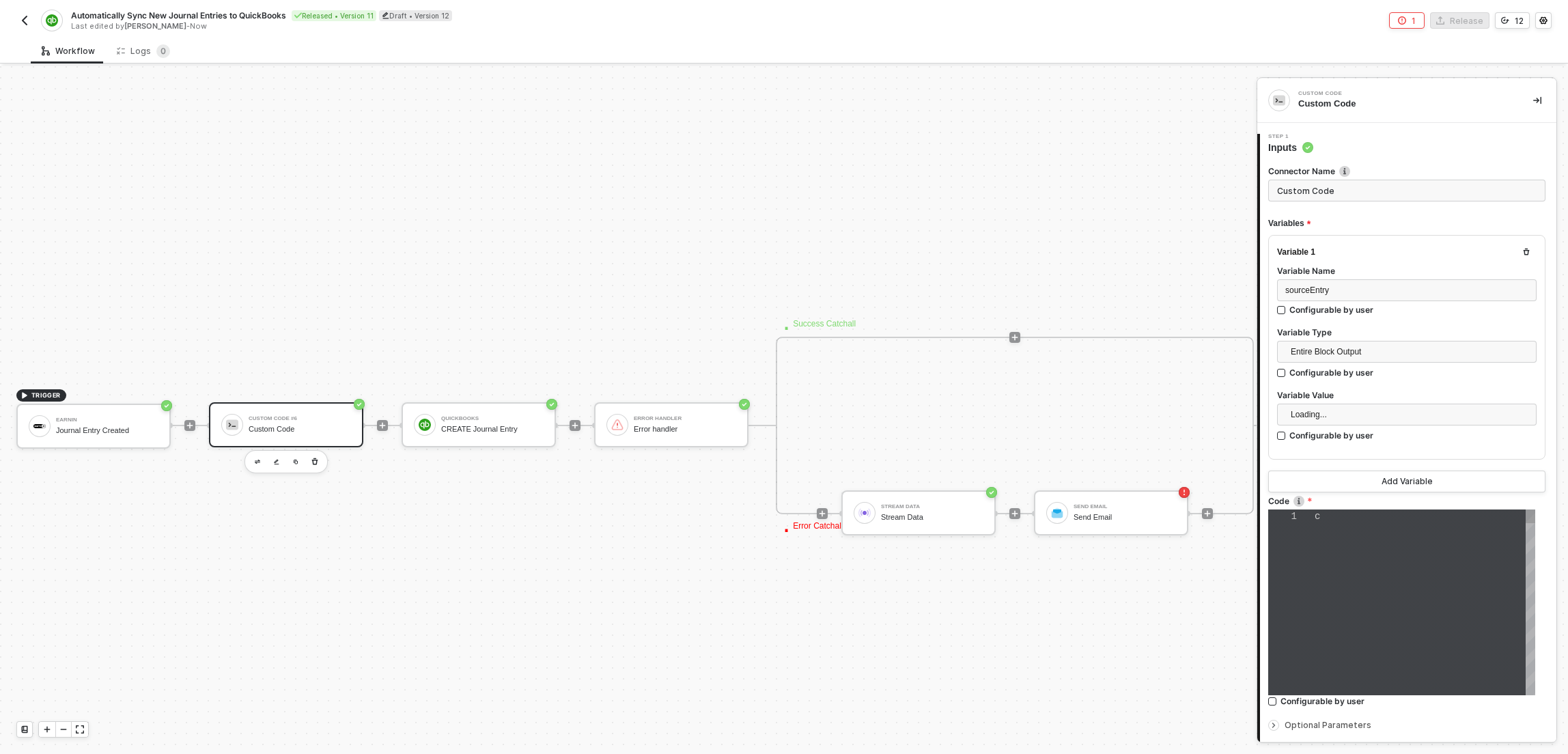
type textarea "const sourceEntry = inputData.sourceEntry; const quickbooksPayload = { "TxnDate…"
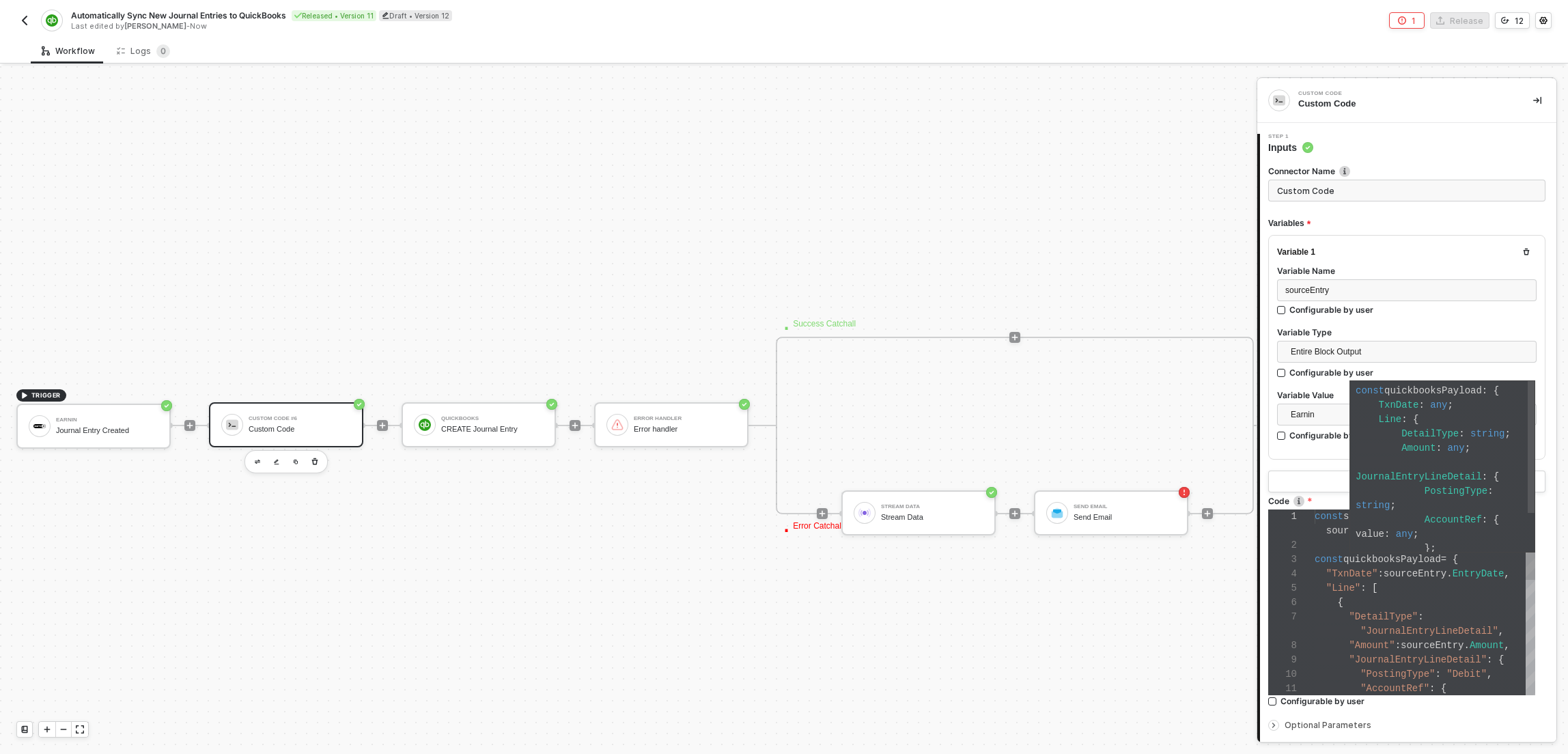
click at [1400, 543] on span at bounding box center [1390, 548] width 69 height 11
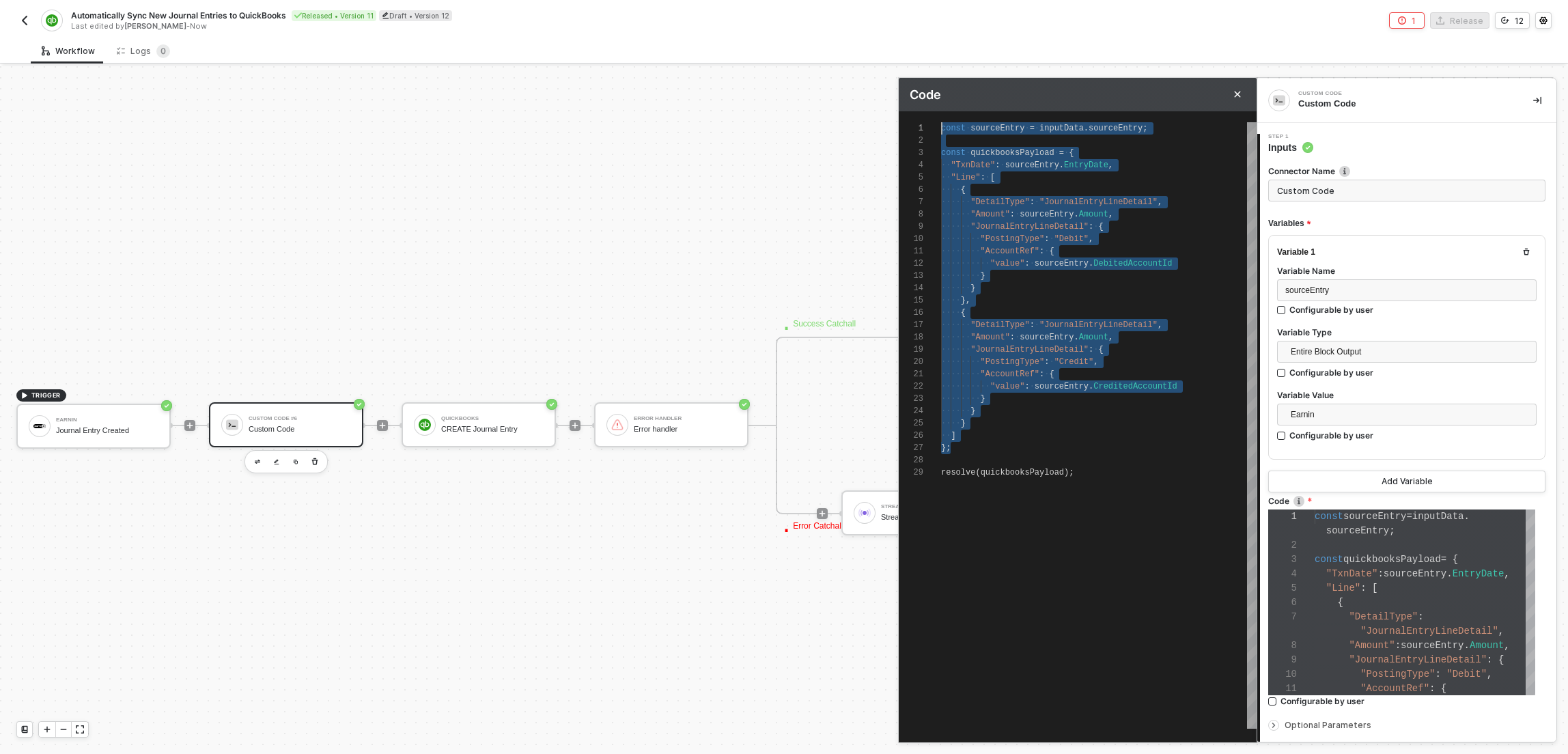
scroll to position [0, 0]
drag, startPoint x: 1036, startPoint y: 446, endPoint x: 876, endPoint y: 99, distance: 382.1
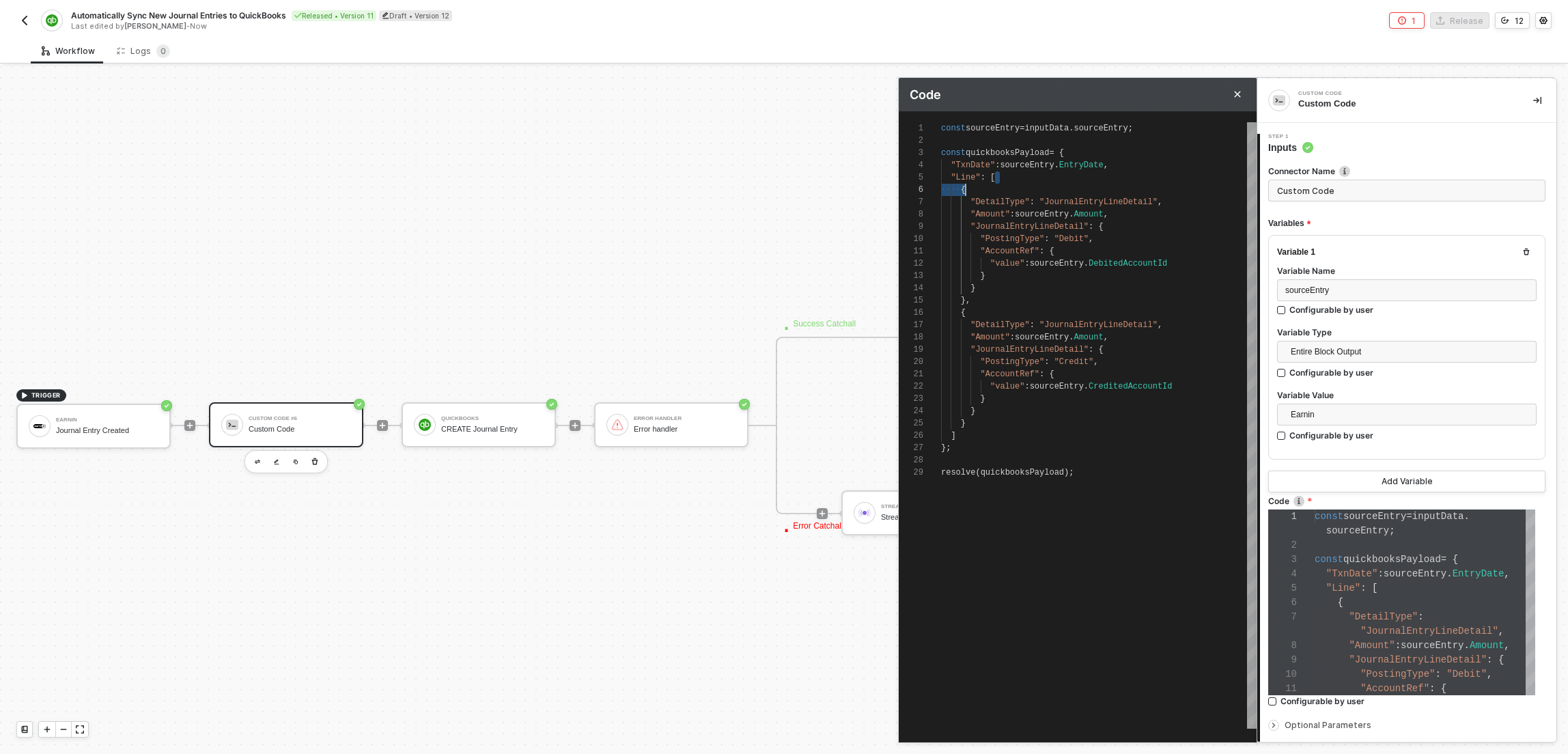
click at [1029, 180] on div ""Line" : [" at bounding box center [1098, 177] width 316 height 12
click at [1028, 178] on div ""Line" : [" at bounding box center [1098, 177] width 316 height 12
click at [969, 170] on div ""TxnDate" : sourceEntry . EntryDate ," at bounding box center [1098, 164] width 316 height 12
click at [971, 174] on span ""Line"" at bounding box center [965, 177] width 29 height 10
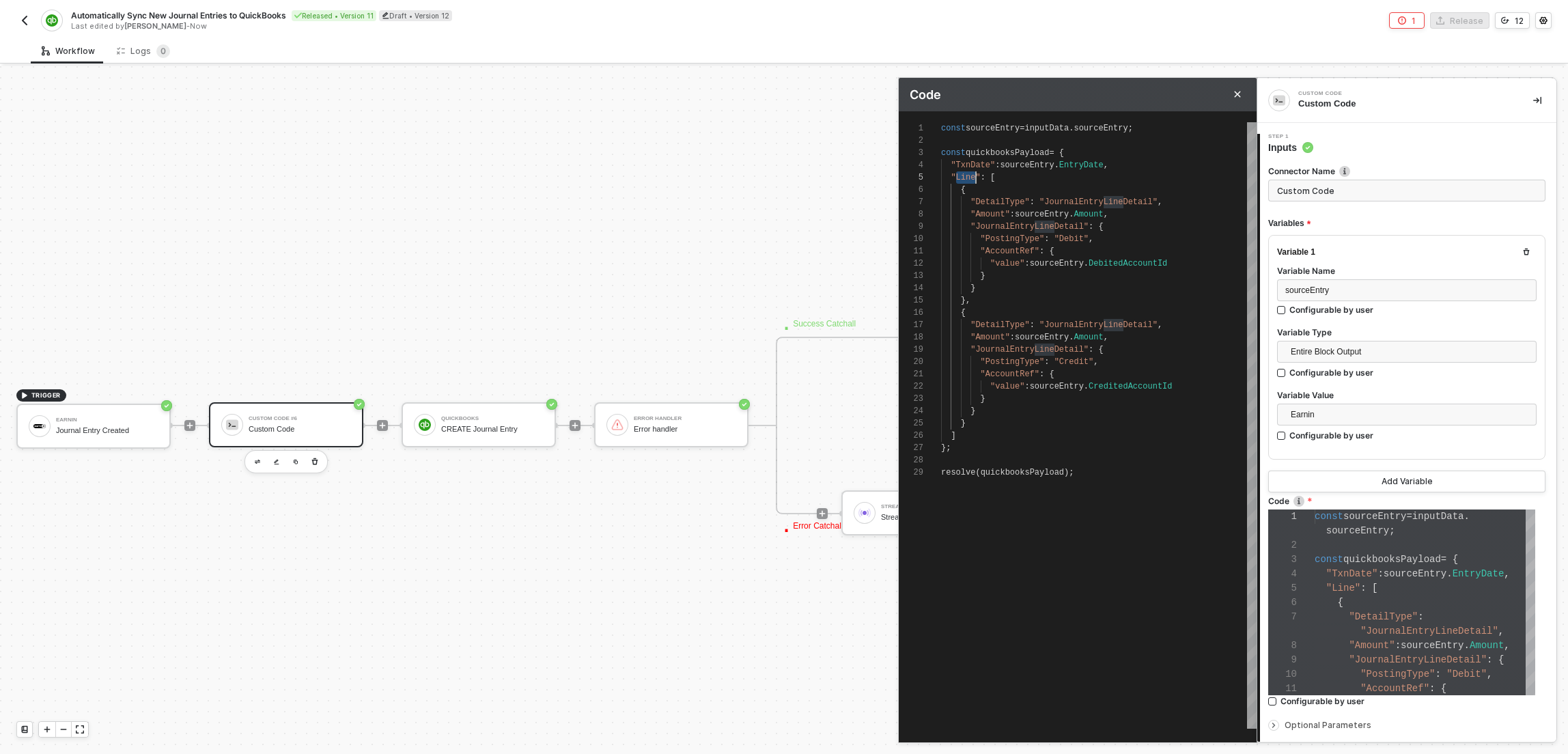
scroll to position [49, 35]
click at [1059, 164] on span "." at bounding box center [1057, 165] width 5 height 10
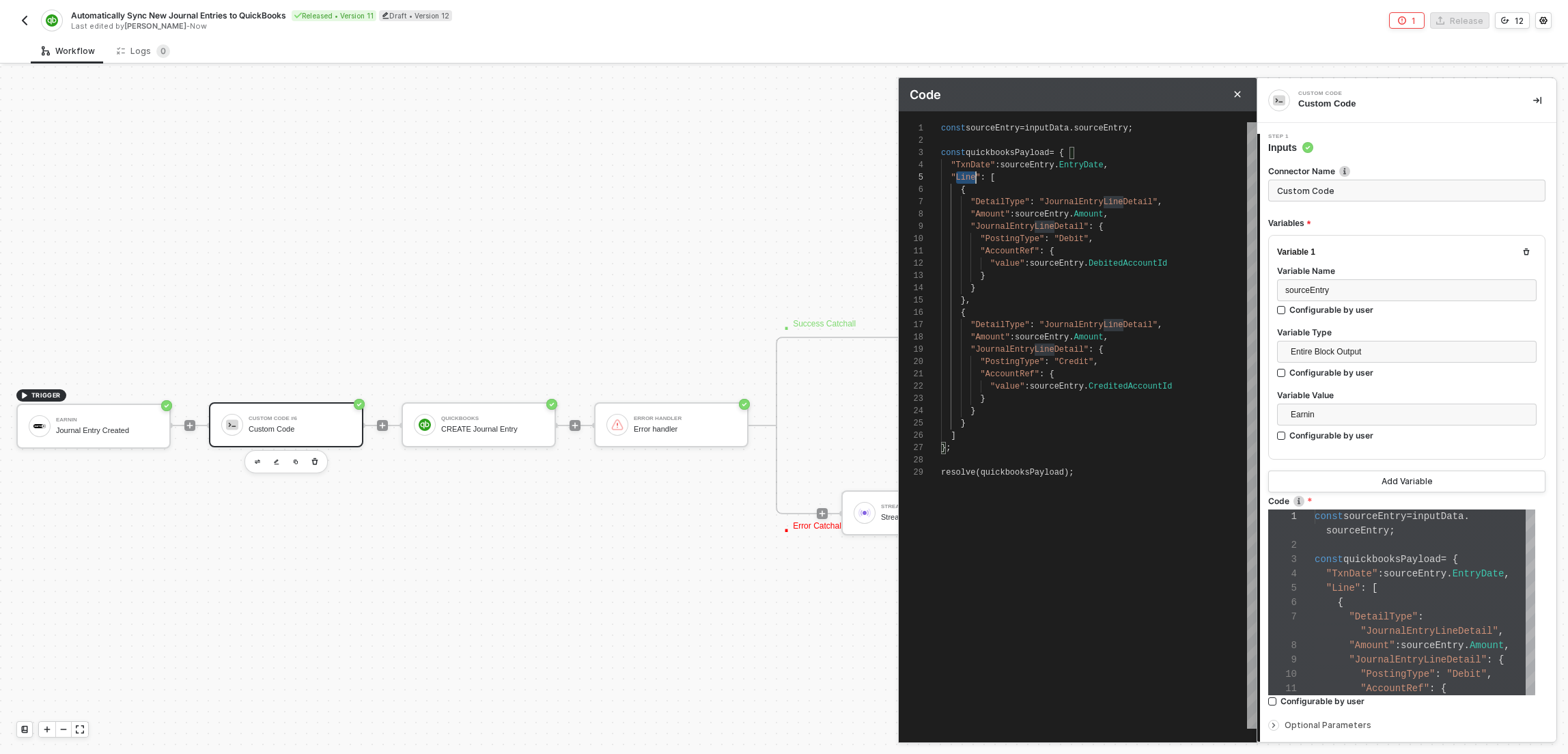
scroll to position [49, 35]
click at [1069, 338] on span "sourceEntry" at bounding box center [1042, 337] width 54 height 10
click at [1007, 262] on span ""value"" at bounding box center [1007, 264] width 34 height 10
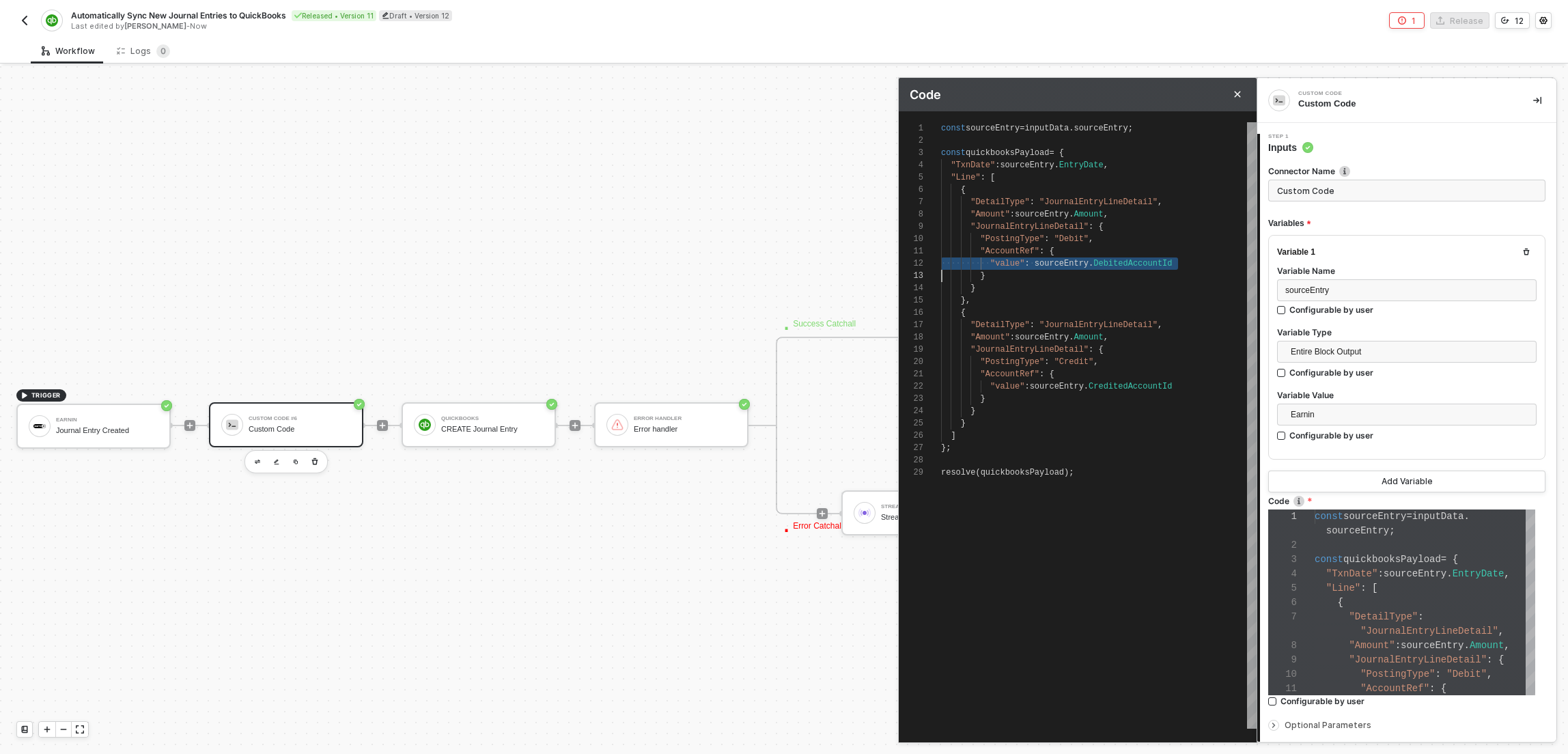
type textarea ""AccountRef": { "value": sourceEntry.CreditedAccountId } } } ] }; resolve(quick…"
click at [1001, 387] on span ""value"" at bounding box center [1007, 386] width 34 height 10
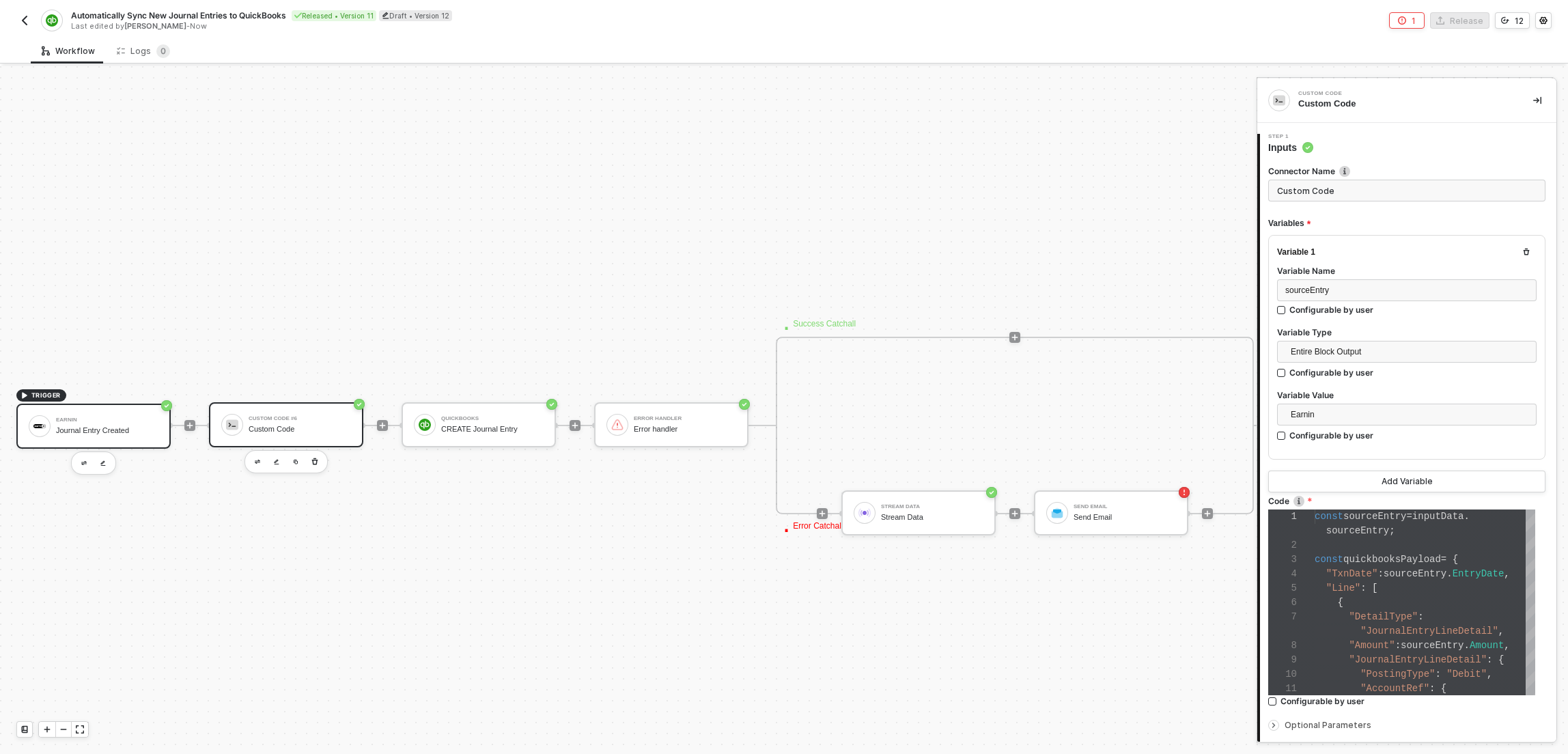
click at [127, 434] on div "Journal Entry Created" at bounding box center [106, 430] width 103 height 9
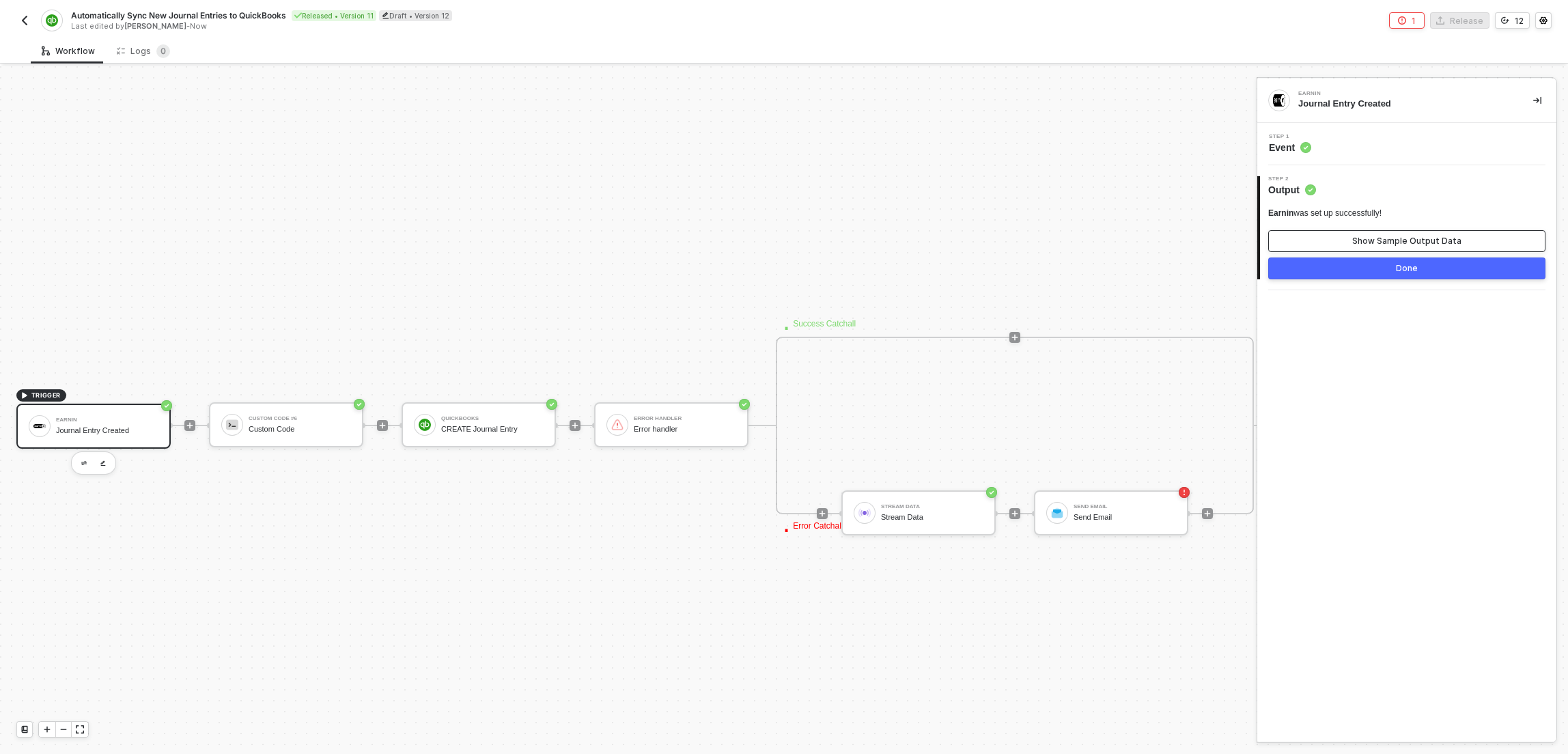
click at [1395, 240] on div "Show Sample Output Data" at bounding box center [1406, 241] width 109 height 11
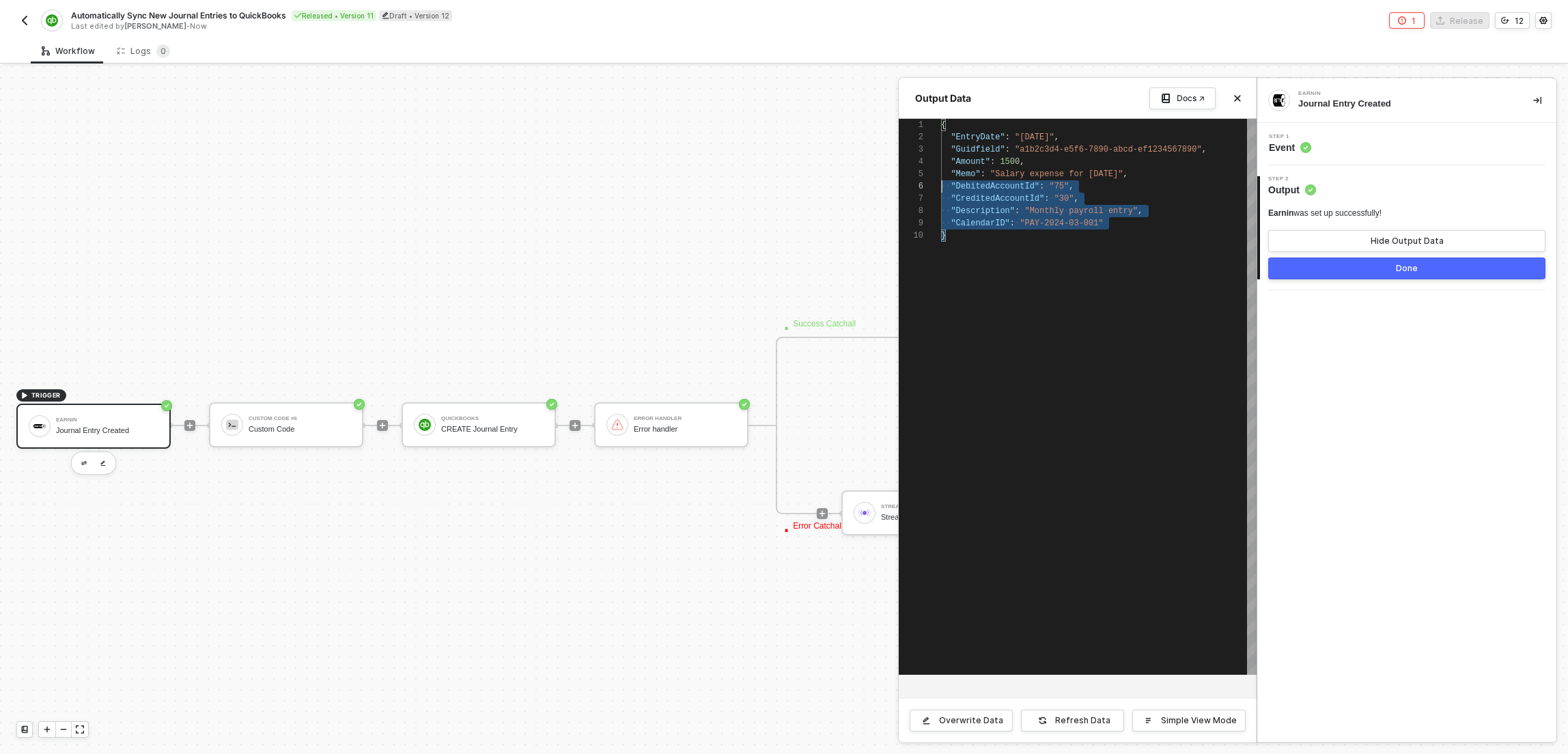
scroll to position [0, 0]
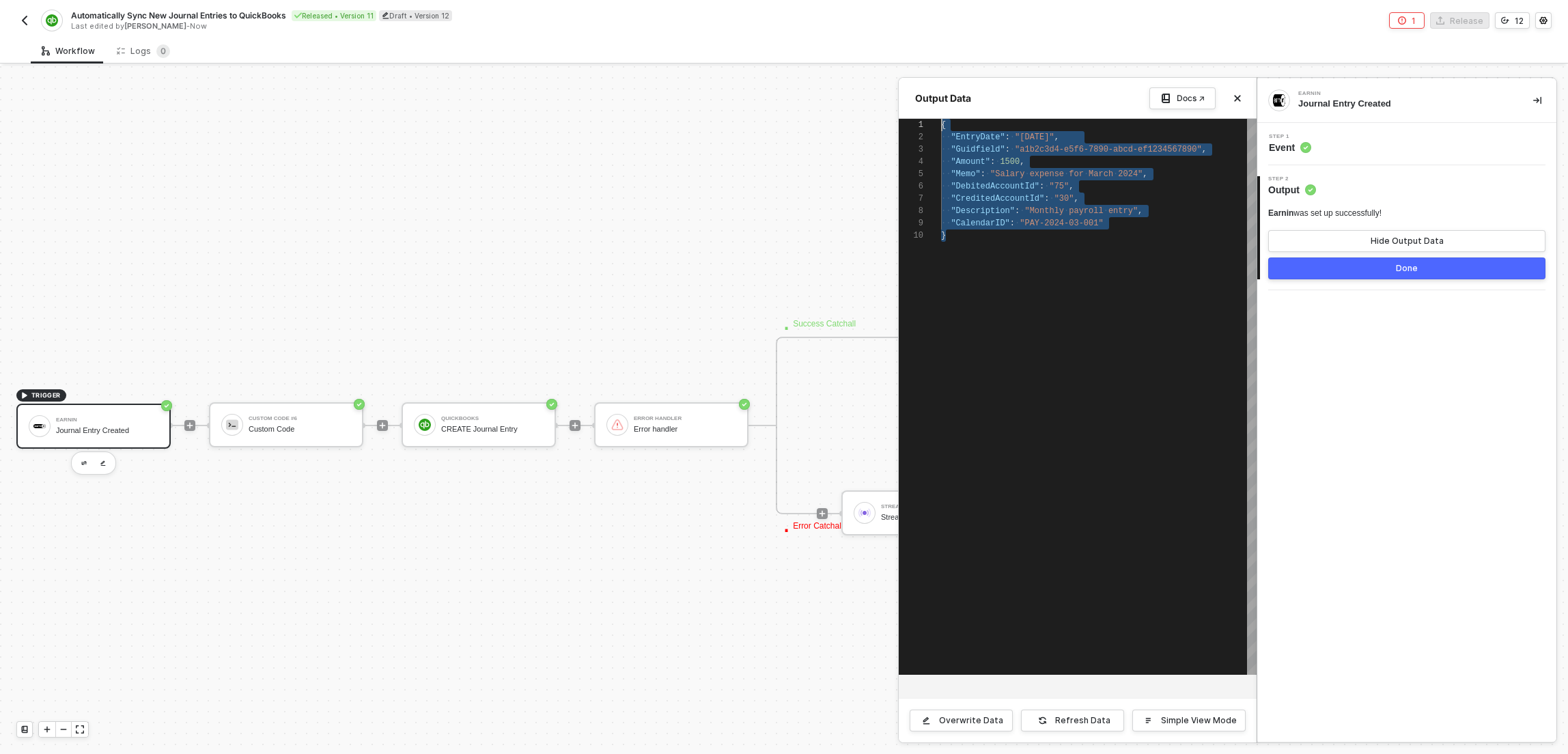
drag, startPoint x: 977, startPoint y: 243, endPoint x: 931, endPoint y: 95, distance: 155.0
click at [931, 95] on div "Output Data Docs ↗ 1 2 3 4 5 6 7 8 9 10 { ·· "EntryDate" : · "2024-03-15" , ·· …" at bounding box center [1078, 410] width 358 height 664
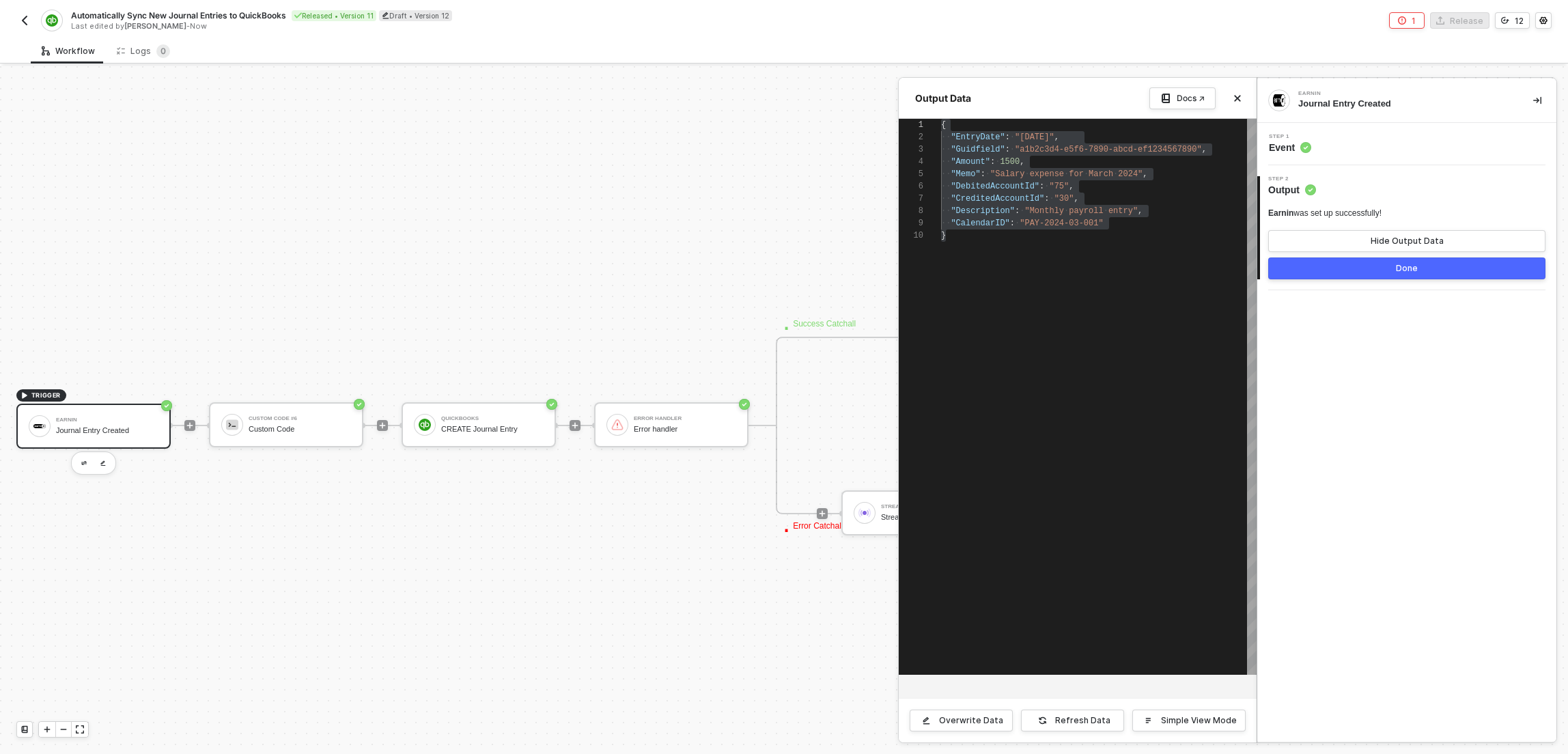
click at [637, 160] on div at bounding box center [784, 409] width 1568 height 687
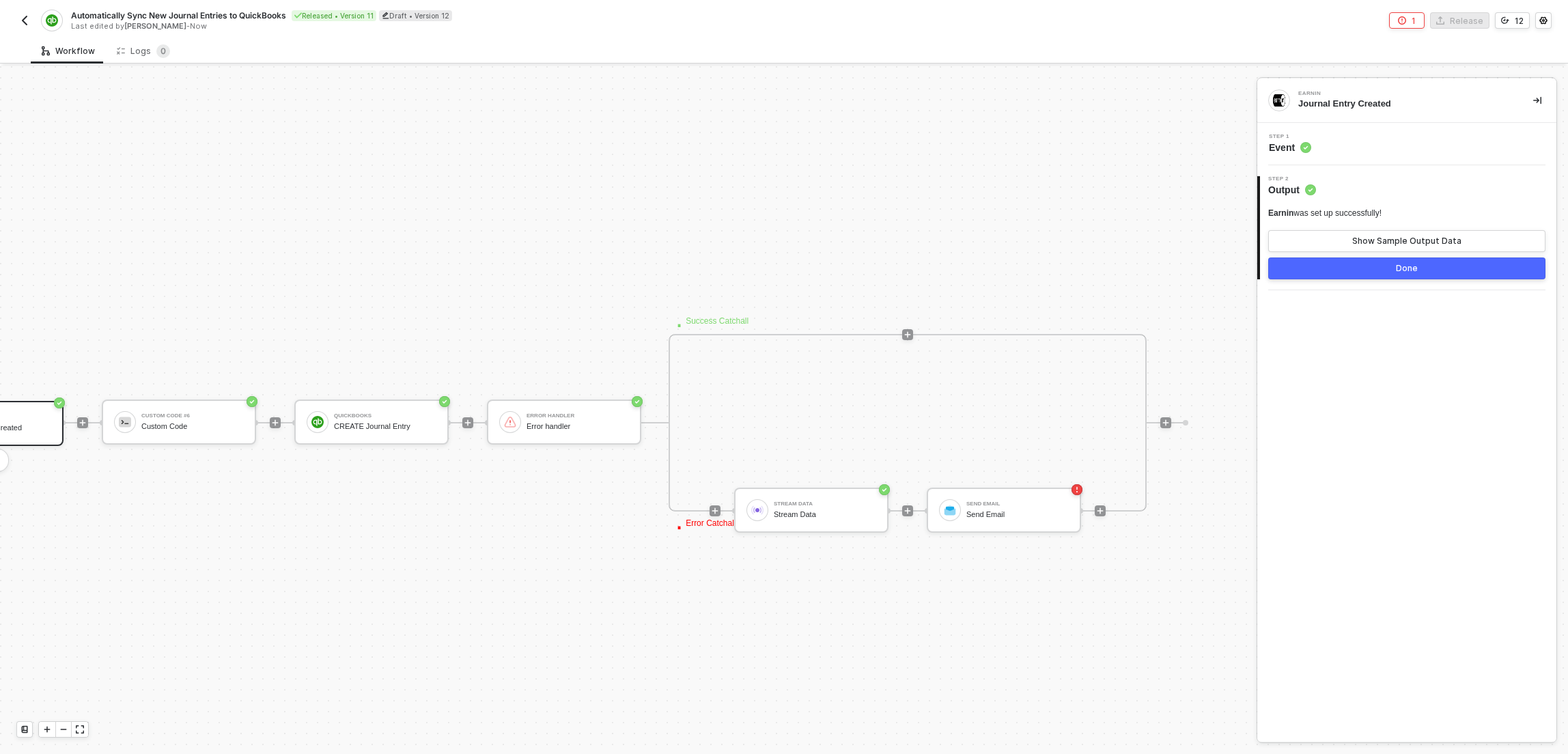
scroll to position [362, 0]
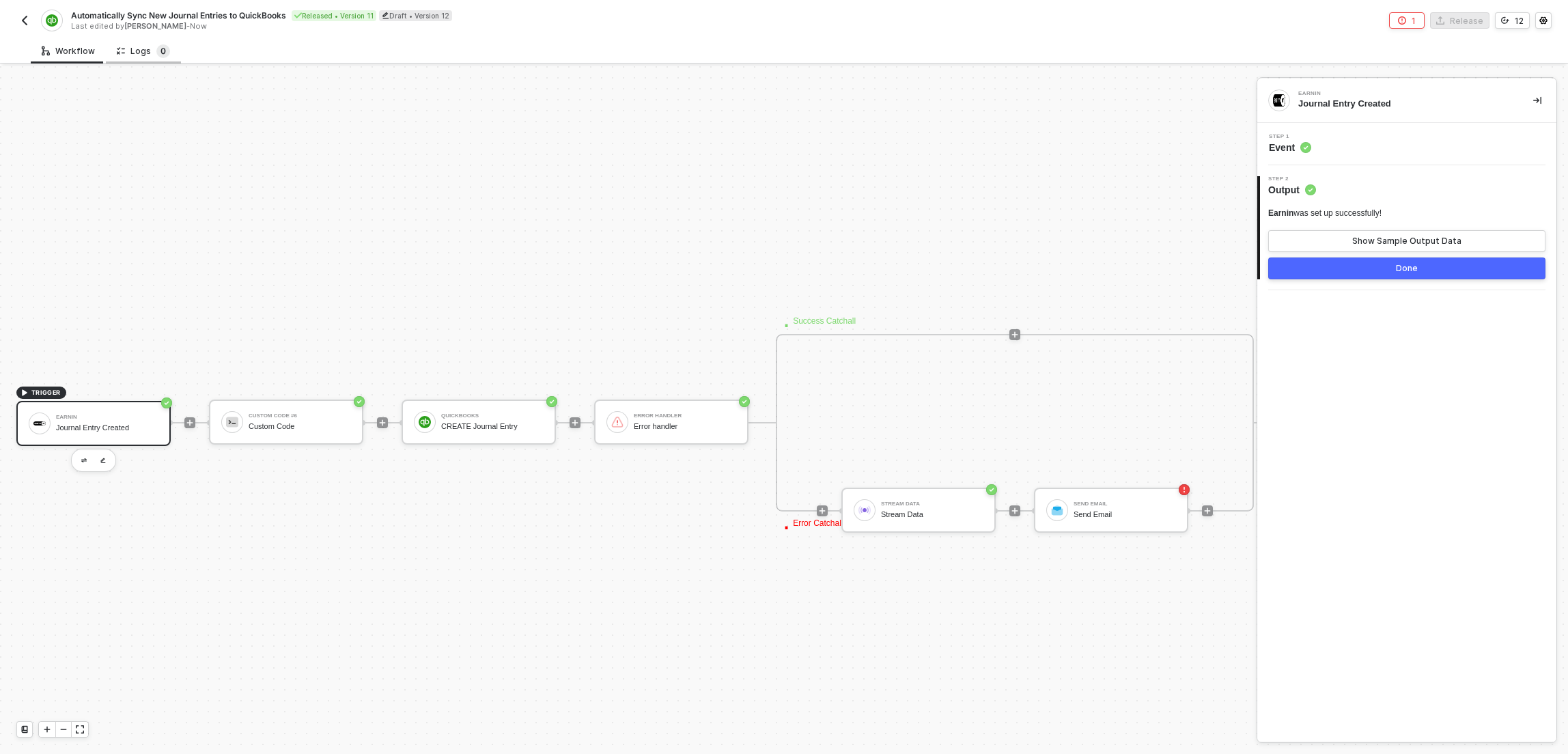
click at [160, 51] on sup "0" at bounding box center [163, 51] width 14 height 14
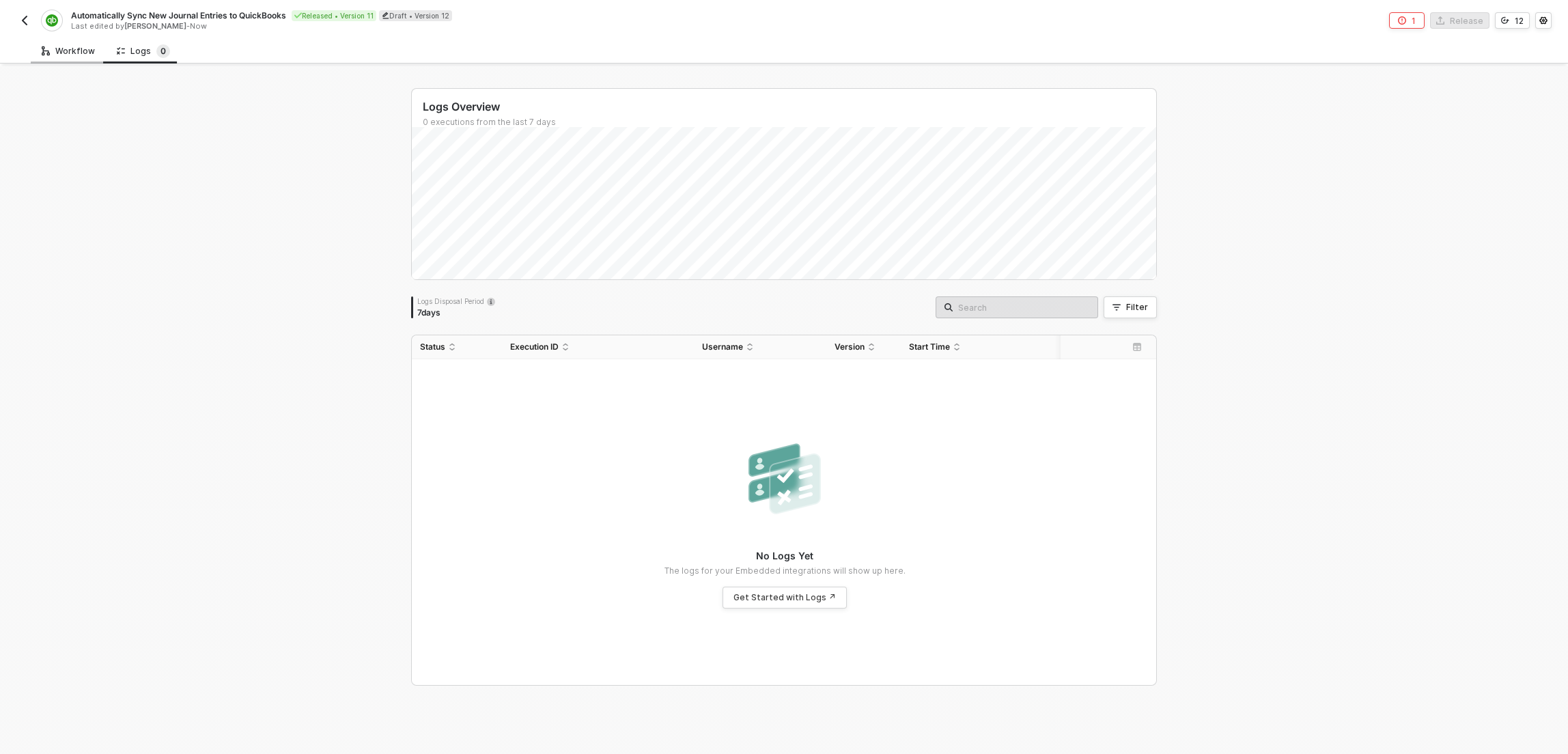
click at [79, 57] on div "Workflow" at bounding box center [68, 51] width 75 height 25
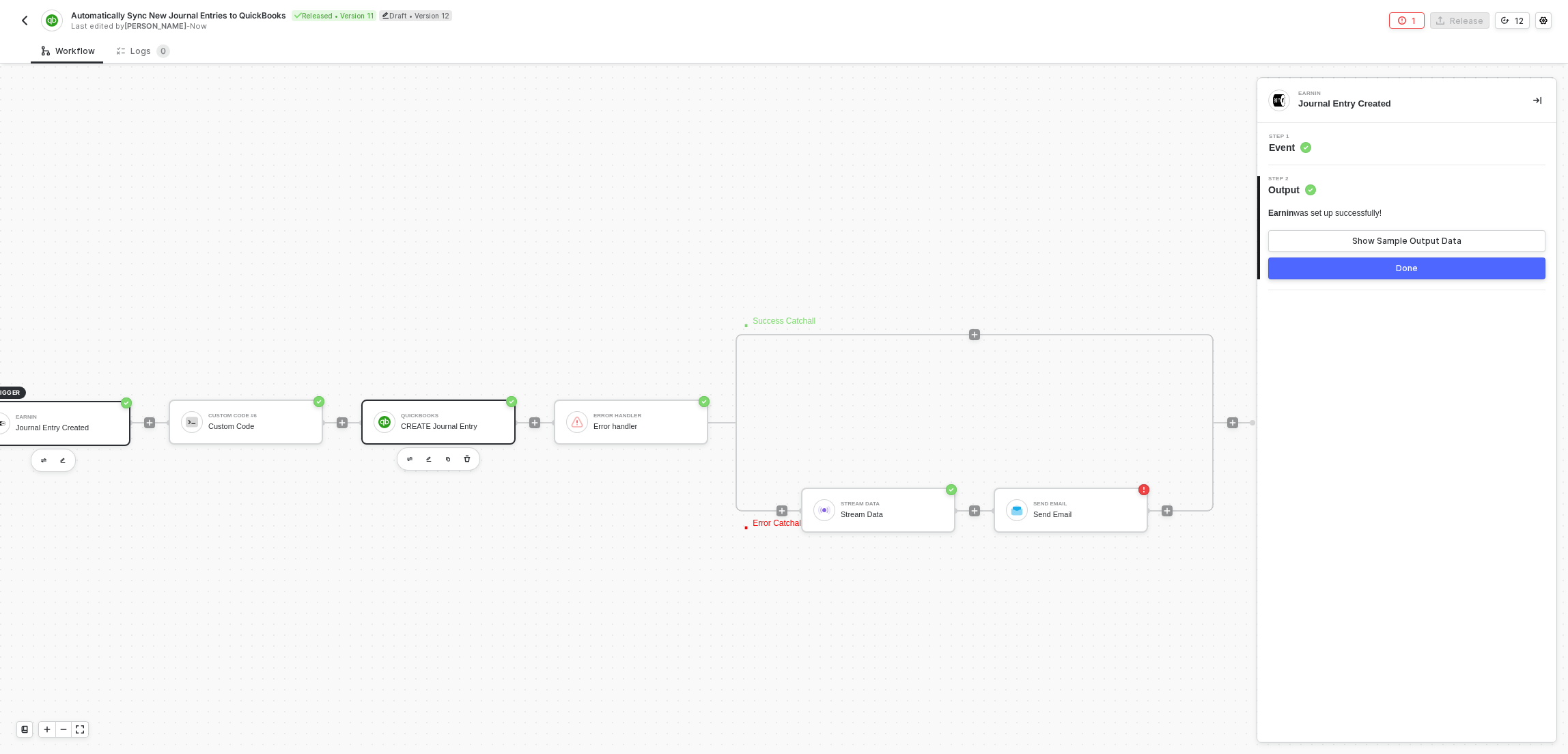
scroll to position [362, 55]
click at [455, 415] on div "QuickBooks" at bounding box center [437, 416] width 103 height 6
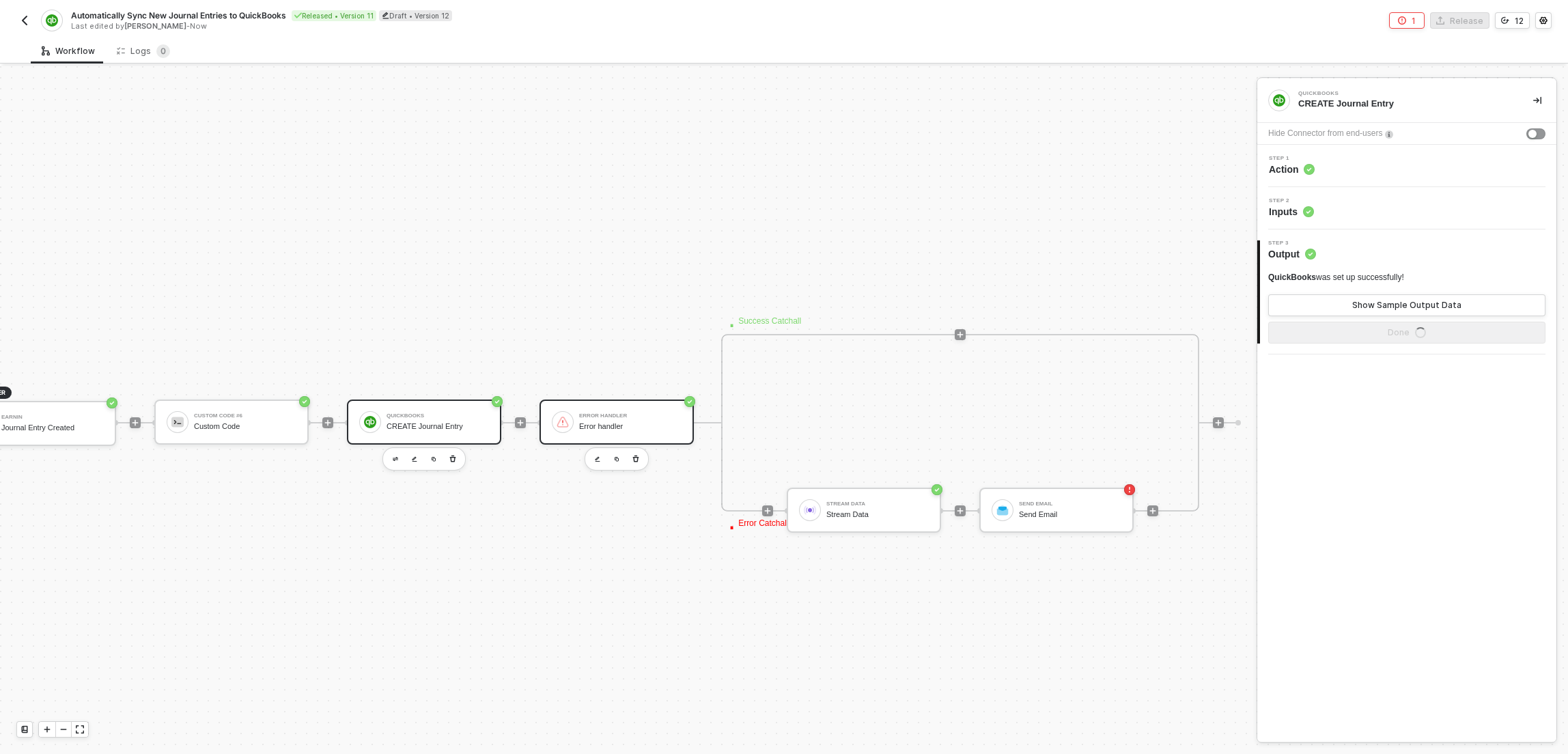
click at [610, 418] on div "Error handler" at bounding box center [630, 416] width 103 height 6
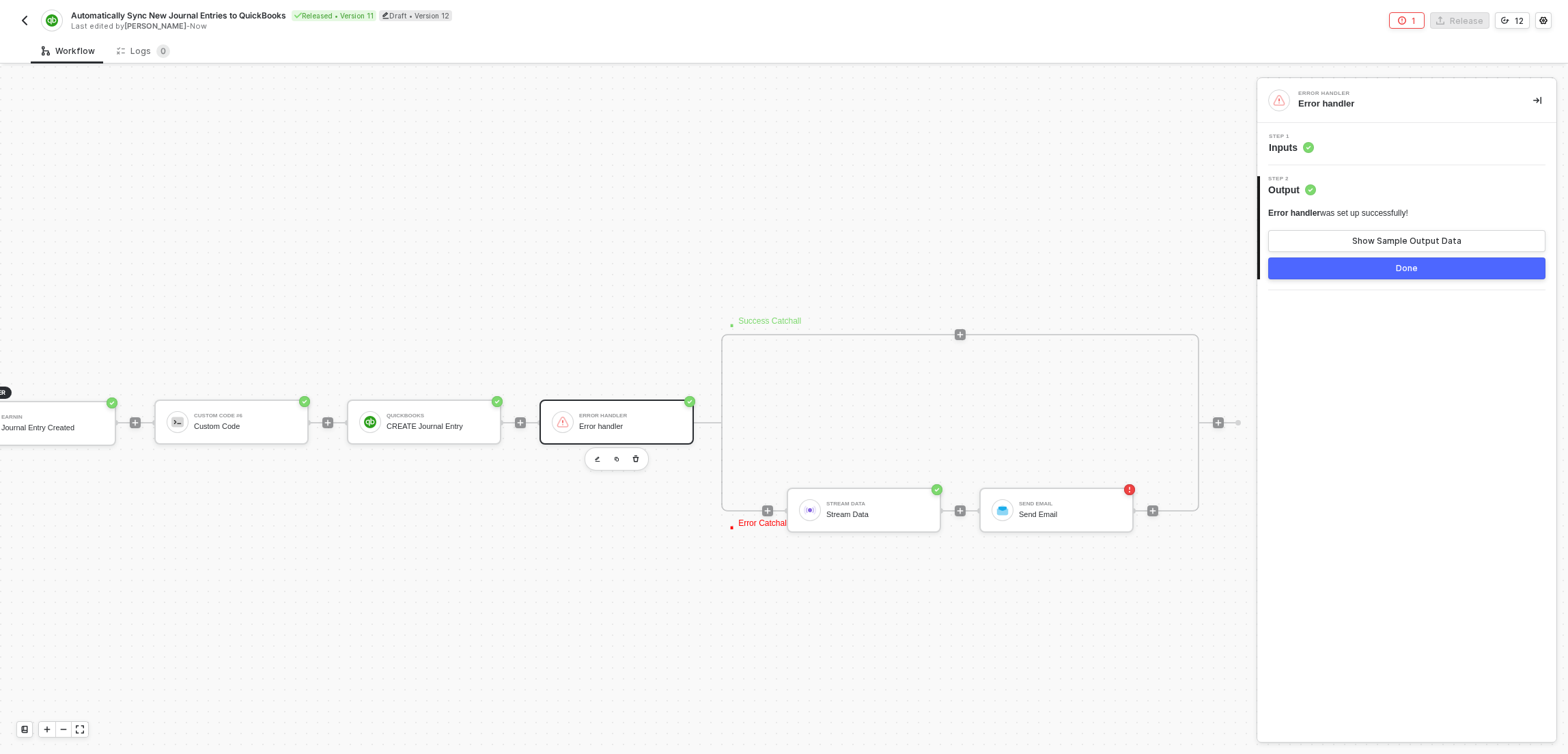
click at [1385, 153] on div "Step 1 Inputs" at bounding box center [1408, 144] width 296 height 21
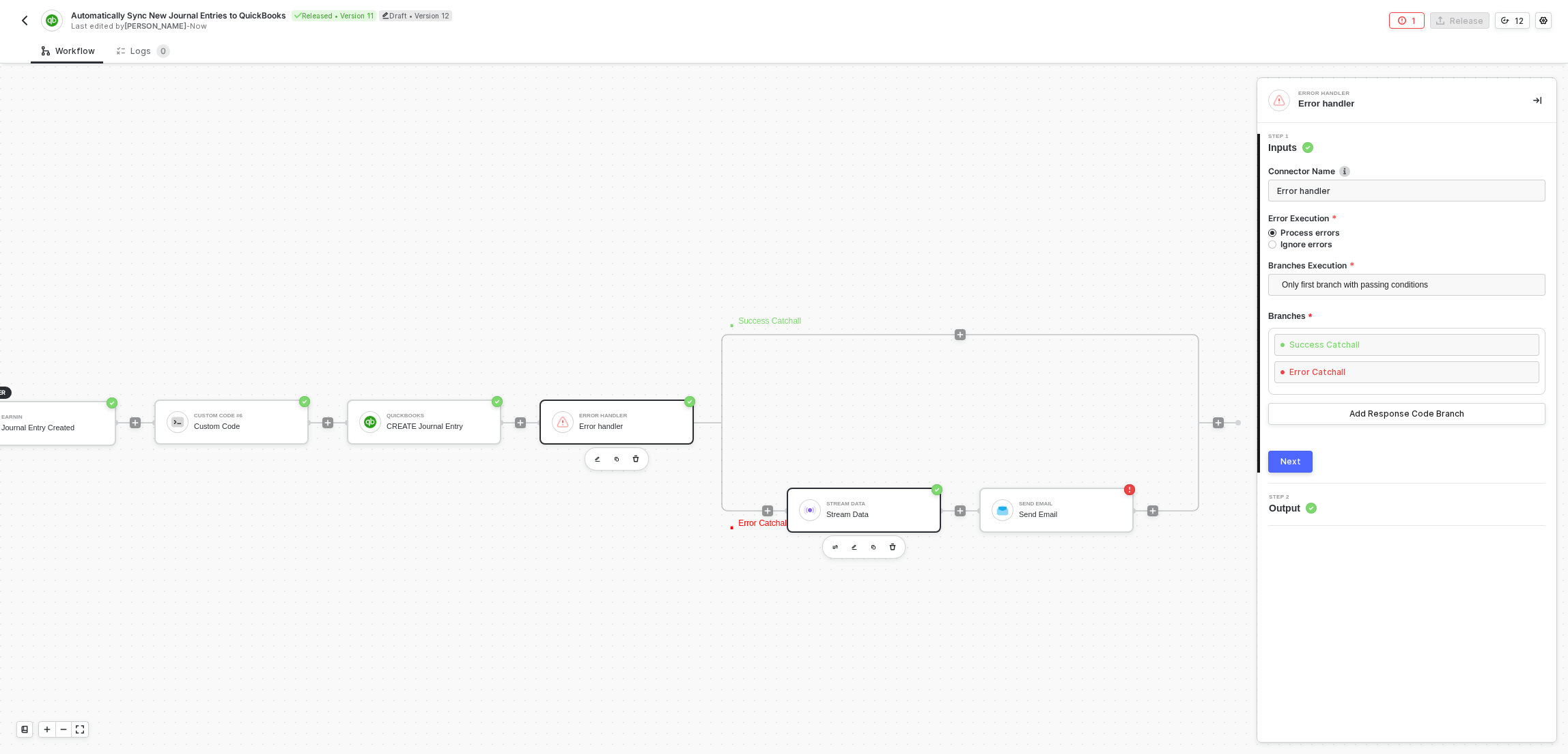
click at [827, 512] on div "Stream Data" at bounding box center [877, 514] width 103 height 9
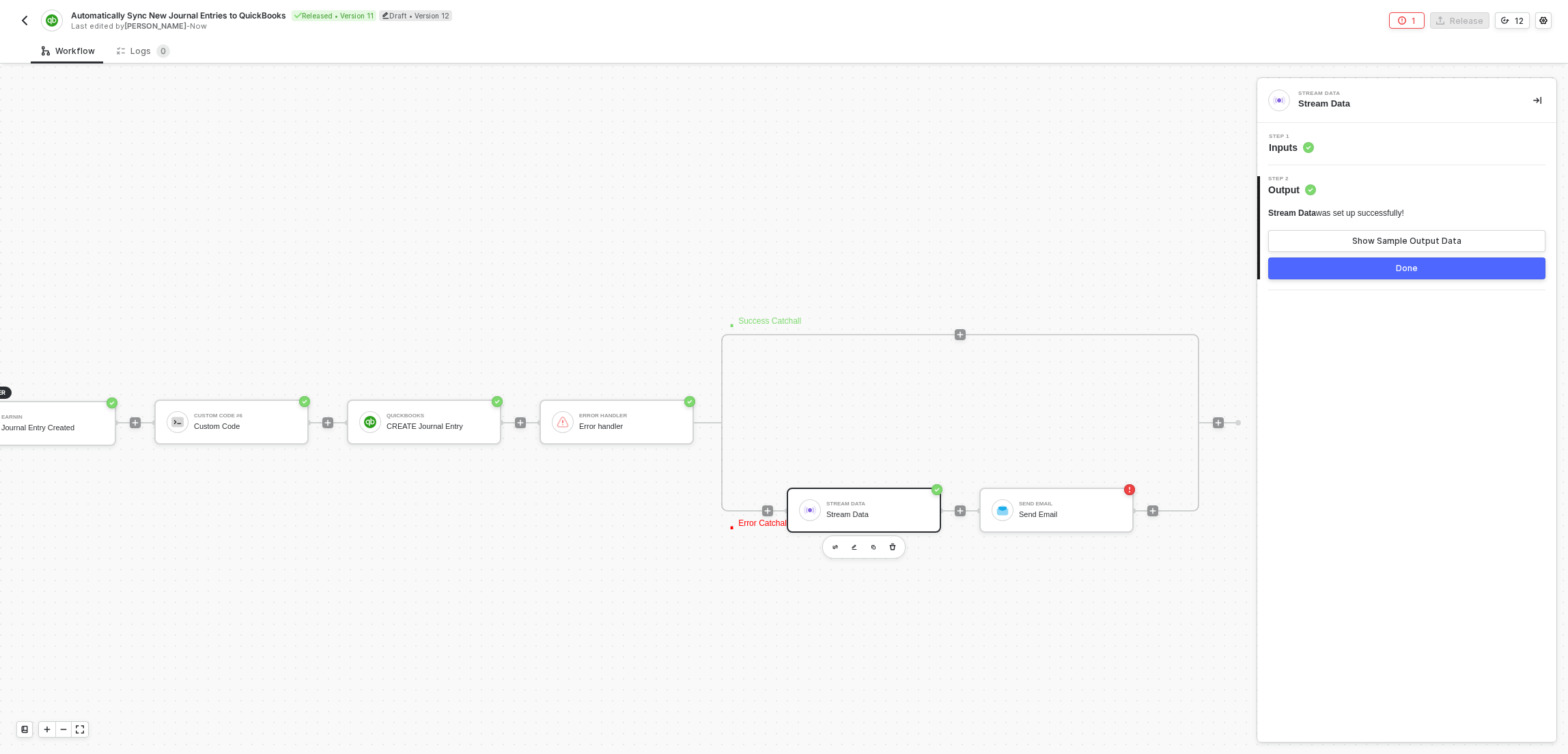
click at [1411, 141] on div "Step 1 Inputs" at bounding box center [1408, 144] width 296 height 21
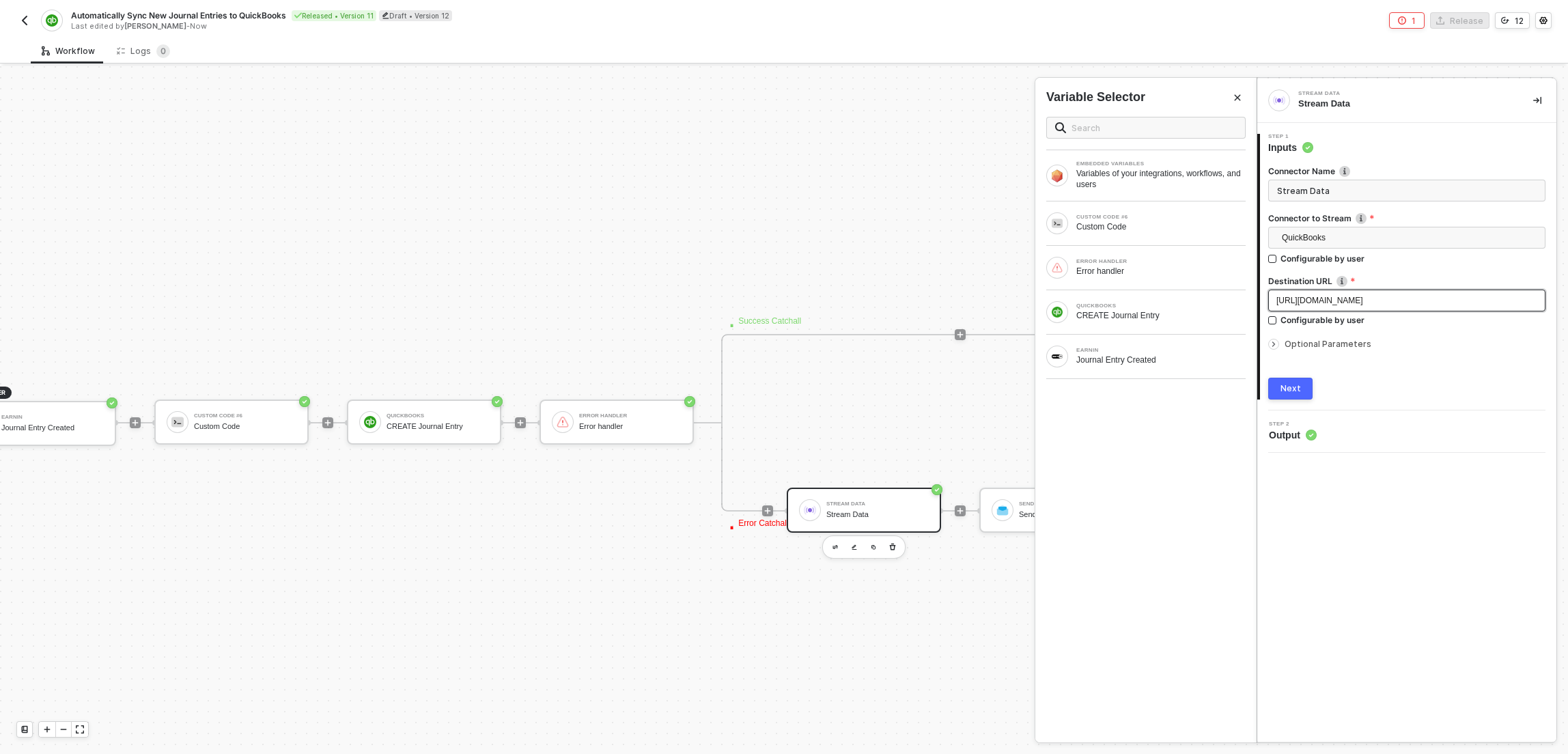
click at [1363, 296] on span "https://webhook.site/76f68994-1428-486c-a378-e06278358bd6" at bounding box center [1319, 300] width 87 height 10
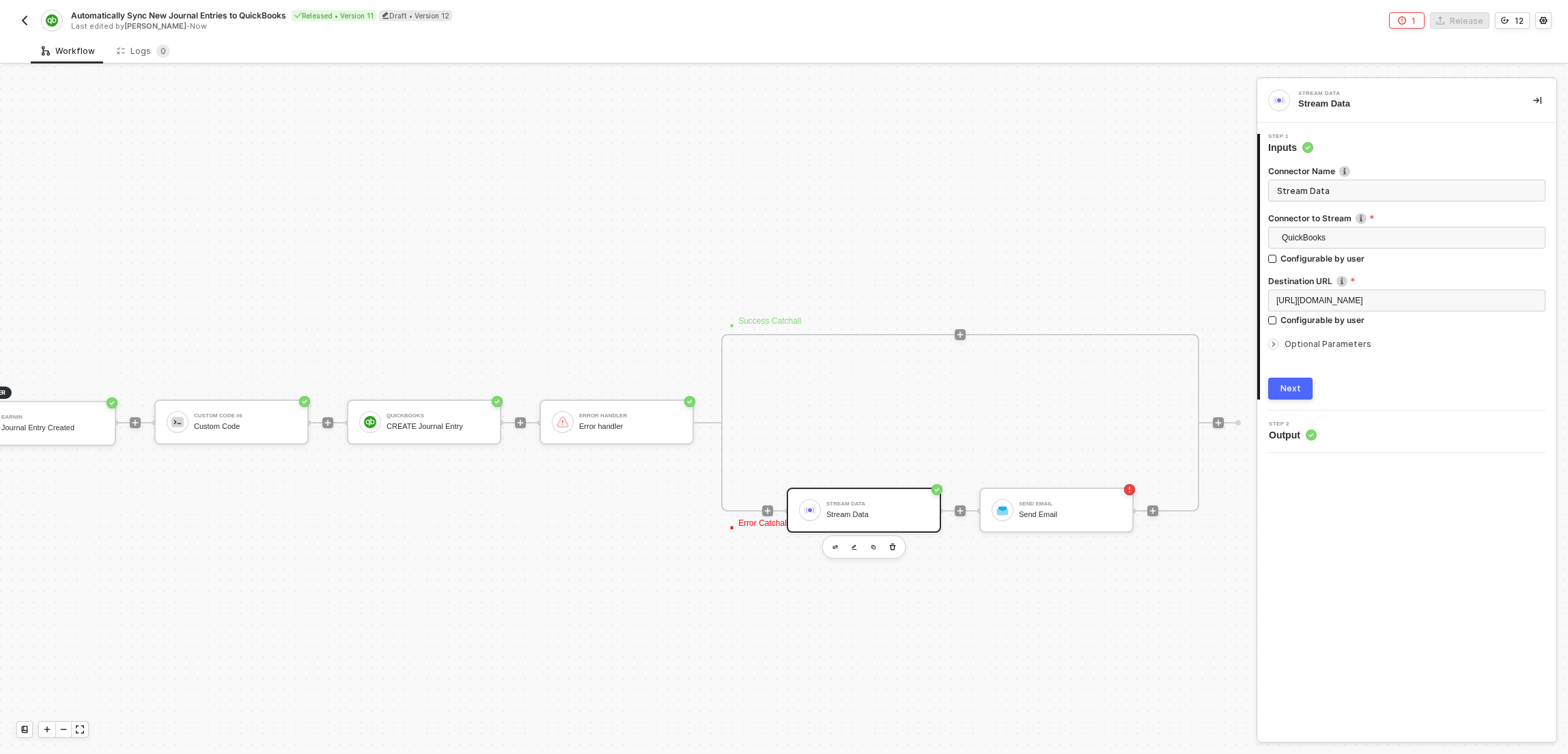
click at [30, 22] on button "button" at bounding box center [25, 20] width 17 height 17
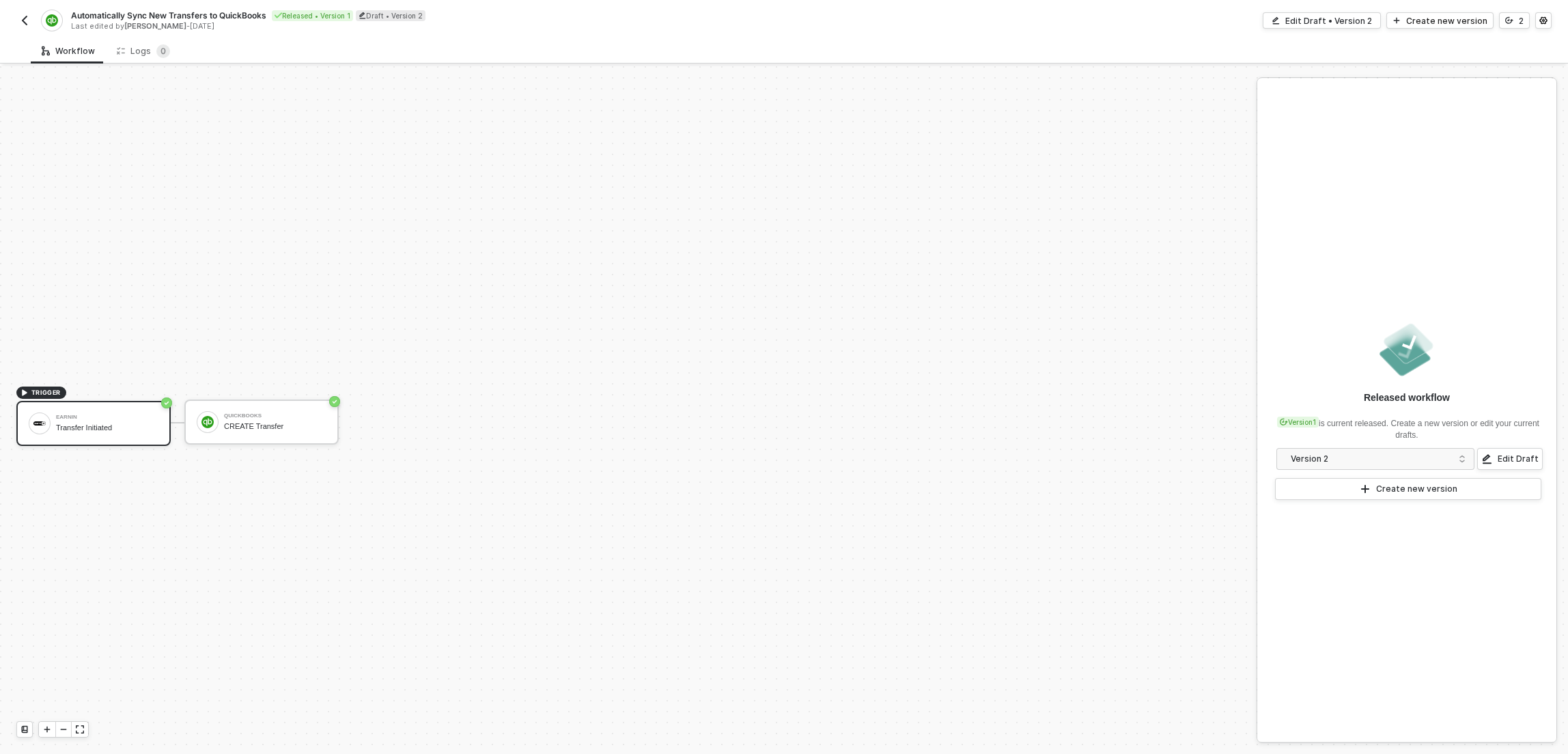
scroll to position [25, 0]
click at [88, 396] on div "Earnin Transfer Initiated" at bounding box center [106, 398] width 103 height 26
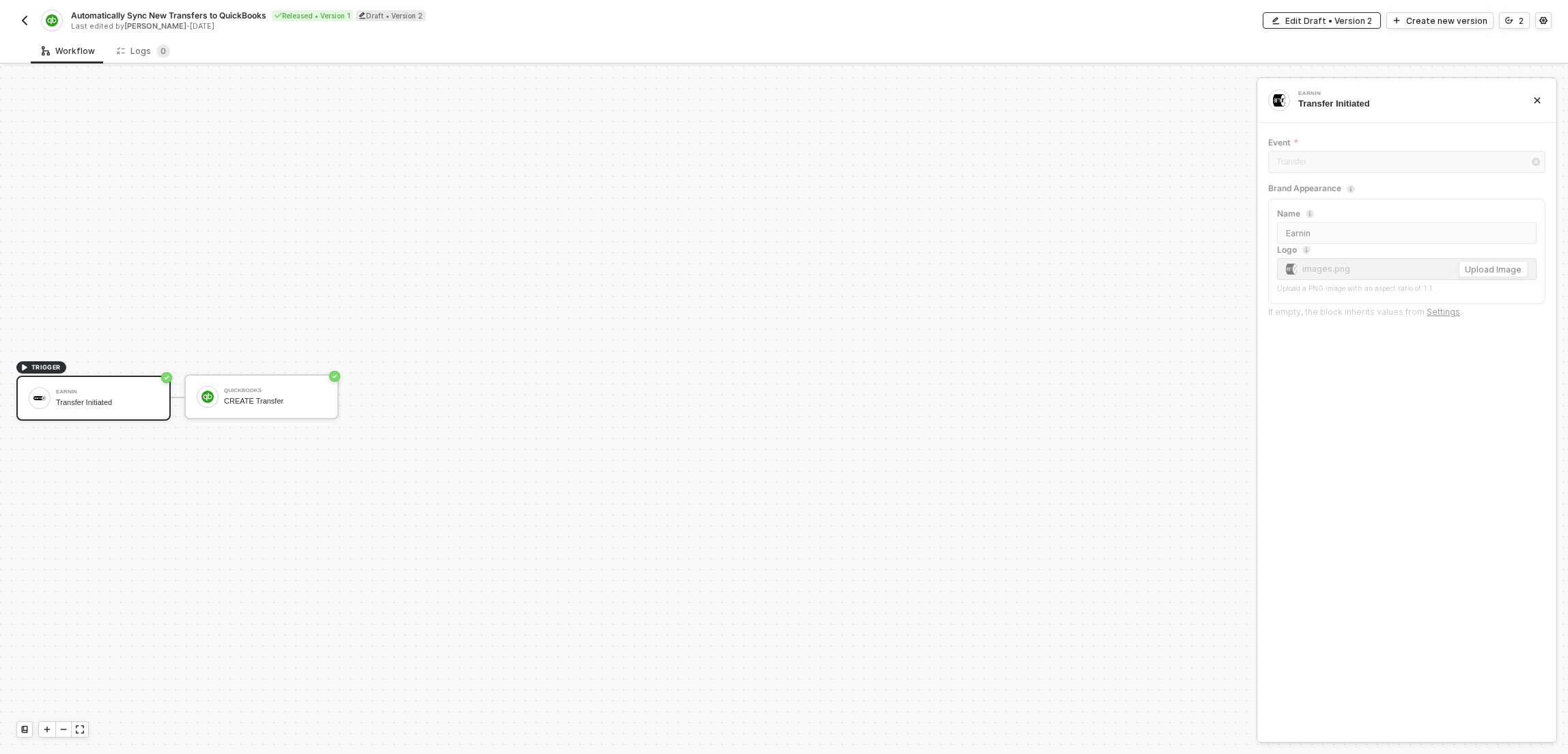
click at [1353, 19] on div "Edit Draft • Version 2" at bounding box center [1328, 21] width 87 height 12
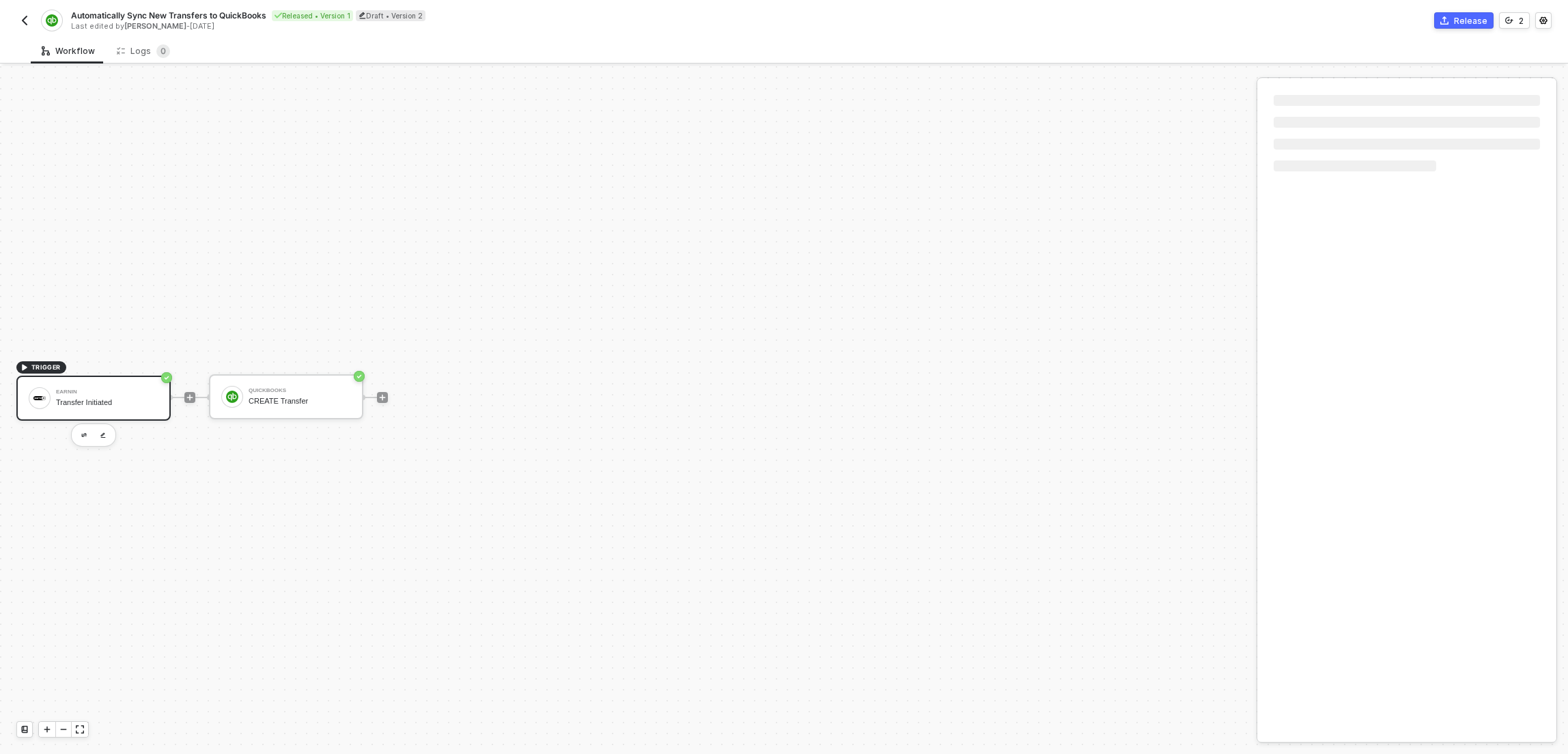
click at [137, 397] on div "Earnin Transfer Initiated" at bounding box center [106, 398] width 103 height 26
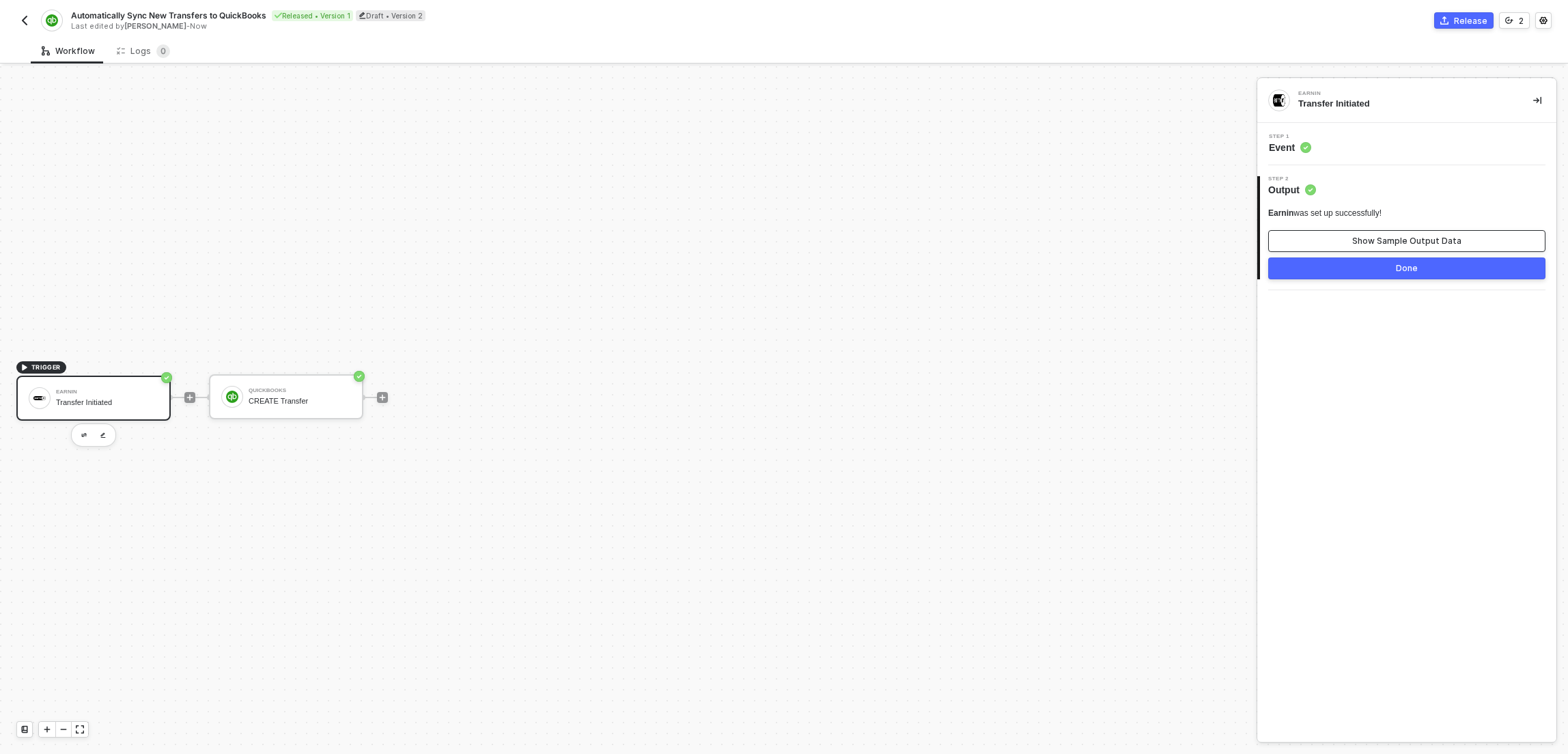
click at [1414, 242] on div "Show Sample Output Data" at bounding box center [1406, 241] width 109 height 11
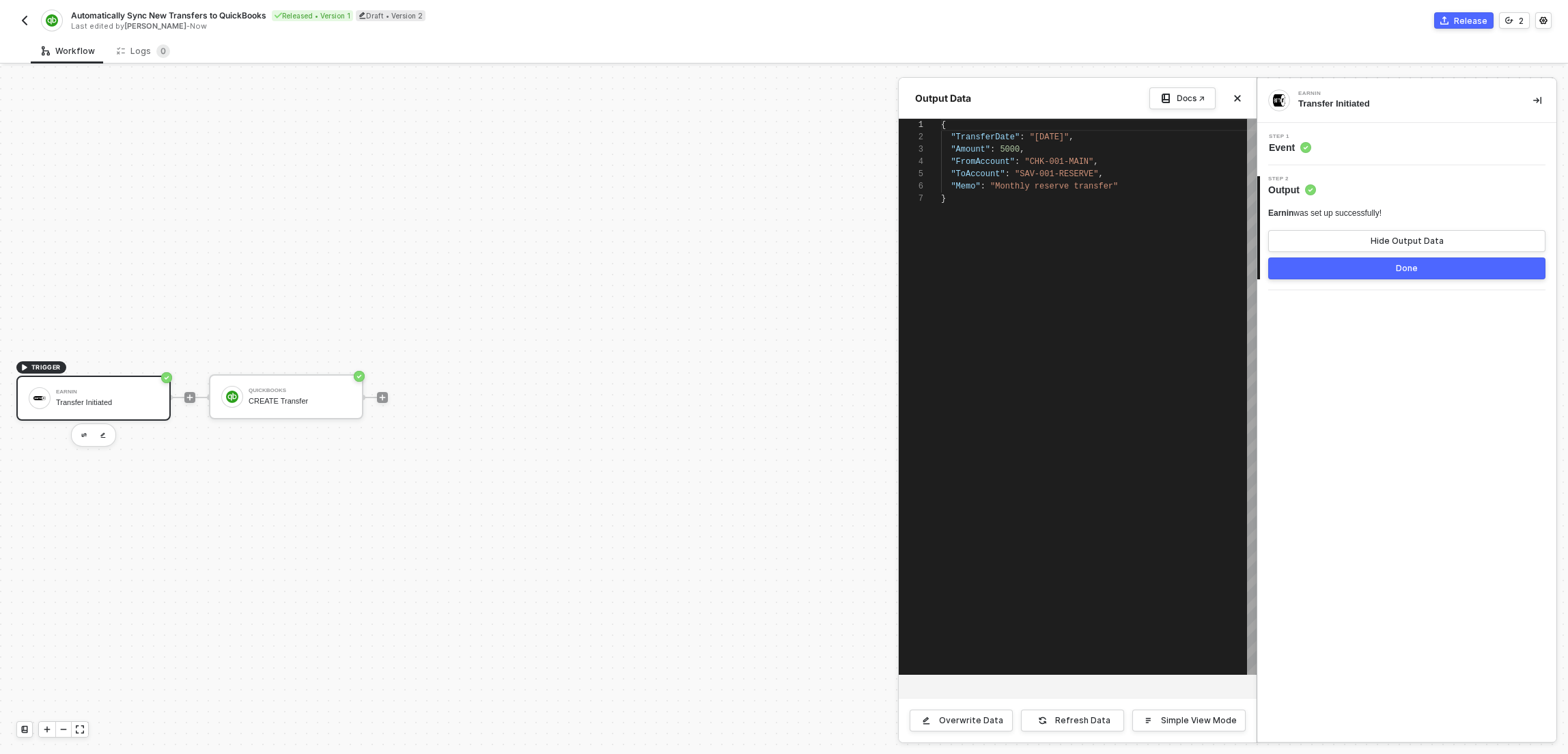
scroll to position [74, 0]
click at [974, 163] on span ""FromAccount"" at bounding box center [982, 162] width 64 height 10
click at [976, 176] on div "1 2 3 4 5 6 7 { "TransferDate" : "[DATE]" , "Amount" : 5000 , ·· "FromAccount" …" at bounding box center [1078, 396] width 358 height 555
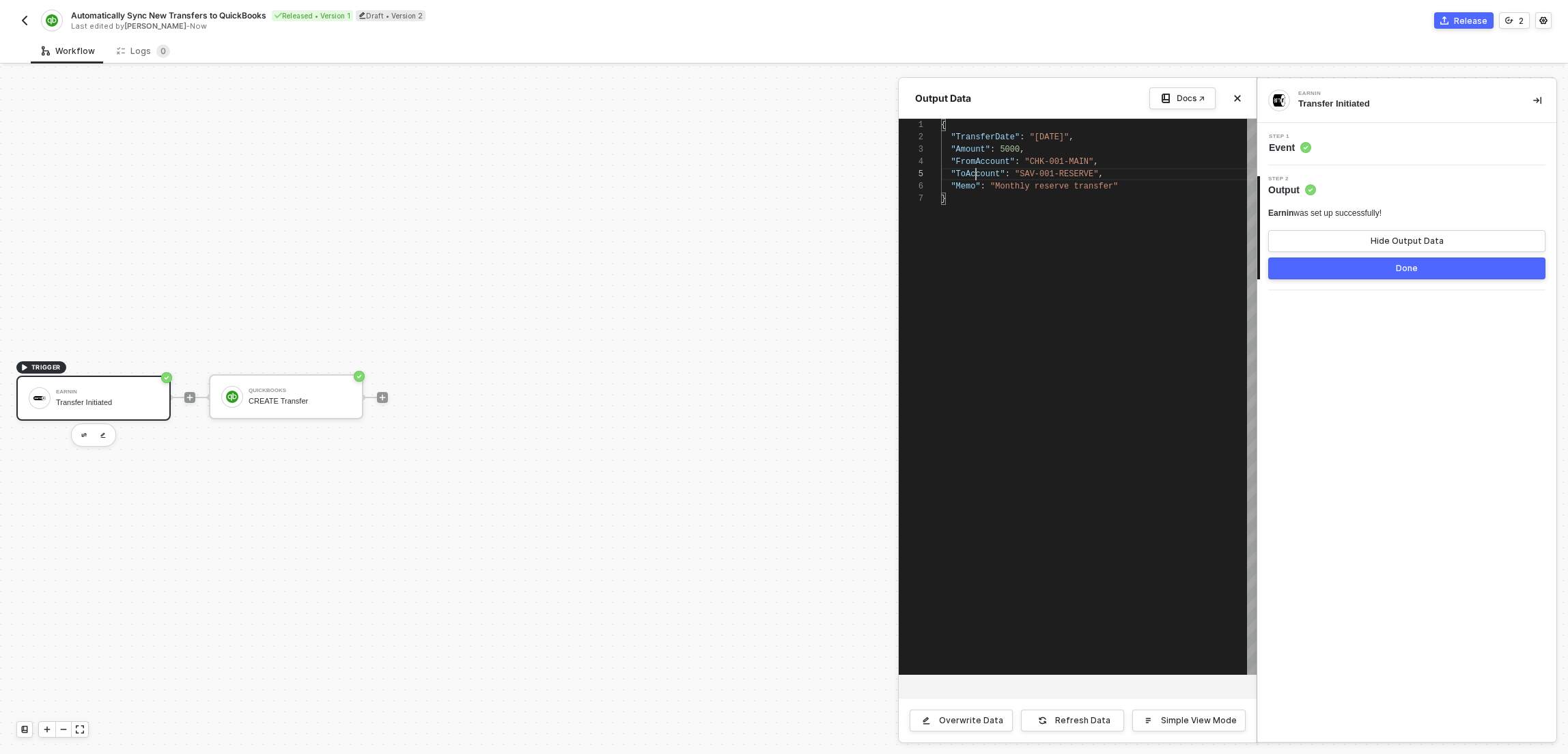
click at [976, 176] on div "1 2 3 4 5 6 7 { "TransferDate" : "[DATE]" , "Amount" : 5000 , "FromAccount" : "…" at bounding box center [1078, 396] width 358 height 555
click at [978, 190] on span ""Memo"" at bounding box center [965, 187] width 29 height 10
click at [980, 153] on div "1 2 3 4 5 6 7 { "TransferDate" : "[DATE]" , "Amount" : 5000 , "FromAccount" : "…" at bounding box center [1078, 396] width 358 height 555
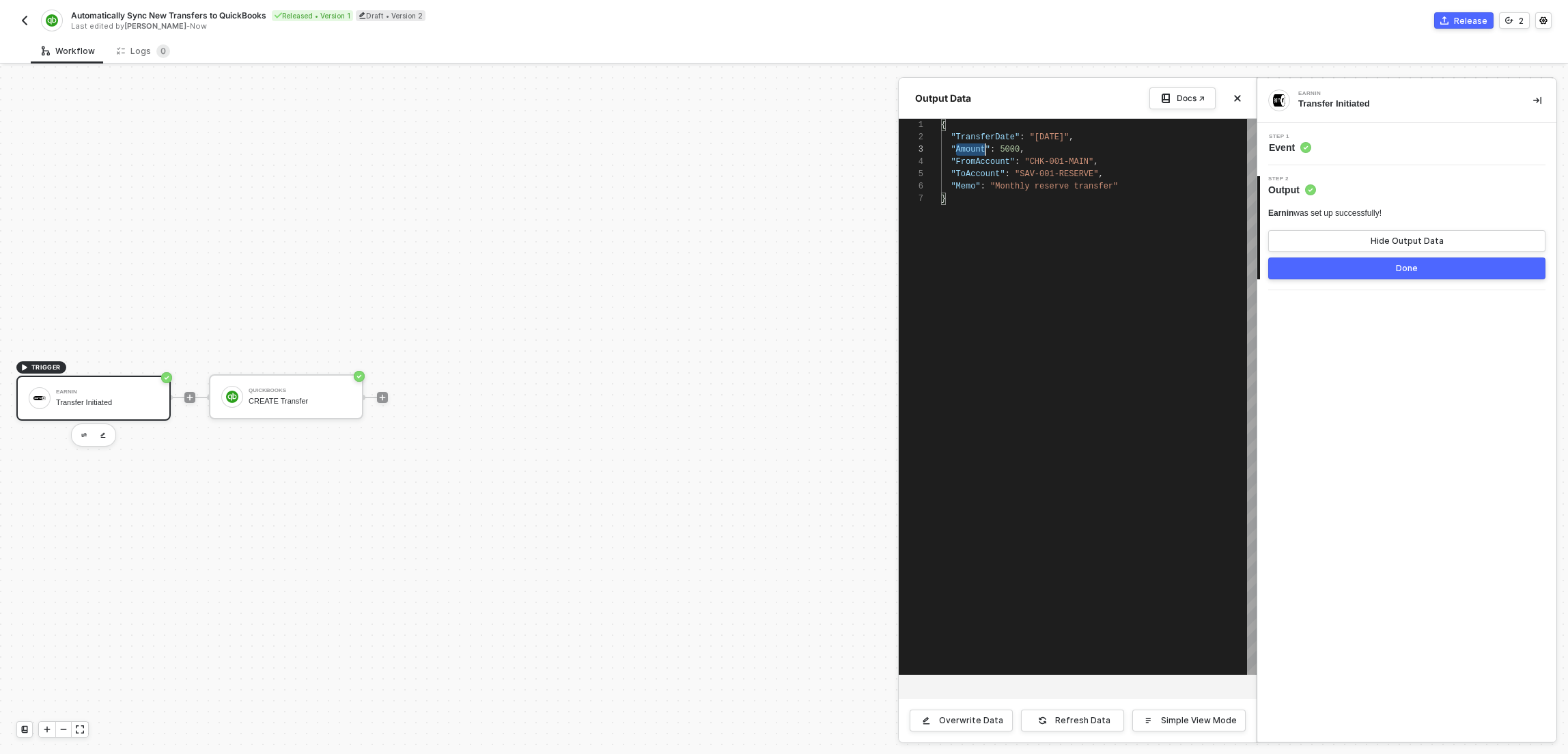
click at [980, 153] on div "1 2 3 4 5 6 7 { "TransferDate" : "[DATE]" , "Amount" : 5000 , "FromAccount" : "…" at bounding box center [1078, 396] width 358 height 555
click at [983, 135] on span ""TransferDate"" at bounding box center [985, 137] width 69 height 10
click at [236, 389] on div at bounding box center [784, 409] width 1568 height 687
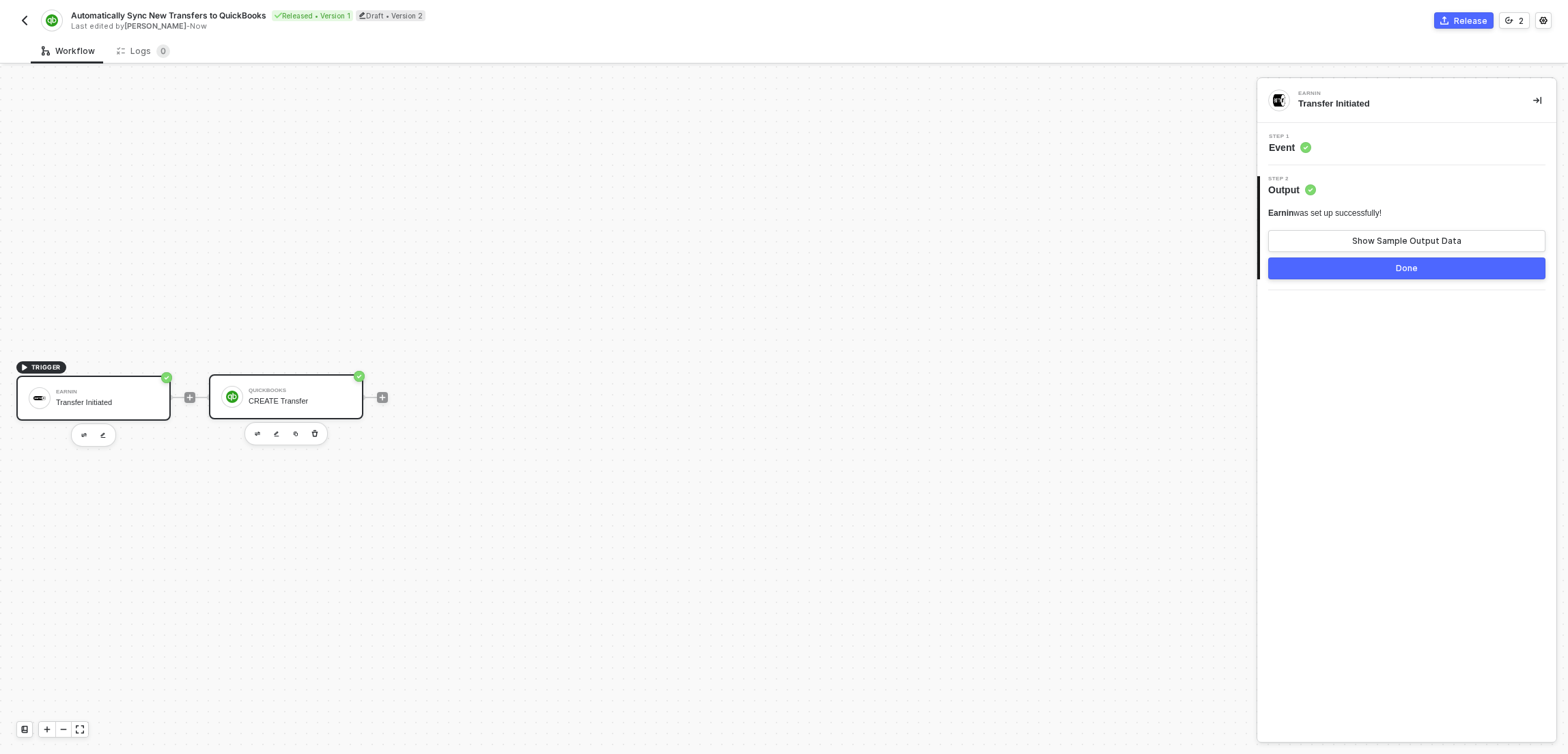
click at [253, 396] on div "CREATE Transfer" at bounding box center [300, 400] width 103 height 9
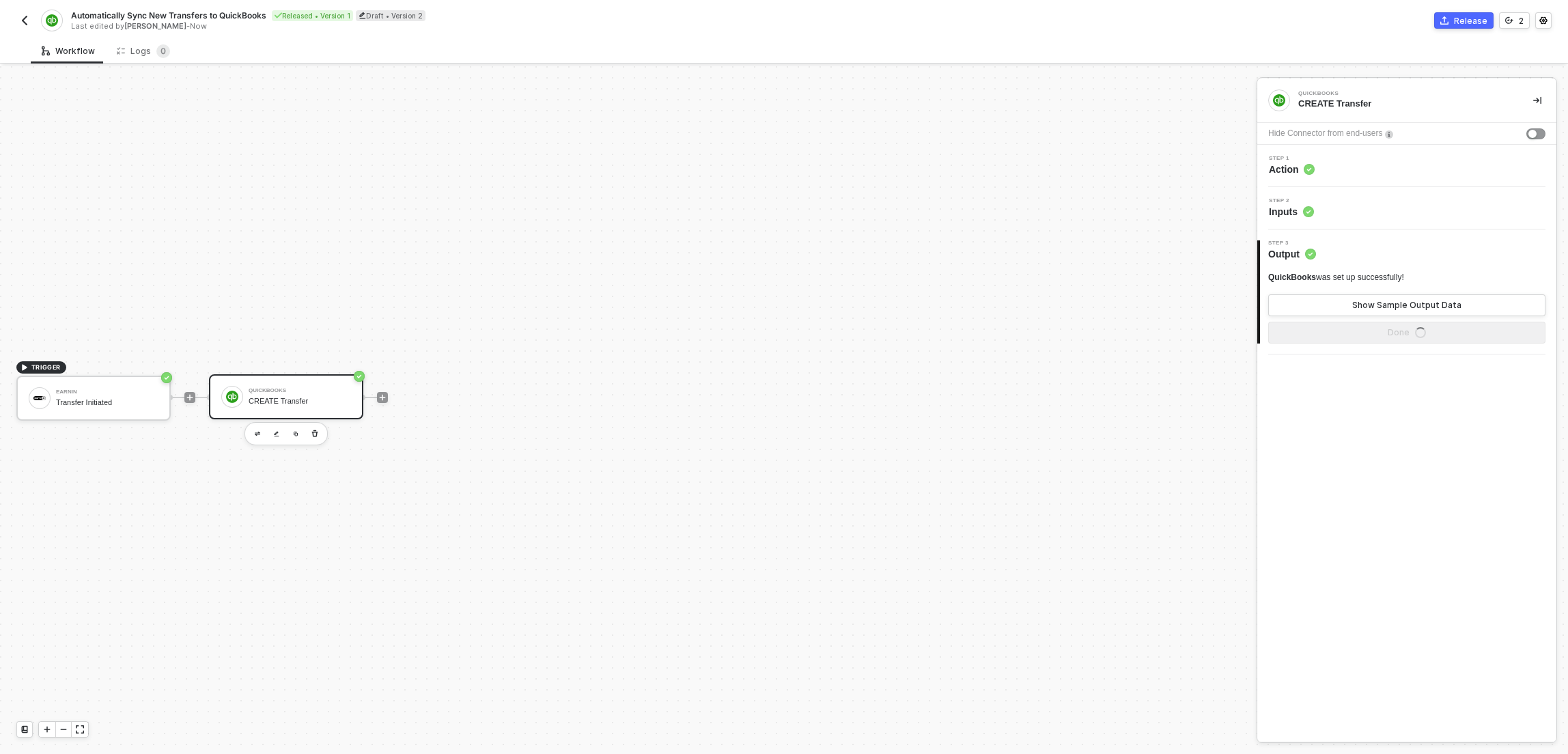
click at [1385, 176] on div "Step 1 Action" at bounding box center [1407, 165] width 299 height 42
click at [1342, 176] on div "Step 1 Action" at bounding box center [1408, 166] width 296 height 21
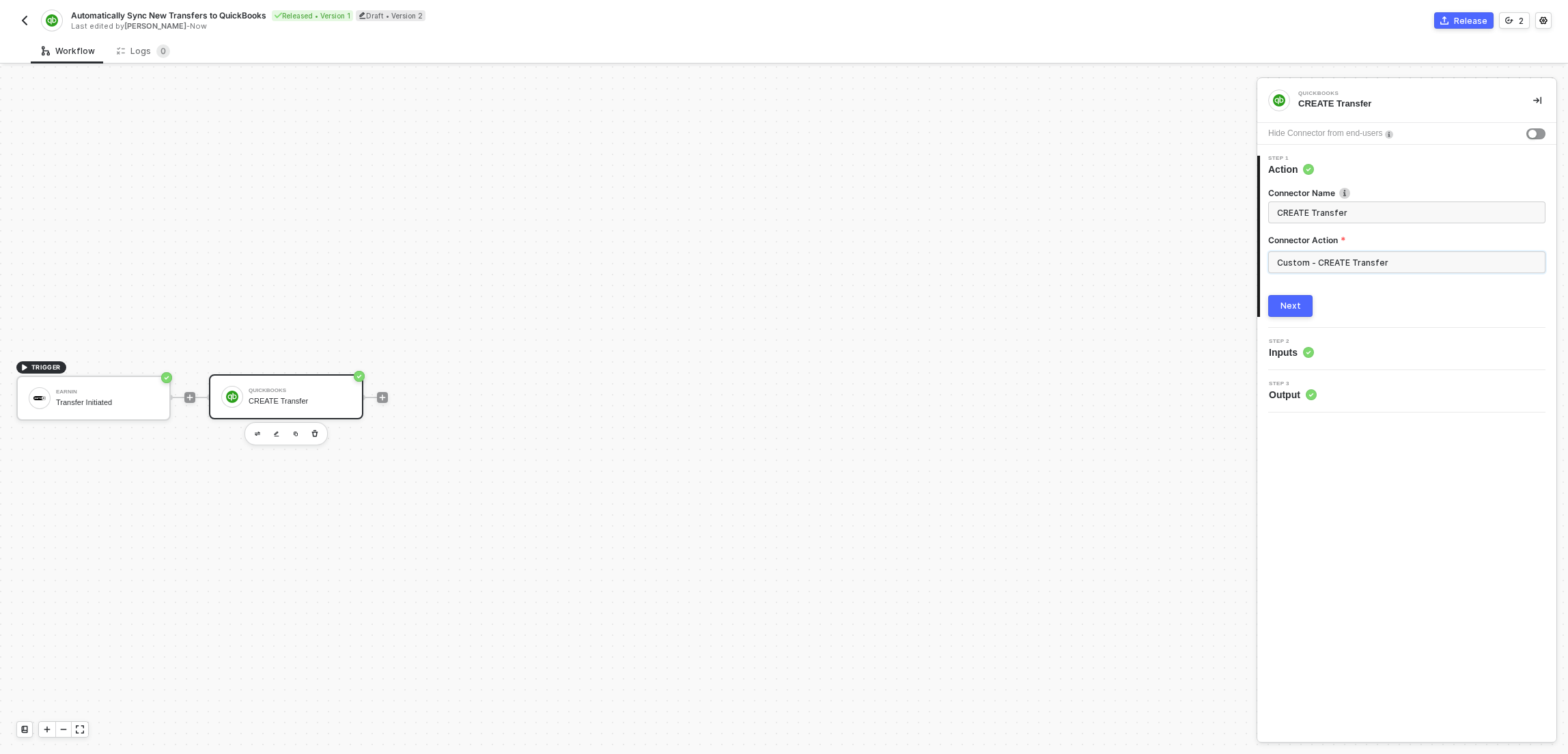
click at [1357, 254] on input "Custom - CREATE Transfer" at bounding box center [1407, 261] width 277 height 21
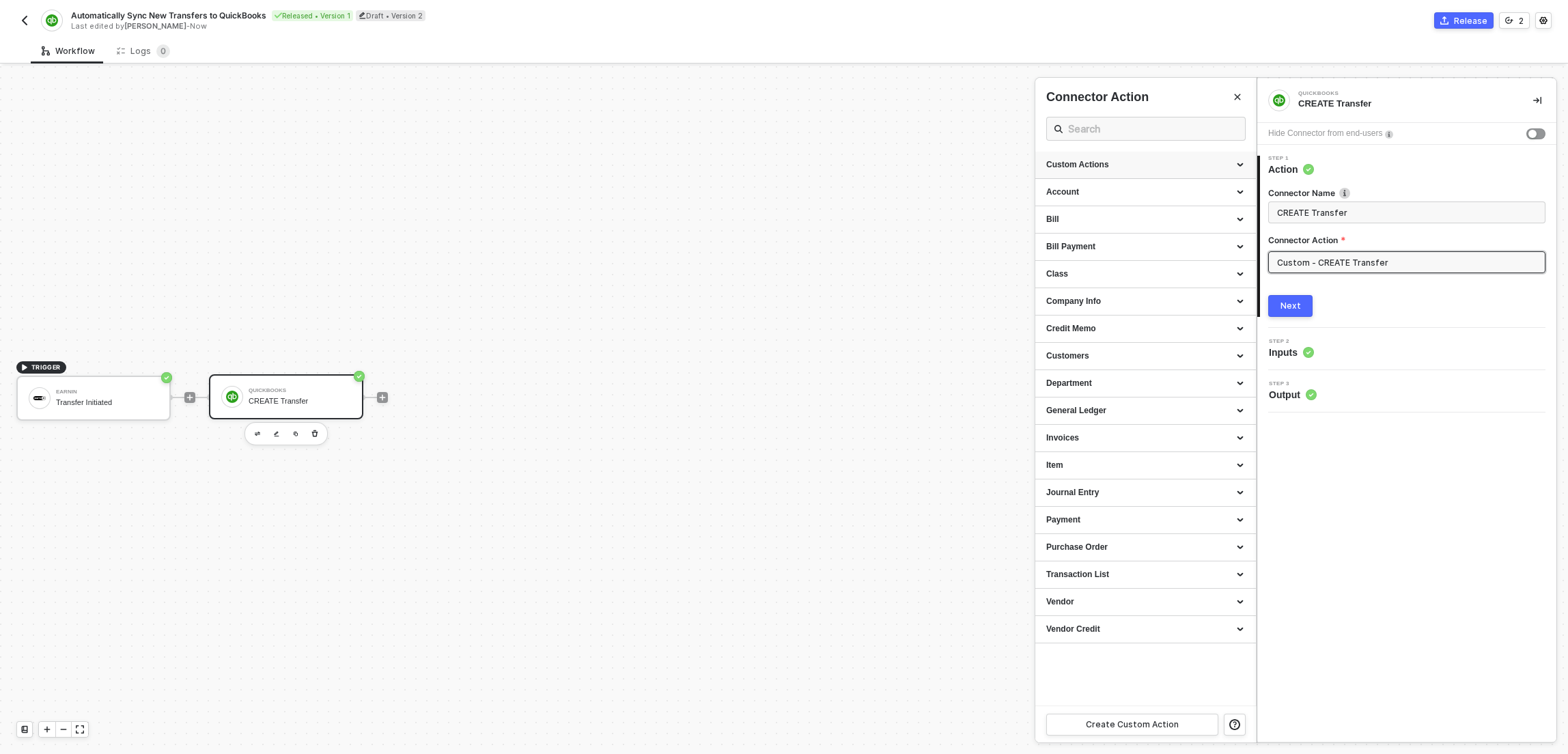
click at [1243, 164] on div "Custom Actions" at bounding box center [1145, 164] width 199 height 12
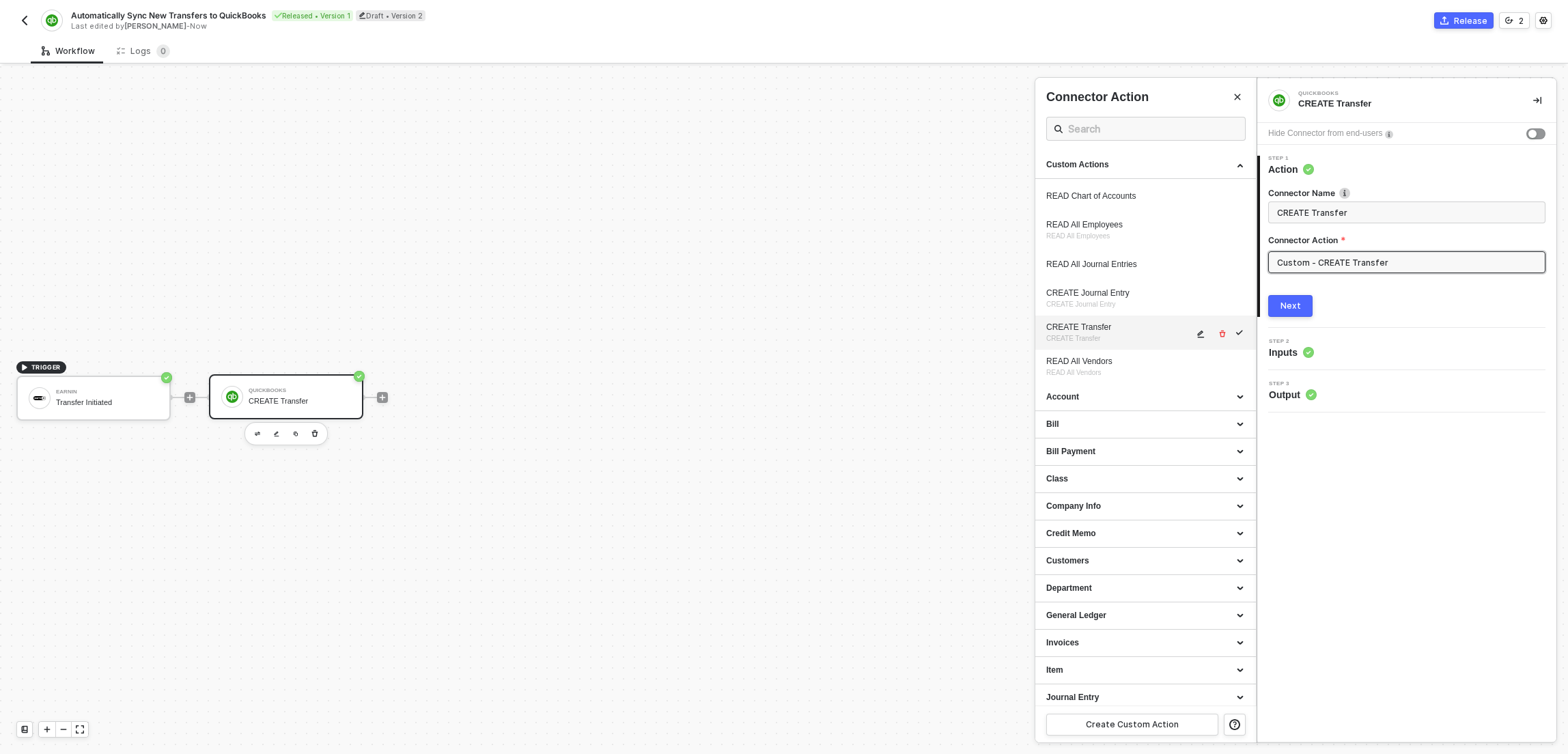
click at [1198, 335] on icon "icon-edit" at bounding box center [1201, 334] width 7 height 7
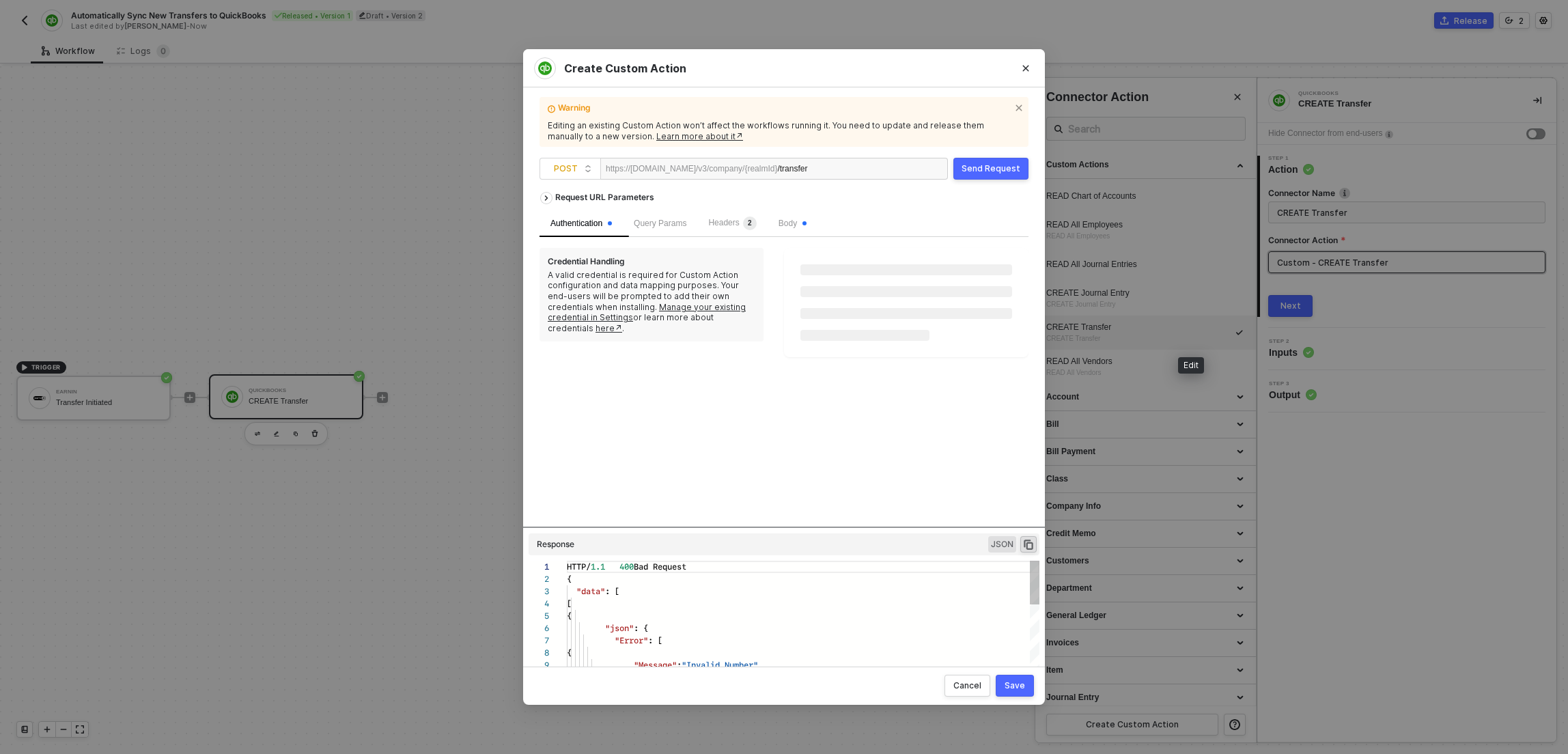
scroll to position [123, 0]
click at [800, 226] on span "Body" at bounding box center [792, 223] width 28 height 10
